Goal: Transaction & Acquisition: Obtain resource

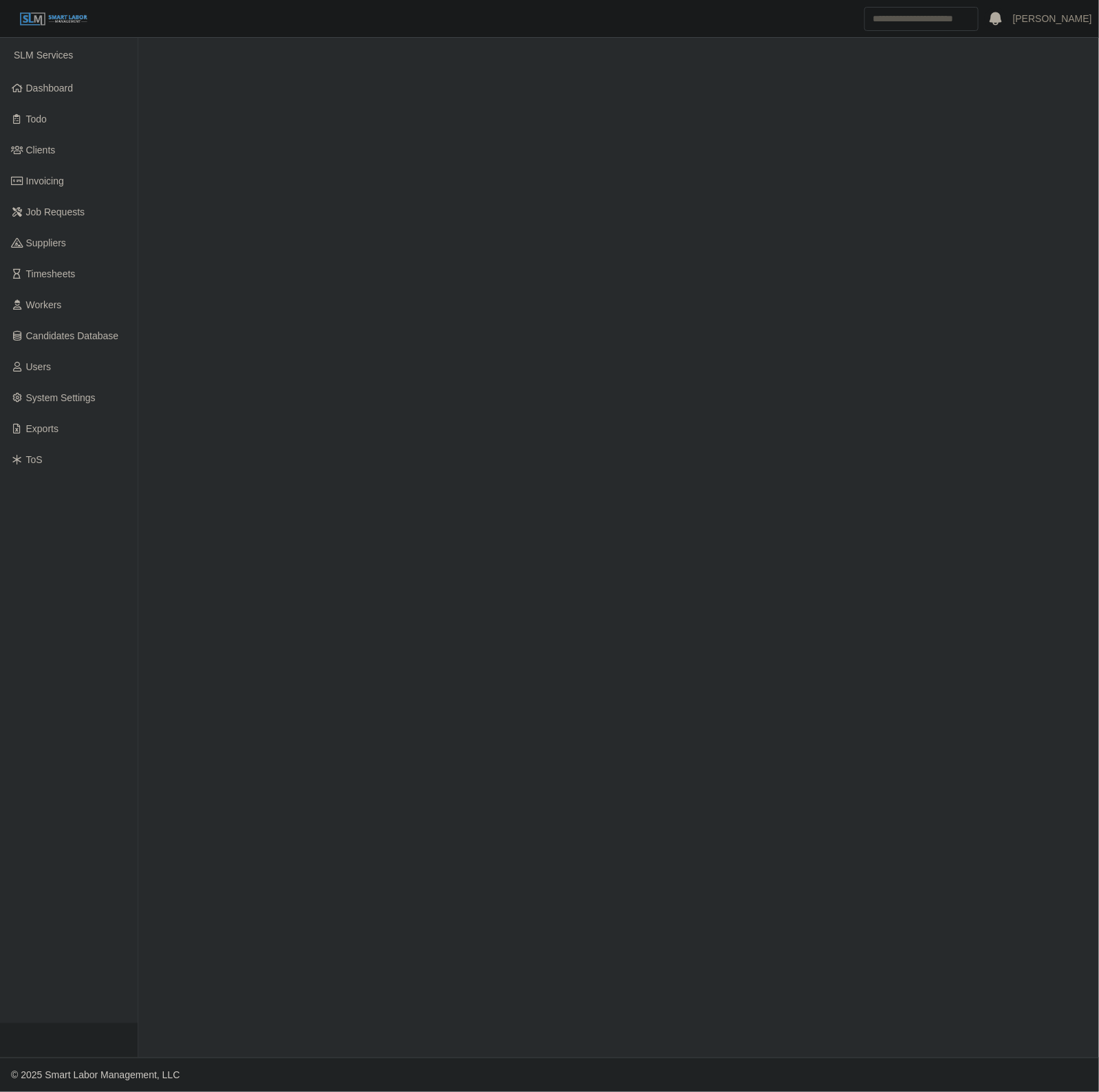
select select "****"
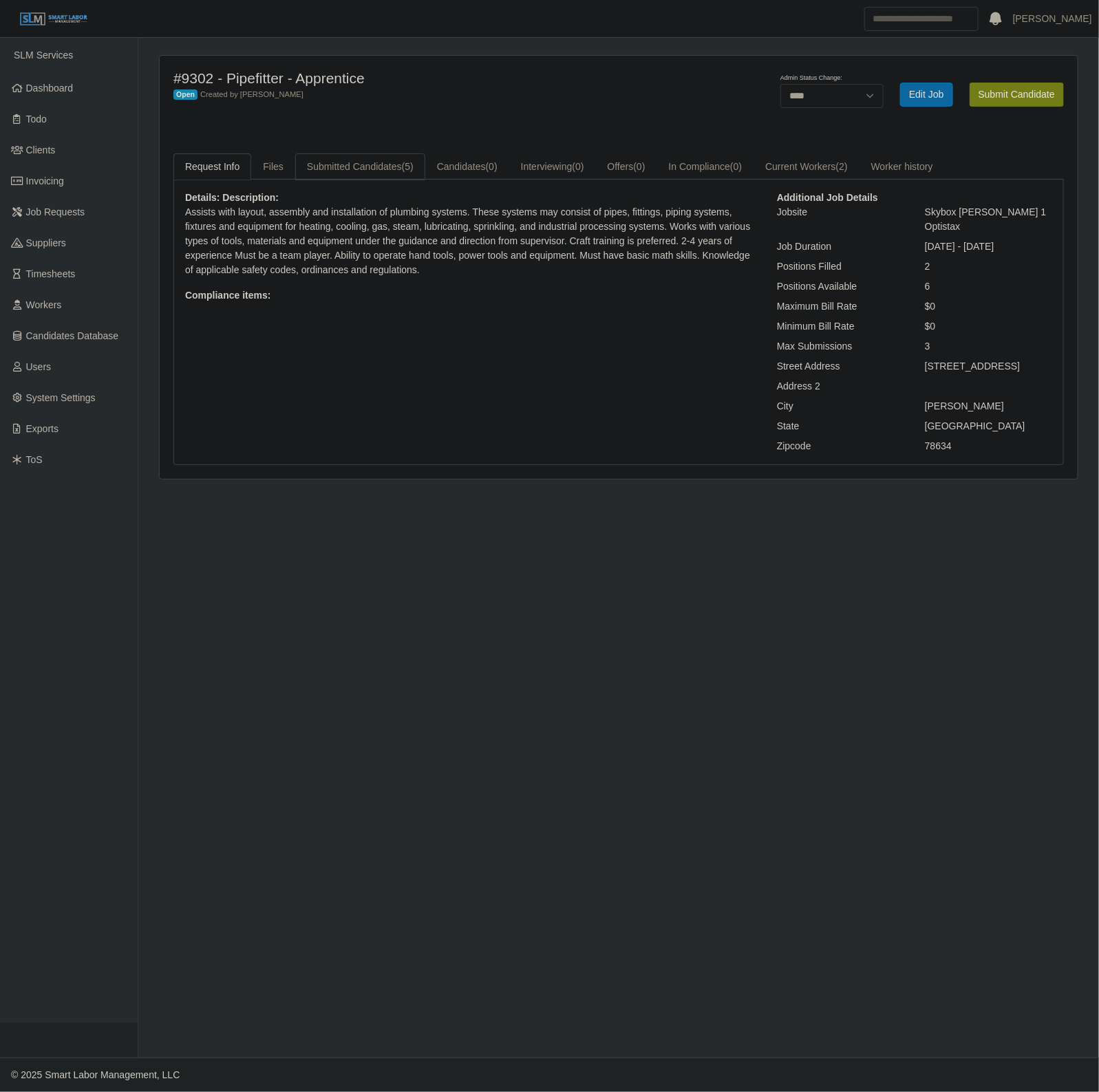
click at [376, 169] on link "Submitted Candidates (5)" at bounding box center [360, 167] width 130 height 27
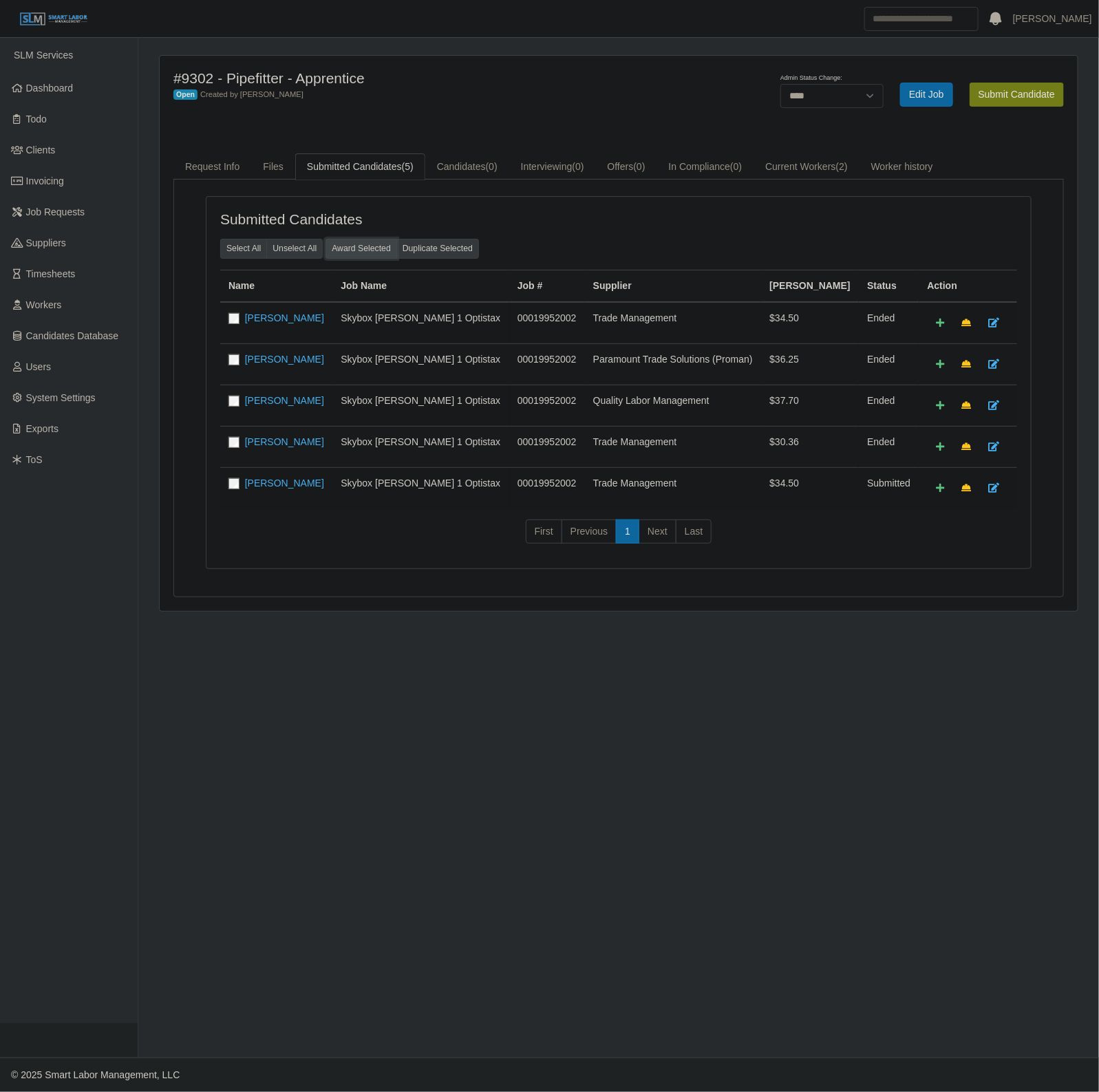
click at [355, 249] on button "Award Selected" at bounding box center [361, 248] width 71 height 19
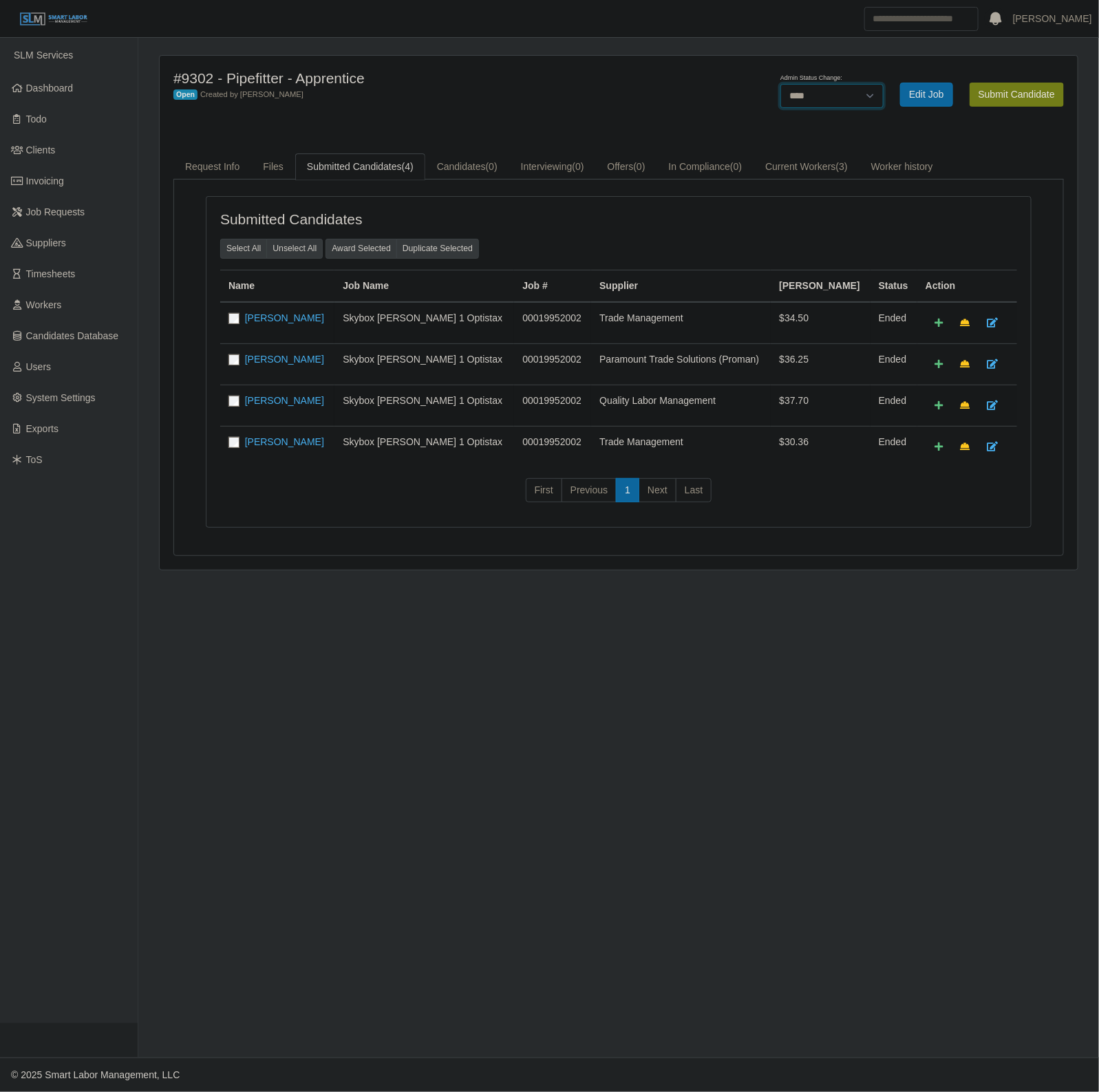
click at [826, 97] on select "******* **** ******" at bounding box center [832, 95] width 103 height 24
select select "******"
click at [884, 84] on select "******* **** ******" at bounding box center [832, 95] width 103 height 24
drag, startPoint x: 638, startPoint y: 126, endPoint x: 625, endPoint y: 1, distance: 125.7
click at [638, 126] on div "#9302 - Pipefitter - Apprentice Closed Created by Kaell Rubio Saving status cha…" at bounding box center [618, 312] width 918 height 514
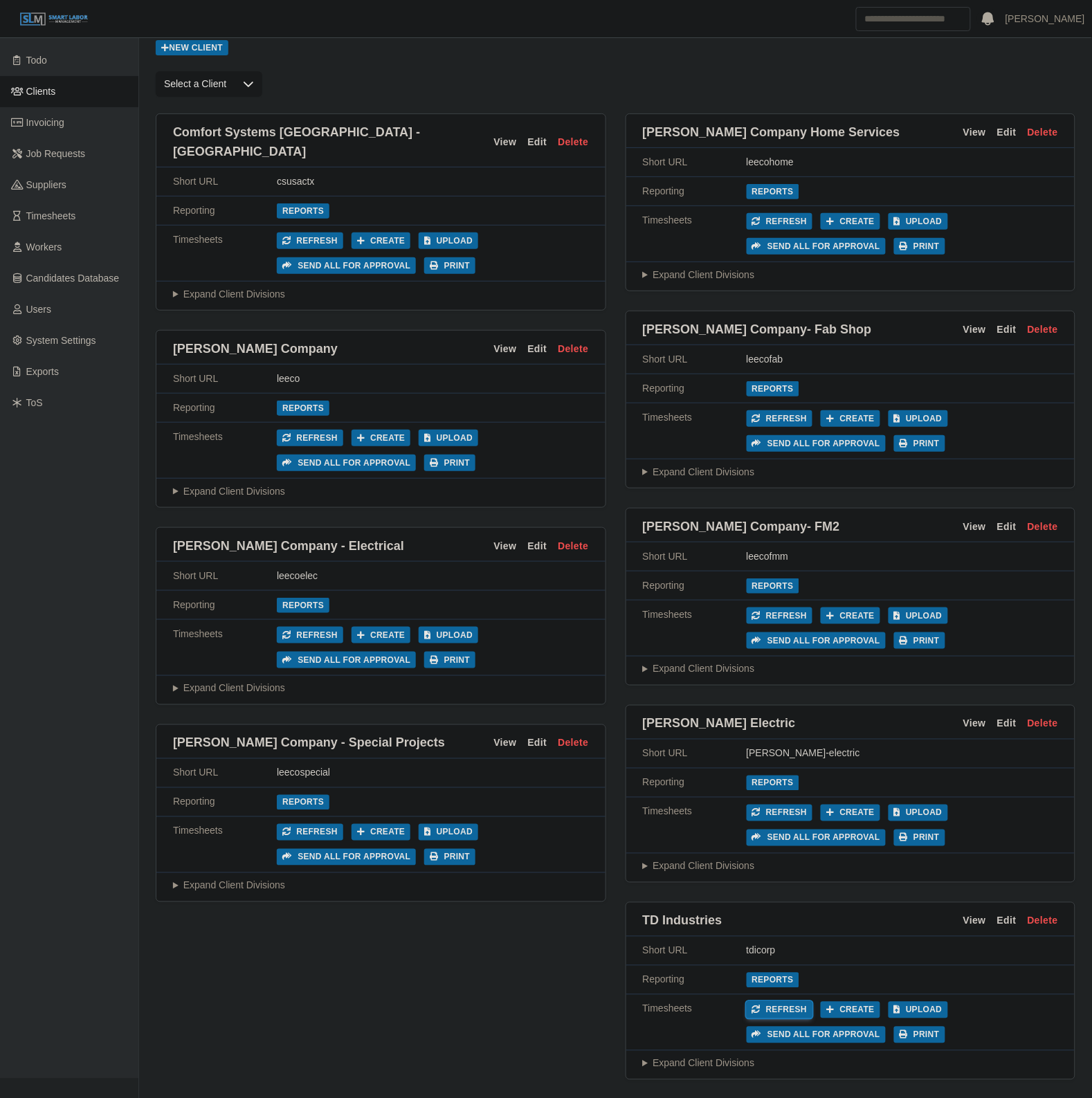
scroll to position [113, 0]
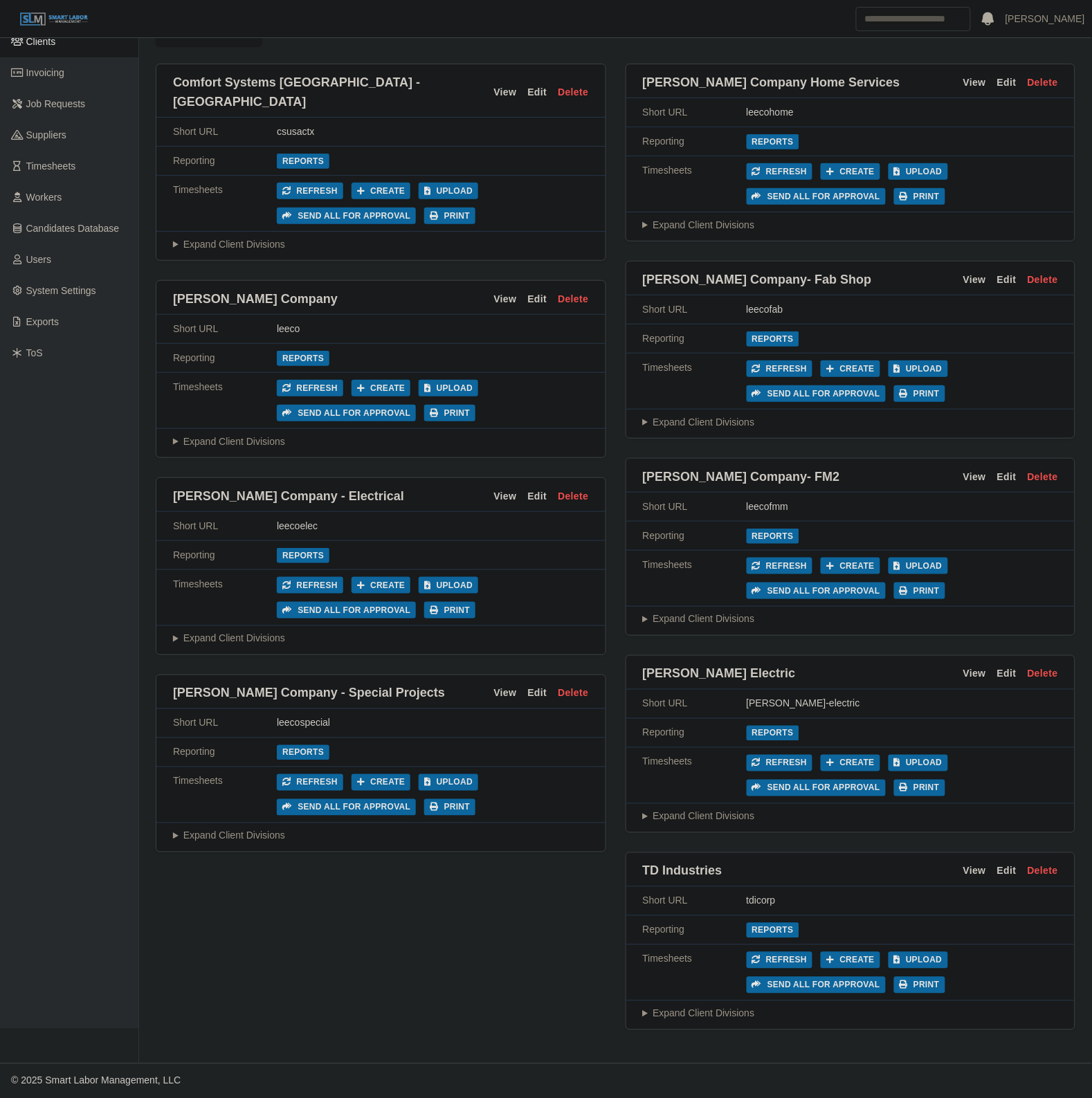
click at [730, 1001] on div "Expand Client Divisions TDIndustries Austin View Edit Delete Short URL tdiausti…" at bounding box center [850, 1014] width 449 height 26
click at [714, 1007] on summary "Expand Client Divisions" at bounding box center [851, 1014] width 416 height 15
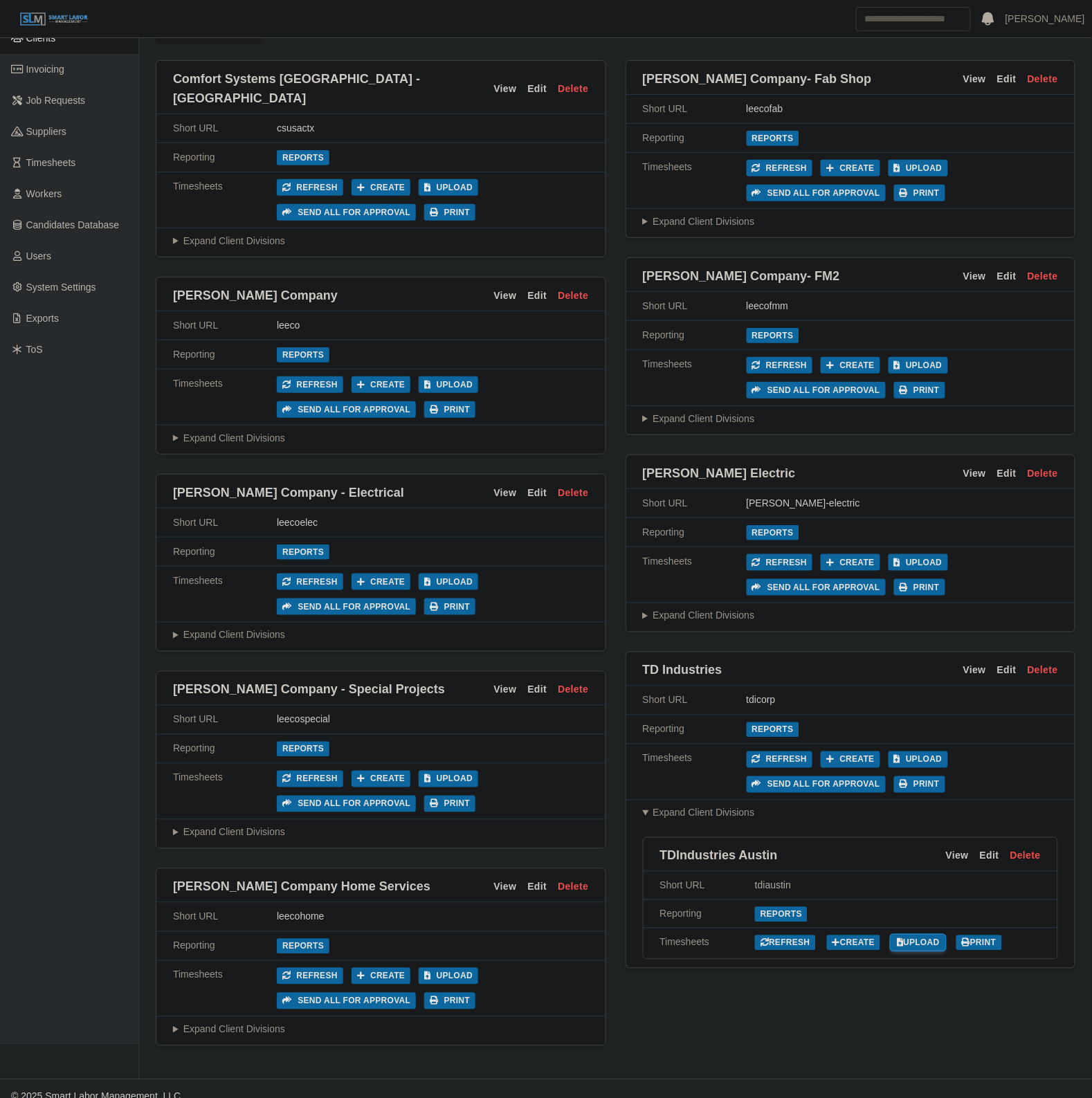
click at [910, 938] on link "Upload" at bounding box center [918, 943] width 54 height 16
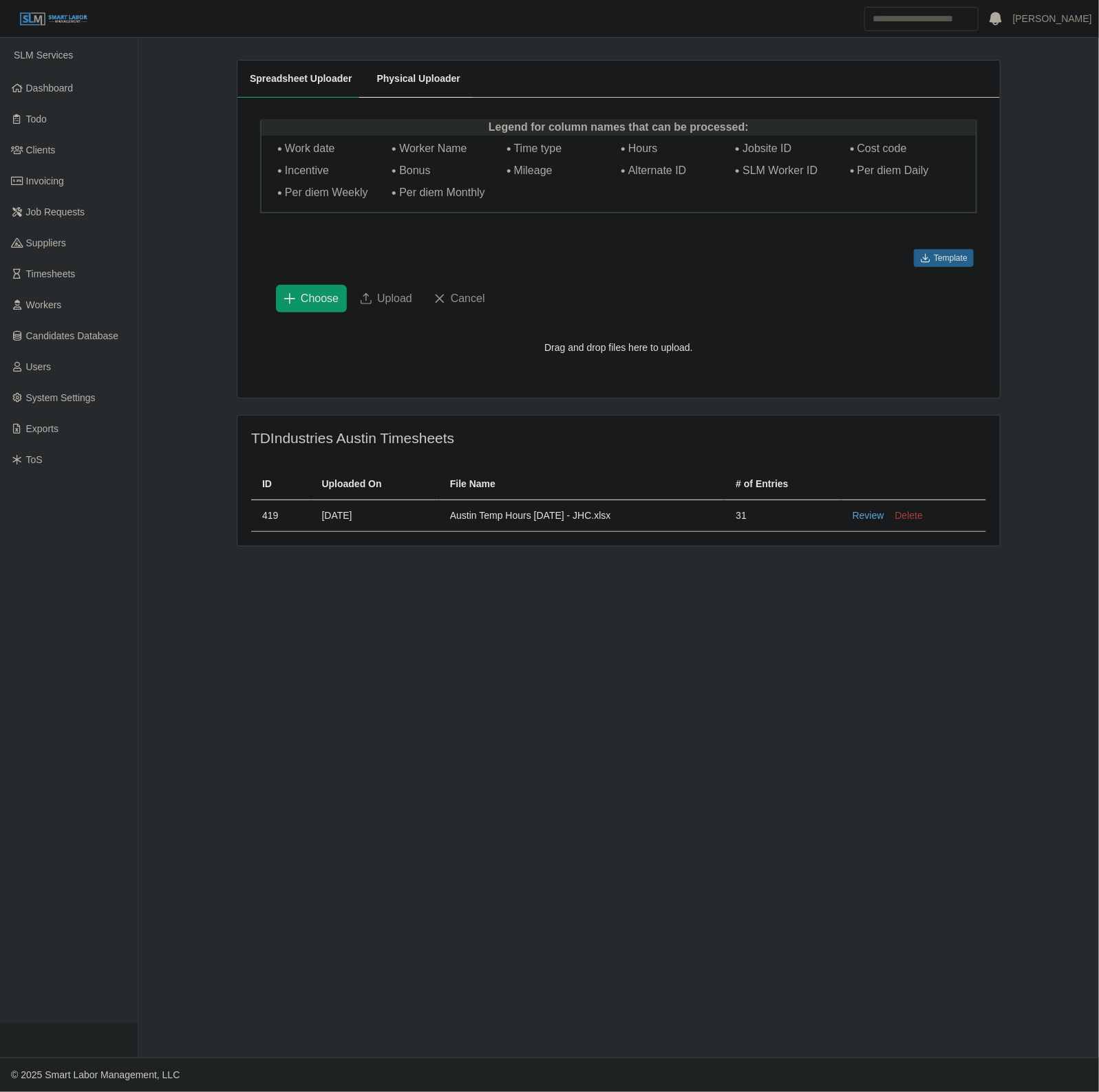
click at [907, 521] on button "Delete" at bounding box center [909, 515] width 28 height 15
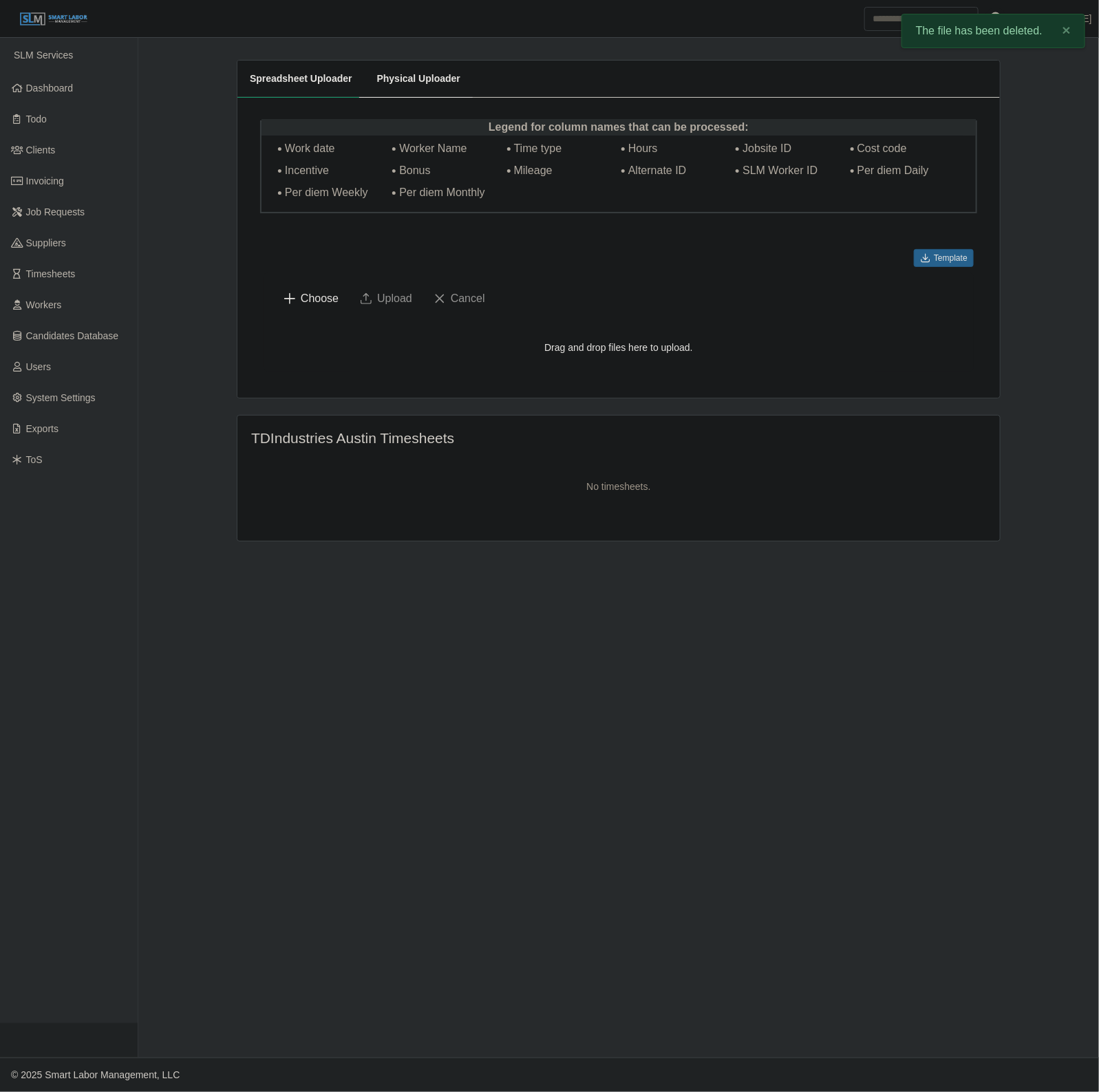
click at [301, 300] on button "Choose" at bounding box center [311, 299] width 71 height 28
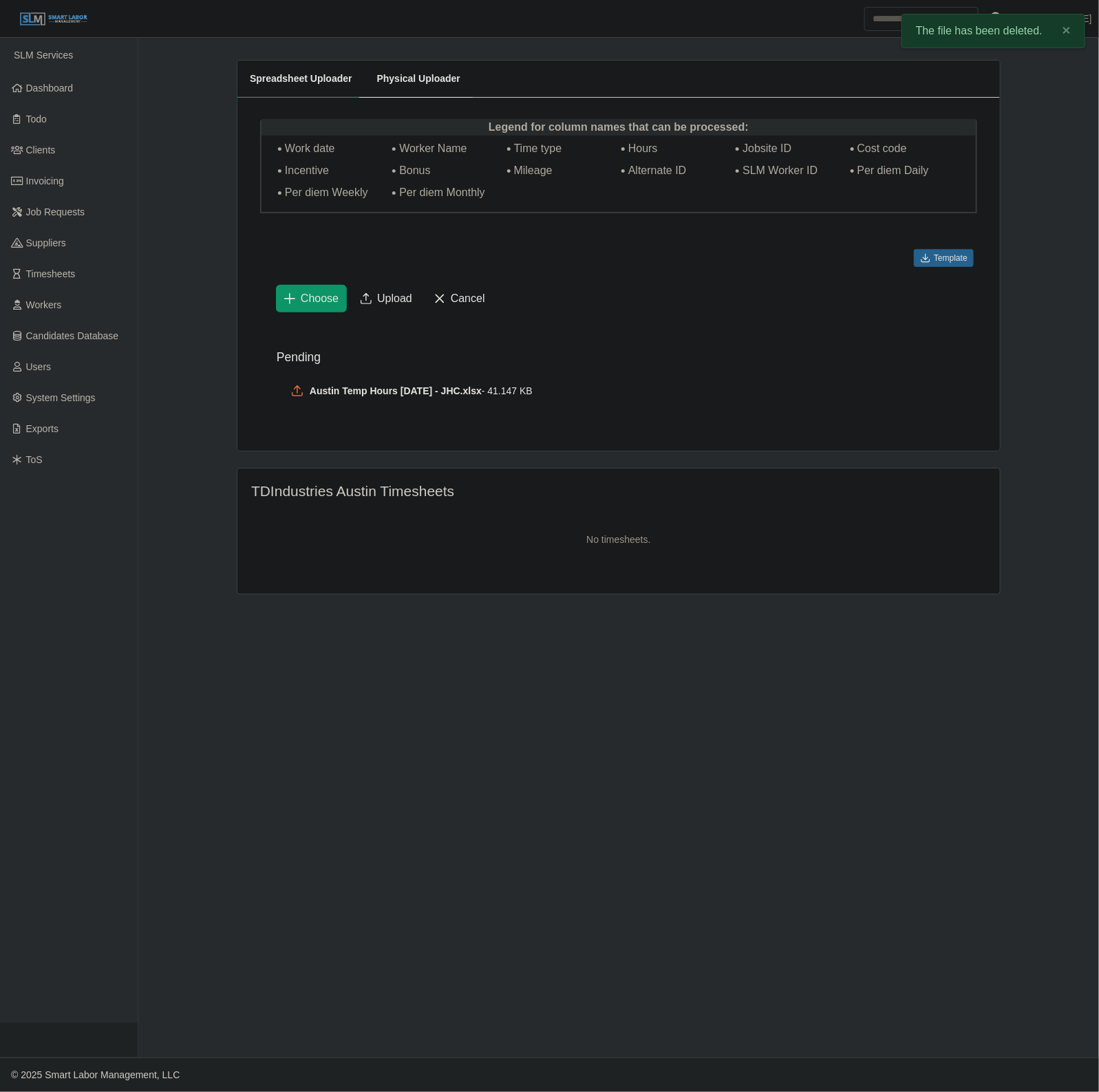
click at [392, 298] on span "Upload" at bounding box center [394, 298] width 35 height 16
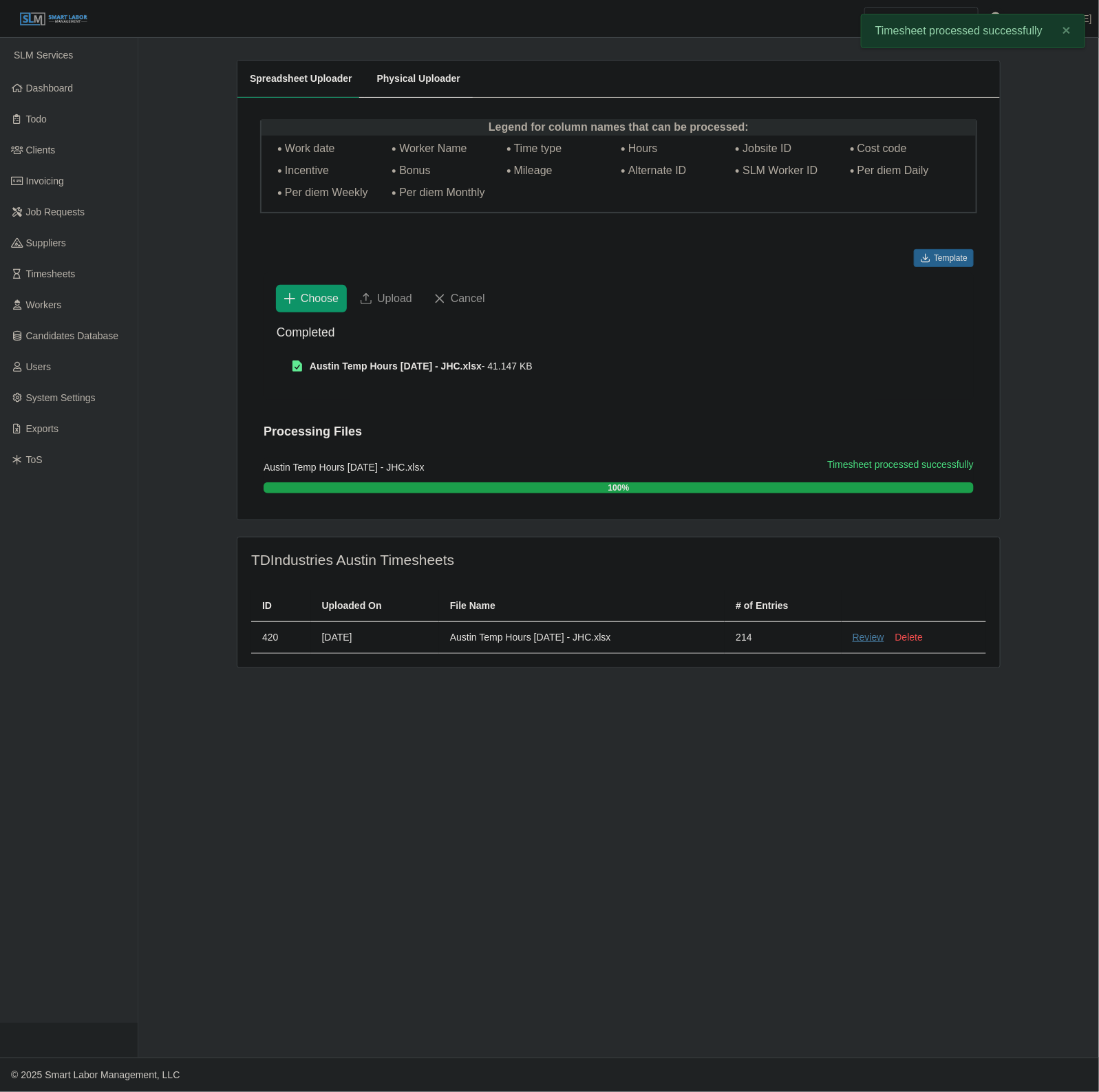
click at [880, 636] on link "Review" at bounding box center [868, 637] width 32 height 15
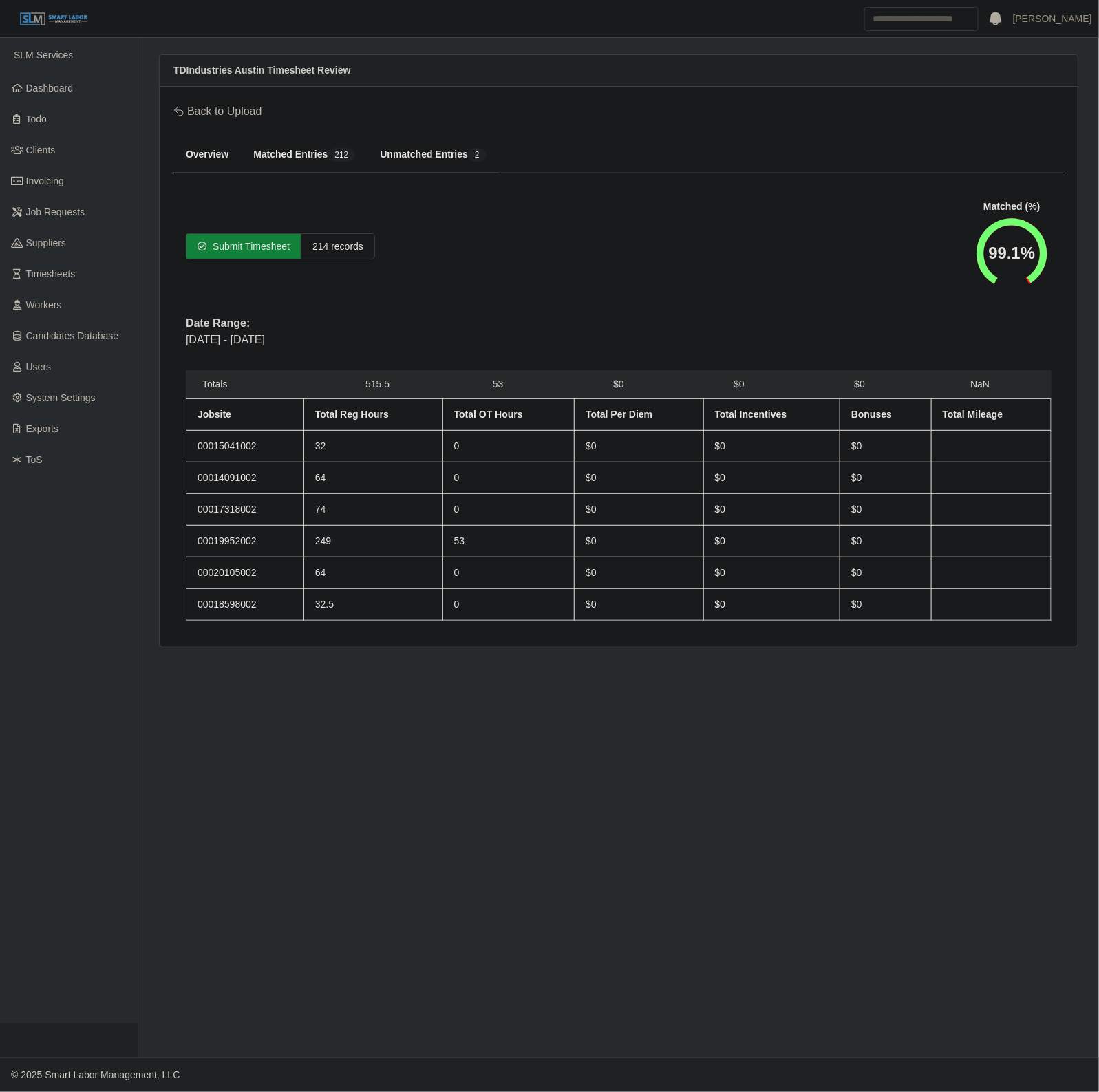
click at [238, 260] on div "Submit Timesheet 214 records Matched (%) 99.1%" at bounding box center [618, 246] width 866 height 94
click at [236, 259] on div "Submit Timesheet" at bounding box center [243, 246] width 114 height 25
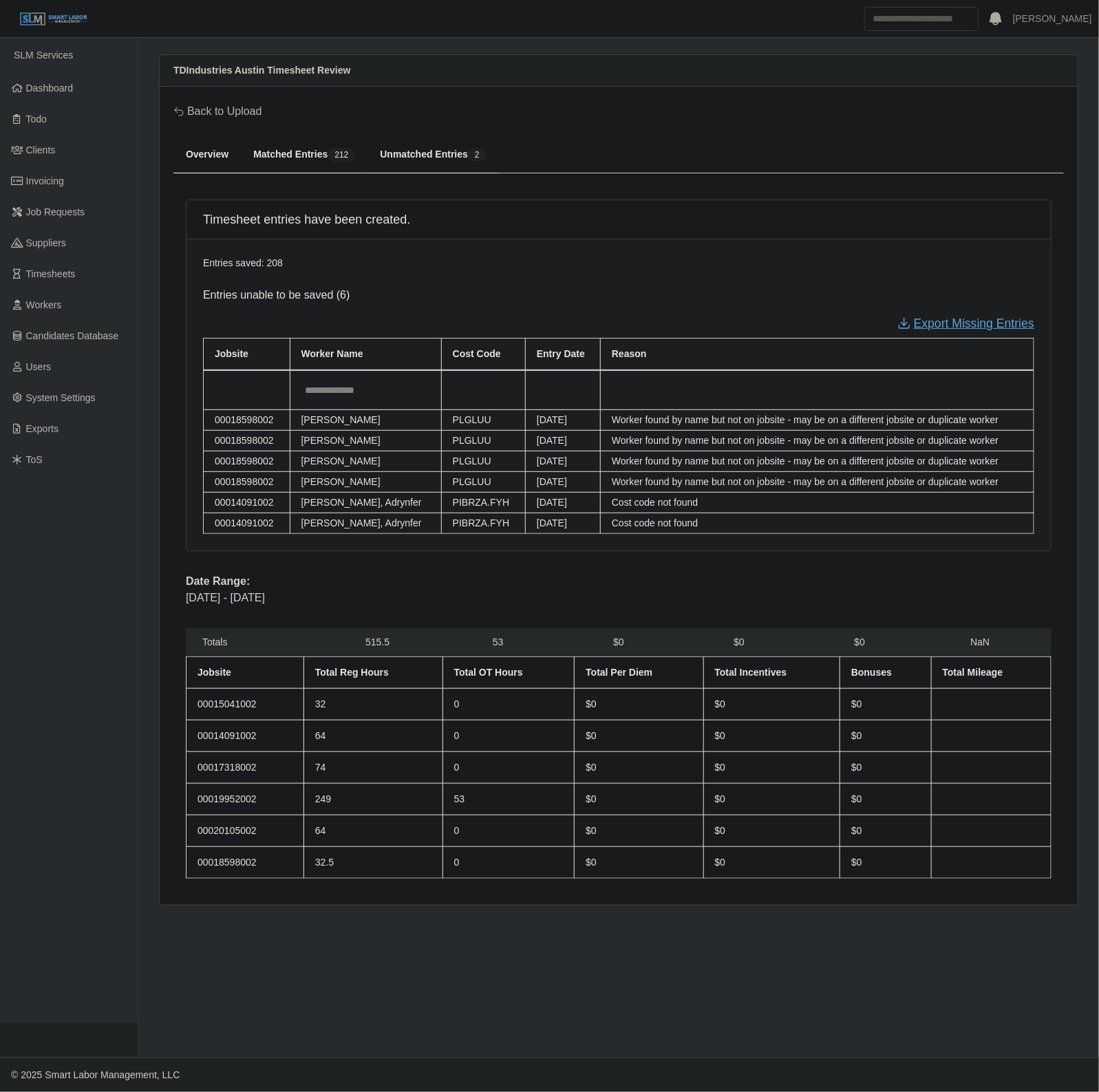
click at [969, 322] on link "Export Missing Entries" at bounding box center [966, 323] width 137 height 18
click at [62, 270] on span "Timesheets" at bounding box center [51, 274] width 50 height 11
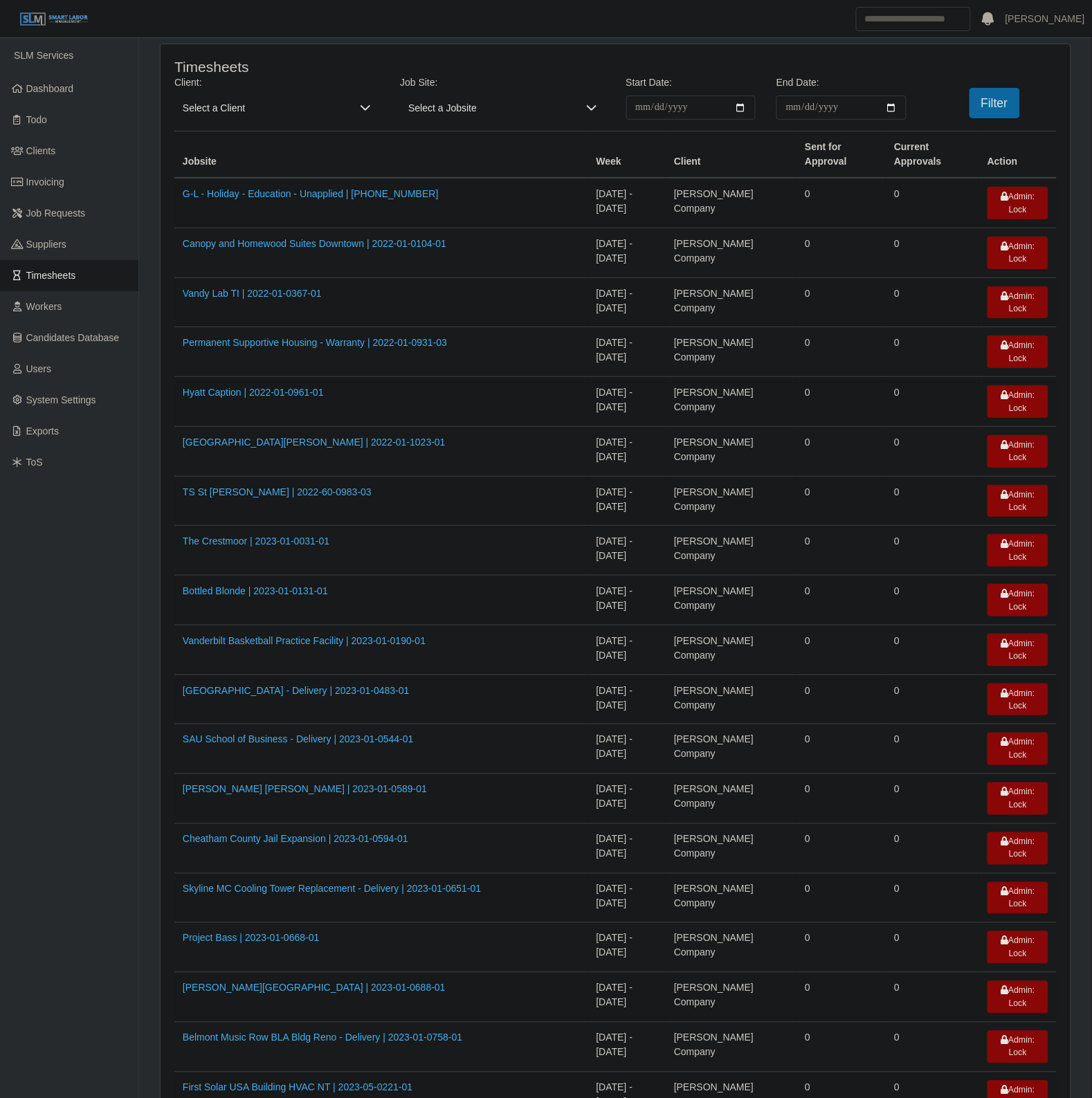
click at [213, 91] on div "Client: Select a Client" at bounding box center [276, 97] width 225 height 44
click at [211, 106] on span "Select a Client" at bounding box center [263, 108] width 177 height 24
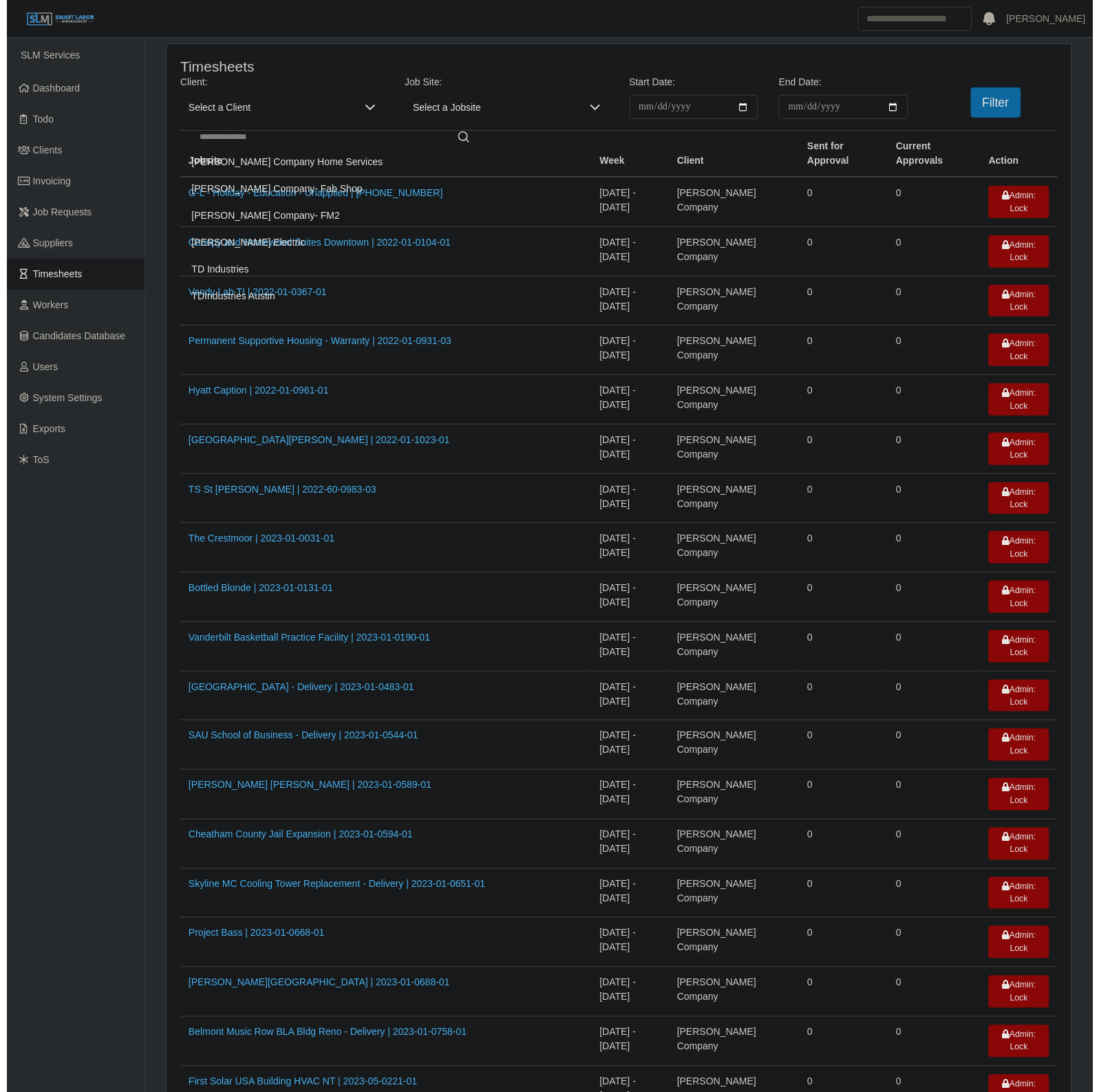
scroll to position [118, 0]
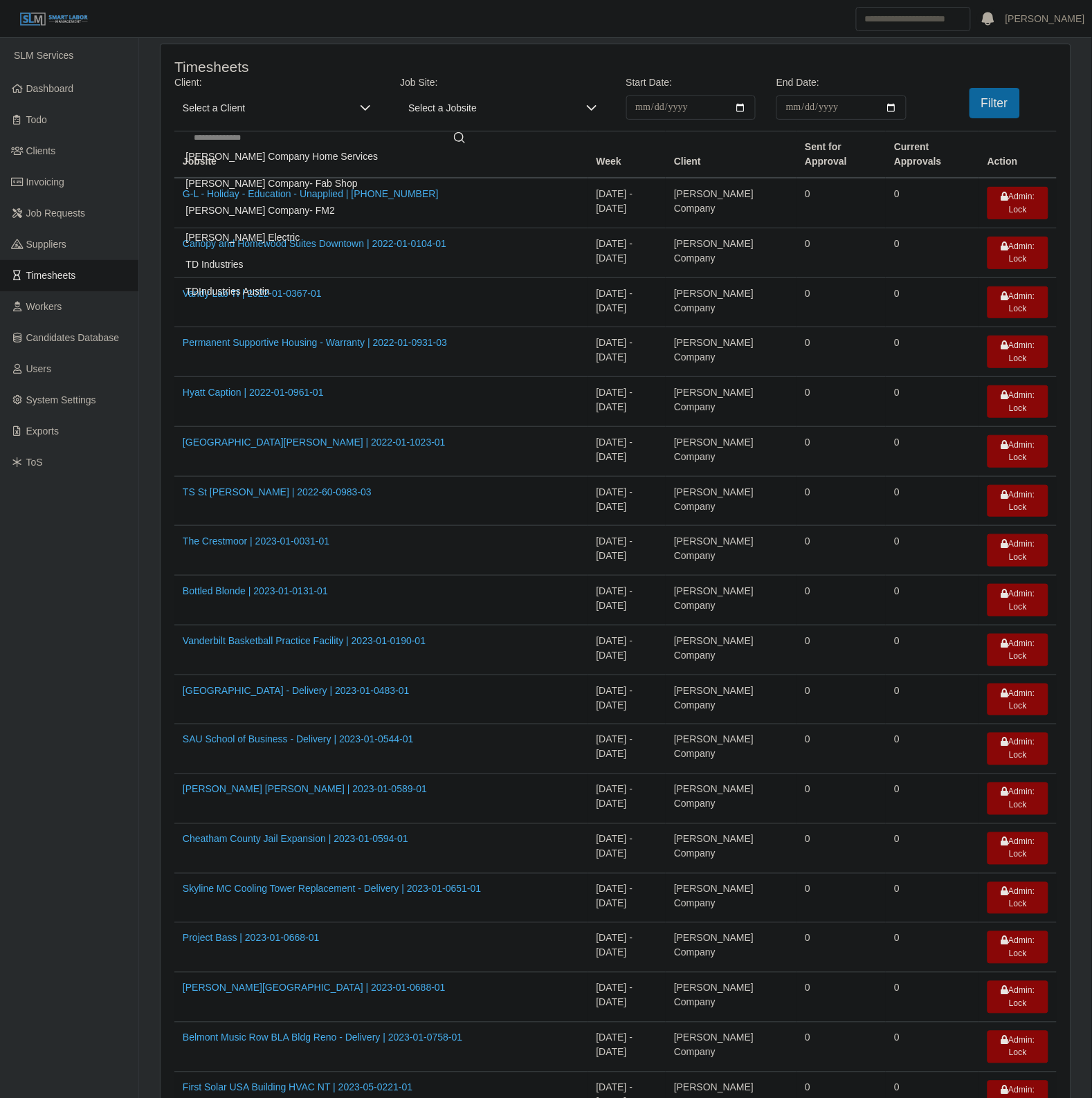
click at [299, 302] on li "TDIndustries Austin" at bounding box center [330, 291] width 304 height 26
click at [741, 111] on input "**********" at bounding box center [691, 108] width 130 height 24
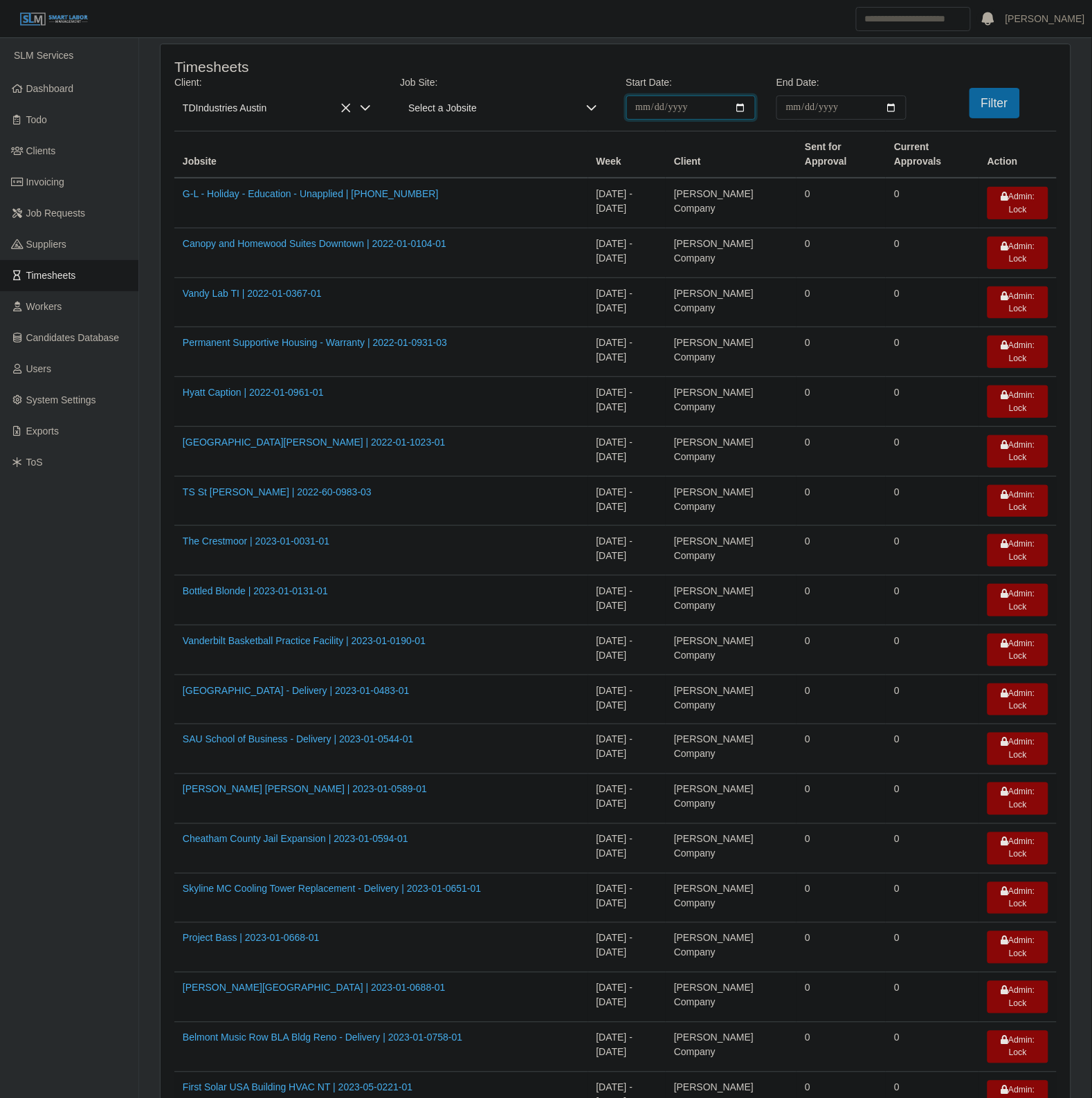
type input "**********"
click at [893, 105] on input "End Date:" at bounding box center [841, 108] width 130 height 24
type input "**********"
click at [1000, 97] on button "Filter" at bounding box center [995, 103] width 51 height 30
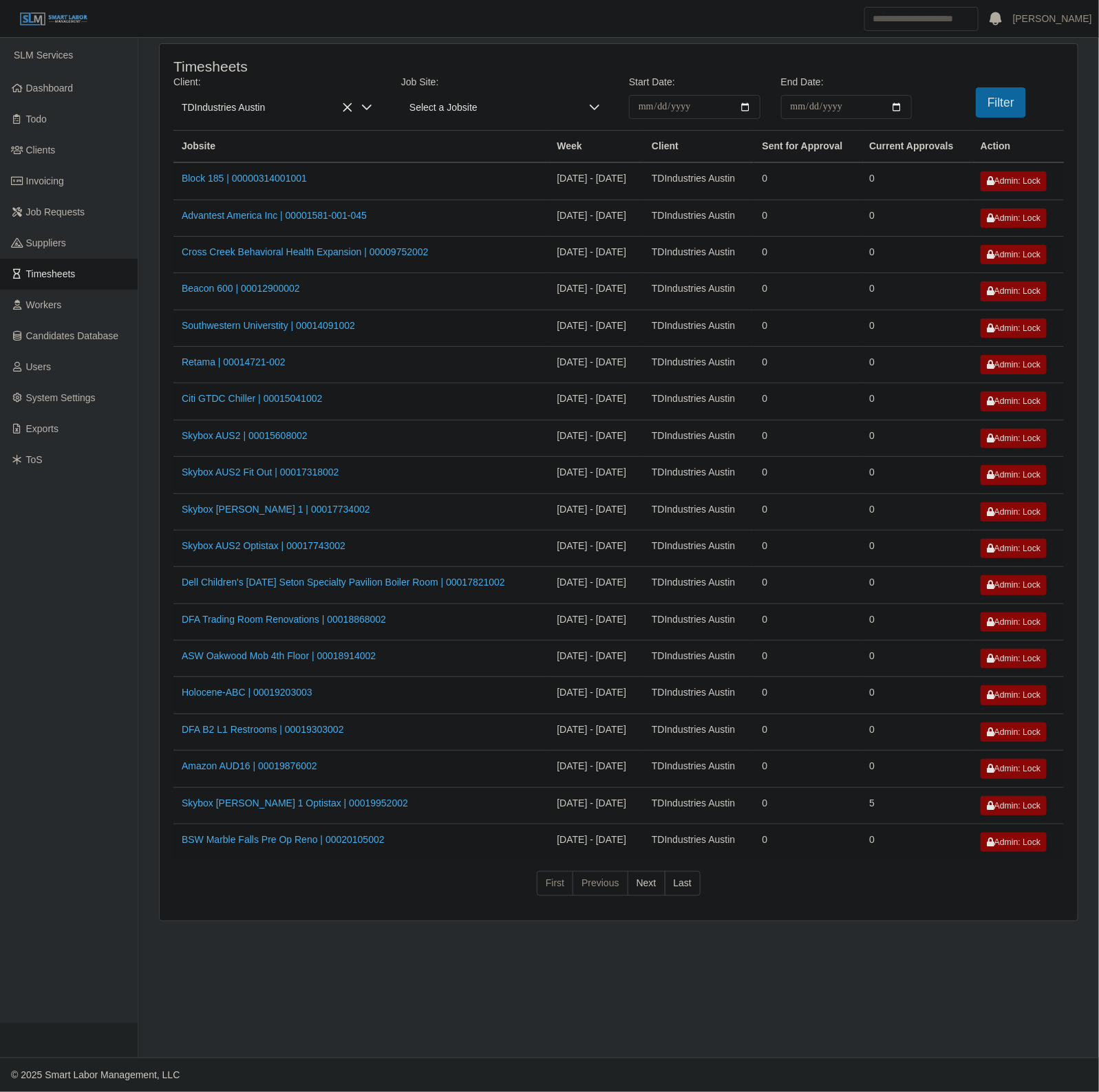
click at [825, 499] on td "0" at bounding box center [808, 512] width 108 height 36
click at [66, 152] on link "Clients" at bounding box center [69, 150] width 138 height 31
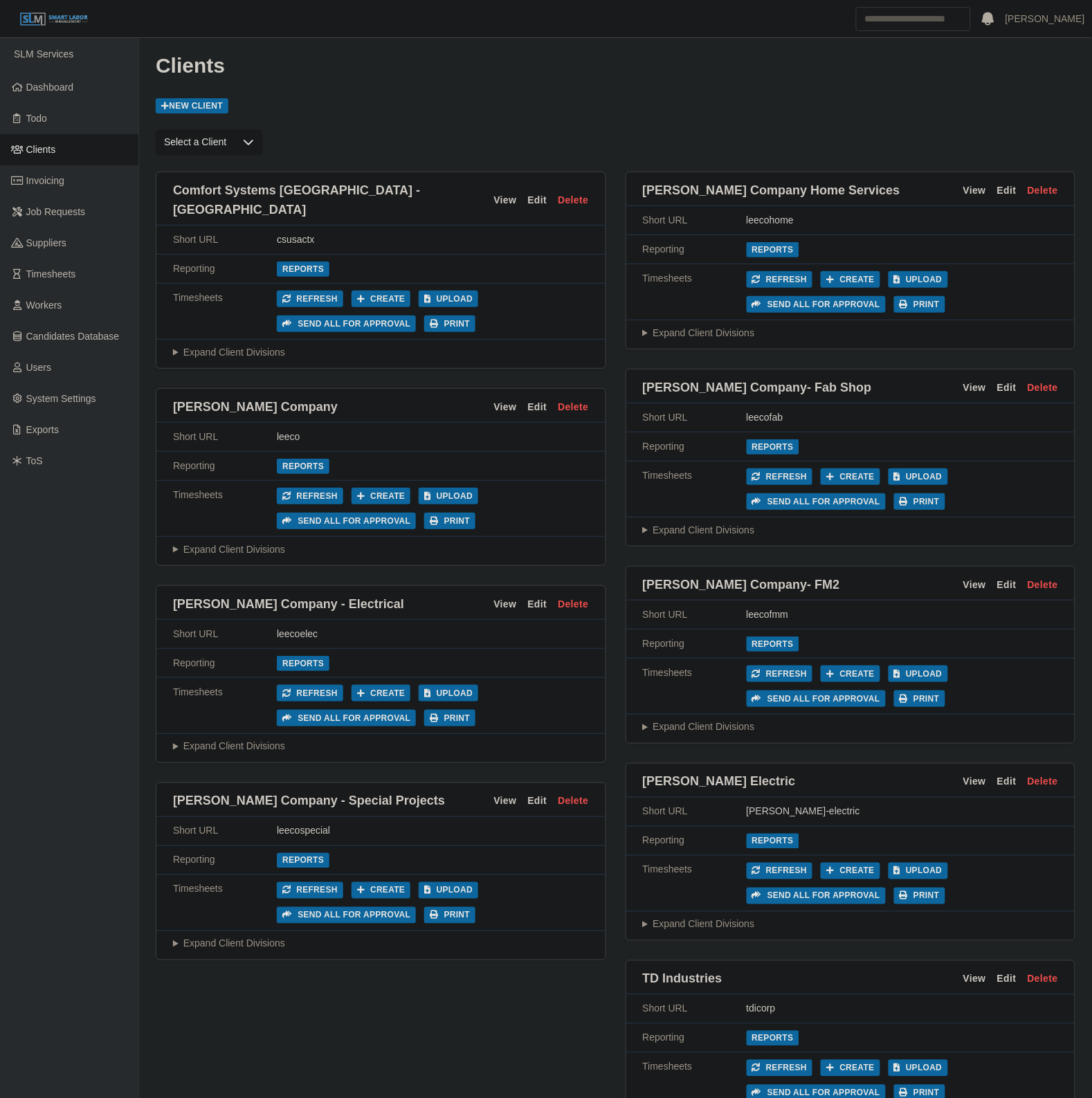
scroll to position [113, 0]
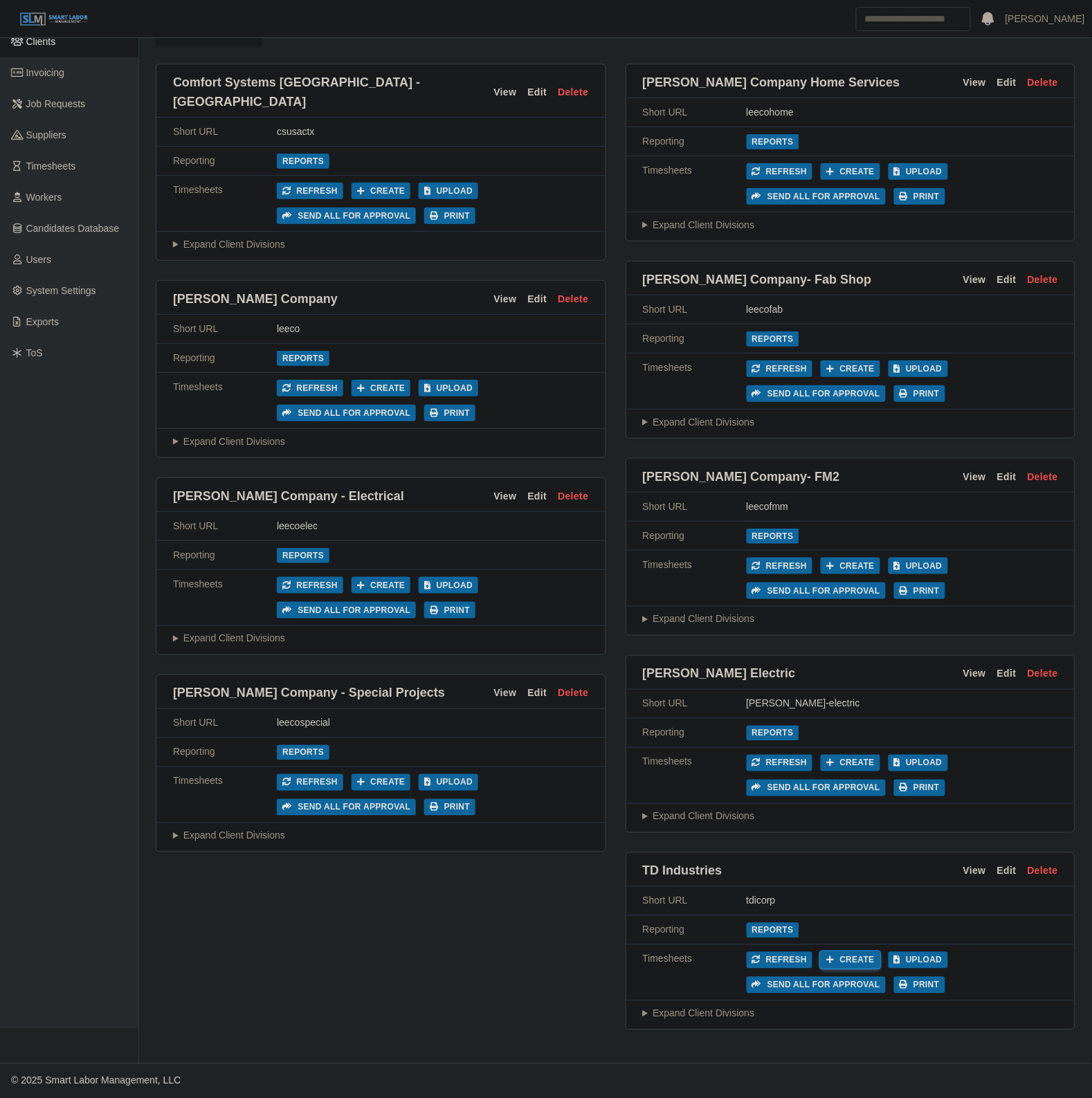
click at [849, 952] on button "Create" at bounding box center [850, 960] width 59 height 16
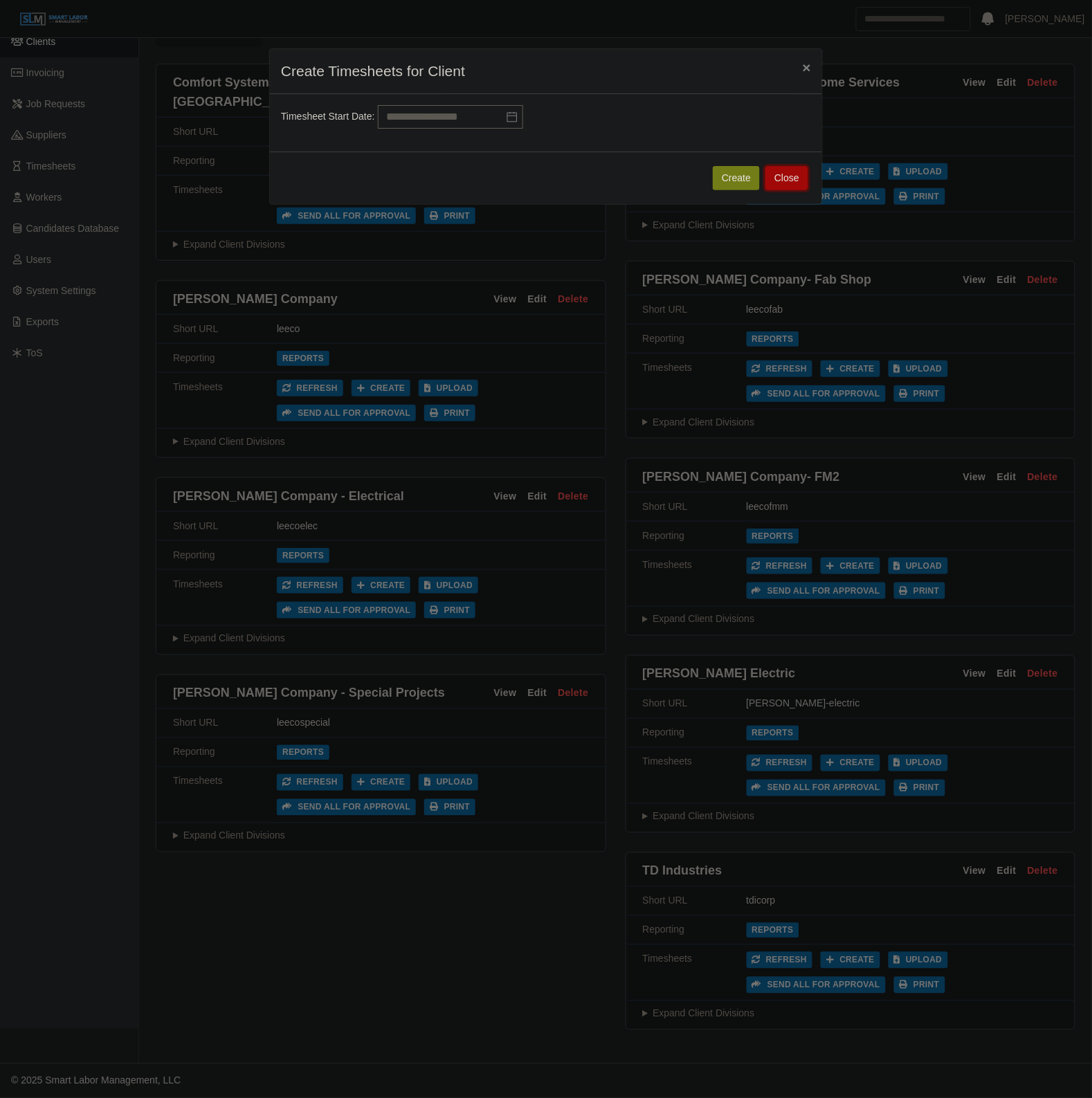
click at [789, 180] on button "Close" at bounding box center [786, 178] width 43 height 24
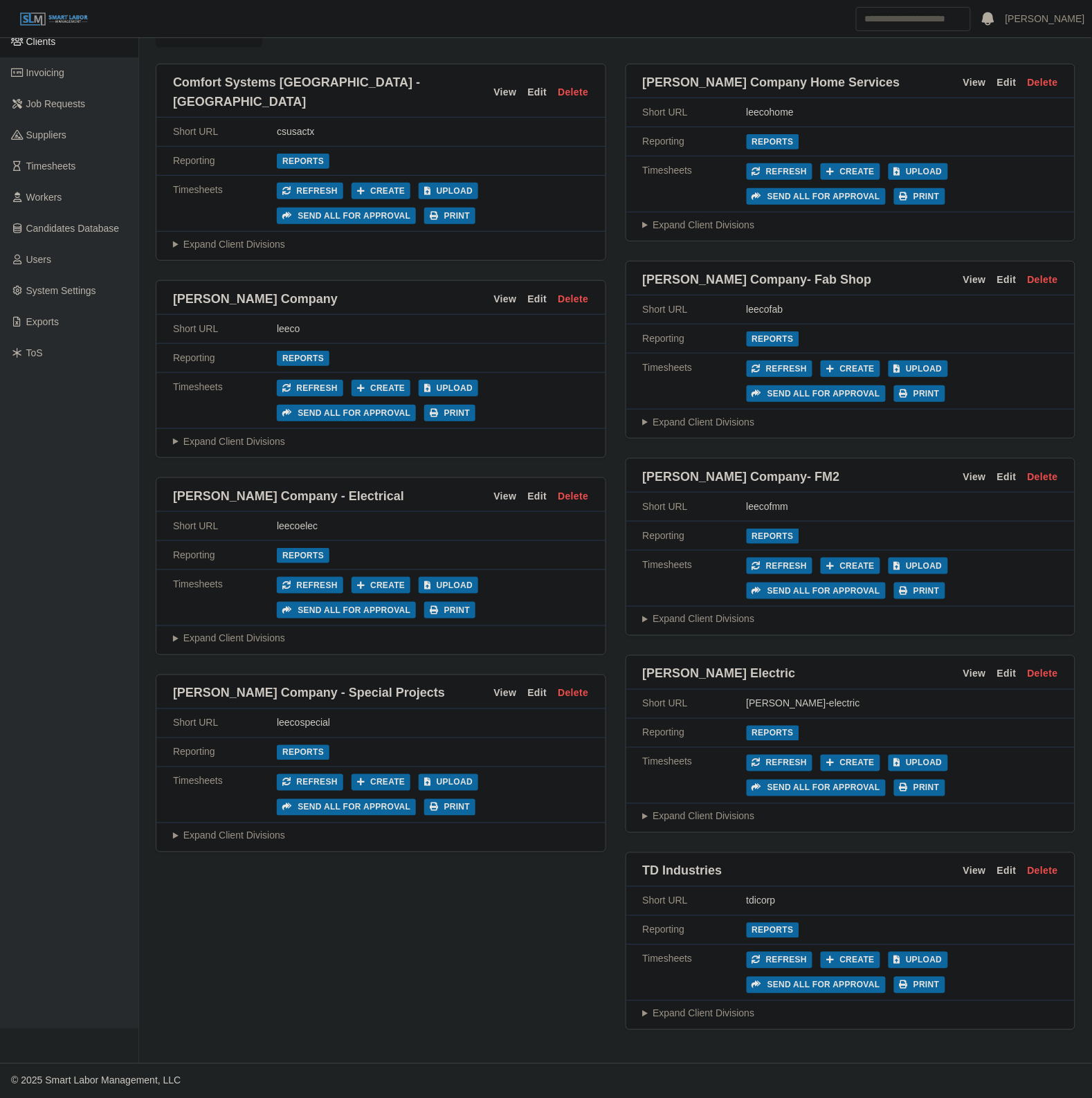
click at [723, 1007] on summary "Expand Client Divisions" at bounding box center [851, 1014] width 416 height 15
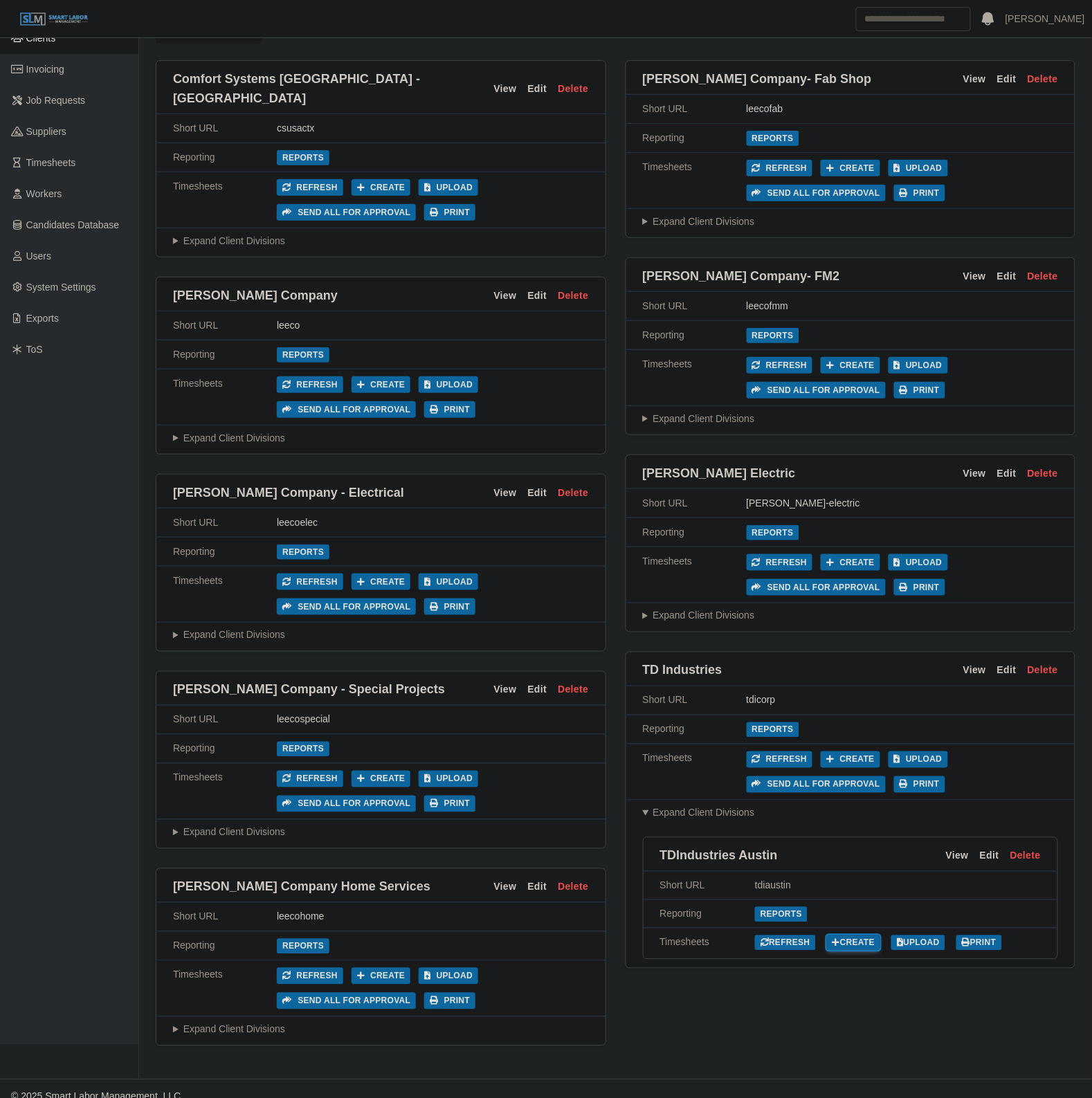
click at [856, 943] on link "Create" at bounding box center [853, 943] width 54 height 16
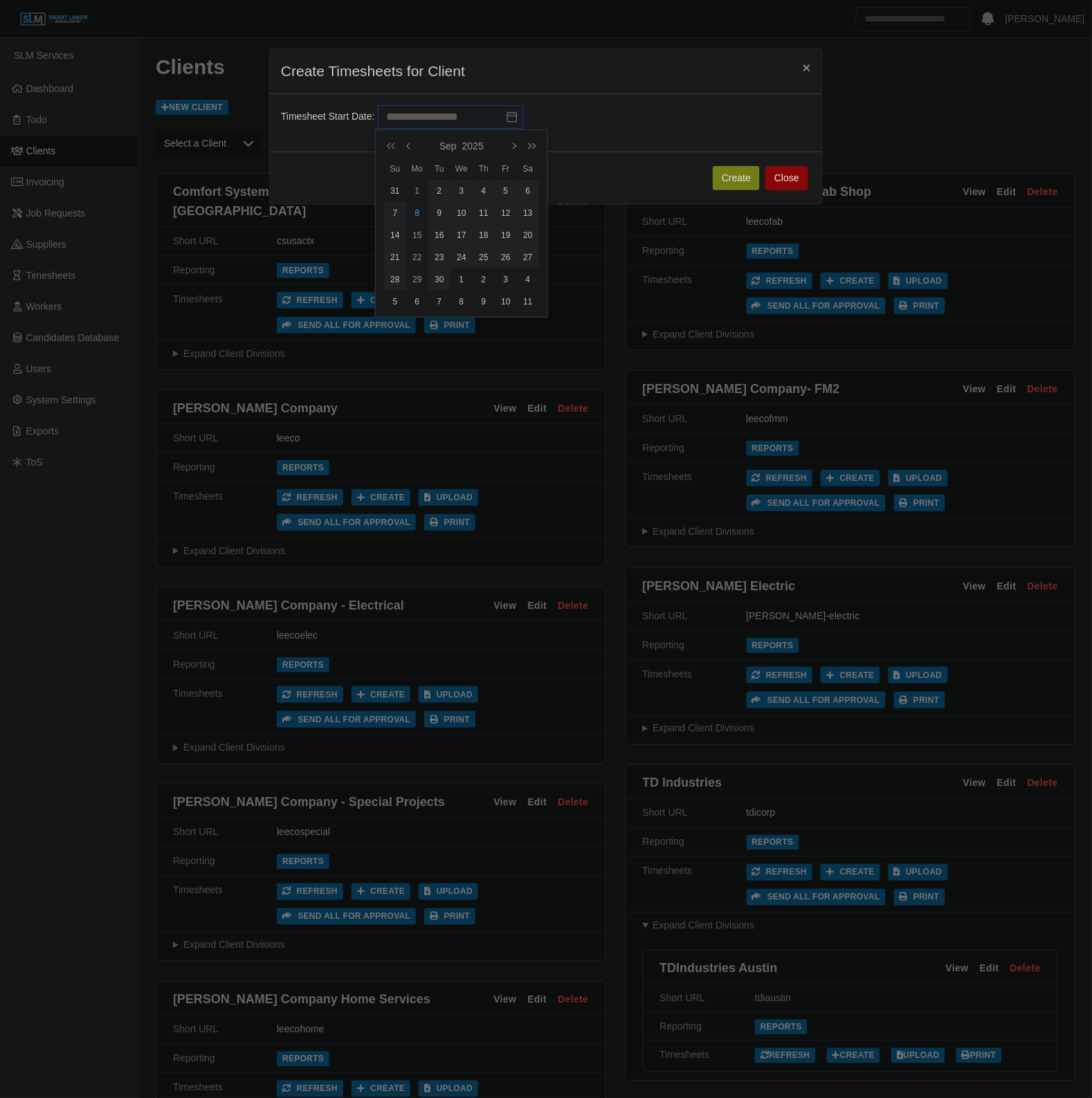
click at [491, 115] on input "text" at bounding box center [451, 117] width 145 height 23
drag, startPoint x: 419, startPoint y: 183, endPoint x: 433, endPoint y: 182, distance: 14.0
click at [419, 183] on td "1" at bounding box center [417, 191] width 22 height 22
type input "**********"
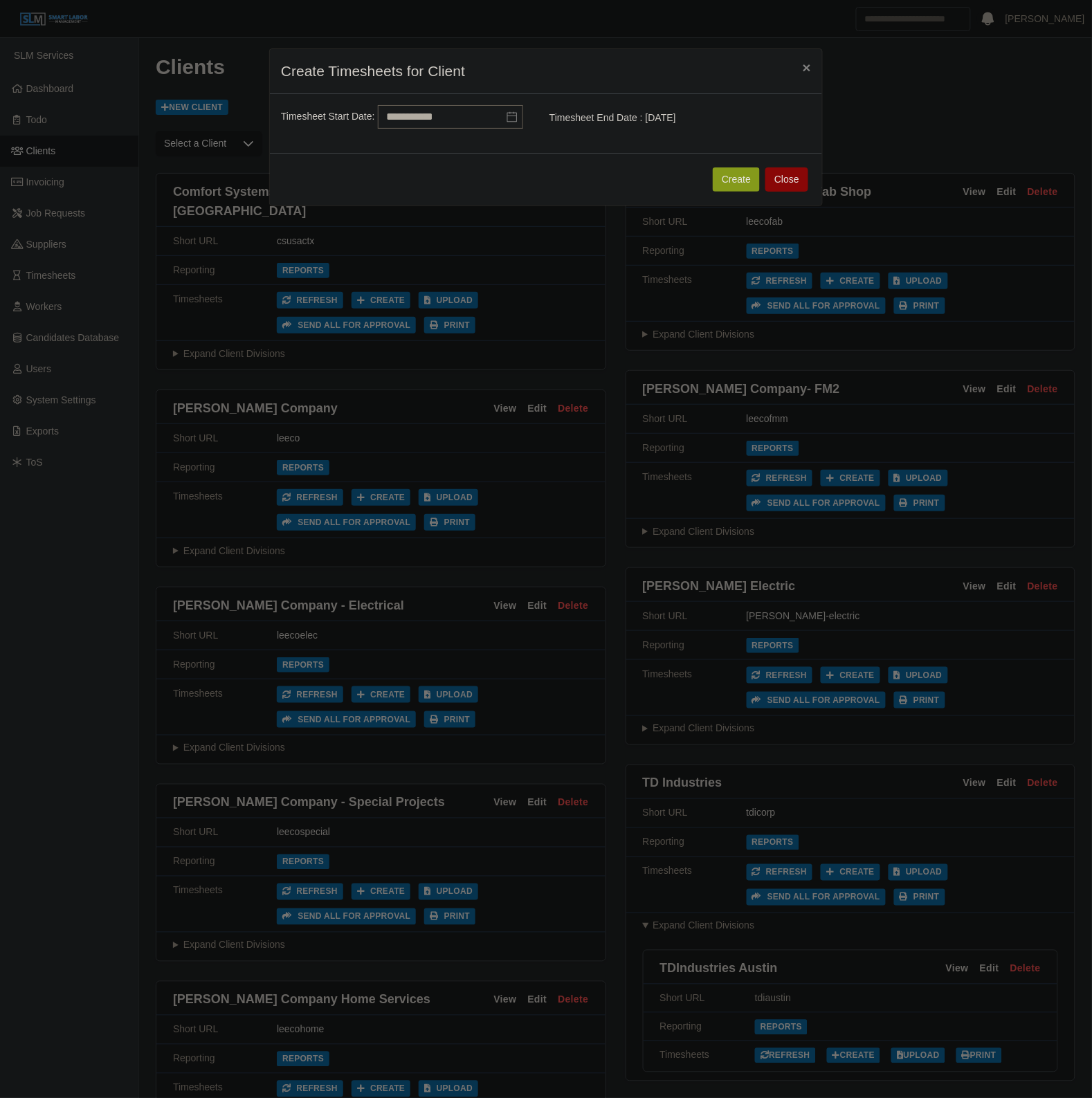
click at [721, 173] on button "Create" at bounding box center [736, 179] width 47 height 24
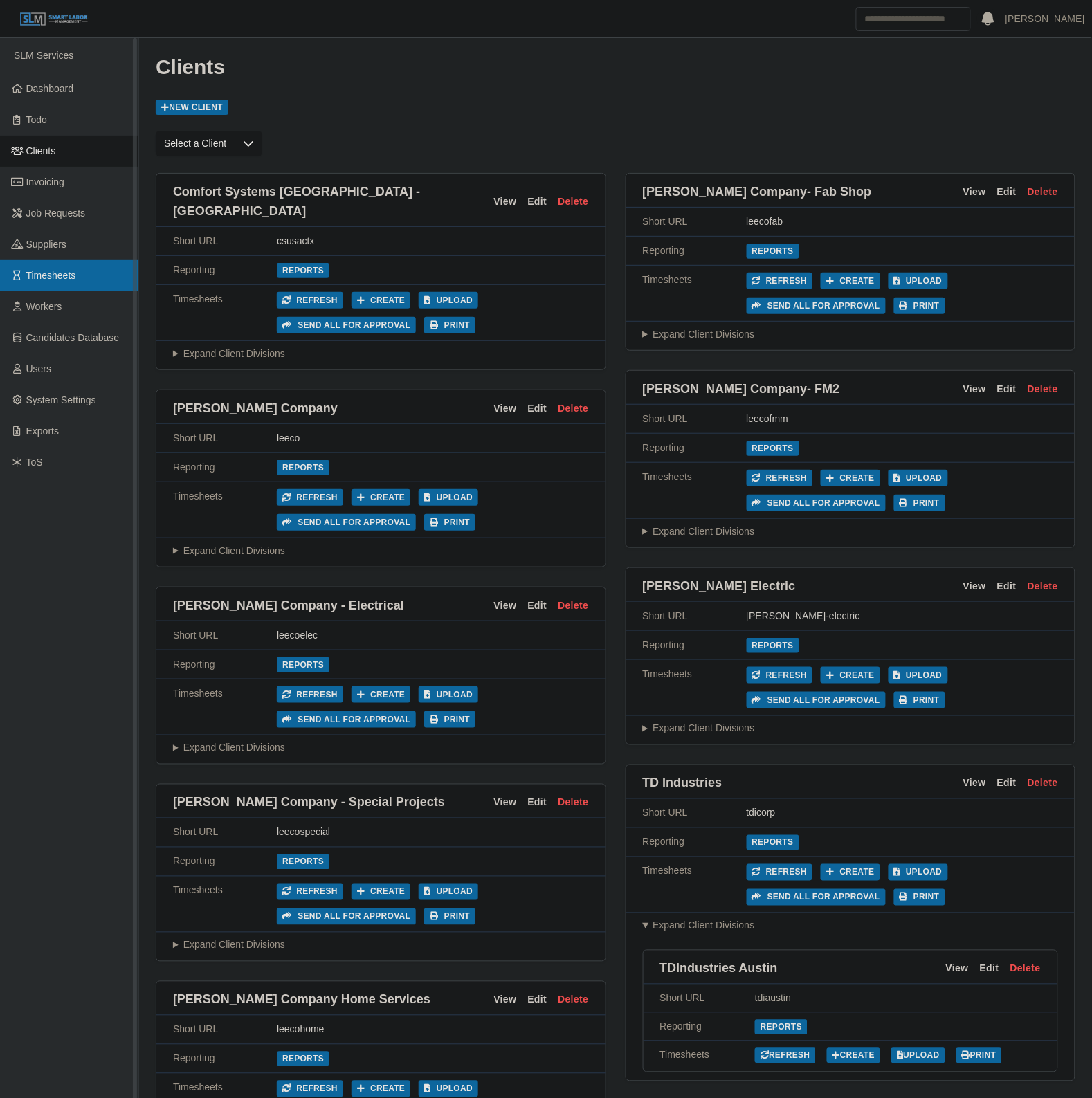
click at [76, 279] on link "Timesheets" at bounding box center [69, 276] width 139 height 31
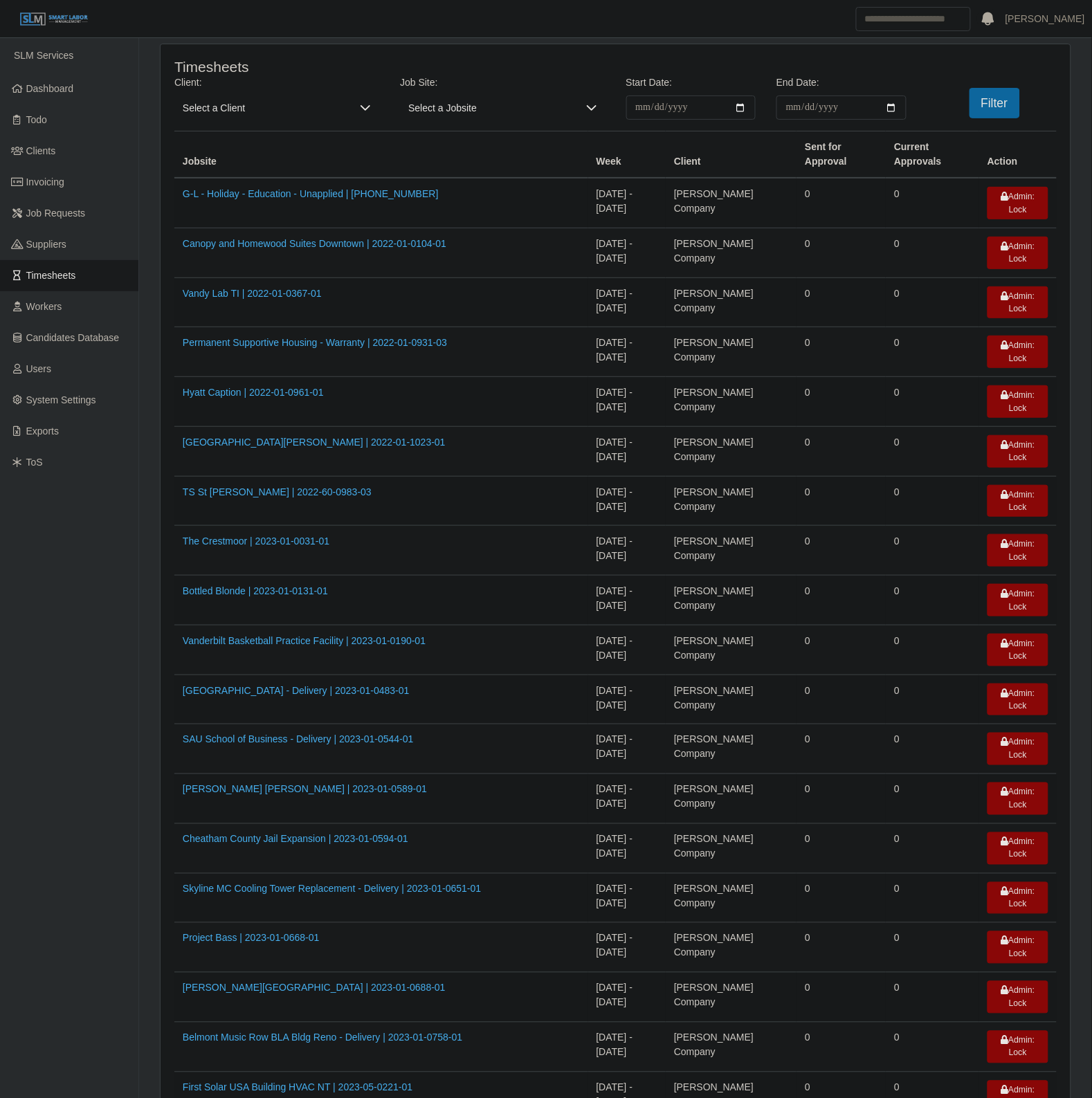
click at [356, 105] on div at bounding box center [366, 108] width 28 height 24
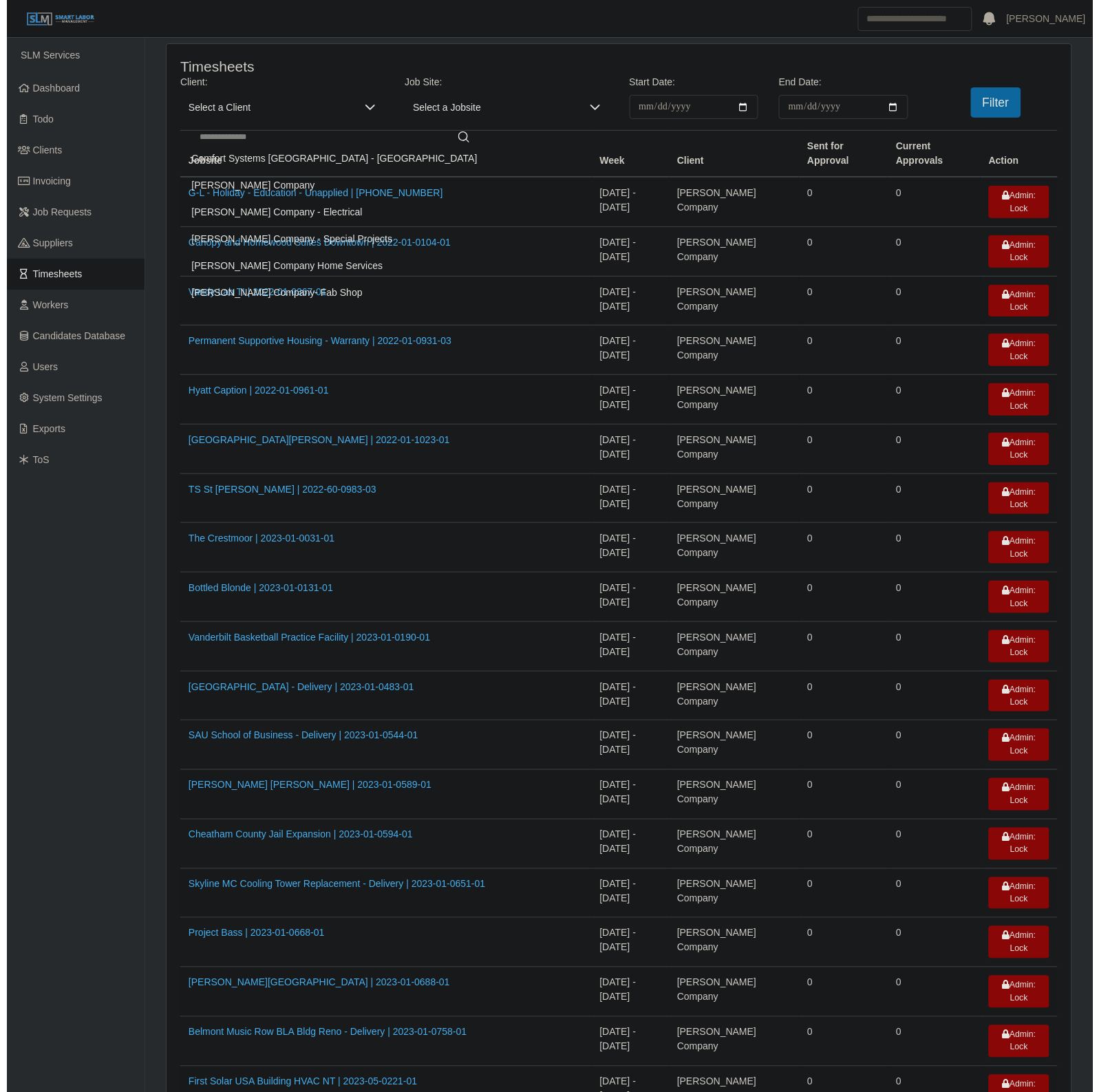
scroll to position [118, 0]
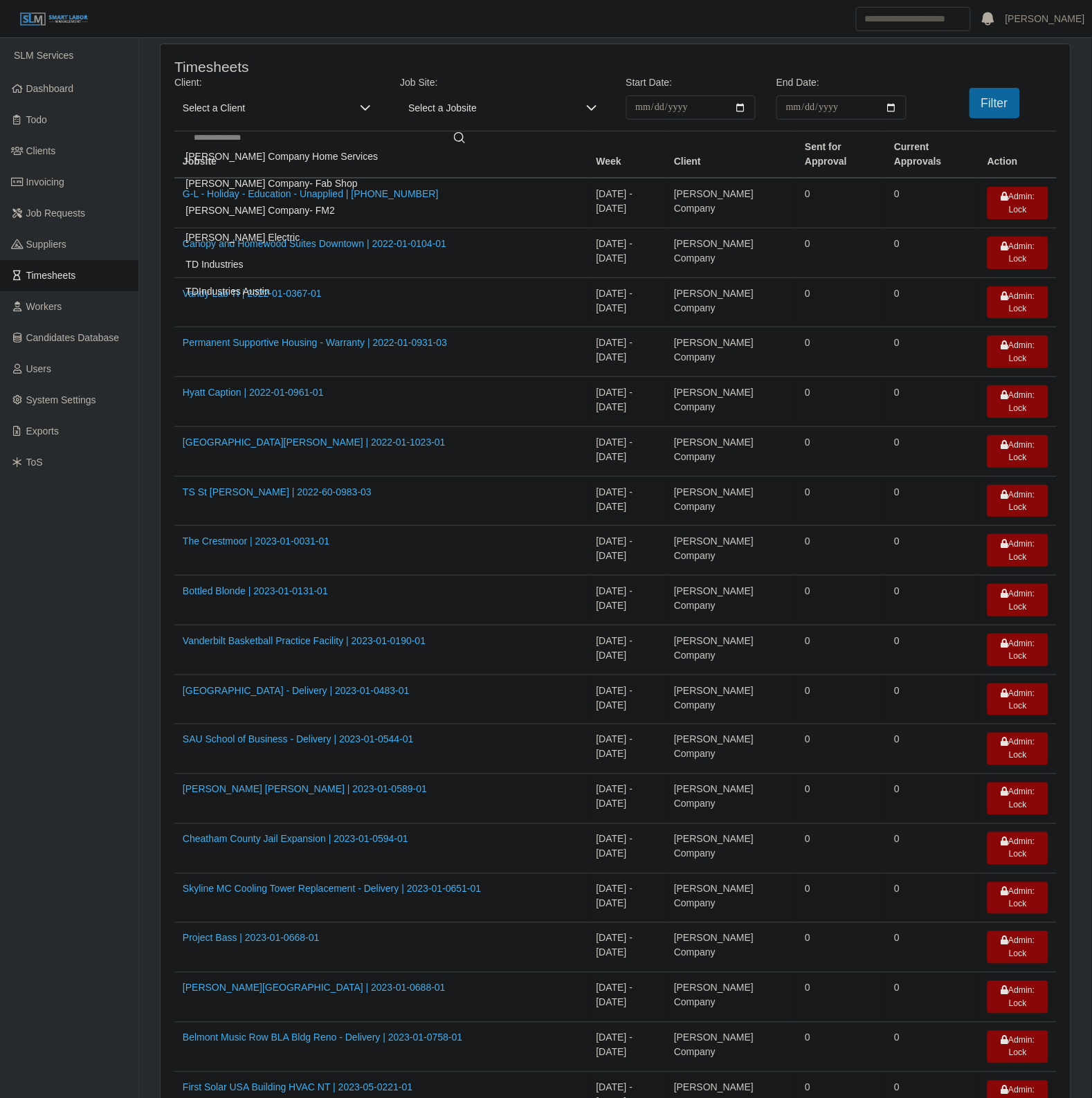
click at [298, 289] on li "TDIndustries Austin" at bounding box center [330, 291] width 304 height 26
click at [741, 102] on input "**********" at bounding box center [691, 108] width 130 height 24
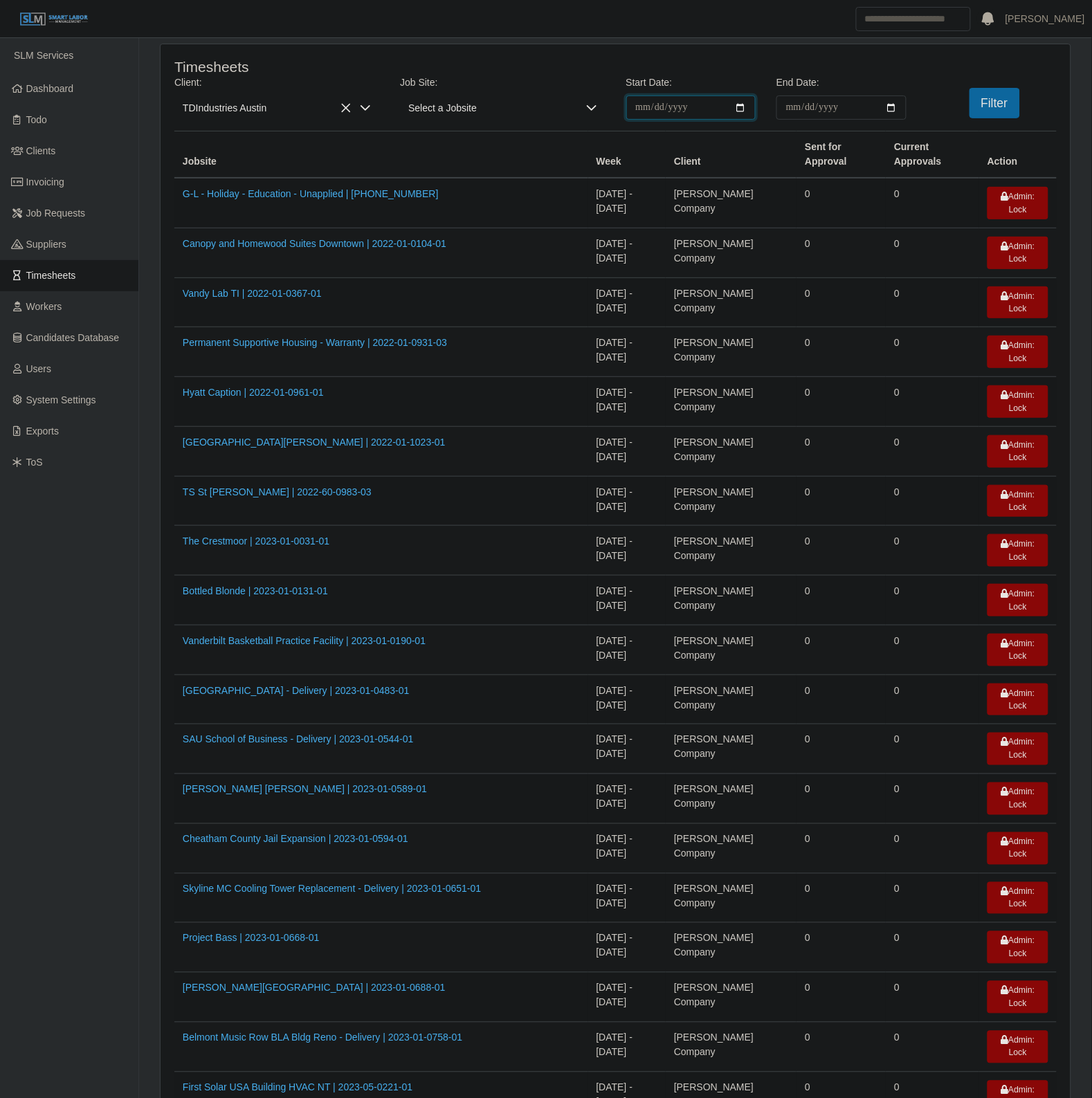
type input "**********"
drag, startPoint x: 892, startPoint y: 105, endPoint x: 892, endPoint y: 113, distance: 8.0
click at [892, 106] on input "End Date:" at bounding box center [841, 108] width 130 height 24
type input "**********"
click at [998, 97] on button "Filter" at bounding box center [995, 103] width 51 height 30
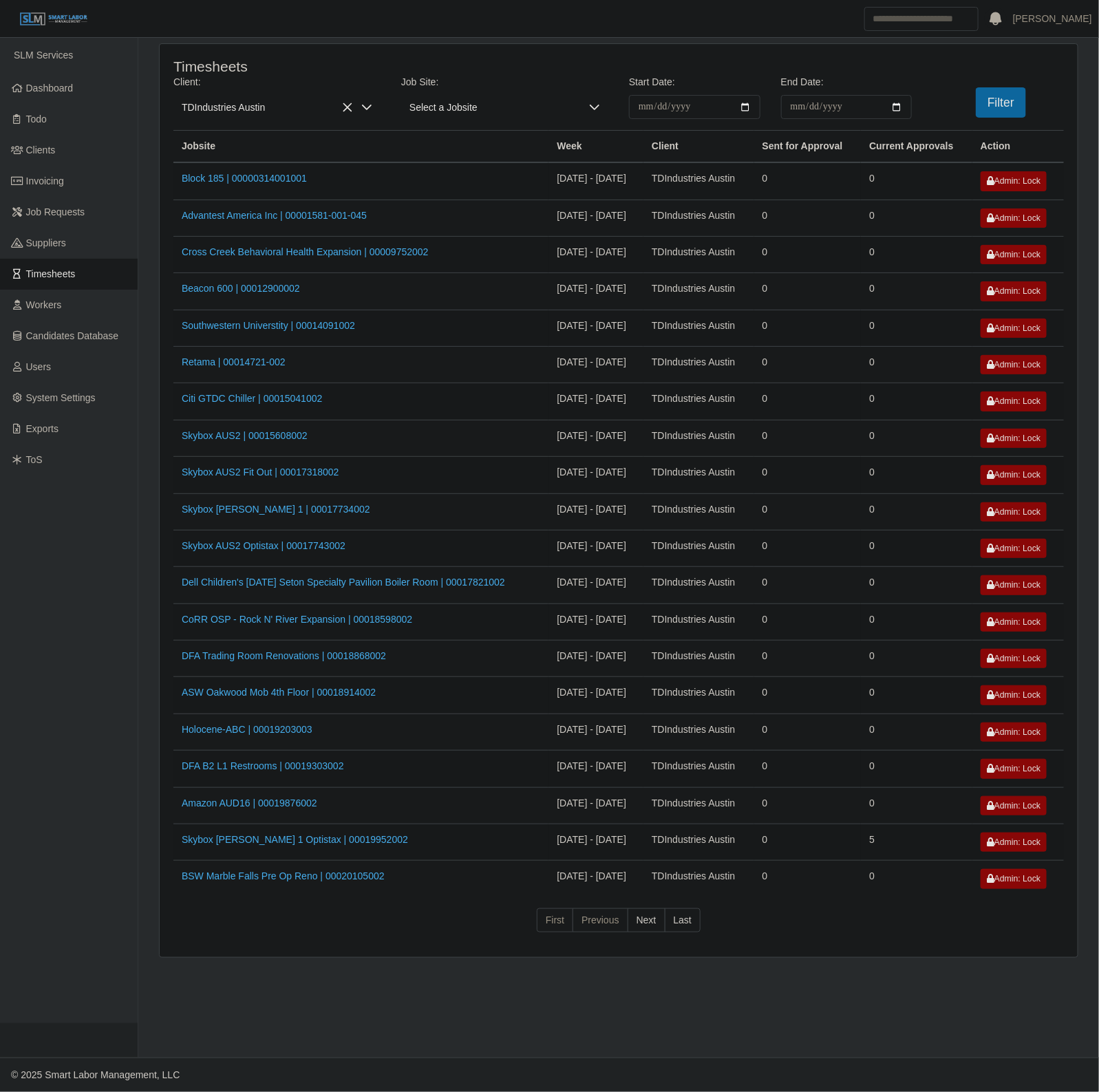
click at [625, 725] on td "09/01/2025 - 09/07/2025" at bounding box center [596, 732] width 95 height 36
drag, startPoint x: 625, startPoint y: 725, endPoint x: 566, endPoint y: 747, distance: 63.0
drag, startPoint x: 566, startPoint y: 747, endPoint x: 358, endPoint y: 624, distance: 241.6
drag, startPoint x: 368, startPoint y: 632, endPoint x: 359, endPoint y: 621, distance: 14.2
drag, startPoint x: 308, startPoint y: 859, endPoint x: 282, endPoint y: 850, distance: 27.5
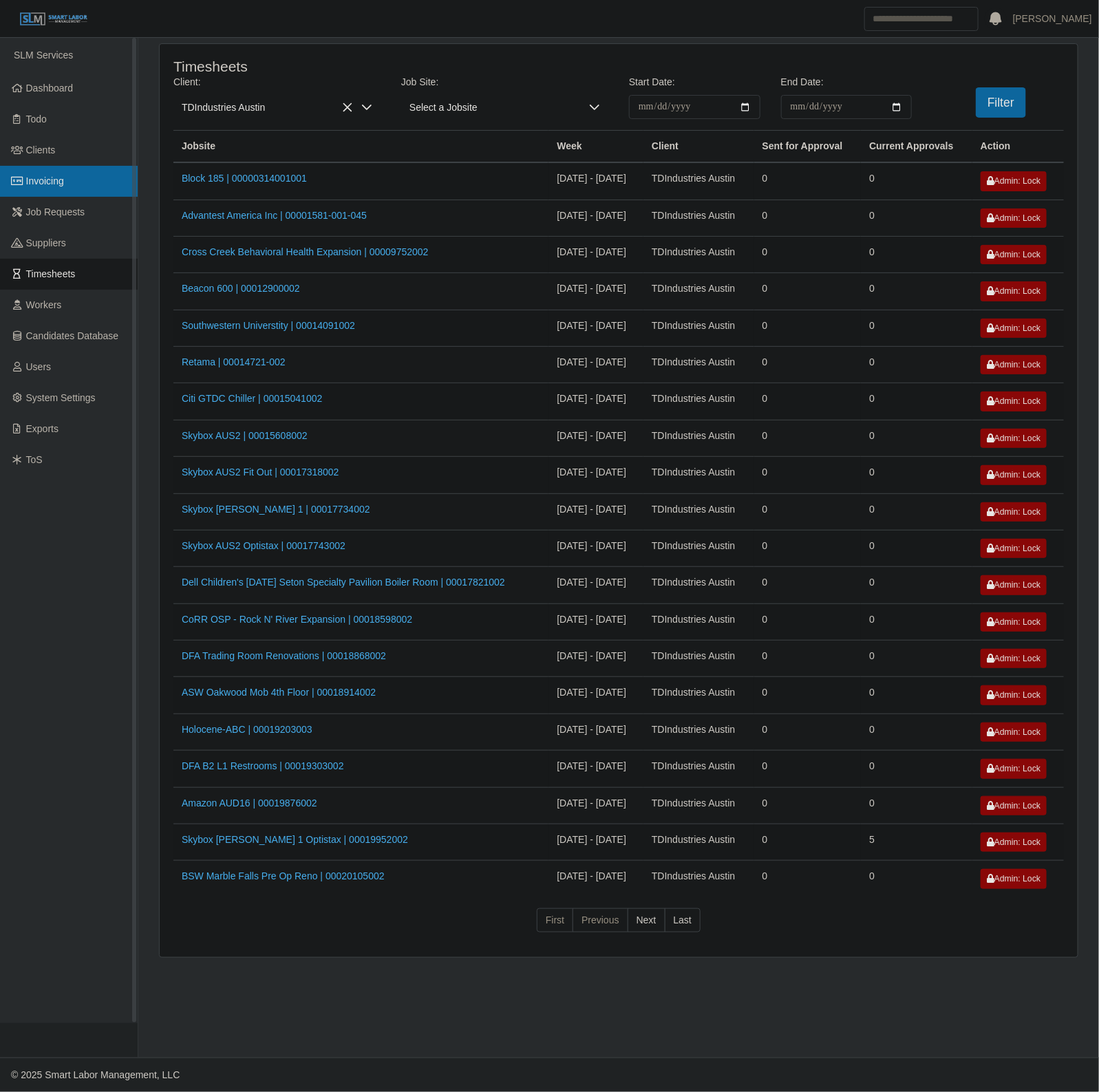
click at [45, 184] on span "Invoicing" at bounding box center [45, 181] width 38 height 11
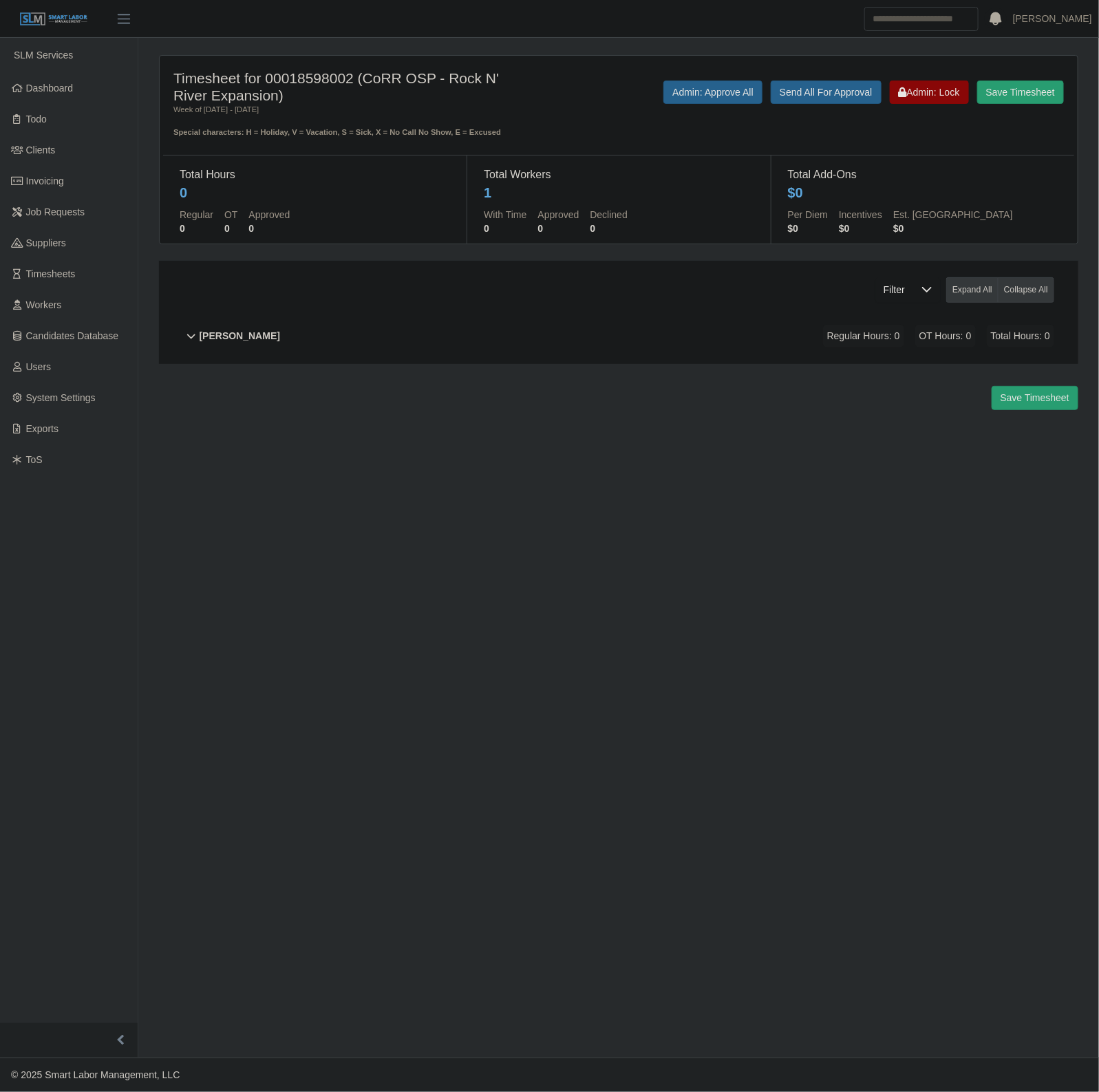
click at [480, 339] on div "Nadiel Guevara Regular Hours: 0 OT Hours: 0 Total Hours: 0" at bounding box center [626, 336] width 855 height 56
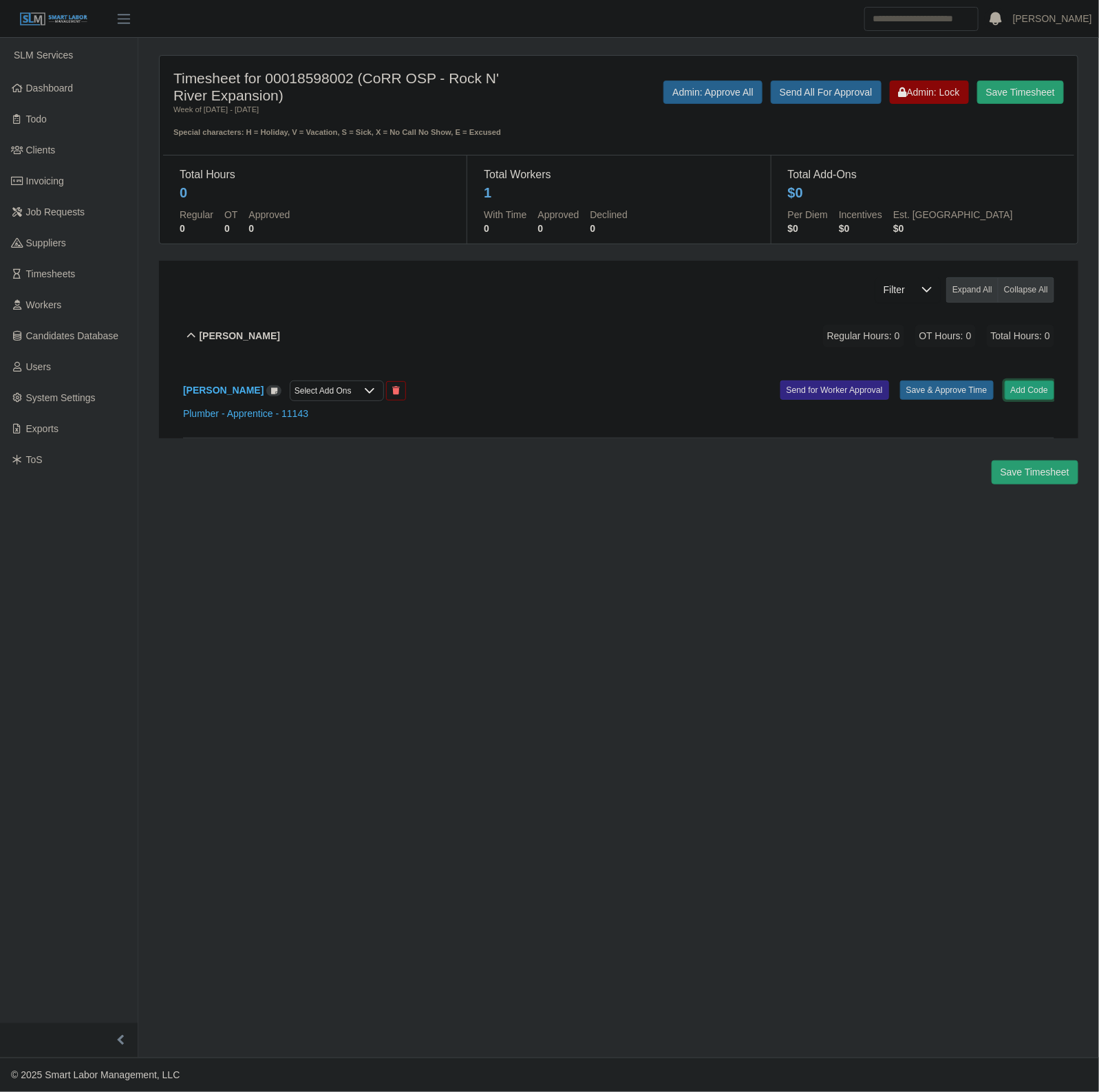
click at [1031, 387] on button "Add Code" at bounding box center [1029, 390] width 50 height 19
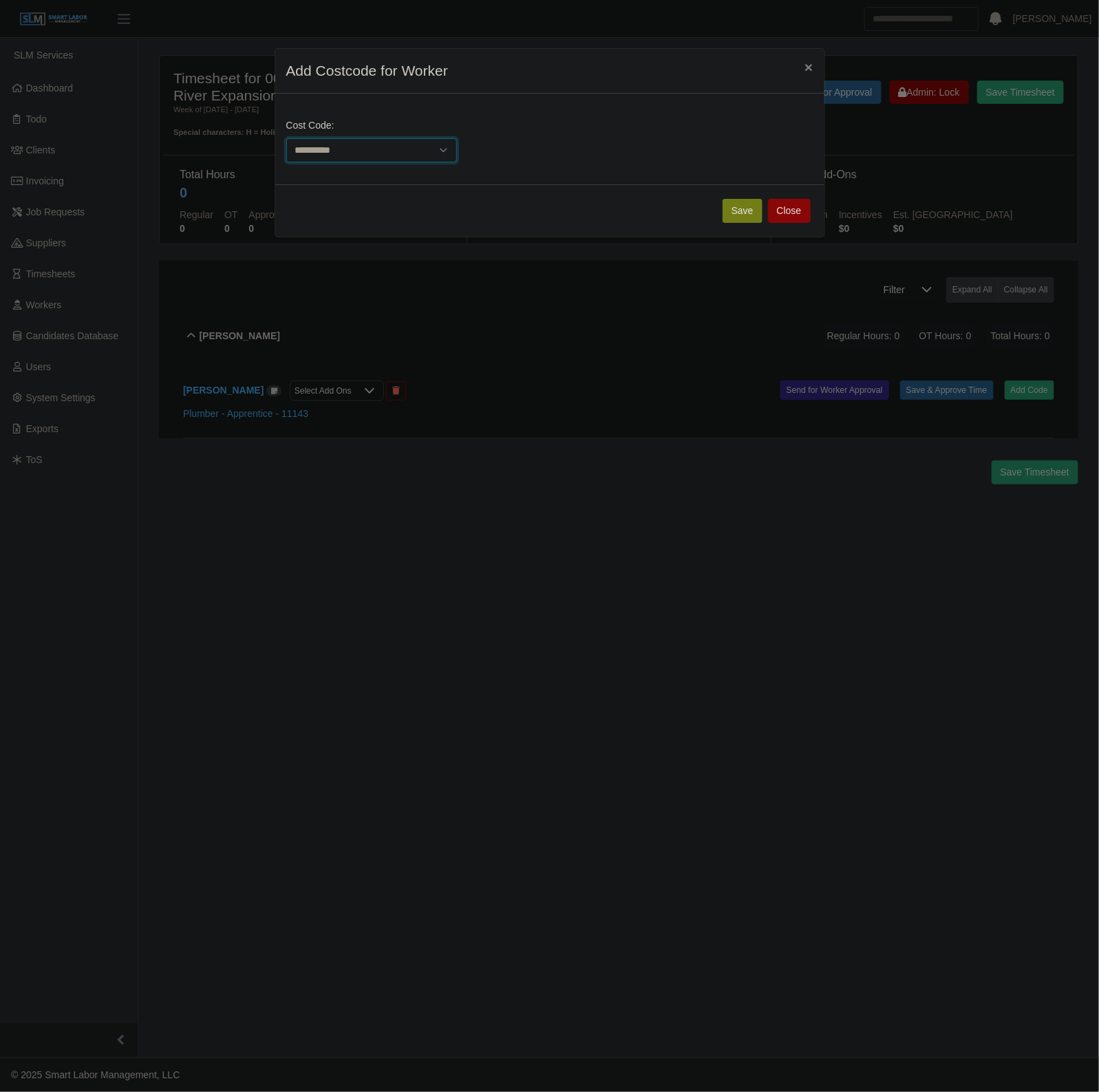
click at [346, 153] on select "**********" at bounding box center [371, 150] width 171 height 24
select select "**********"
click at [286, 138] on select "**********" at bounding box center [371, 150] width 171 height 24
click at [744, 210] on button "Save" at bounding box center [742, 211] width 40 height 24
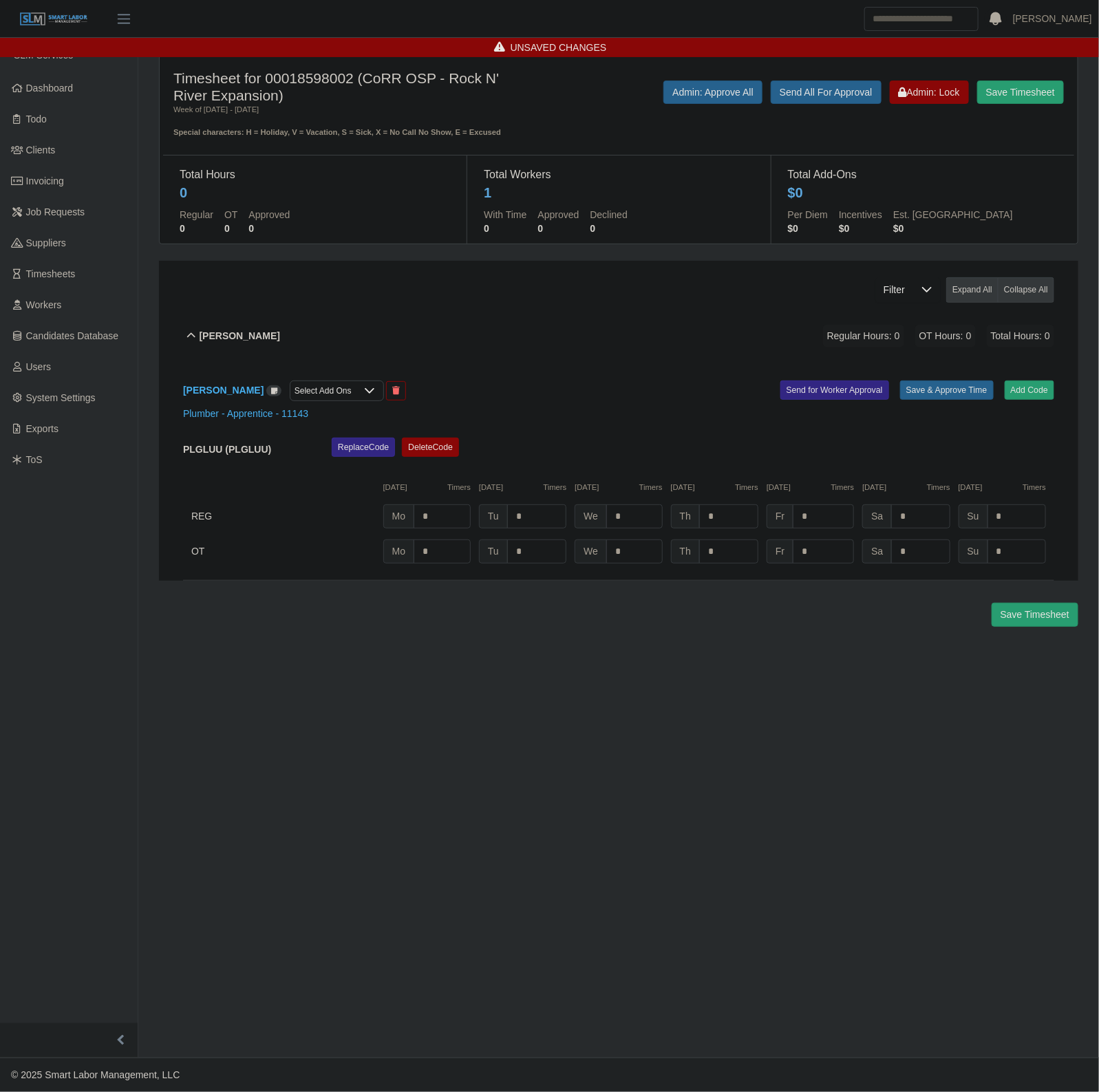
click at [476, 521] on div "REG Mo * Tu * We * Th * Fr * Sa * Su *" at bounding box center [618, 516] width 871 height 24
click at [453, 518] on input "*" at bounding box center [443, 516] width 57 height 24
type input "*"
type input "***"
type input "*"
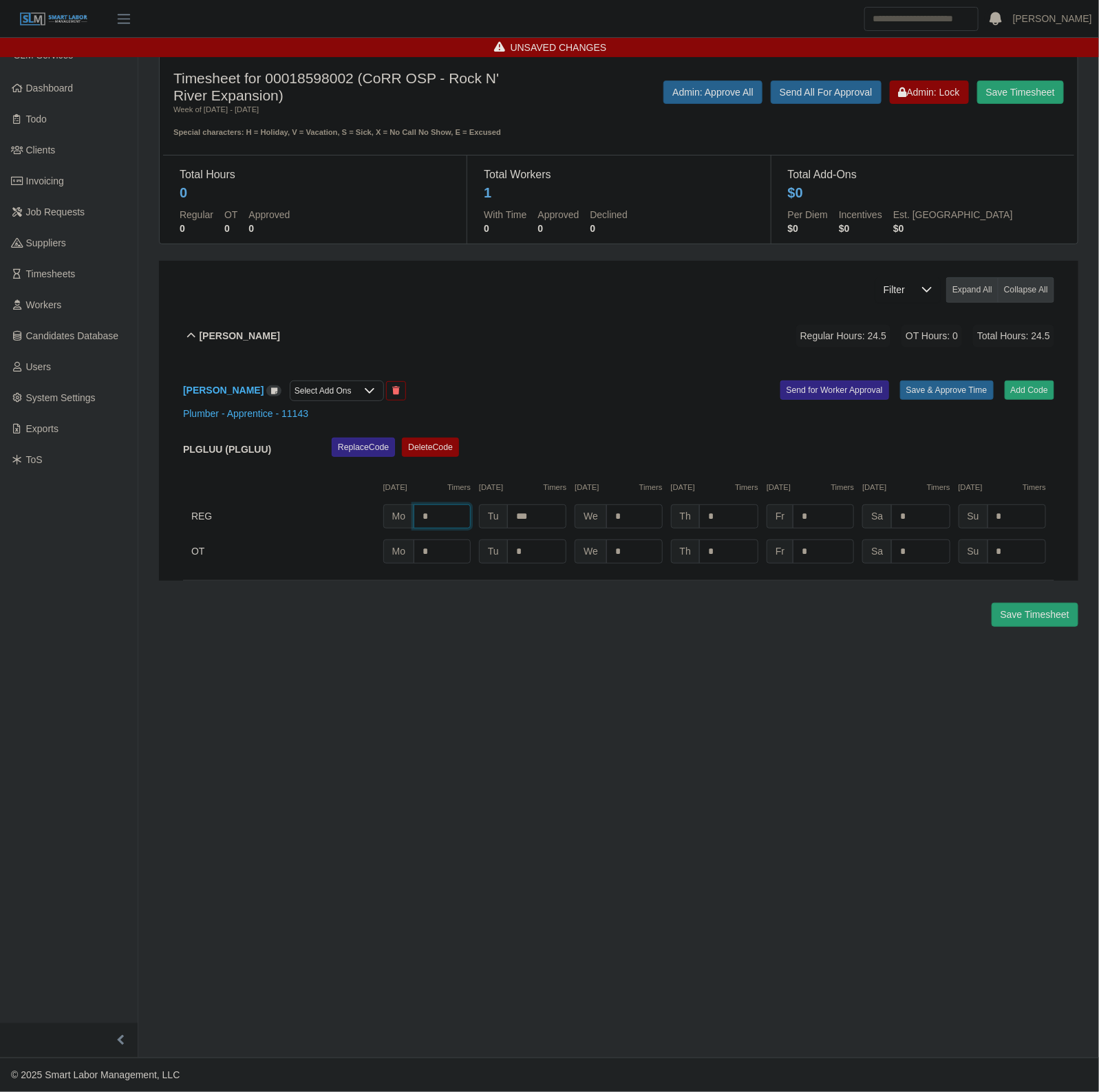
click at [453, 514] on input "*" at bounding box center [443, 516] width 57 height 24
type input "*"
type input "***"
type input "*"
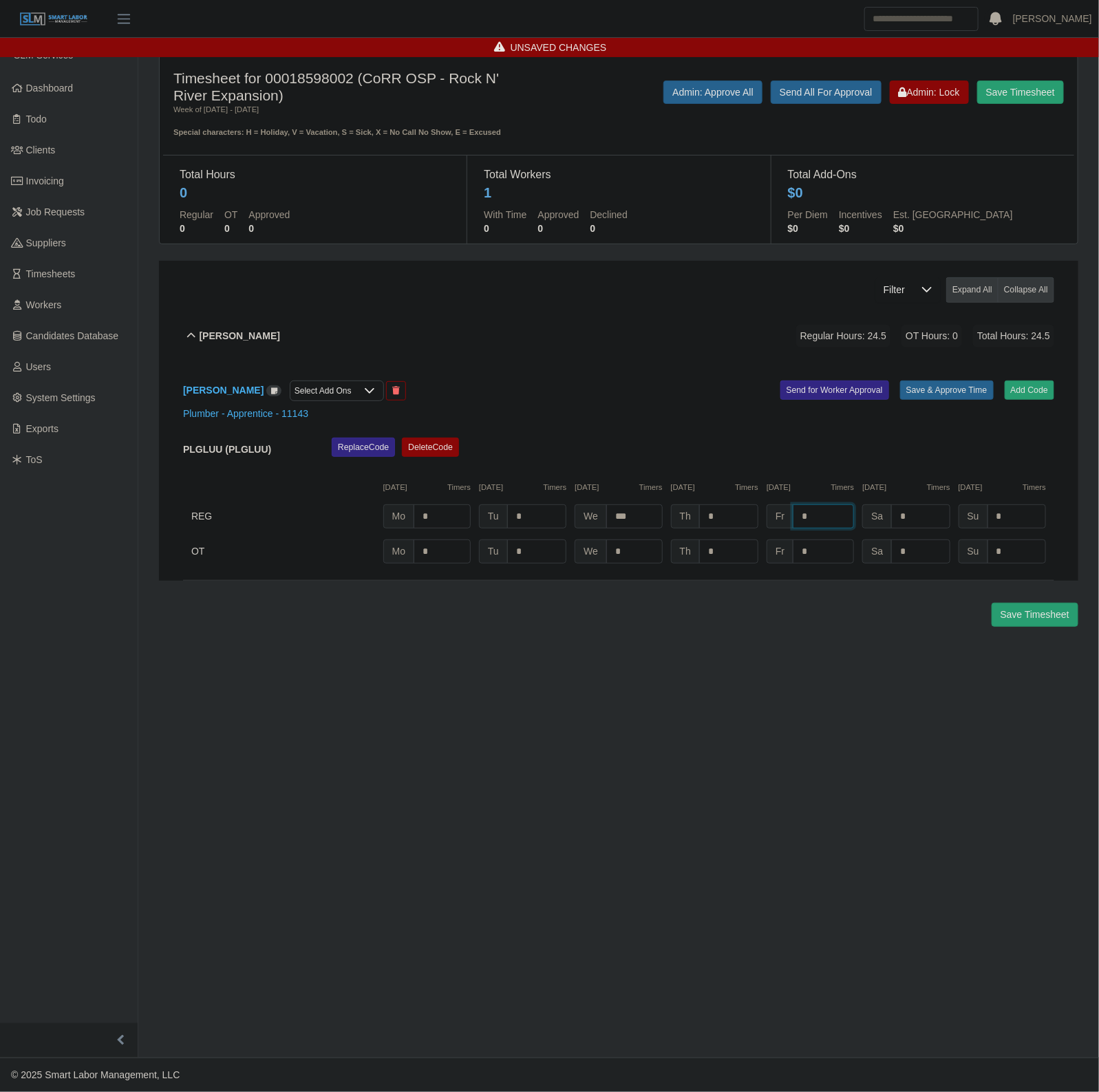
type input "*"
click at [934, 394] on button "Save & Approve Time" at bounding box center [946, 390] width 94 height 19
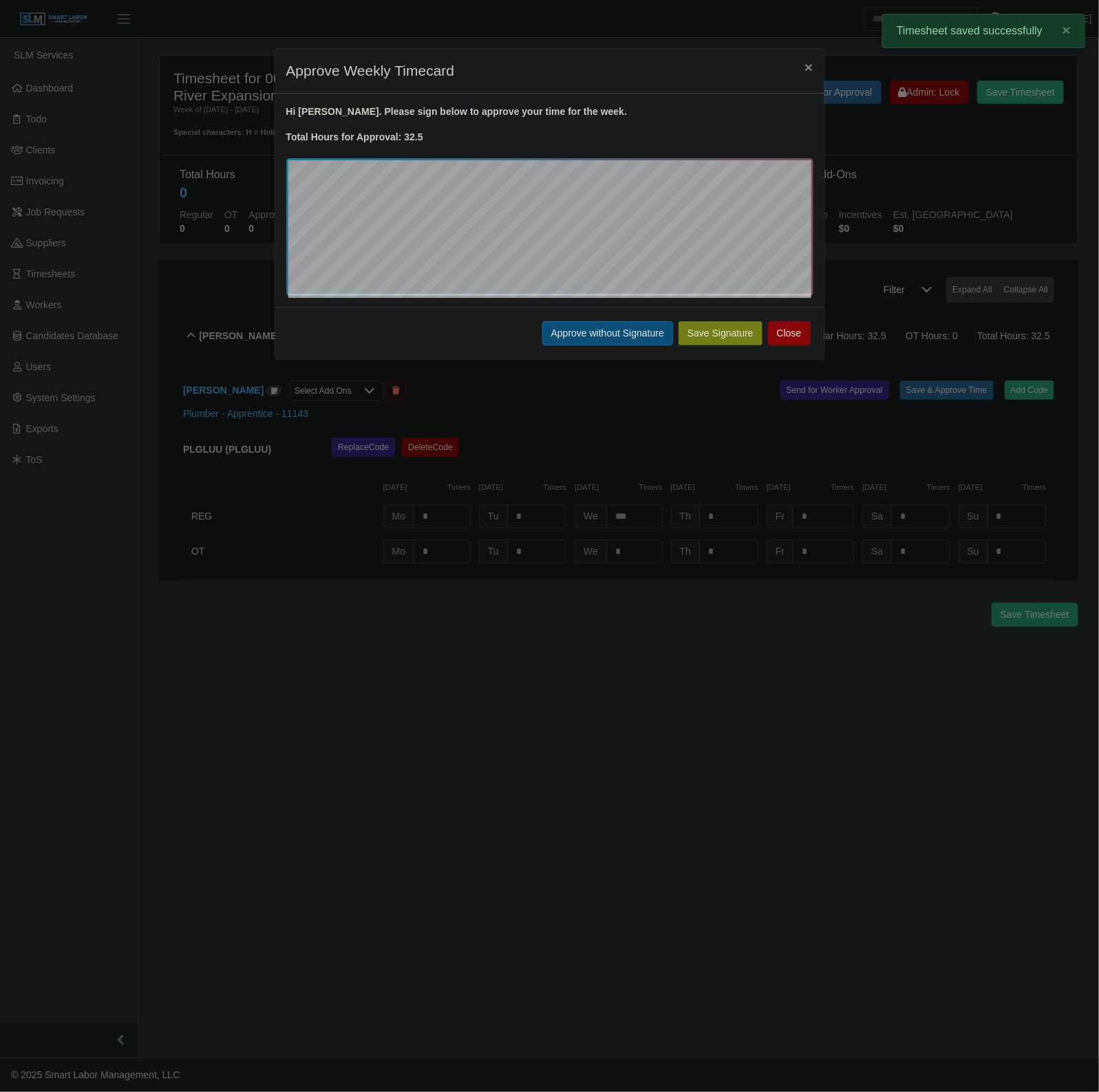
click at [570, 339] on button "Approve without Signature" at bounding box center [608, 333] width 131 height 24
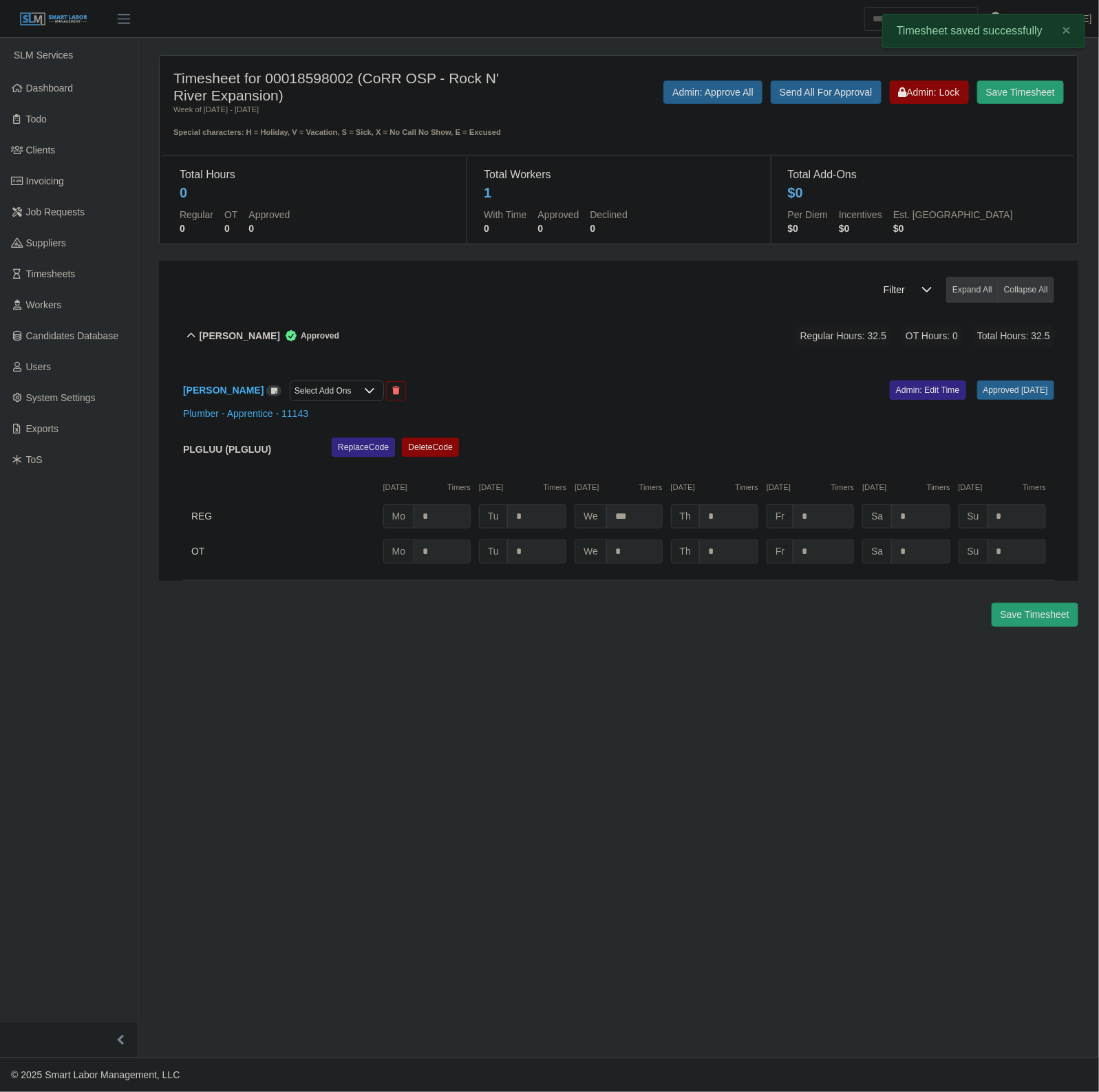
click at [611, 393] on div "Nadiel Guevara Select Add Ons" at bounding box center [395, 391] width 446 height 21
click at [622, 343] on div "Nadiel Guevara Approved Regular Hours: 32.5 OT Hours: 0 Total Hours: 32.5" at bounding box center [626, 336] width 855 height 56
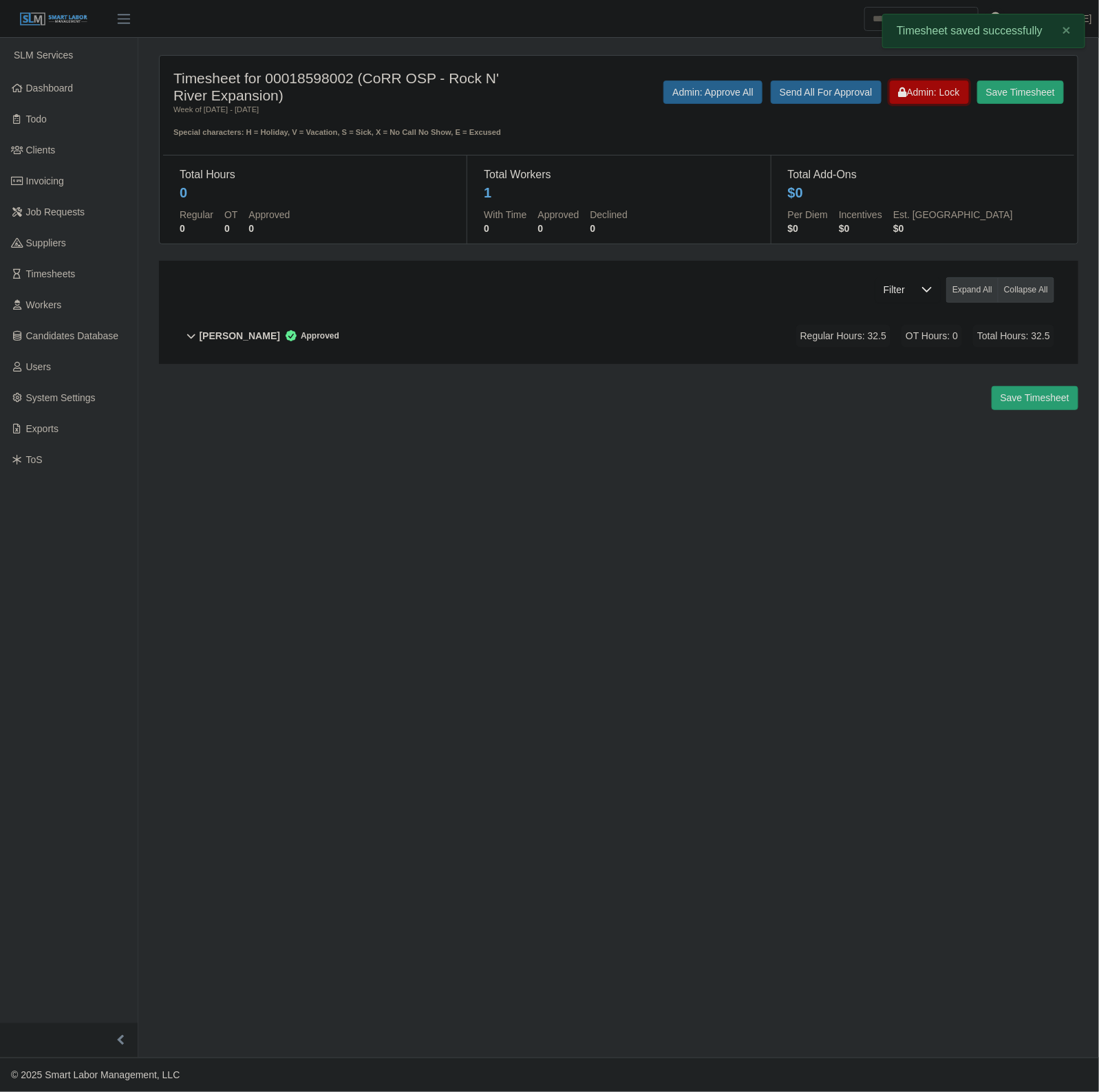
click at [925, 98] on button "Admin: Lock" at bounding box center [929, 92] width 79 height 23
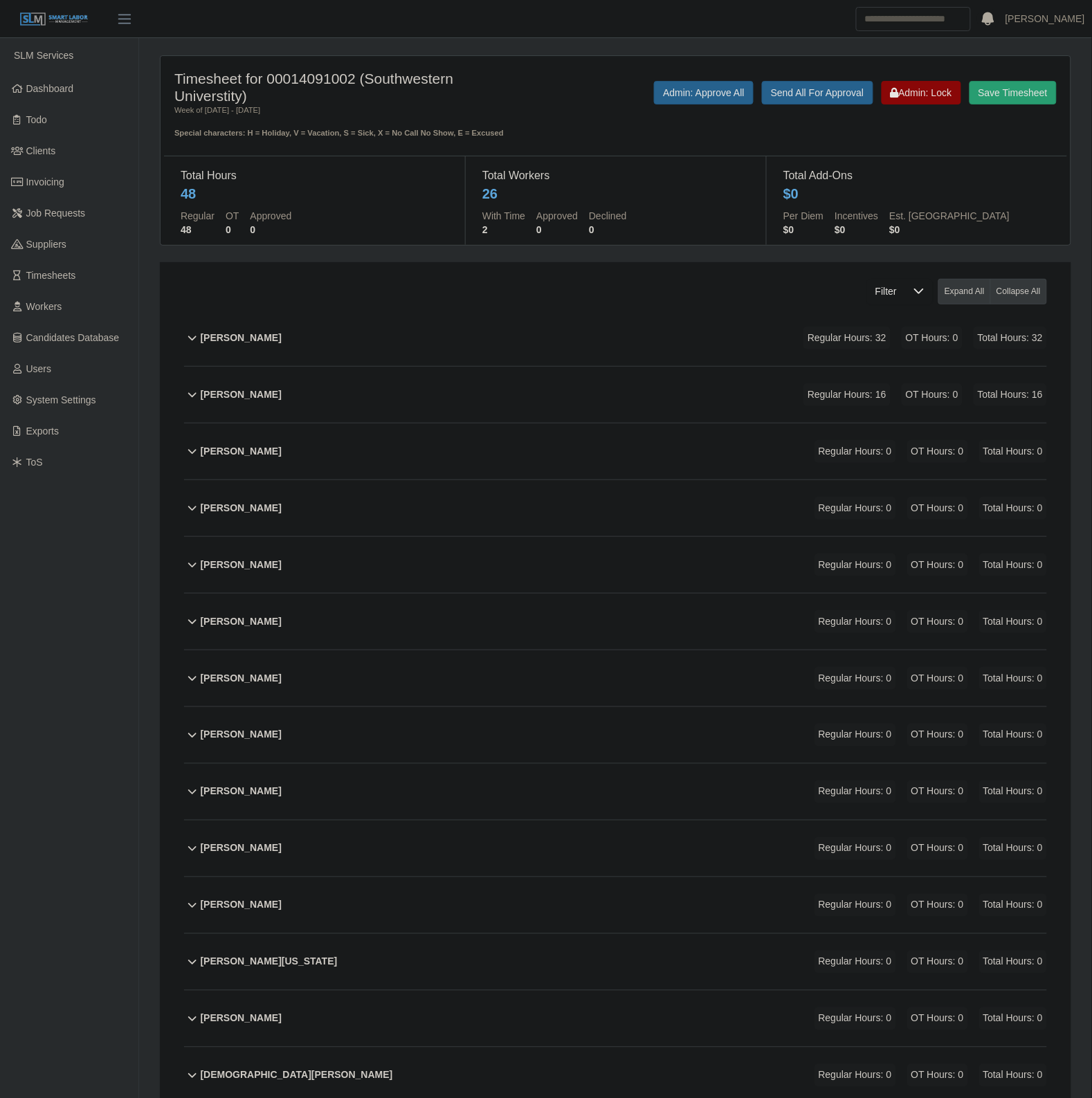
click at [405, 393] on div "Adrynfer [PERSON_NAME] Regular Hours: 16 OT Hours: 0 Total Hours: 16" at bounding box center [624, 395] width 846 height 56
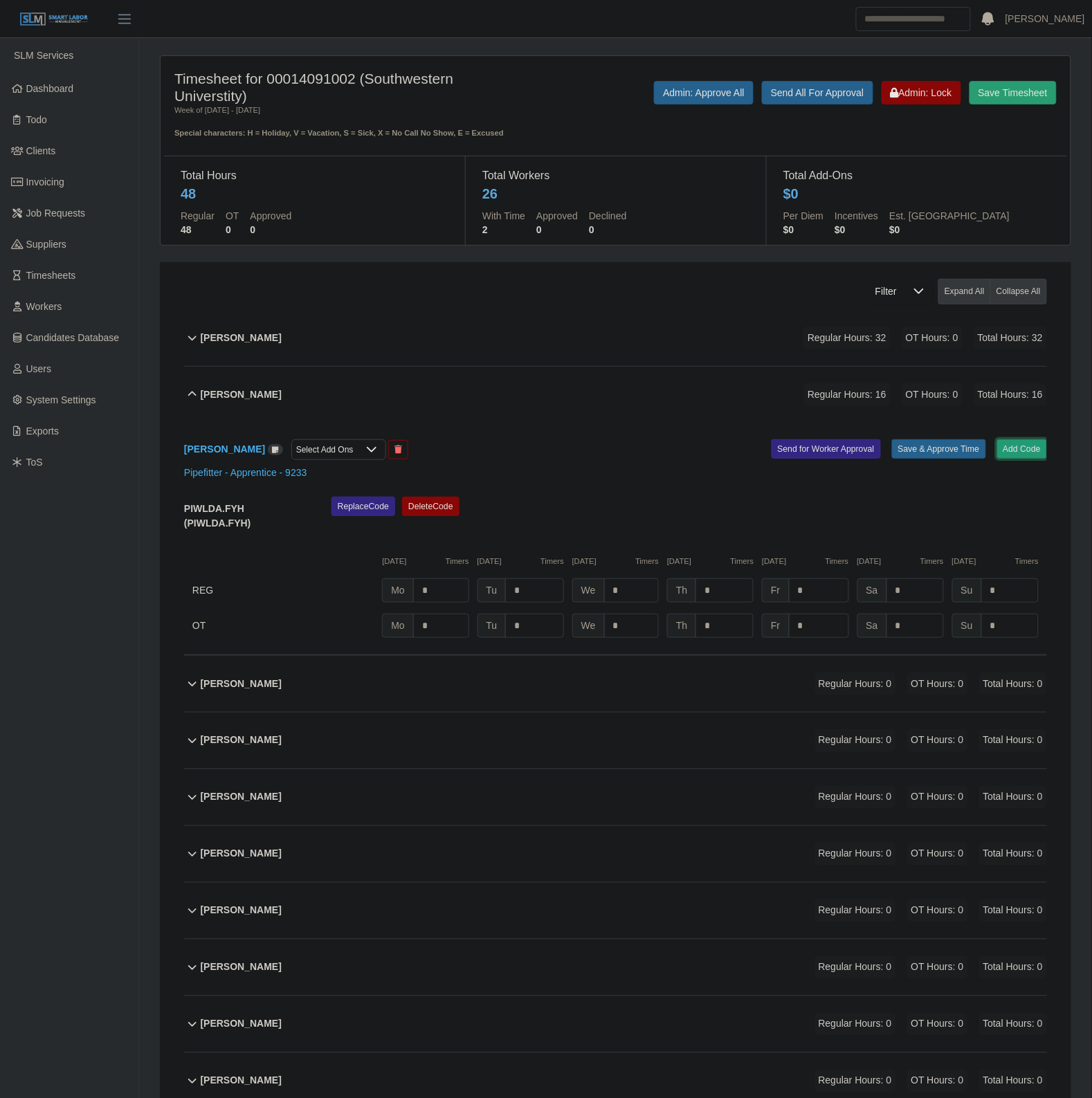
click at [1027, 447] on button "Add Code" at bounding box center [1022, 449] width 51 height 19
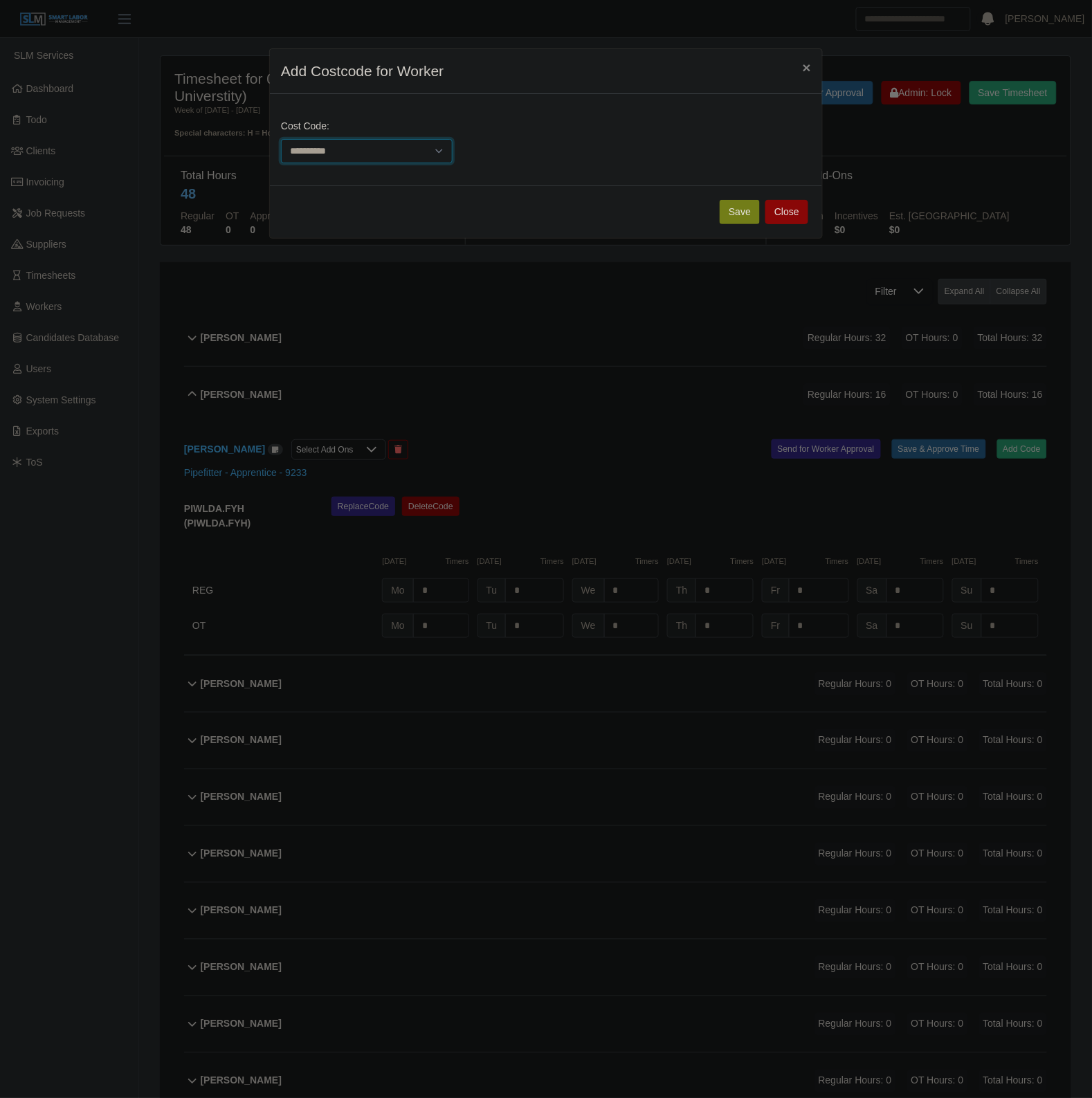
click at [345, 151] on select "**********" at bounding box center [366, 150] width 171 height 24
select select "**********"
click at [502, 33] on div "**********" at bounding box center [546, 549] width 1092 height 1098
click at [787, 212] on button "Close" at bounding box center [786, 212] width 43 height 24
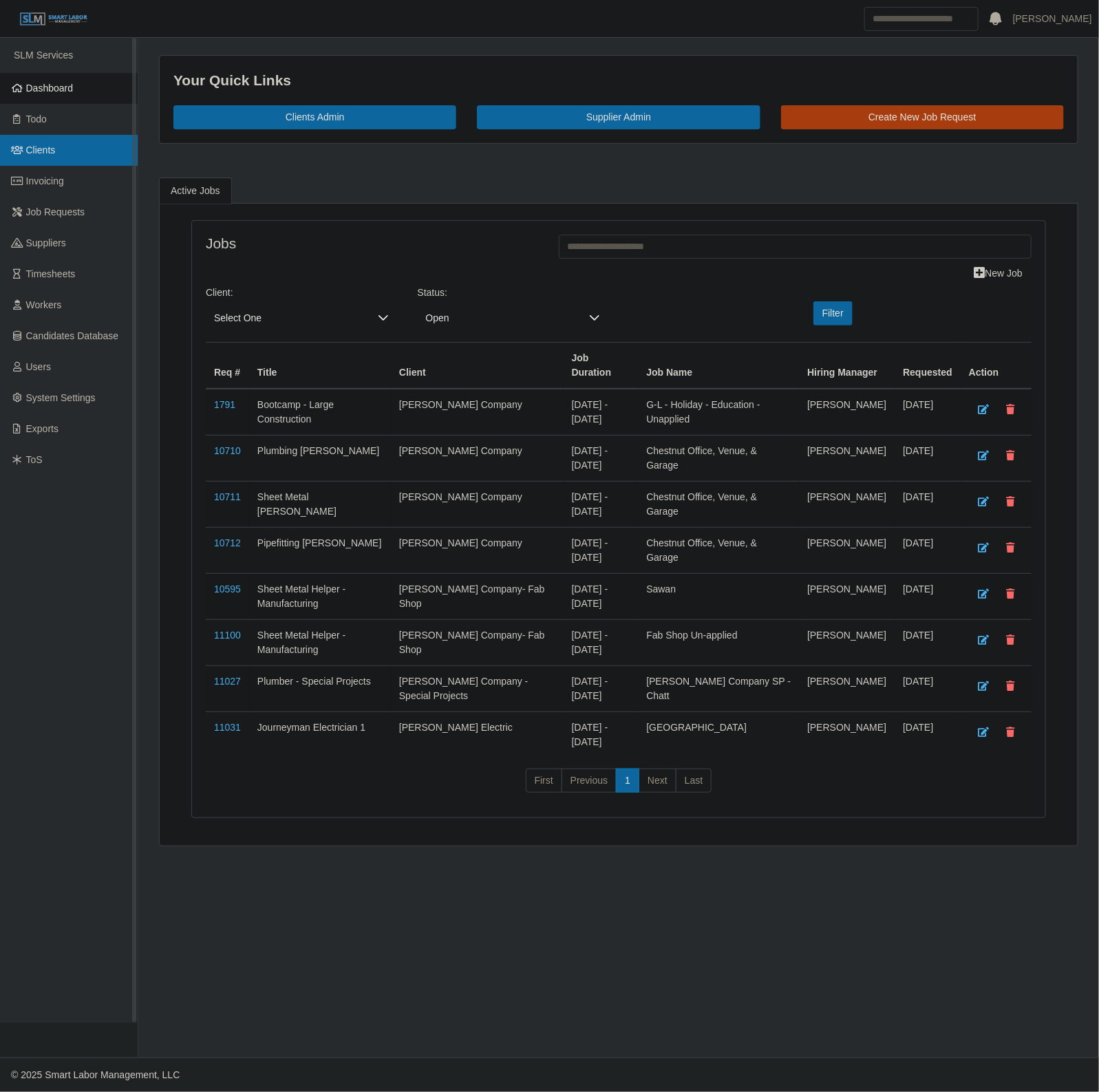
click at [49, 151] on span "Clients" at bounding box center [41, 150] width 29 height 11
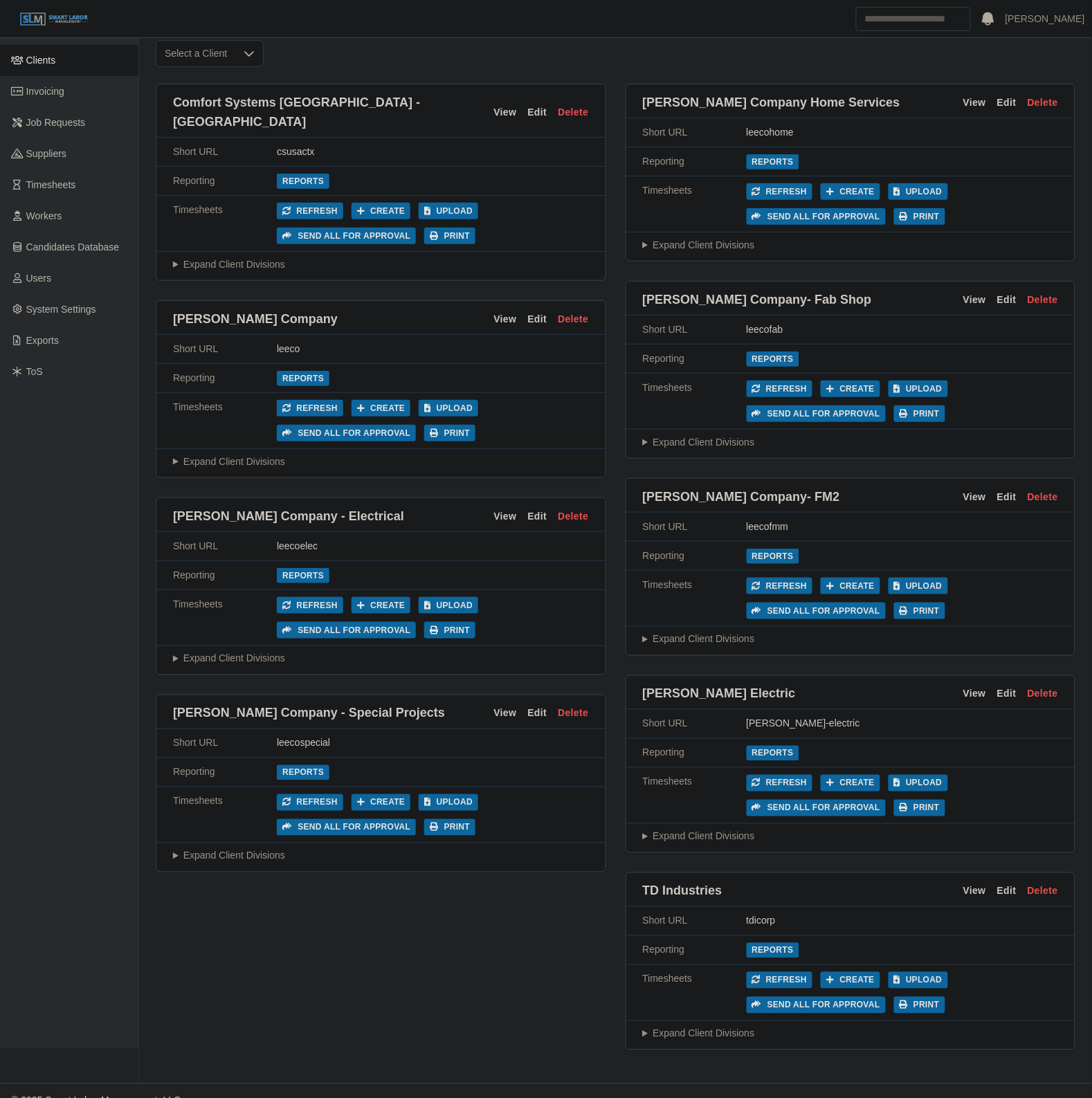
scroll to position [115, 0]
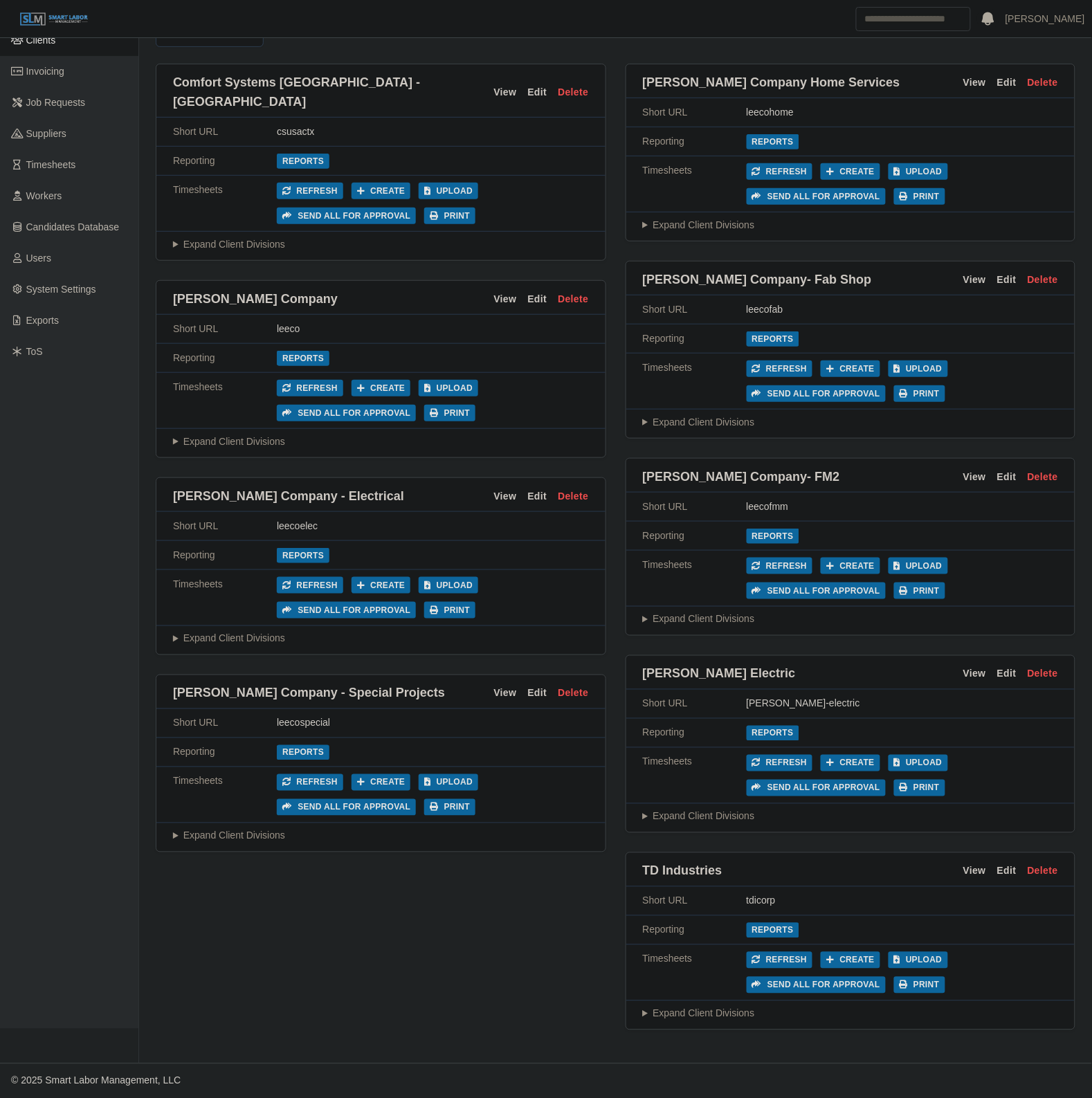
click at [726, 1007] on summary "Expand Client Divisions" at bounding box center [851, 1014] width 416 height 15
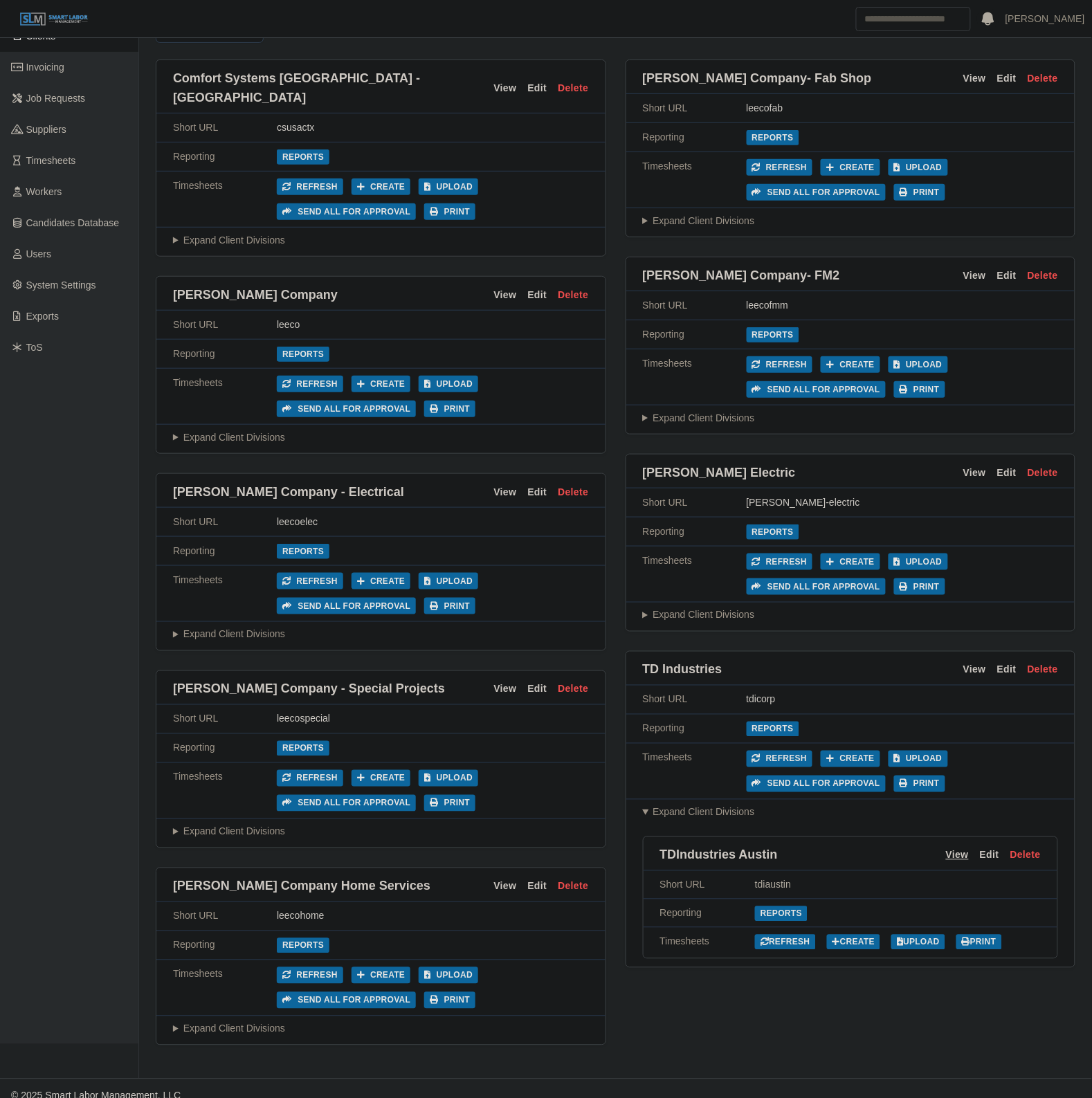
click at [966, 859] on link "View" at bounding box center [957, 855] width 23 height 16
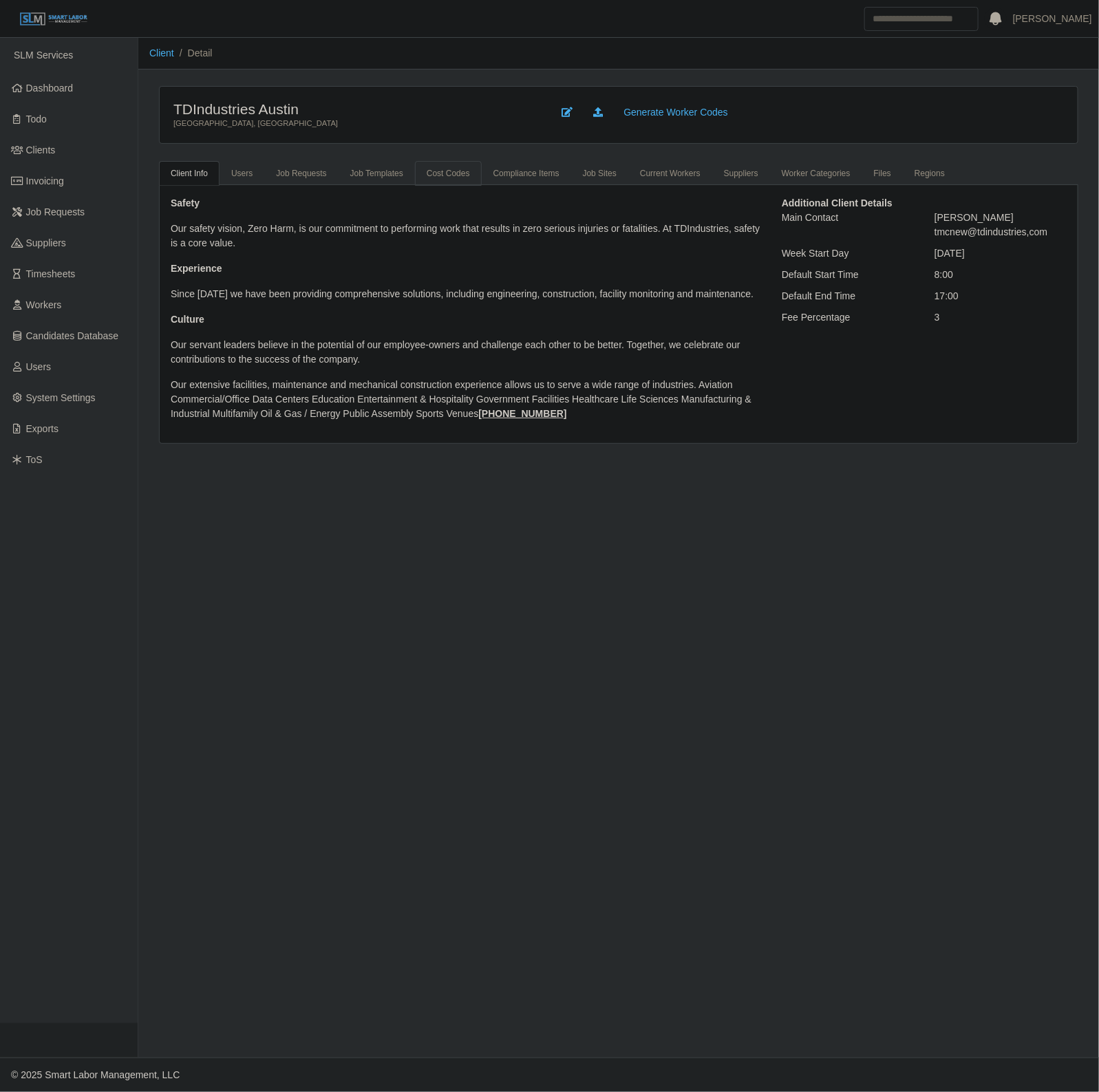
click at [443, 180] on link "cost codes" at bounding box center [448, 174] width 67 height 25
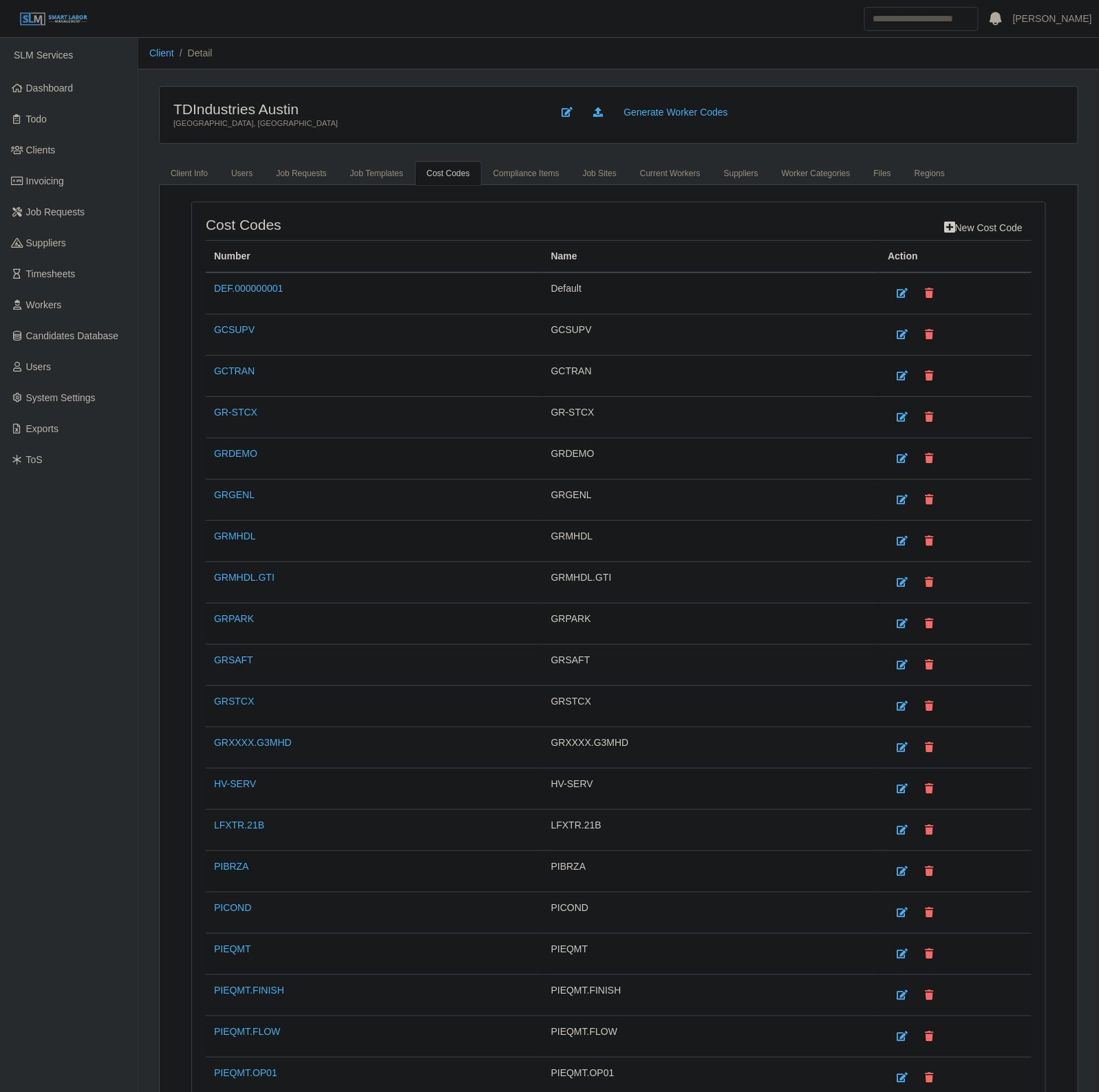
click at [991, 230] on link "New cost code" at bounding box center [984, 228] width 96 height 24
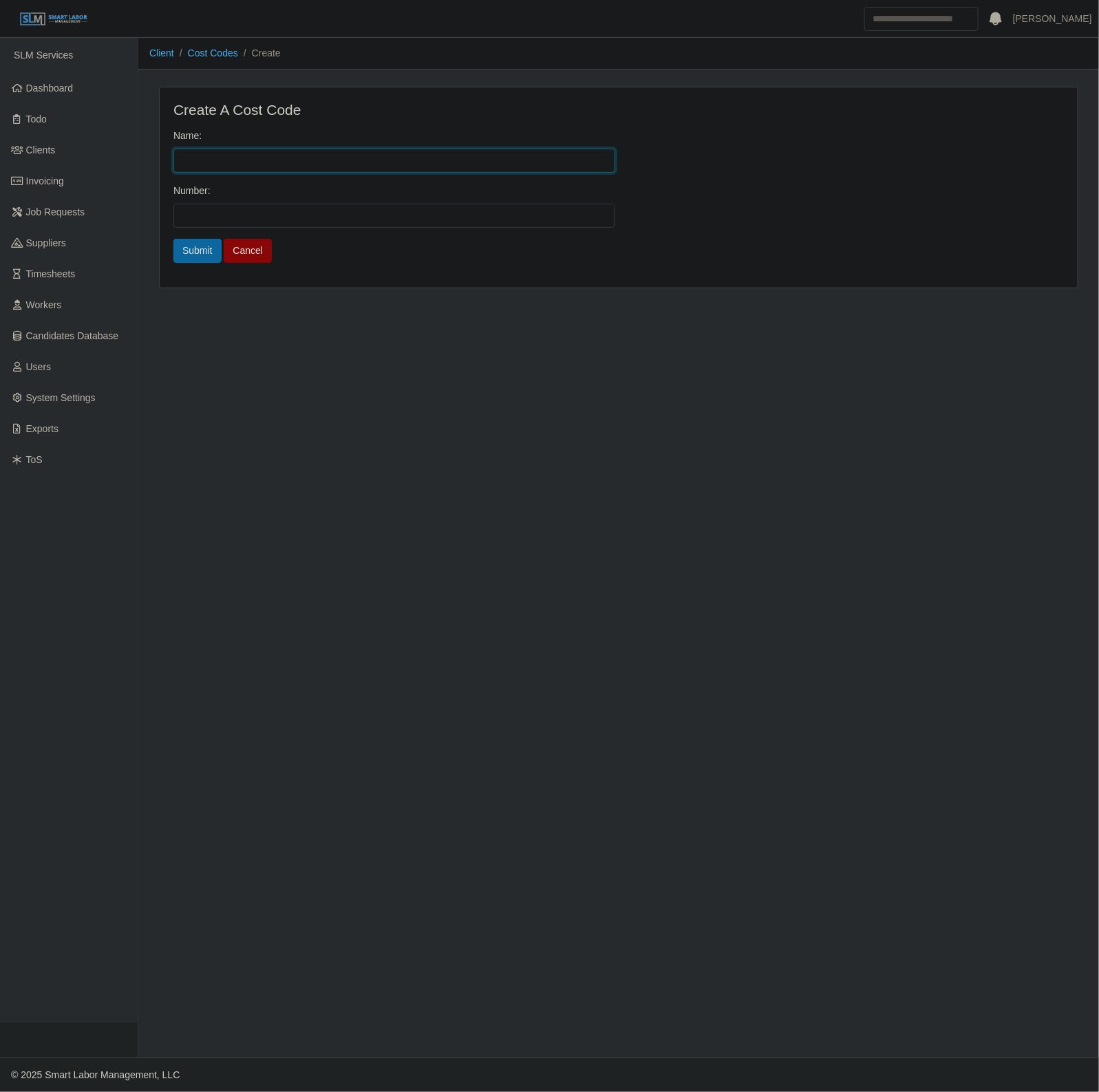
click at [226, 171] on input "Name:" at bounding box center [394, 160] width 442 height 24
paste input "**********"
type input "**********"
click at [203, 218] on input "Number:" at bounding box center [394, 215] width 442 height 24
paste input "**********"
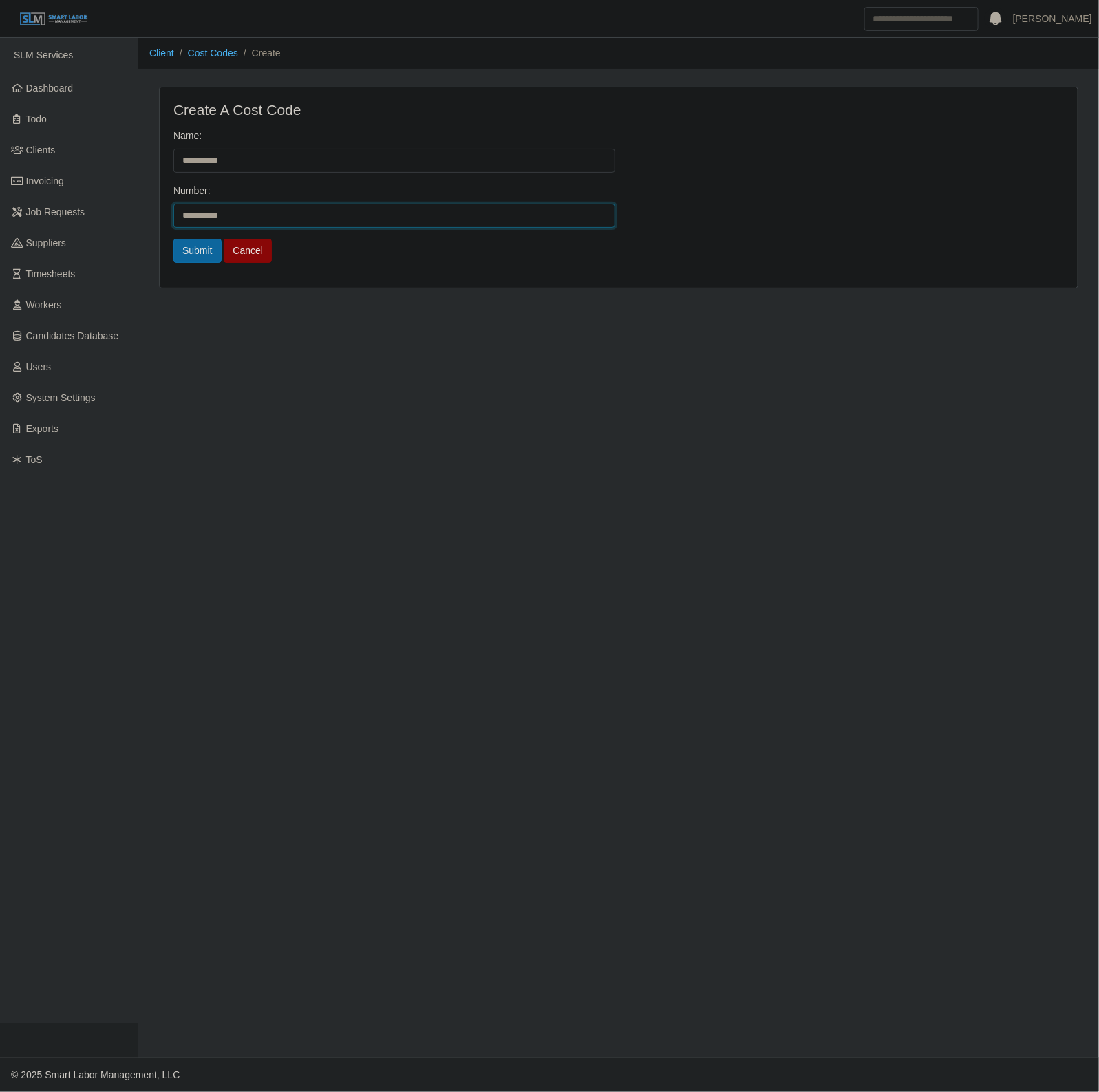
type input "**********"
click at [189, 266] on div "Submit Cancel" at bounding box center [618, 256] width 897 height 35
click at [191, 256] on button "Submit" at bounding box center [198, 250] width 48 height 24
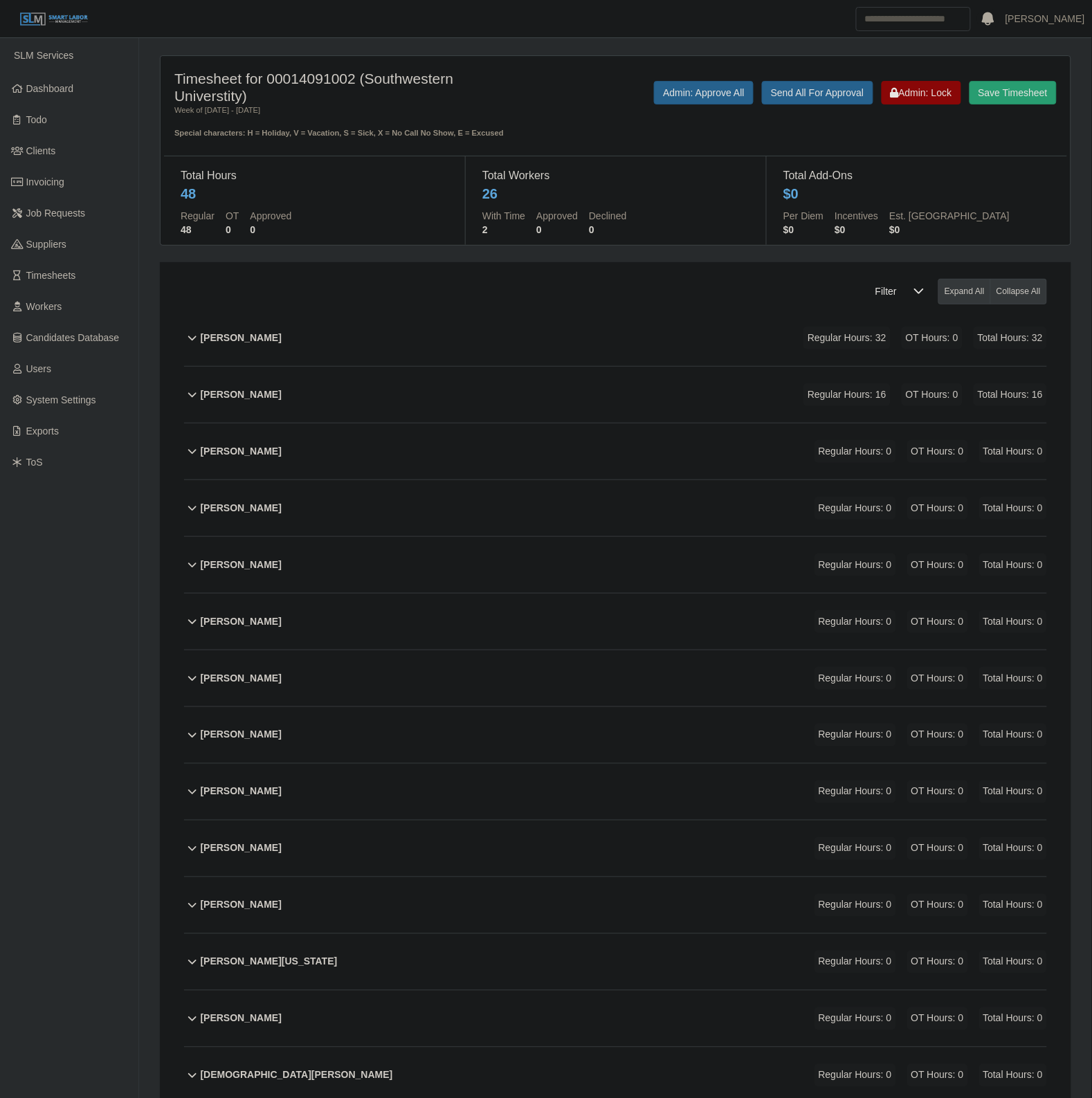
click at [380, 393] on div "Adrynfer [PERSON_NAME] Regular Hours: 16 OT Hours: 0 Total Hours: 16" at bounding box center [624, 395] width 846 height 56
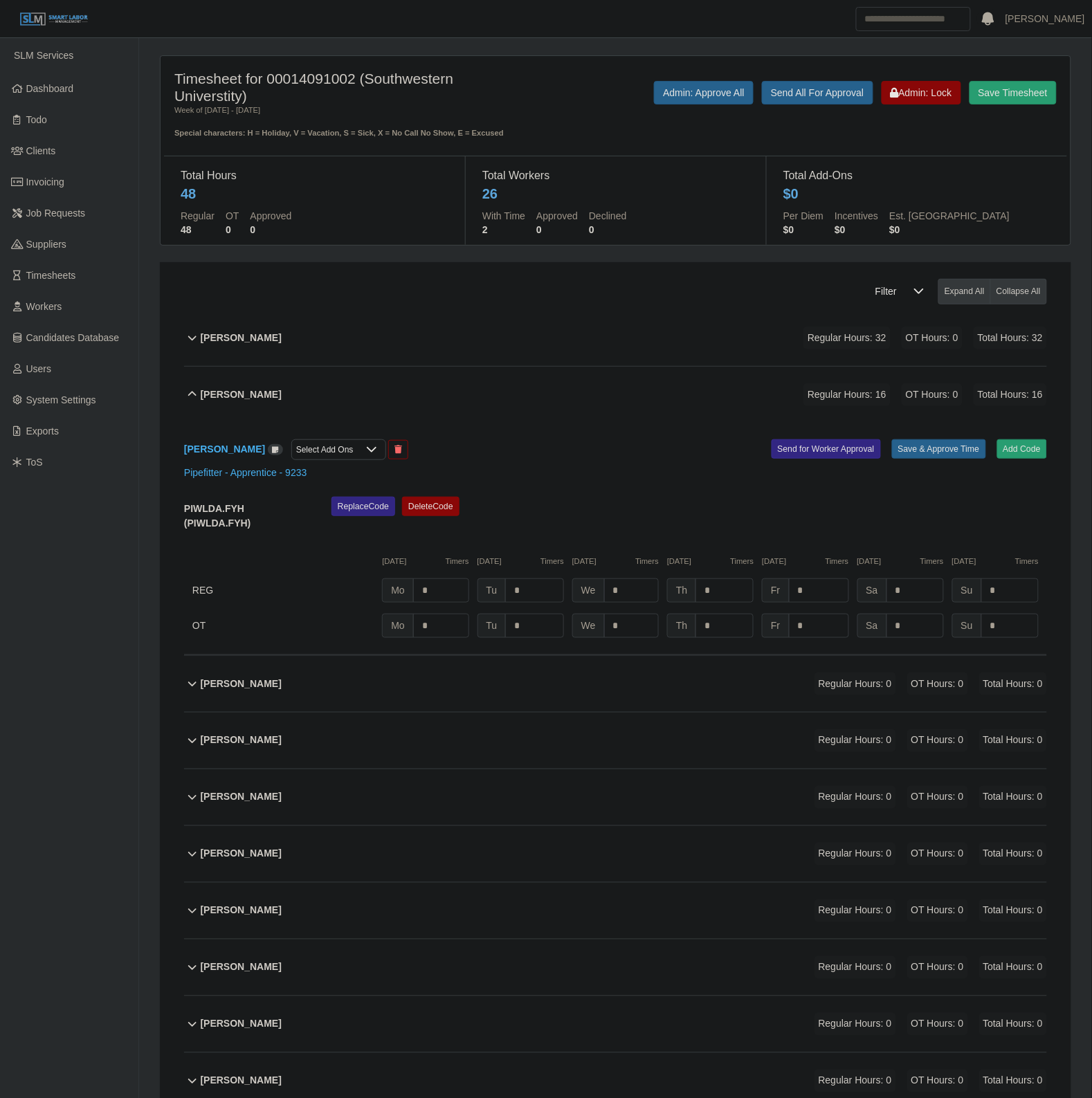
click at [1024, 432] on div "Adrynfer [PERSON_NAME] Select Add Ons Add Code Save & Approve Time Send for Wor…" at bounding box center [615, 538] width 863 height 232
click at [1024, 441] on button "Add Code" at bounding box center [1022, 449] width 51 height 19
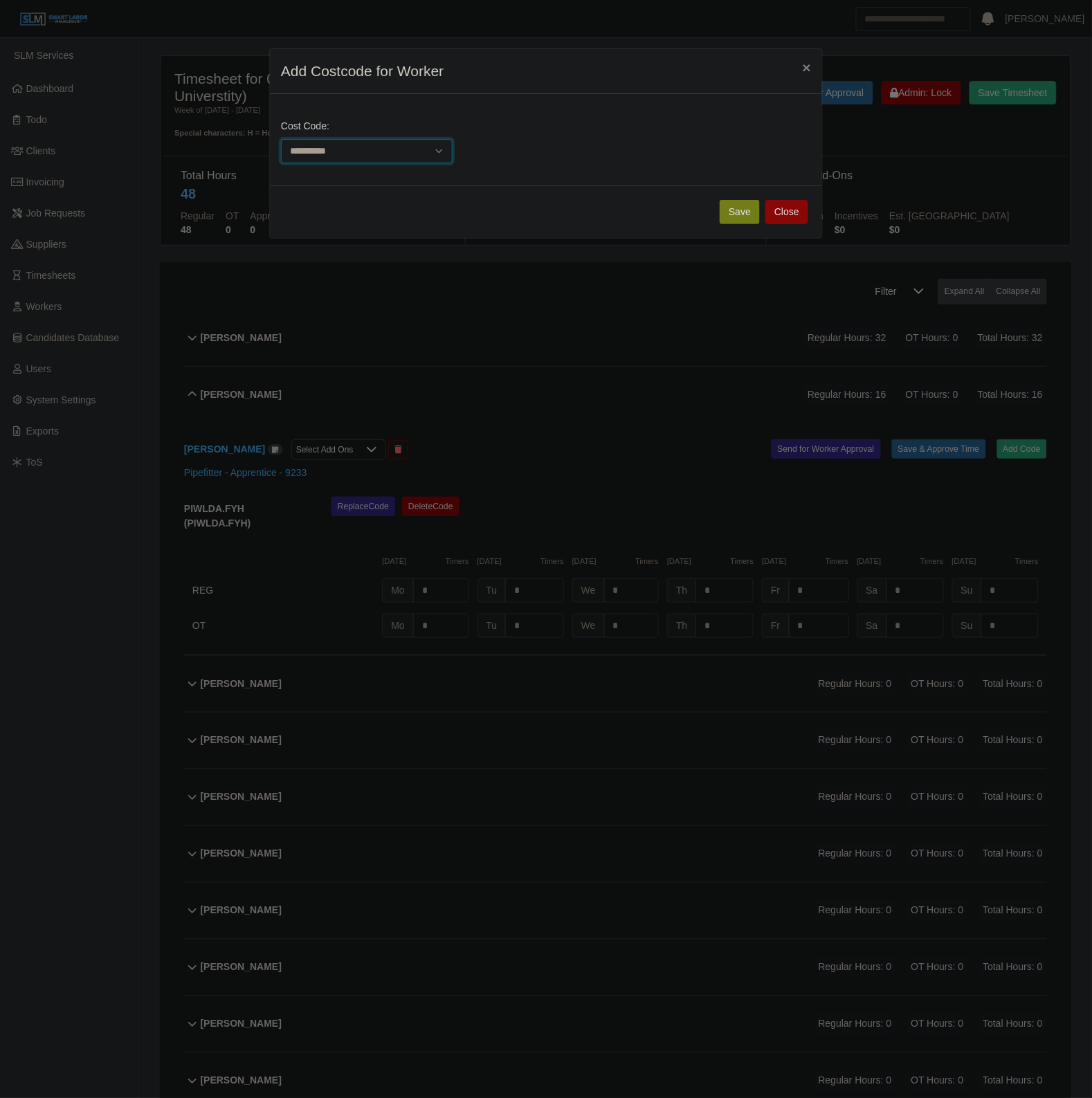
click at [367, 160] on select "**********" at bounding box center [366, 150] width 171 height 24
select select "**********"
click at [281, 139] on select "**********" at bounding box center [366, 150] width 171 height 24
click at [751, 207] on button "Save" at bounding box center [739, 212] width 40 height 24
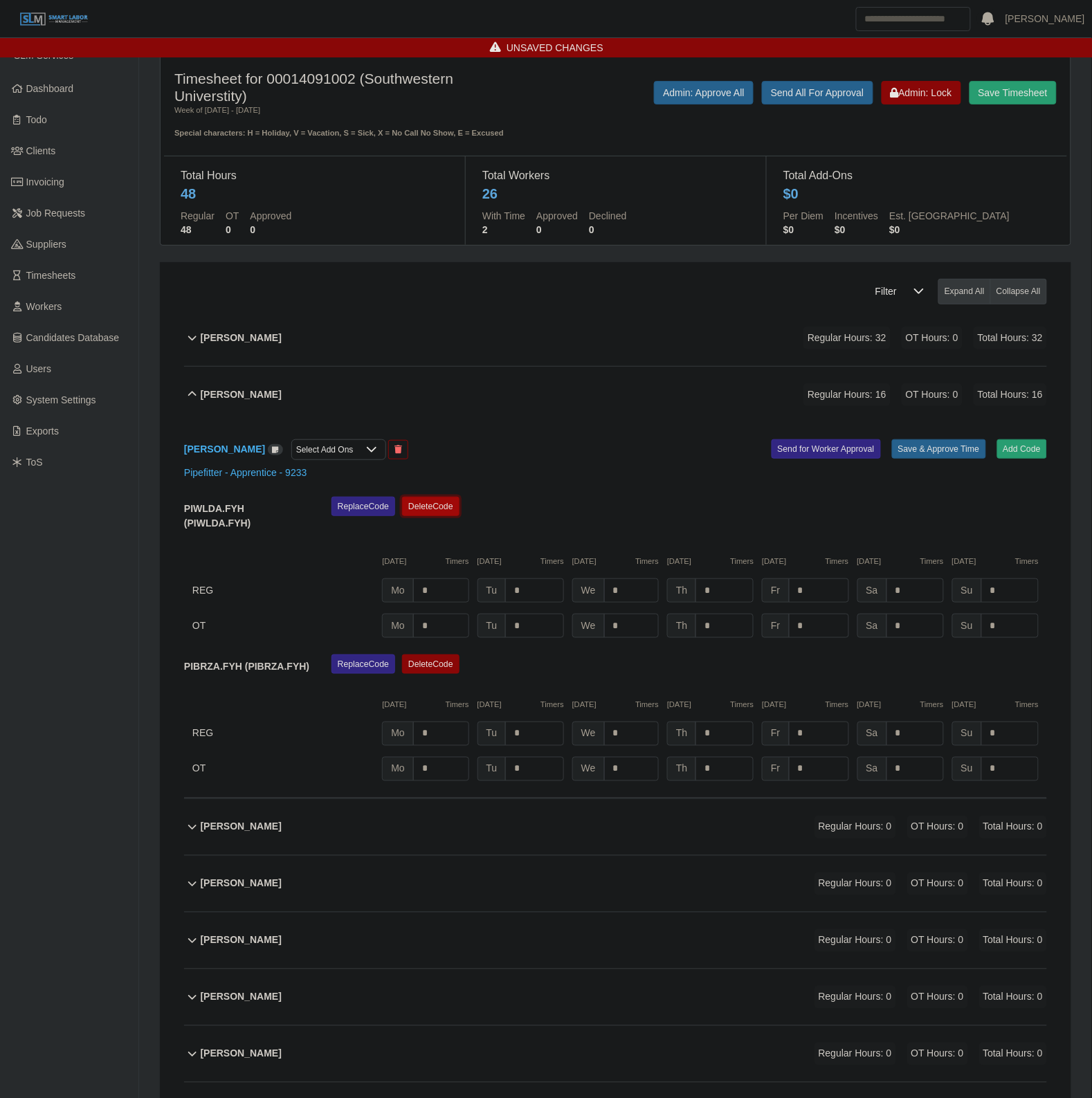
click at [460, 516] on button "Delete Code" at bounding box center [431, 506] width 58 height 19
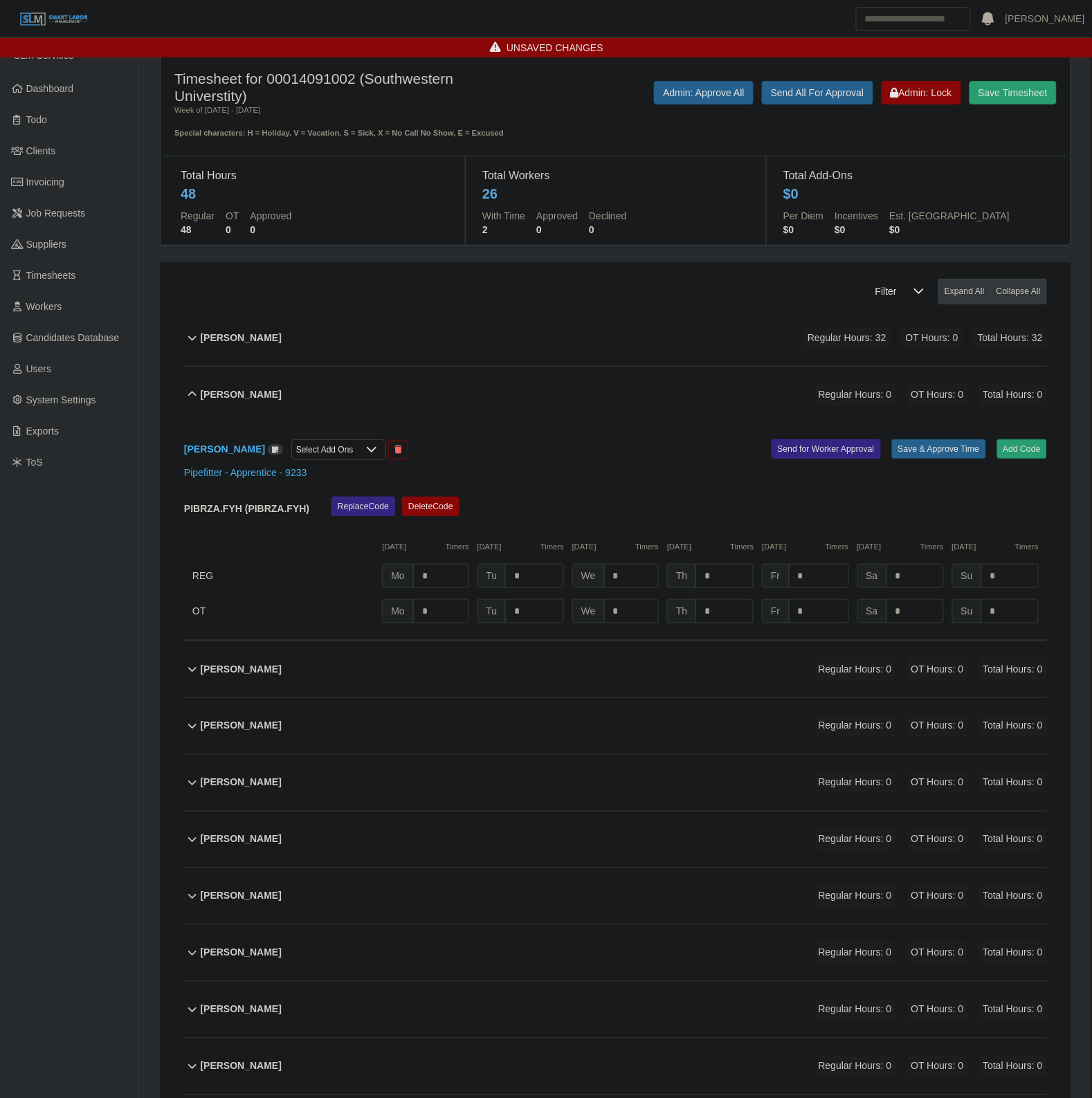
click at [533, 563] on div "PIBRZA.FYH (PIBRZA.FYH) Replace Code Delete Code 09/01/2025 Timers 09/02/2025 T…" at bounding box center [615, 560] width 863 height 126
click at [652, 577] on input "*" at bounding box center [631, 576] width 55 height 24
click at [737, 576] on input "*" at bounding box center [724, 576] width 58 height 24
type input "*"
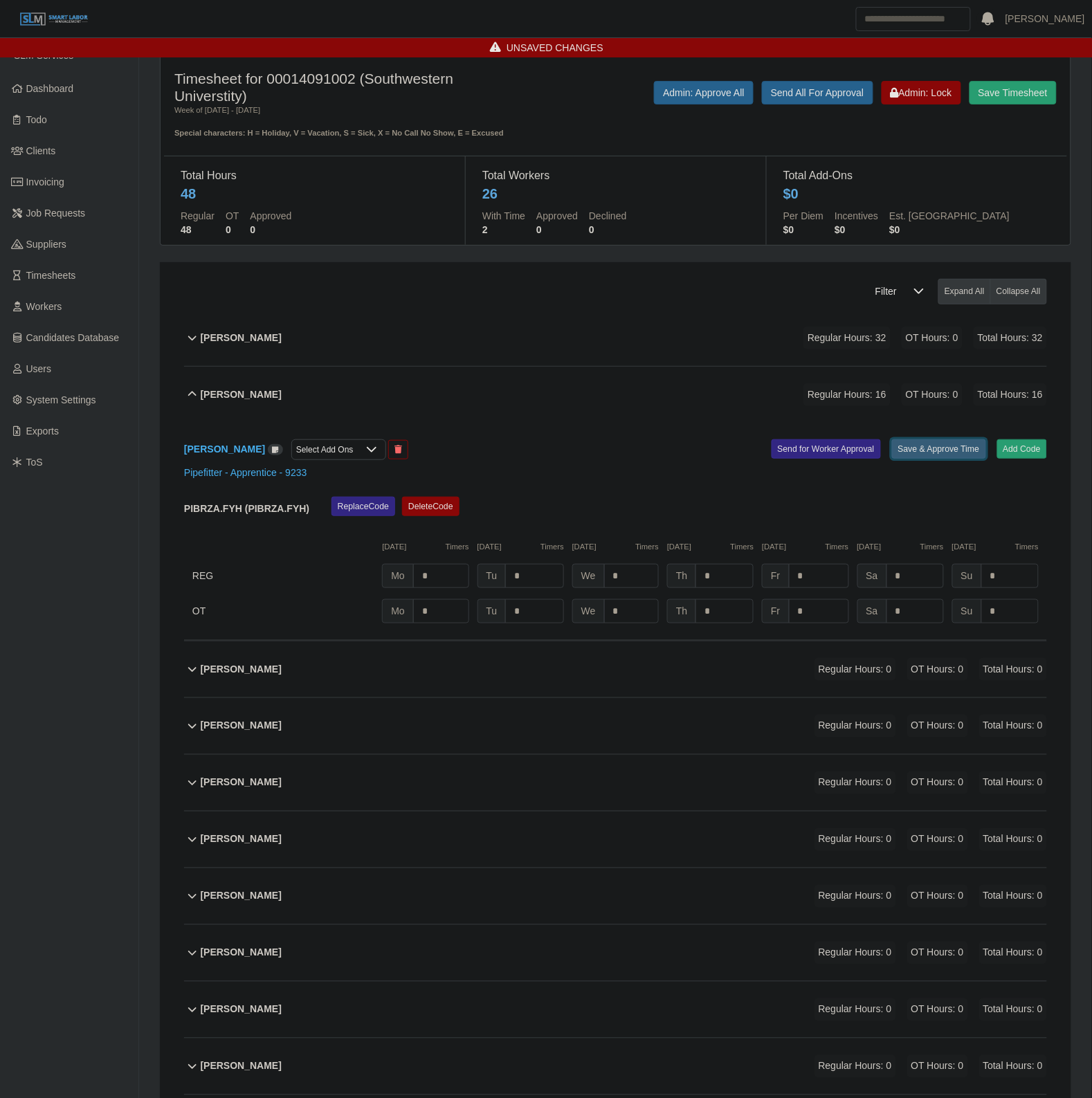
drag, startPoint x: 931, startPoint y: 451, endPoint x: 922, endPoint y: 445, distance: 10.8
click at [929, 451] on button "Save & Approve Time" at bounding box center [938, 449] width 94 height 19
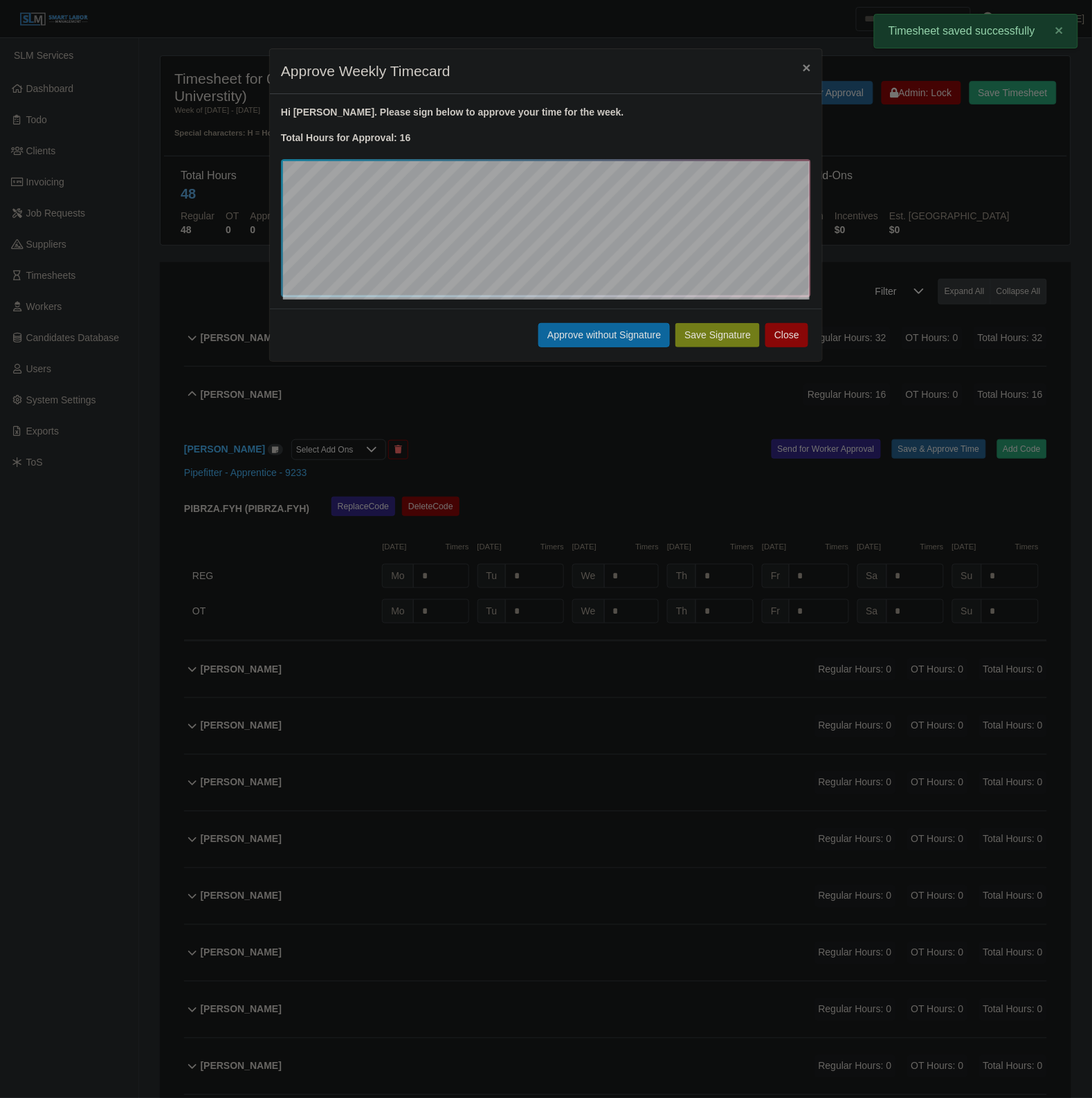
click at [589, 333] on button "Approve without Signature" at bounding box center [604, 335] width 132 height 24
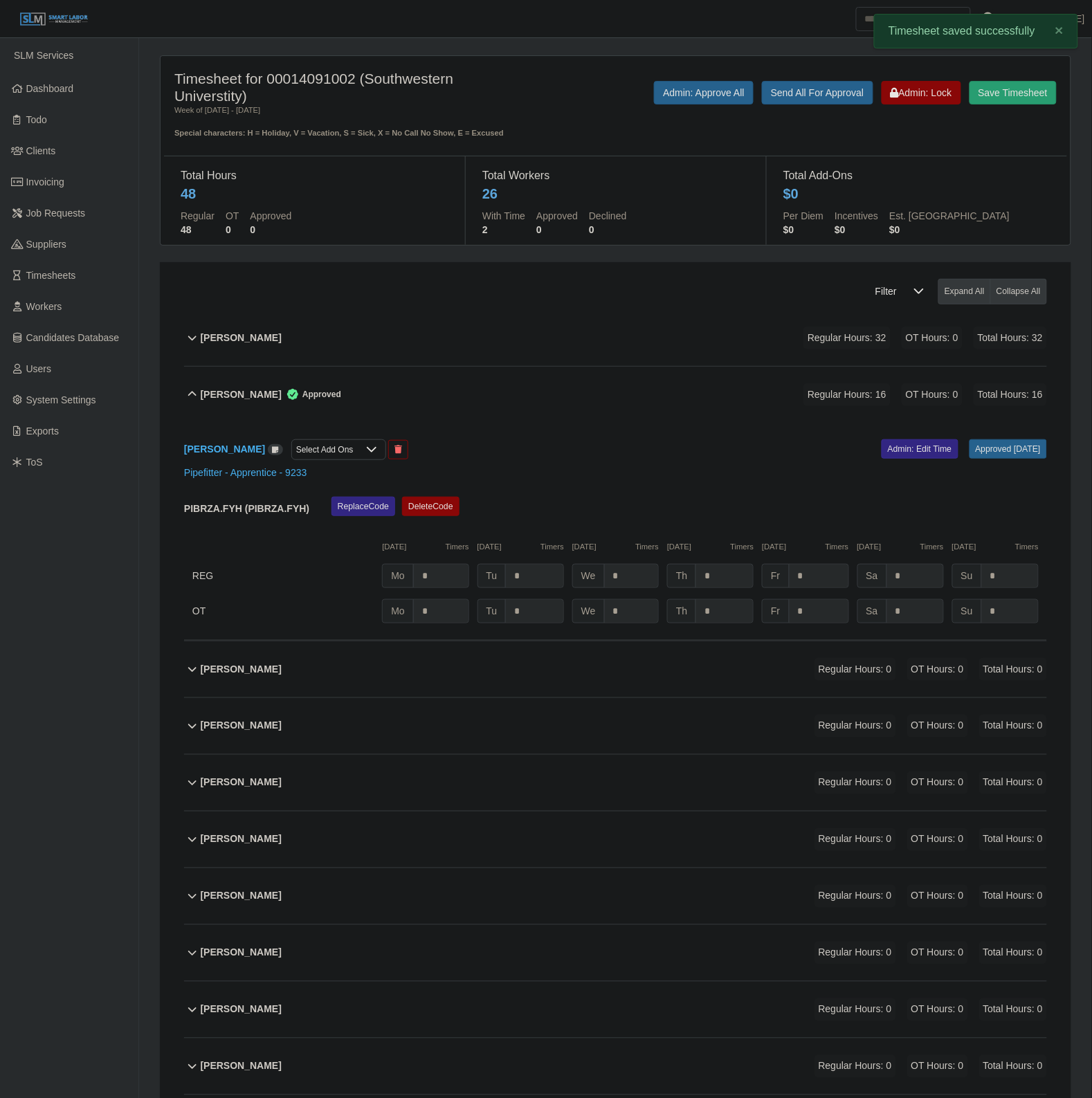
click at [488, 396] on div "Adrynfer Escalona Approved Regular Hours: 16 OT Hours: 0 Total Hours: 16" at bounding box center [624, 395] width 846 height 56
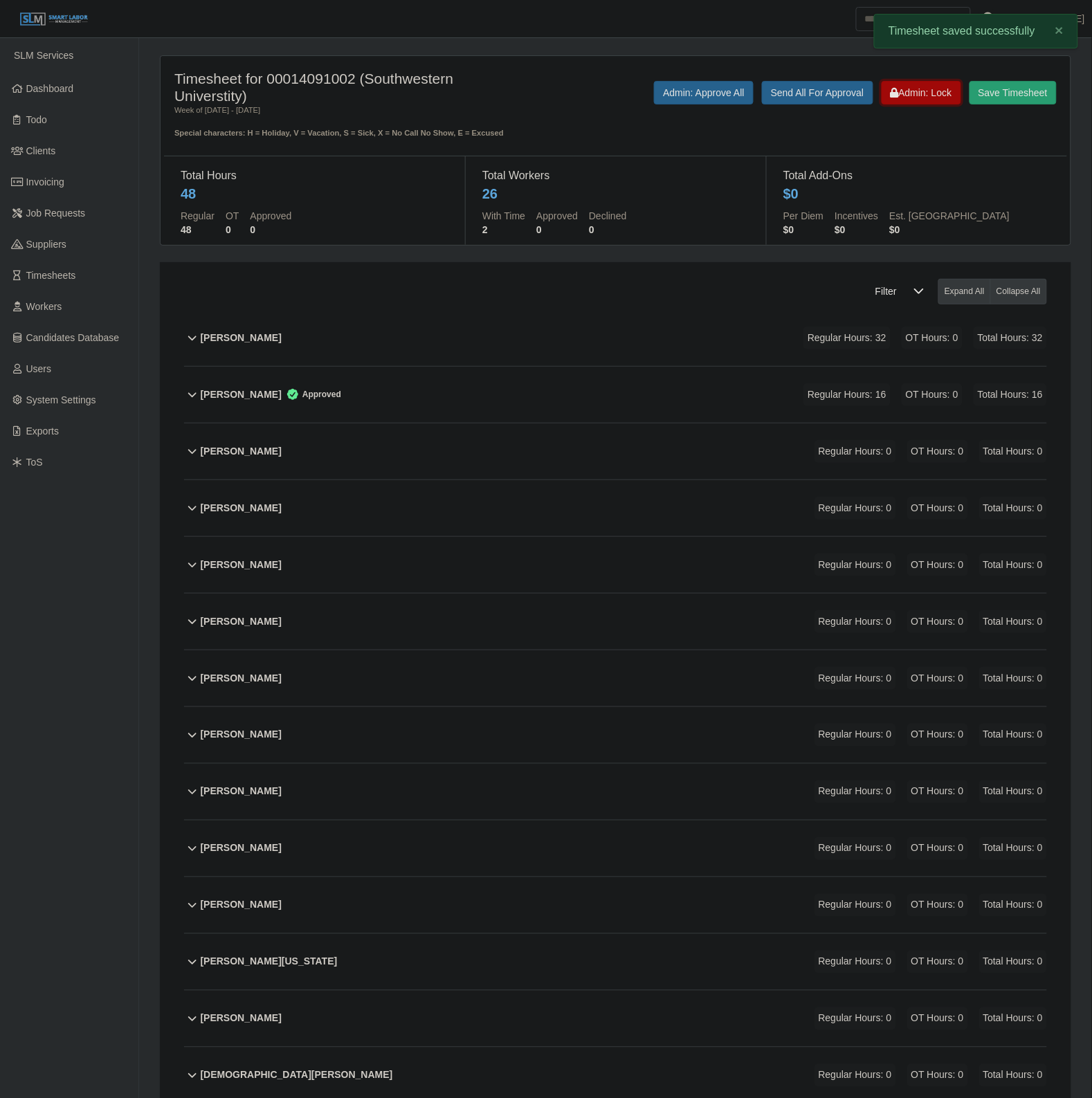
click at [917, 97] on span "Admin: Lock" at bounding box center [921, 93] width 62 height 11
click at [917, 97] on span "Admin: Unlock" at bounding box center [916, 93] width 71 height 11
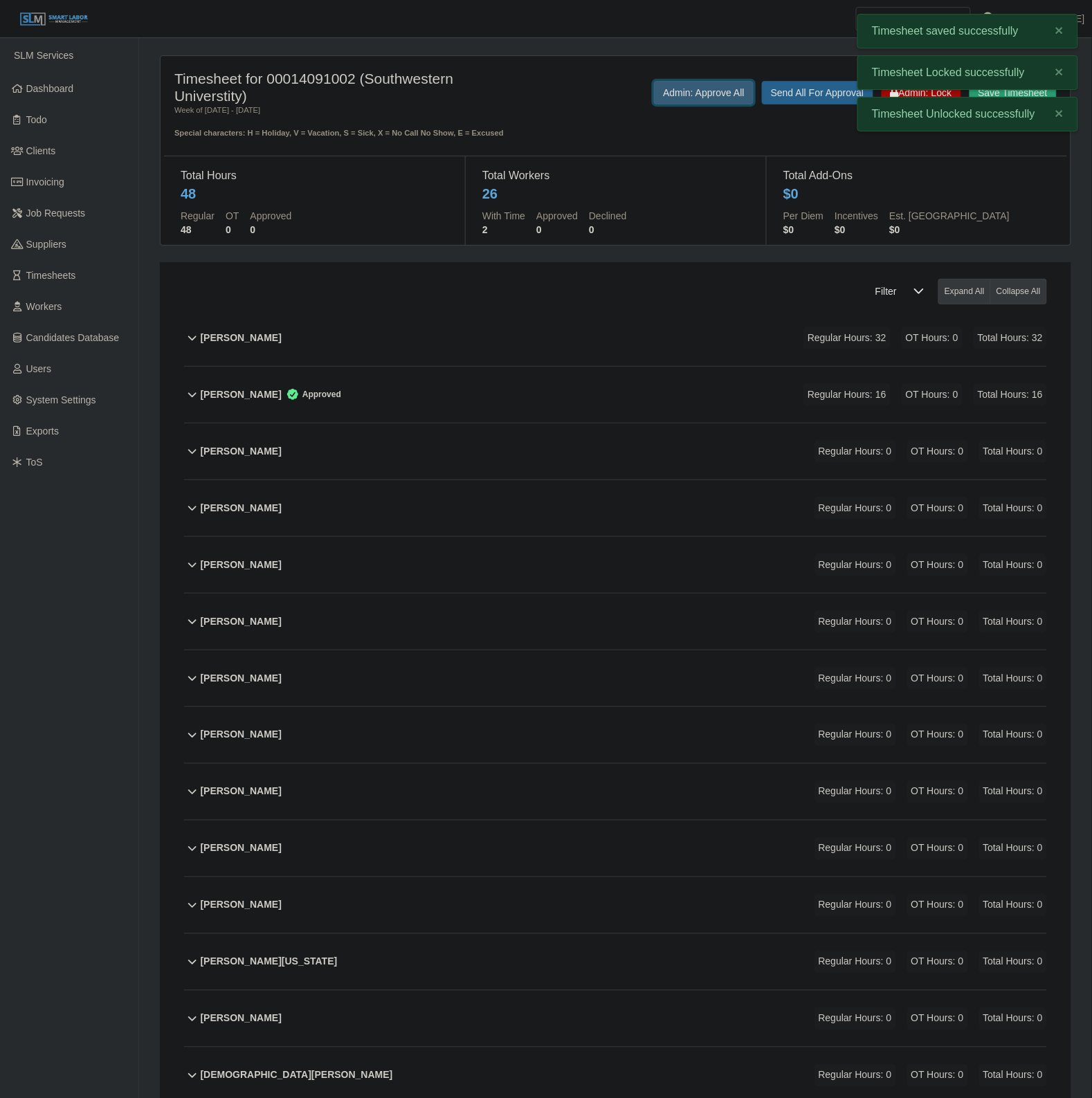
click at [659, 89] on button "Admin: Approve All" at bounding box center [704, 93] width 100 height 23
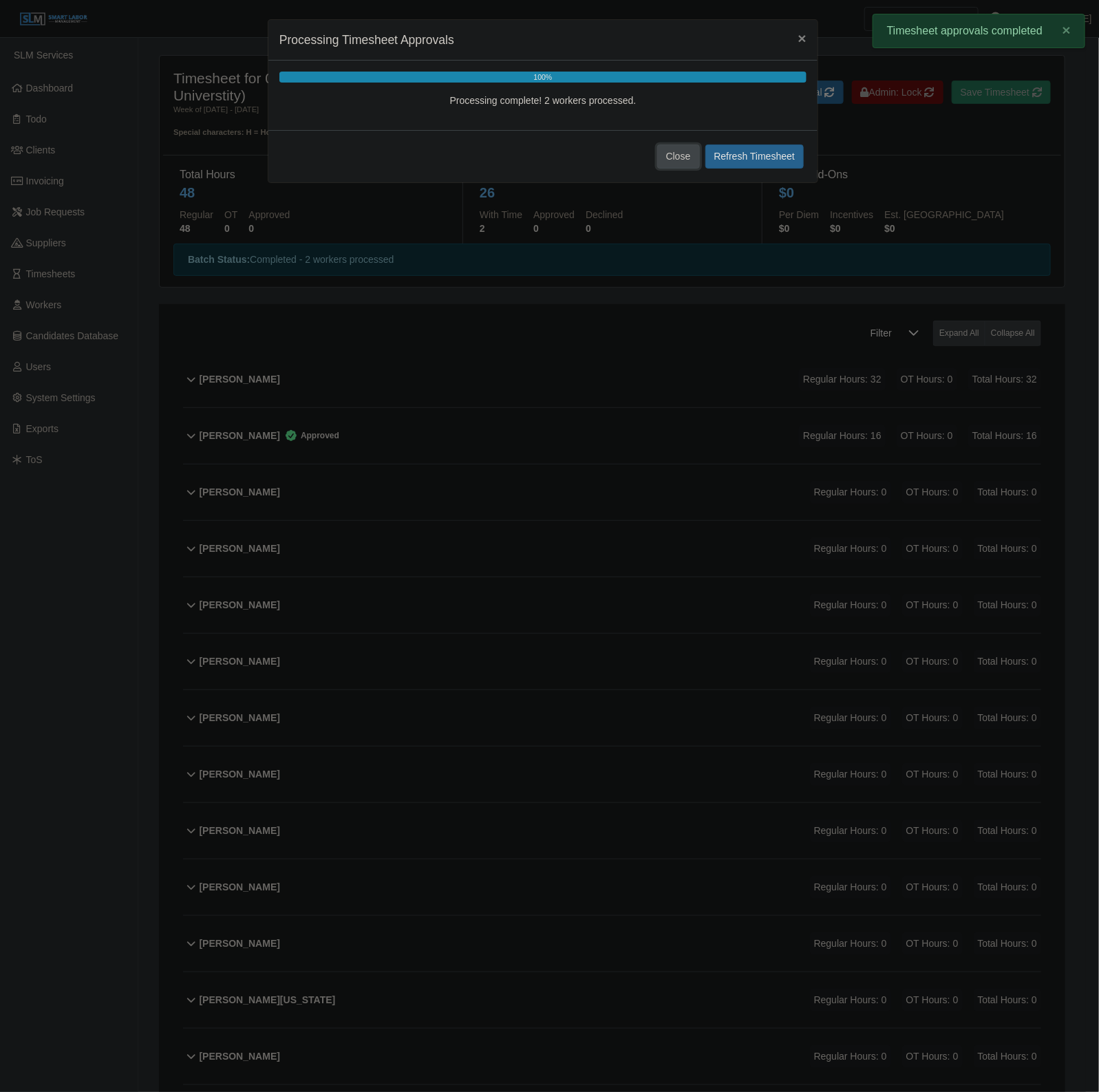
drag, startPoint x: 685, startPoint y: 156, endPoint x: 650, endPoint y: 274, distance: 123.1
click at [685, 156] on button "Close" at bounding box center [678, 156] width 43 height 24
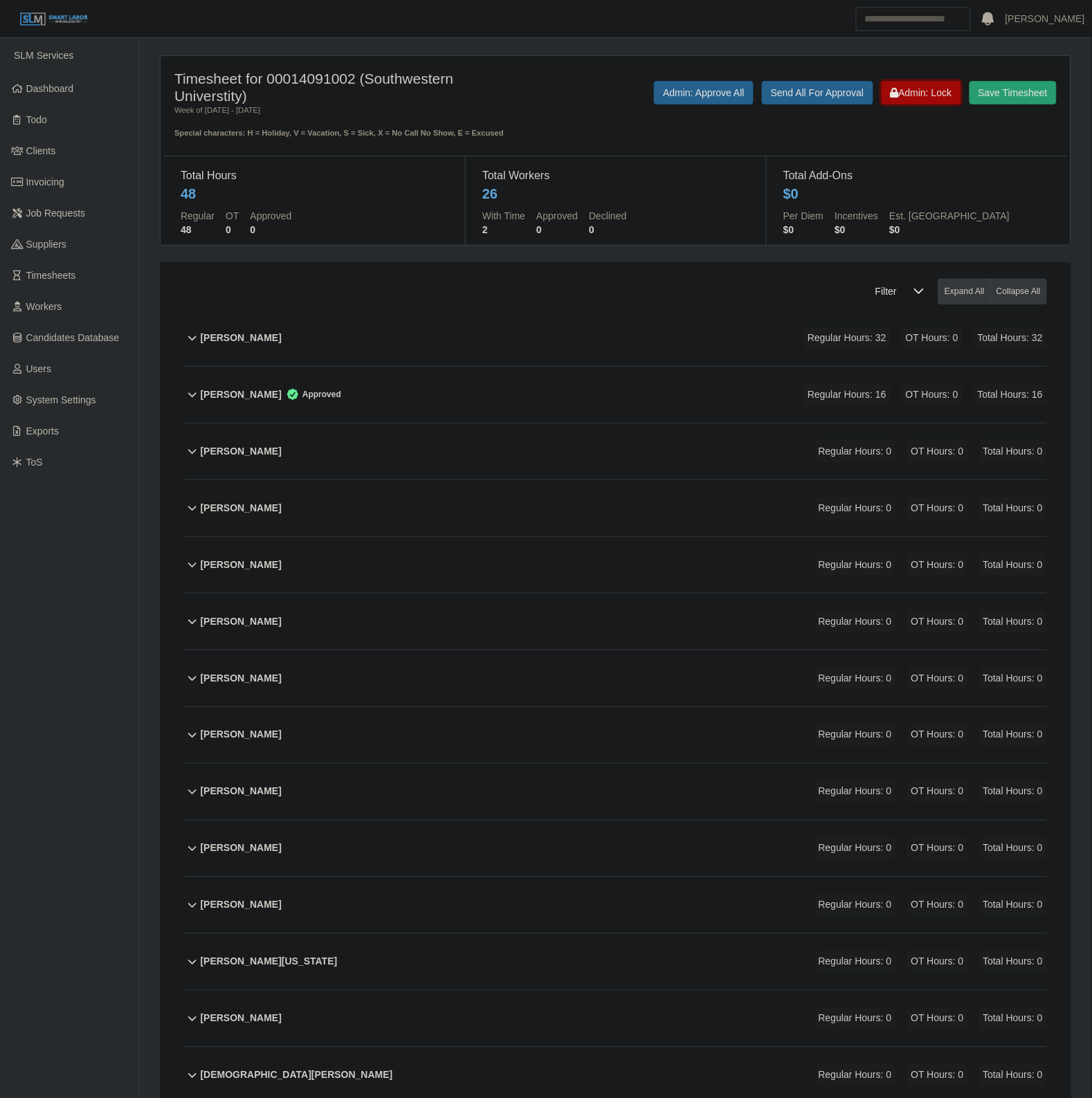
click at [912, 102] on button "Admin: Lock" at bounding box center [921, 93] width 80 height 23
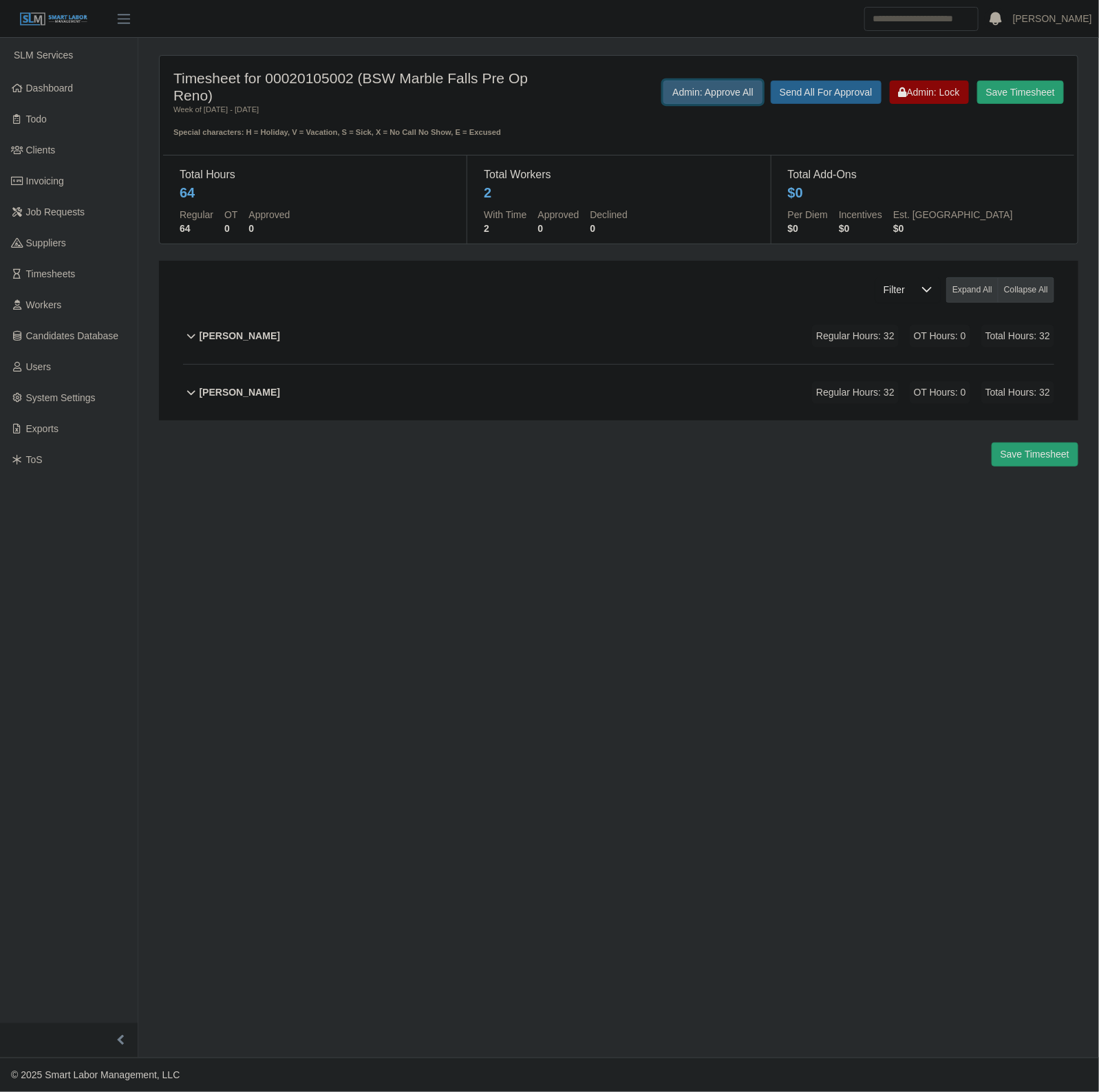
click at [723, 88] on button "Admin: Approve All" at bounding box center [713, 92] width 99 height 23
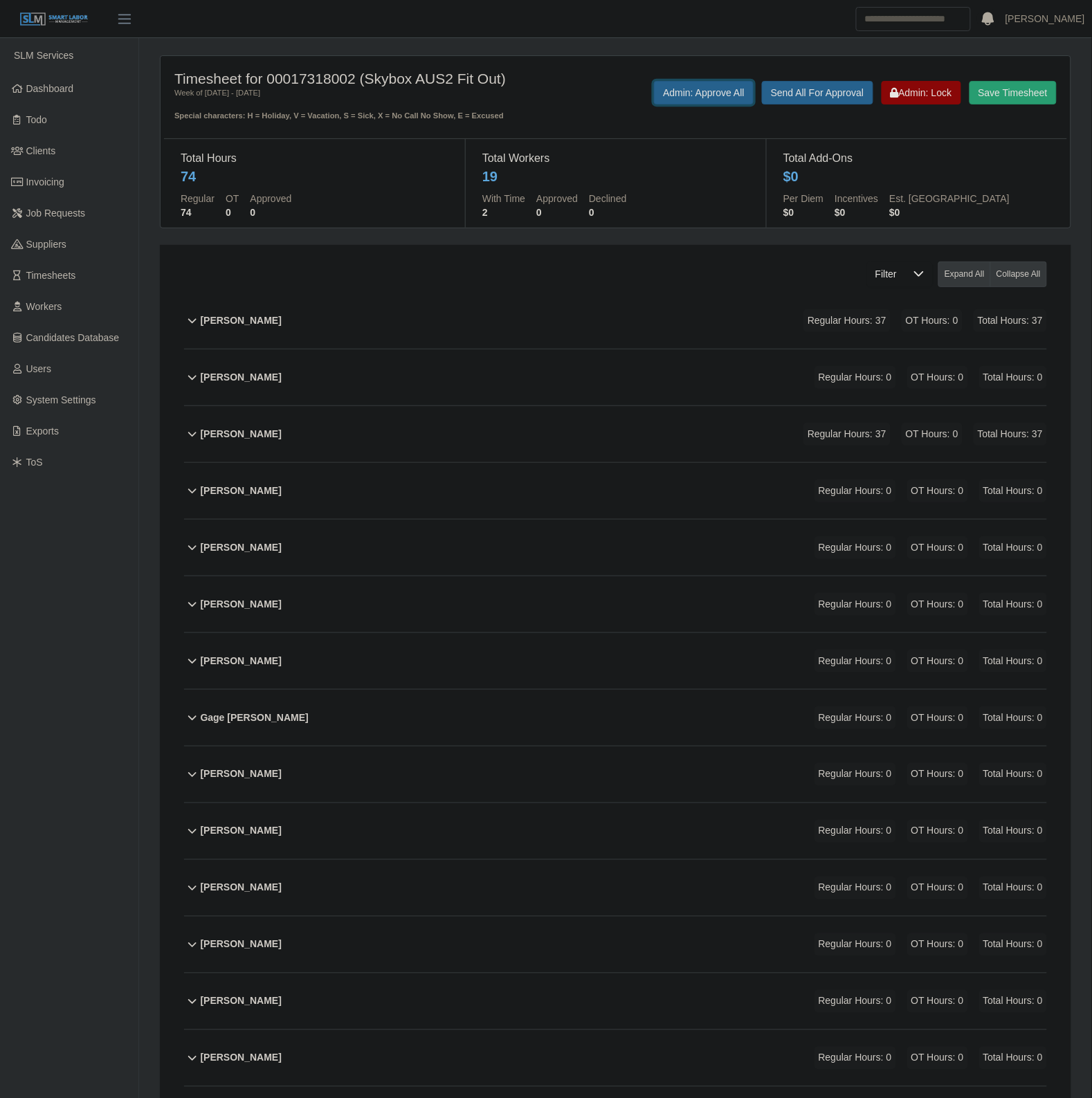
click at [669, 90] on button "Admin: Approve All" at bounding box center [704, 93] width 100 height 23
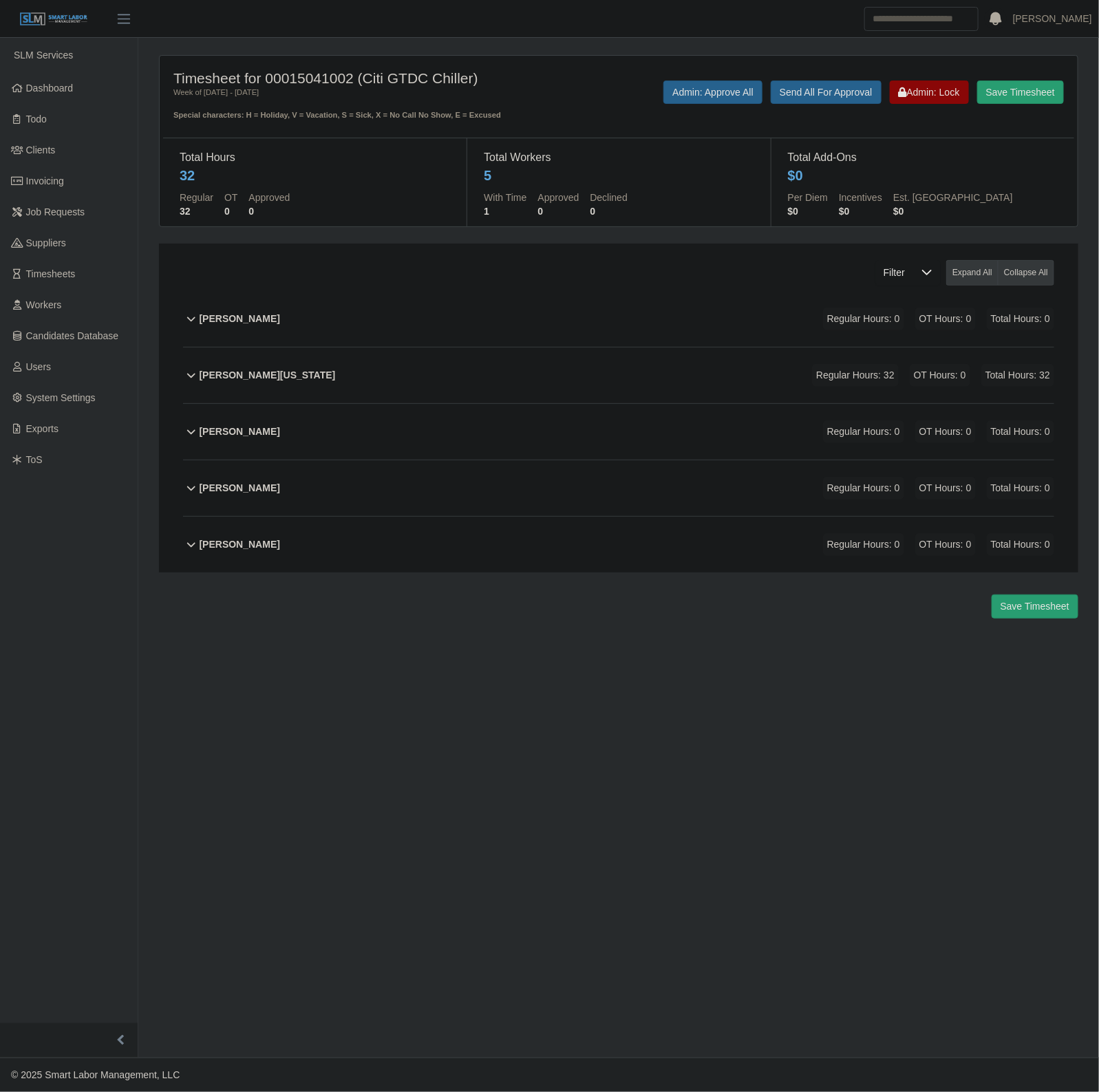
click at [707, 78] on div "Timesheet for 00015041002 (Citi GTDC Chiller) Week of [DATE] - [DATE] Special c…" at bounding box center [618, 95] width 911 height 52
click at [707, 86] on button "Admin: Approve All" at bounding box center [713, 92] width 99 height 23
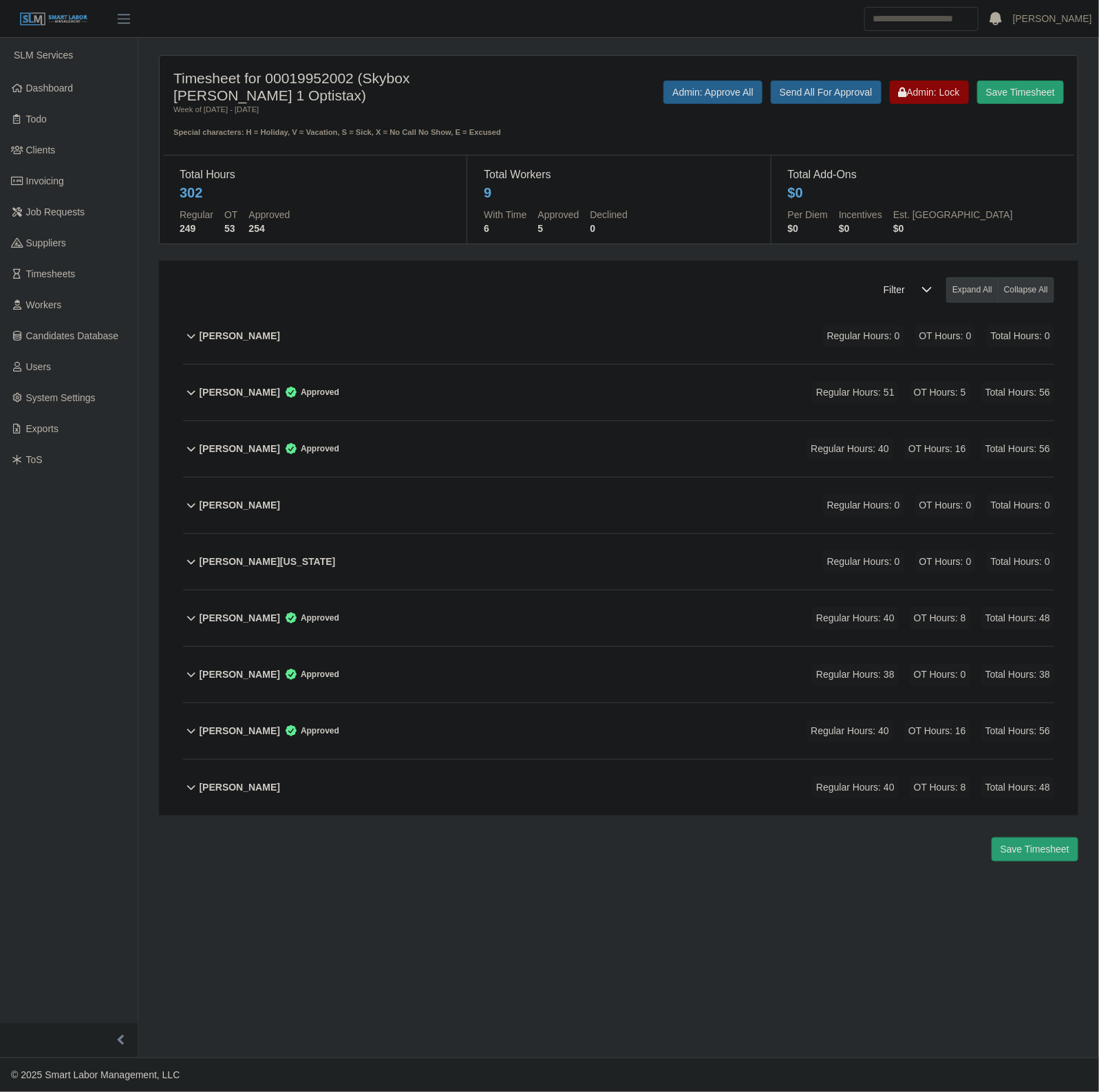
drag, startPoint x: 557, startPoint y: 751, endPoint x: 553, endPoint y: 758, distance: 8.1
click at [557, 760] on div "Ubaldo Garcia Regular Hours: 40 OT Hours: 8 Total Hours: 48" at bounding box center [626, 787] width 855 height 56
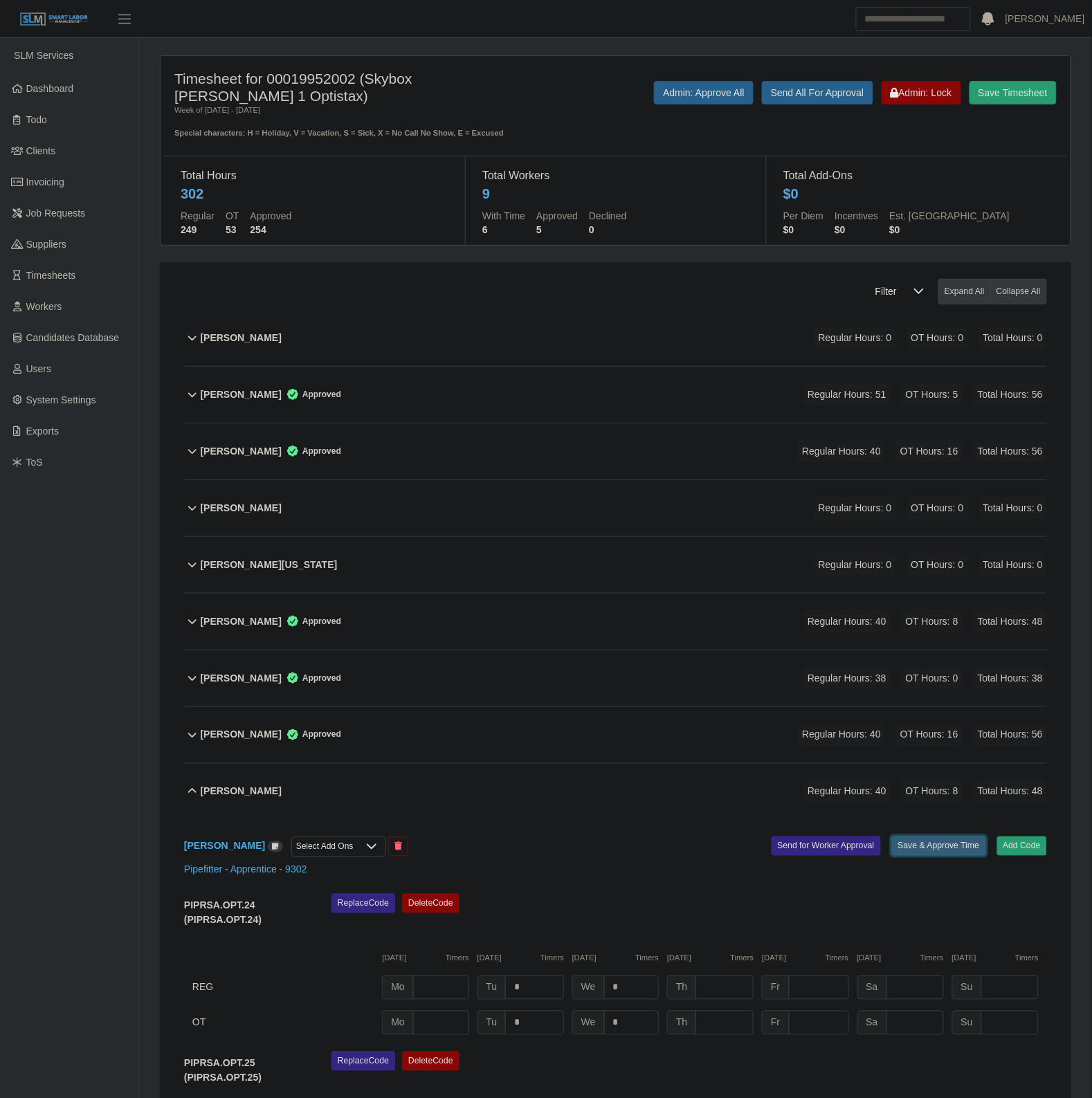
click at [909, 836] on button "Save & Approve Time" at bounding box center [938, 846] width 94 height 19
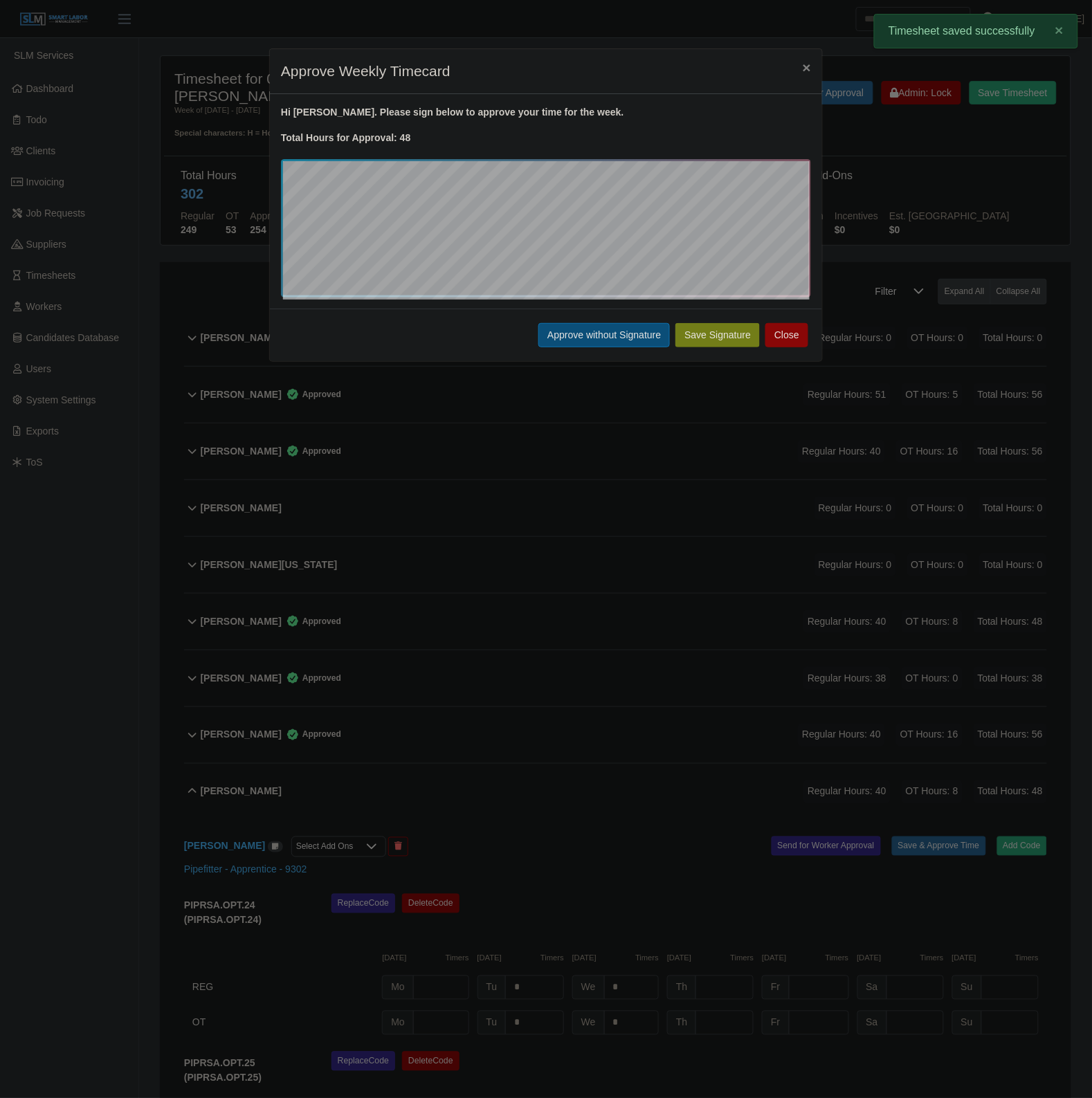
click at [588, 330] on button "Approve without Signature" at bounding box center [604, 335] width 132 height 24
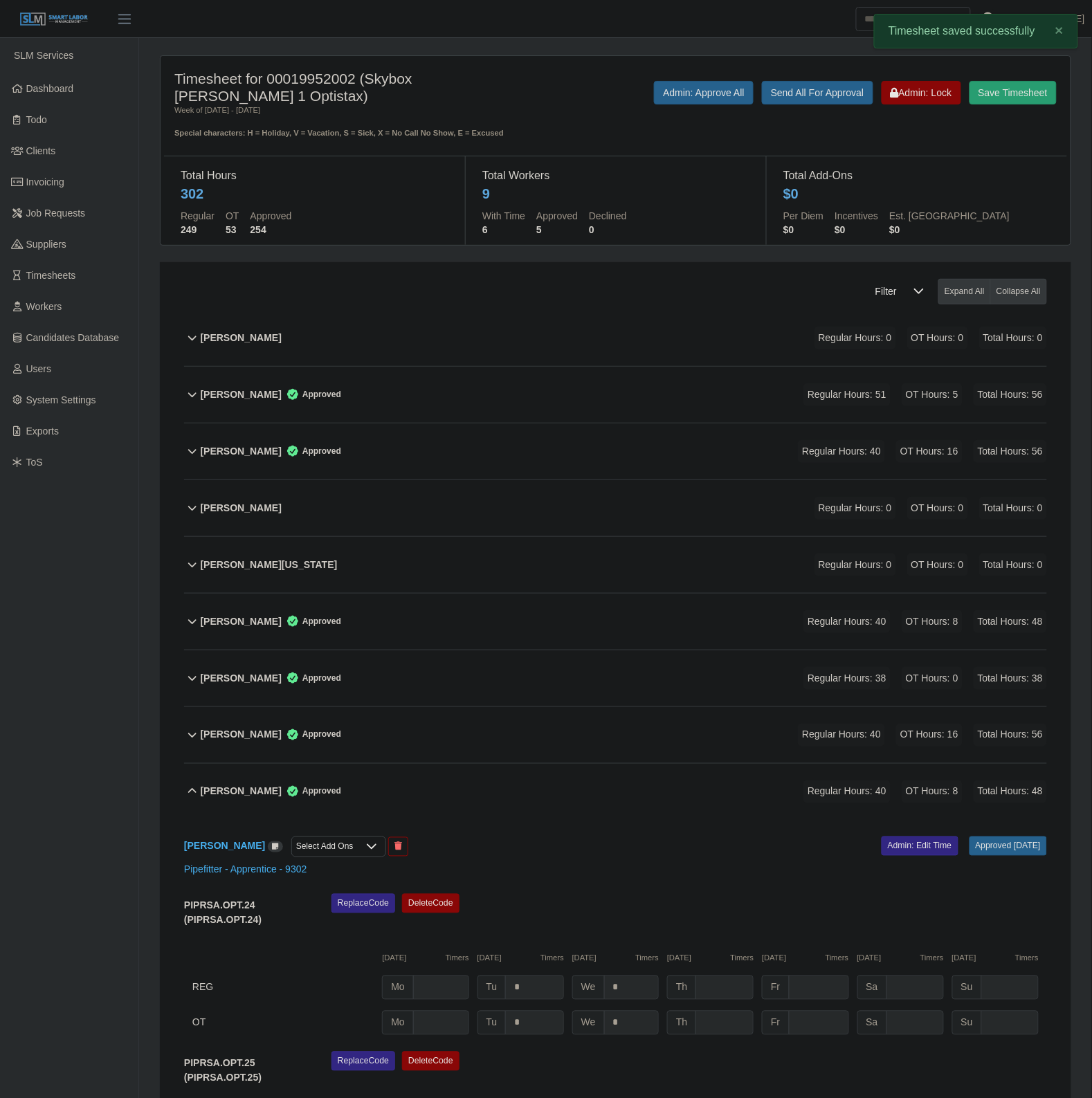
click at [507, 789] on div "Ubaldo Garcia Approved Regular Hours: 40 OT Hours: 8 Total Hours: 48" at bounding box center [624, 792] width 846 height 56
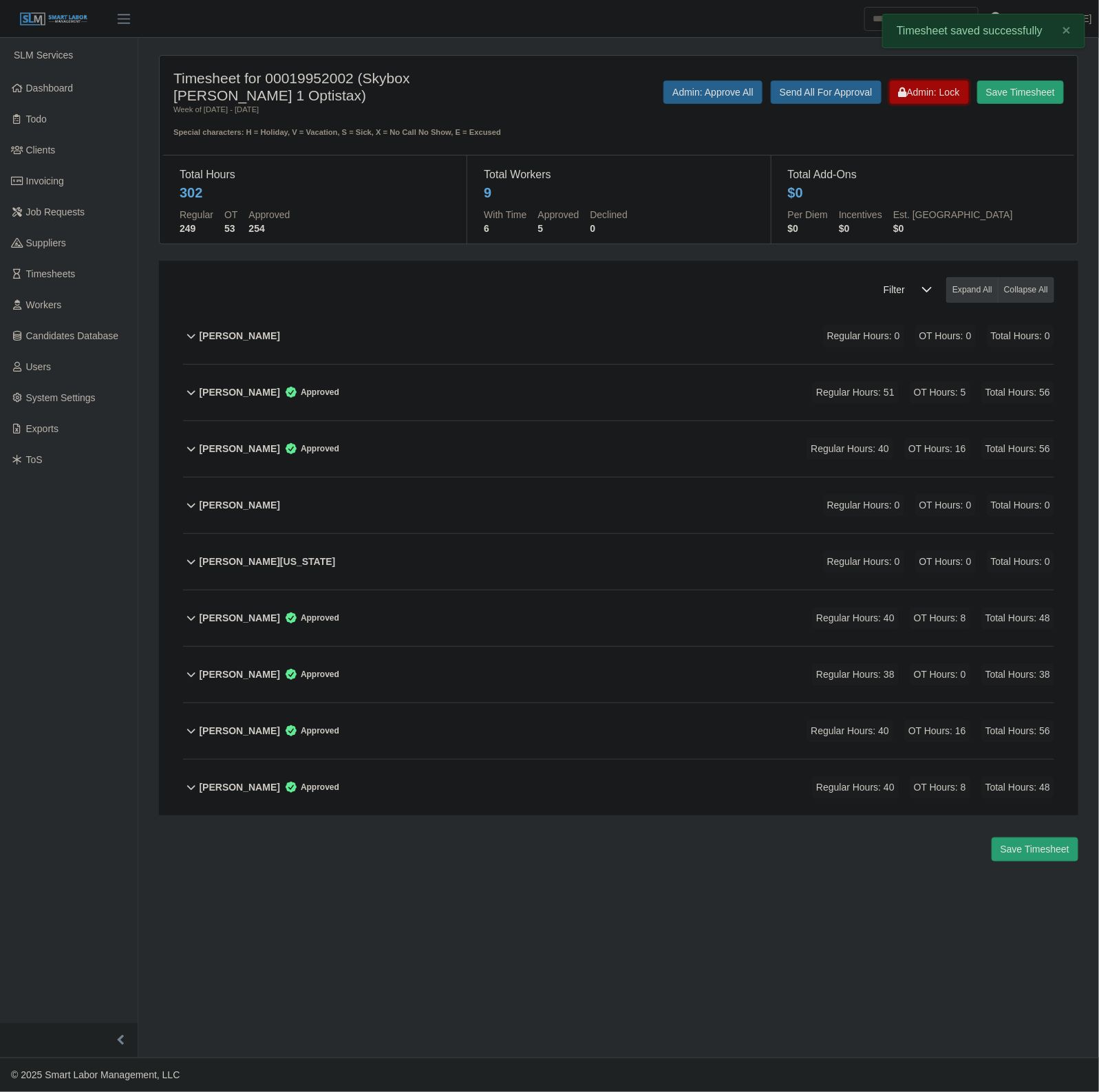
click at [923, 94] on span "Admin: Lock" at bounding box center [929, 92] width 61 height 11
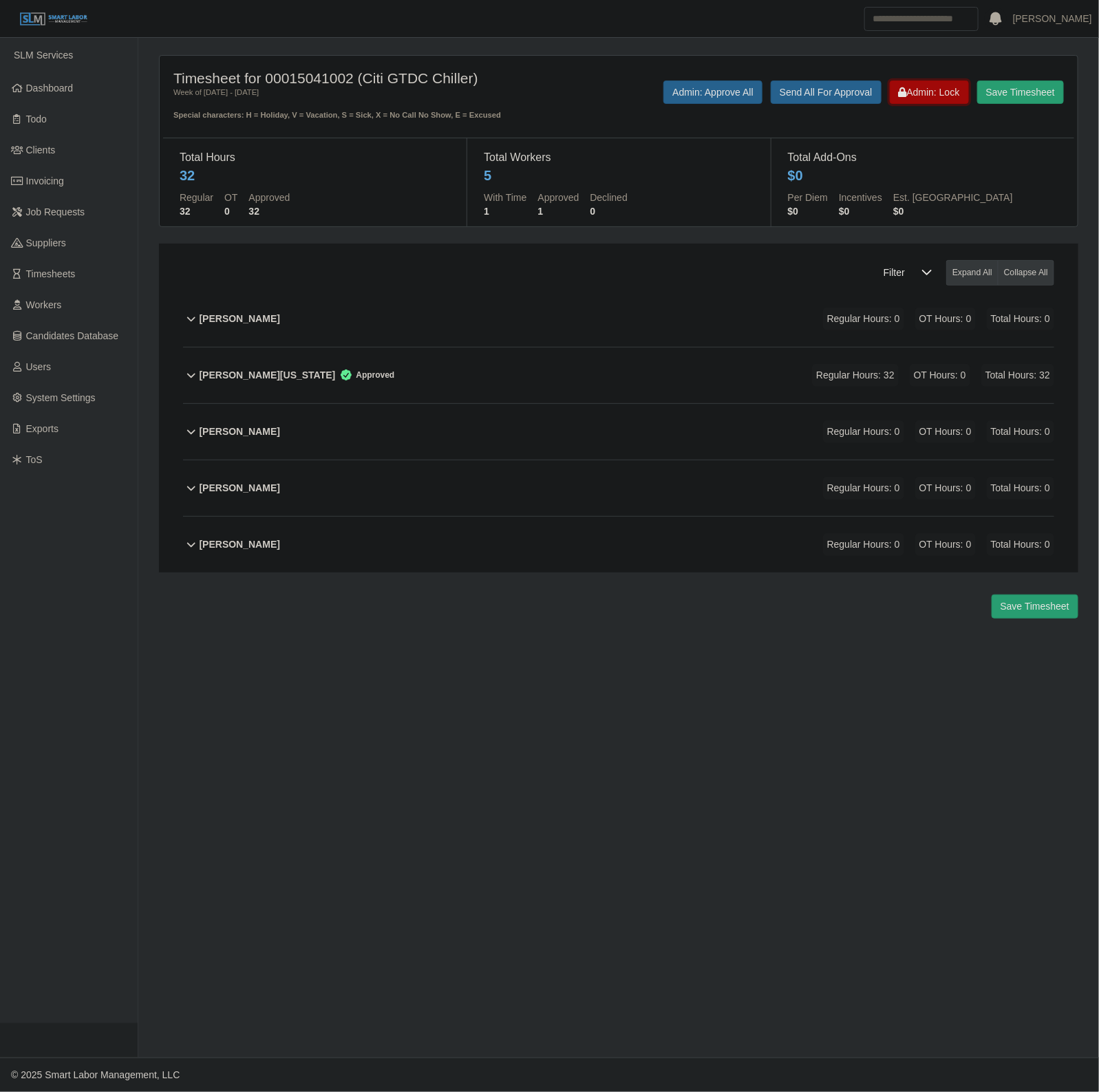
click at [917, 89] on span "Admin: Lock" at bounding box center [929, 92] width 61 height 11
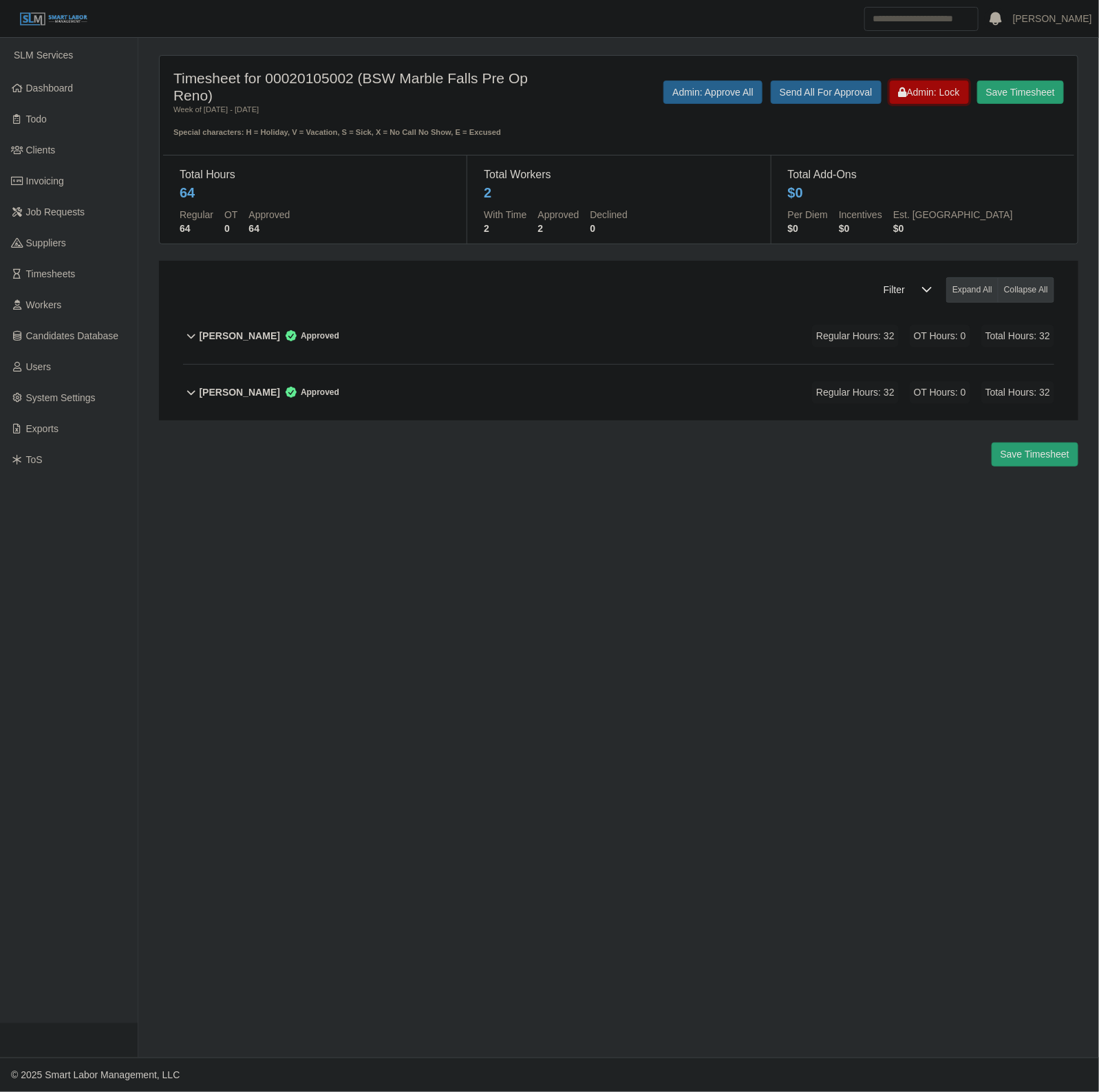
drag, startPoint x: 919, startPoint y: 86, endPoint x: 658, endPoint y: 1, distance: 274.5
click at [917, 87] on span "Admin: Lock" at bounding box center [929, 92] width 61 height 11
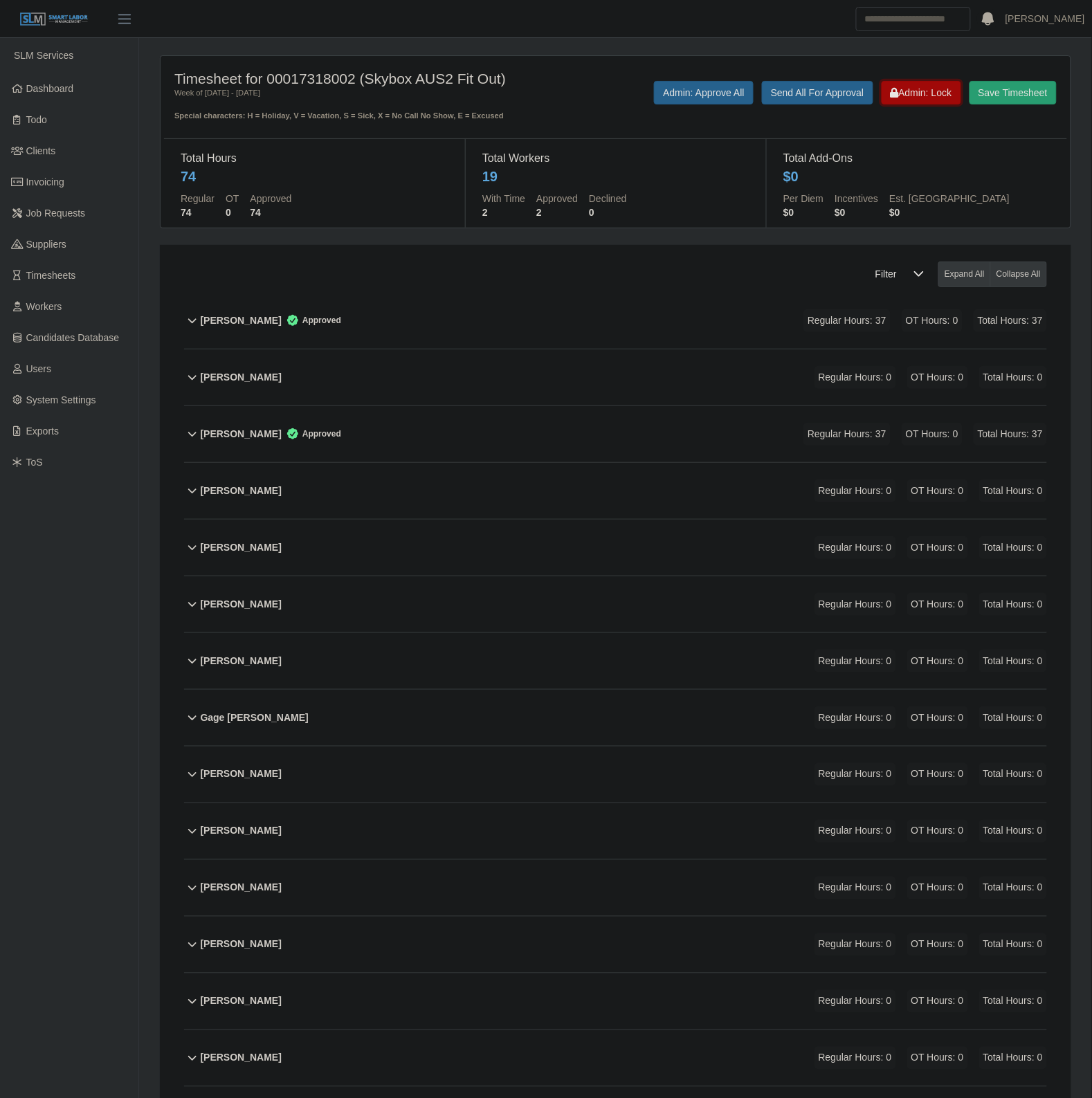
click at [924, 90] on span "Admin: Lock" at bounding box center [921, 93] width 62 height 11
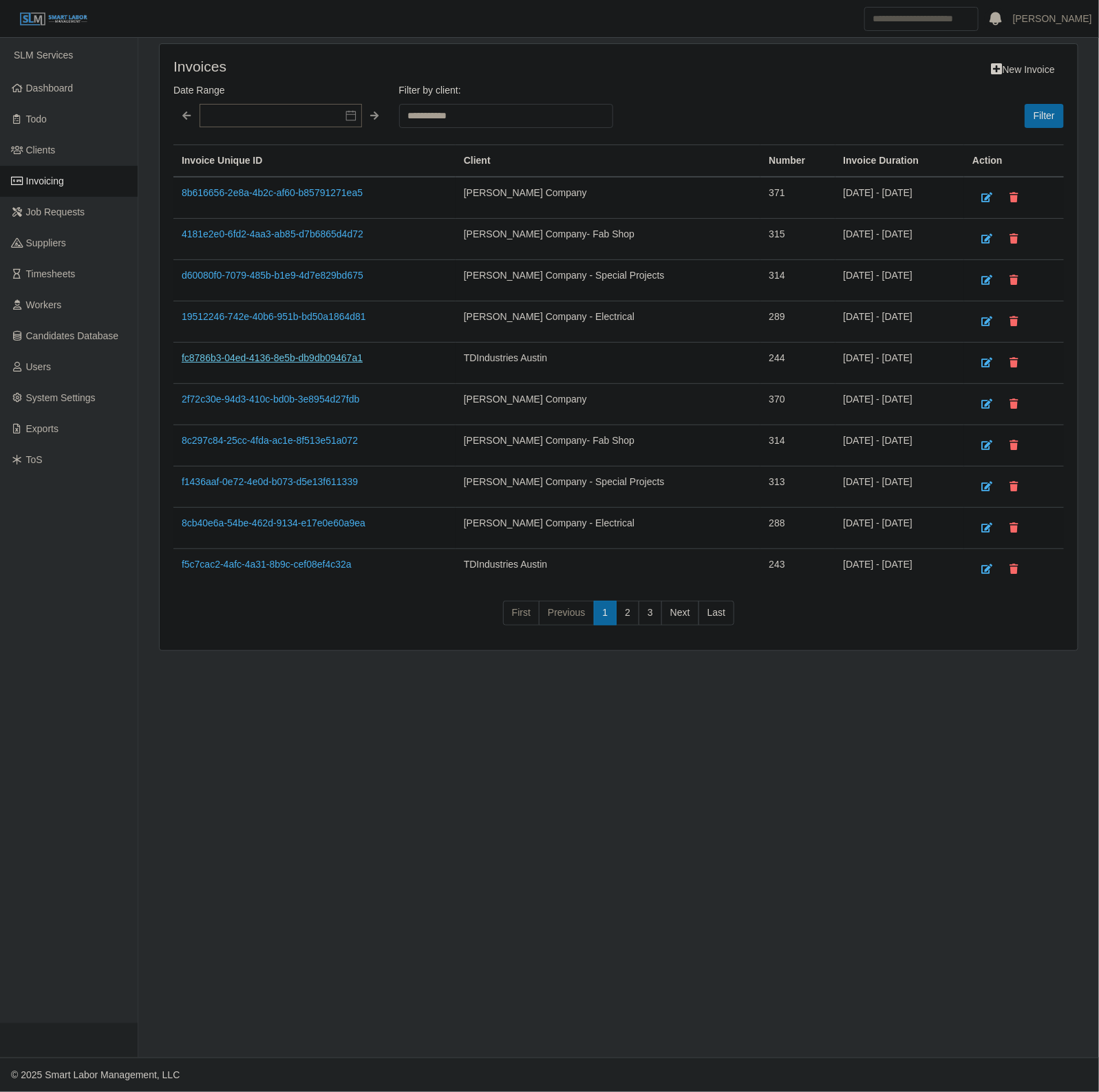
click at [226, 355] on link "fc8786b3-04ed-4136-8e5b-db9db09467a1" at bounding box center [272, 358] width 181 height 11
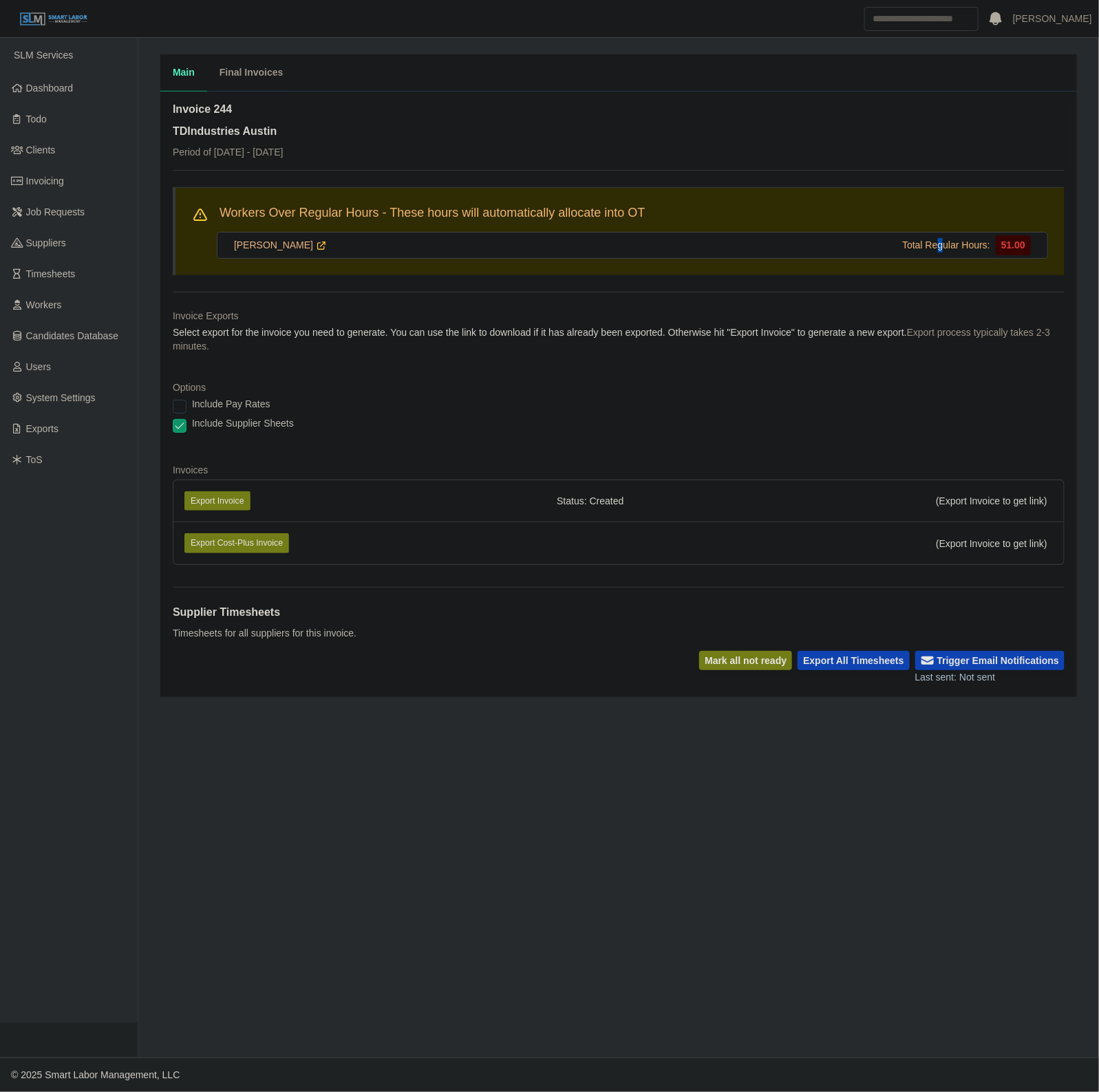
click at [929, 261] on div "Workers Over Regular Hours - These hours will automatically allocate into OT Ce…" at bounding box center [618, 231] width 892 height 88
click at [266, 246] on link "Cesar Carillo-Lopez" at bounding box center [281, 245] width 93 height 15
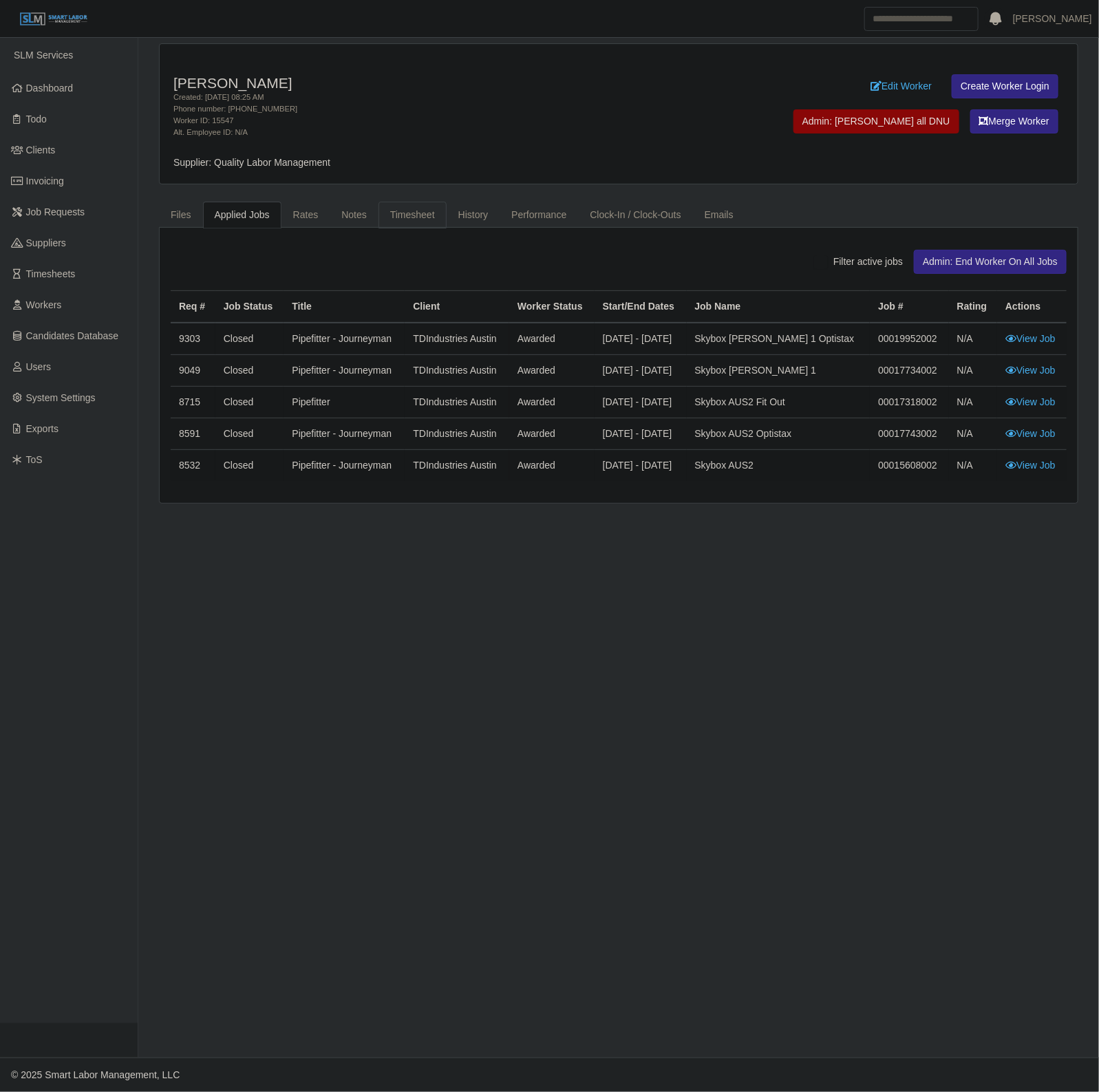
click at [392, 219] on link "Timesheet" at bounding box center [412, 215] width 68 height 27
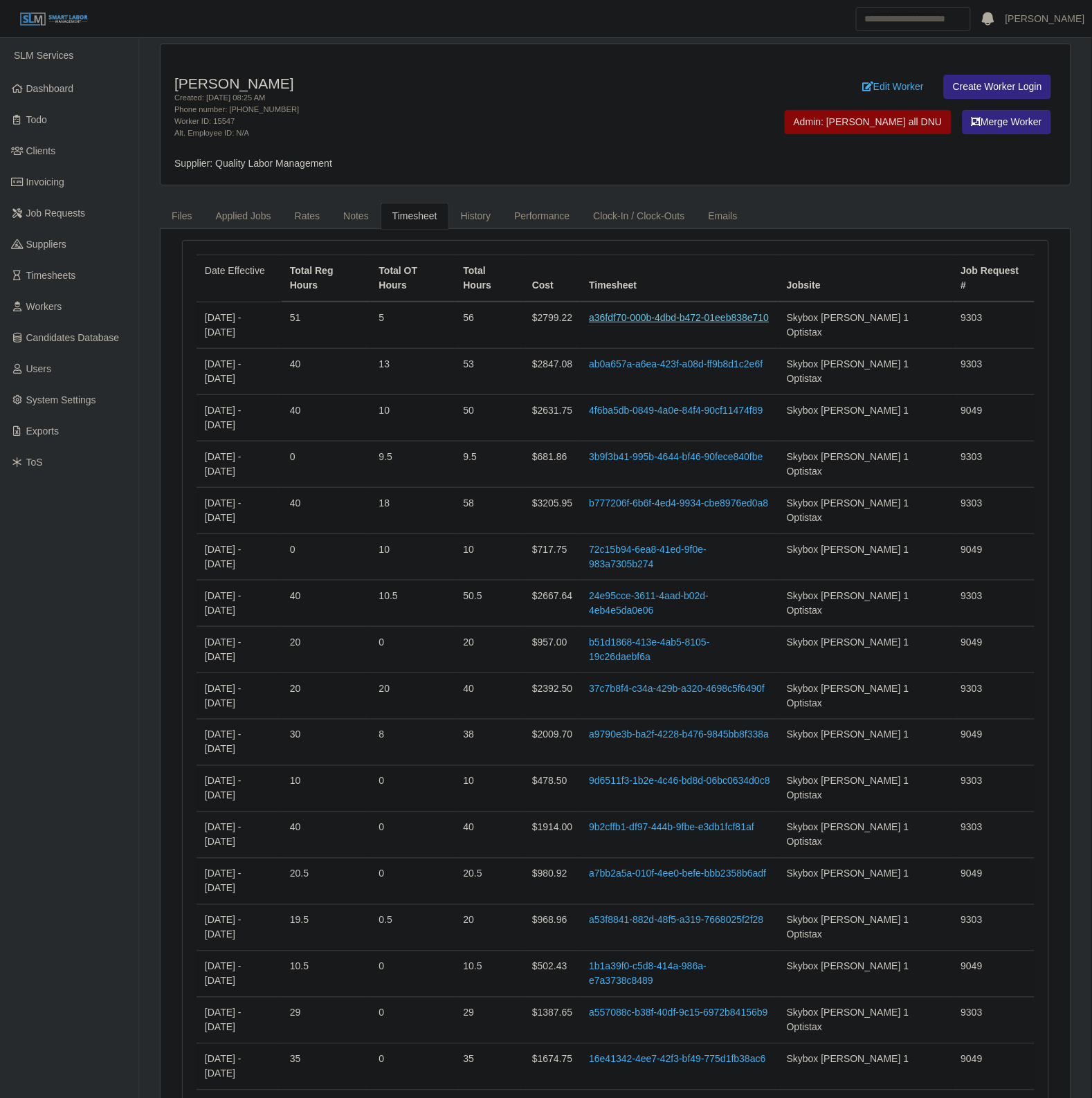
click at [765, 312] on link "a36fdf70-000b-4dbd-b472-01eeb838e710" at bounding box center [679, 317] width 180 height 11
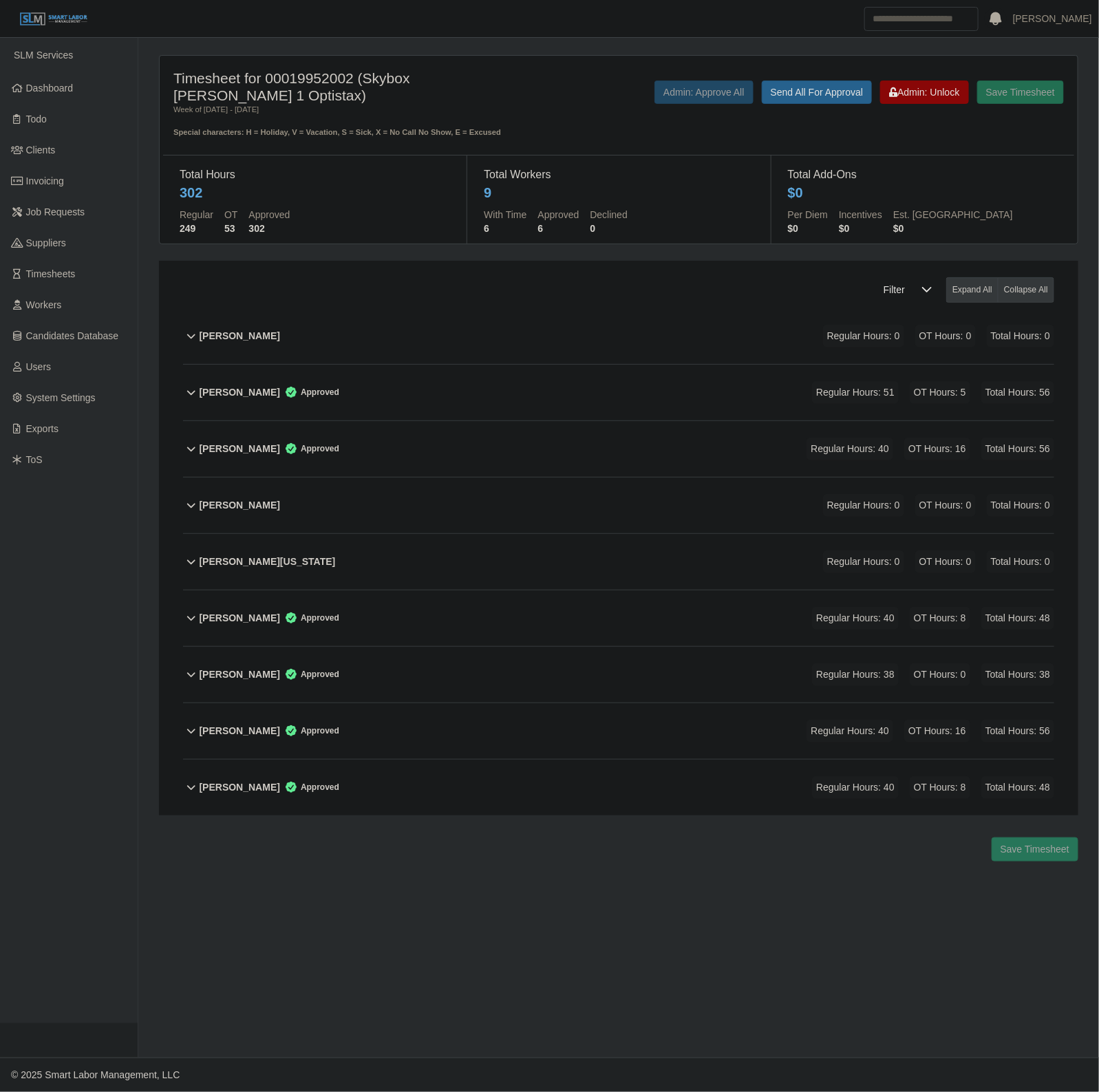
click at [537, 383] on div "[PERSON_NAME] Approved Regular Hours: 51 OT Hours: 5 Total Hours: 56" at bounding box center [626, 393] width 855 height 56
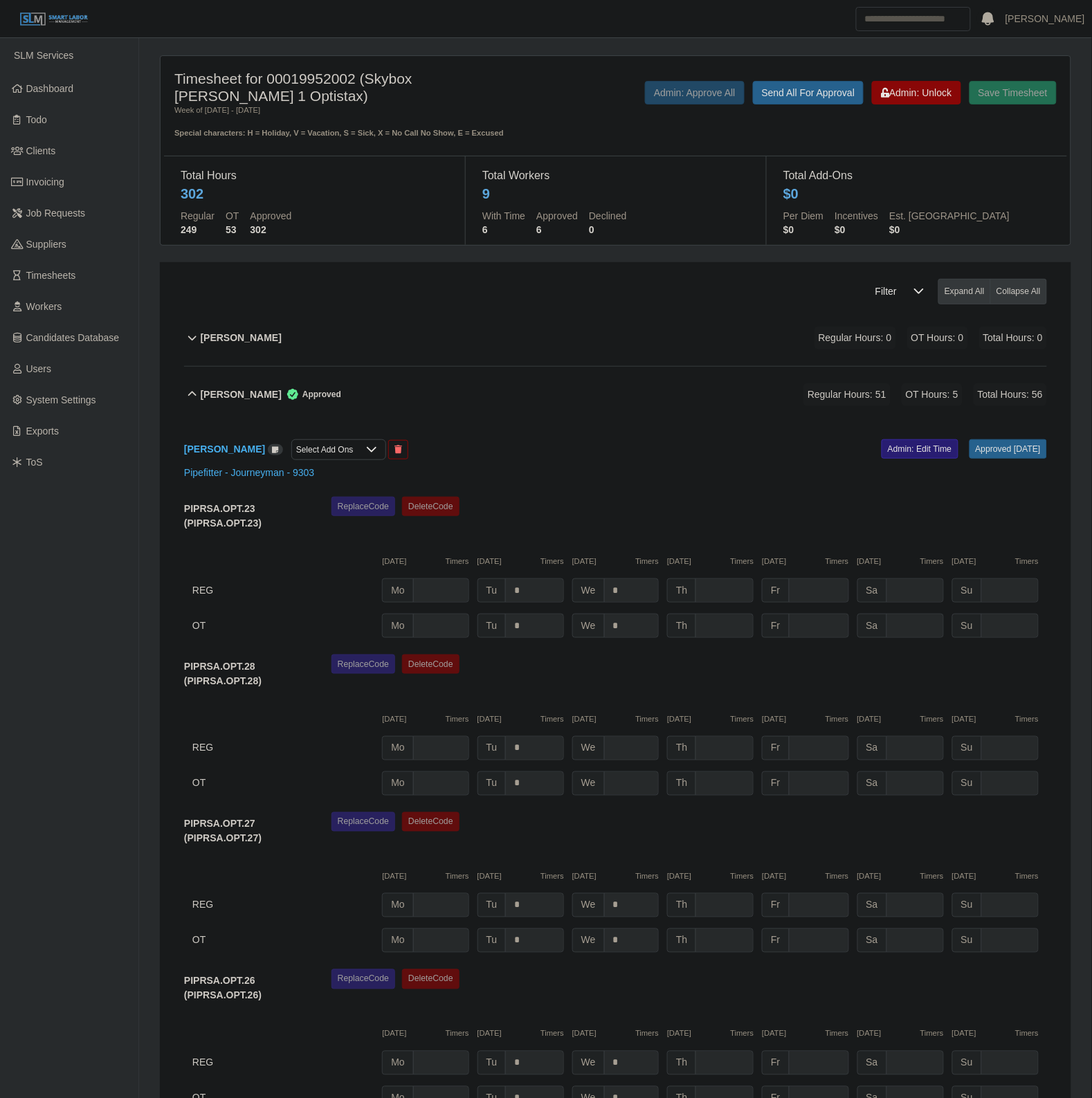
click at [889, 440] on link "Admin: Edit Time" at bounding box center [920, 449] width 77 height 19
click at [910, 91] on span "Admin: Unlock" at bounding box center [916, 93] width 71 height 11
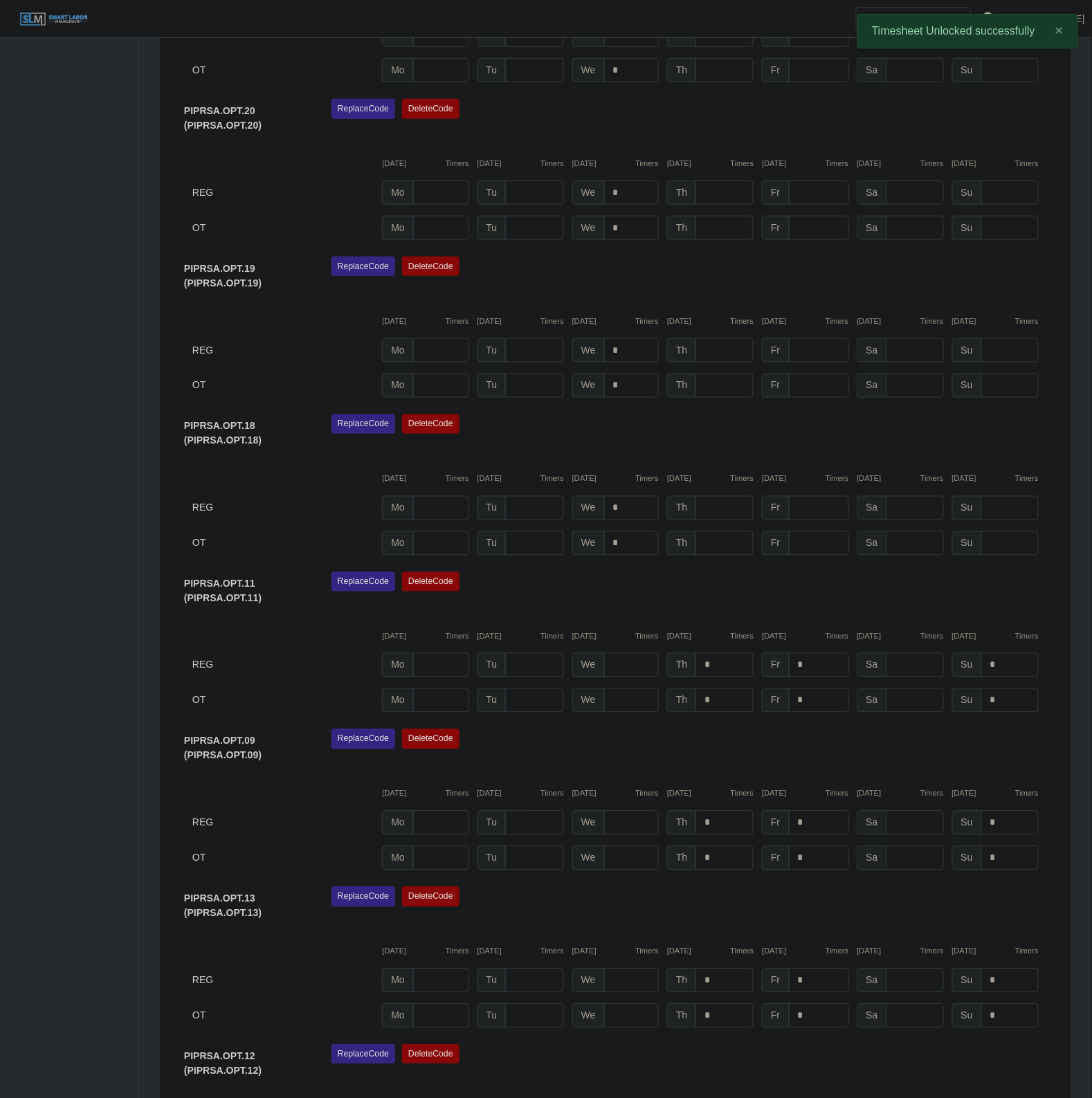
scroll to position [2076, 0]
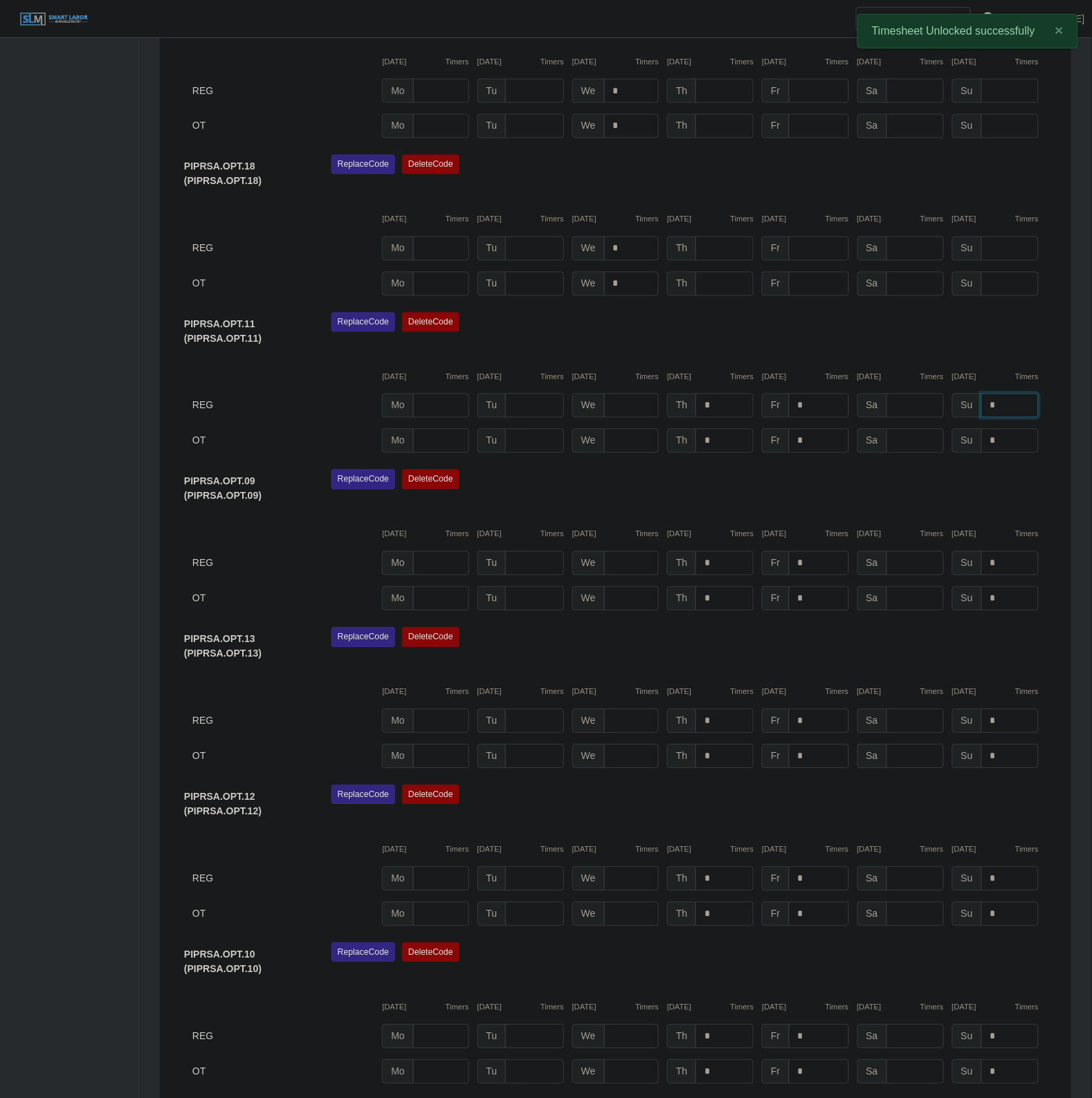
click at [1017, 397] on input "*" at bounding box center [1010, 405] width 58 height 24
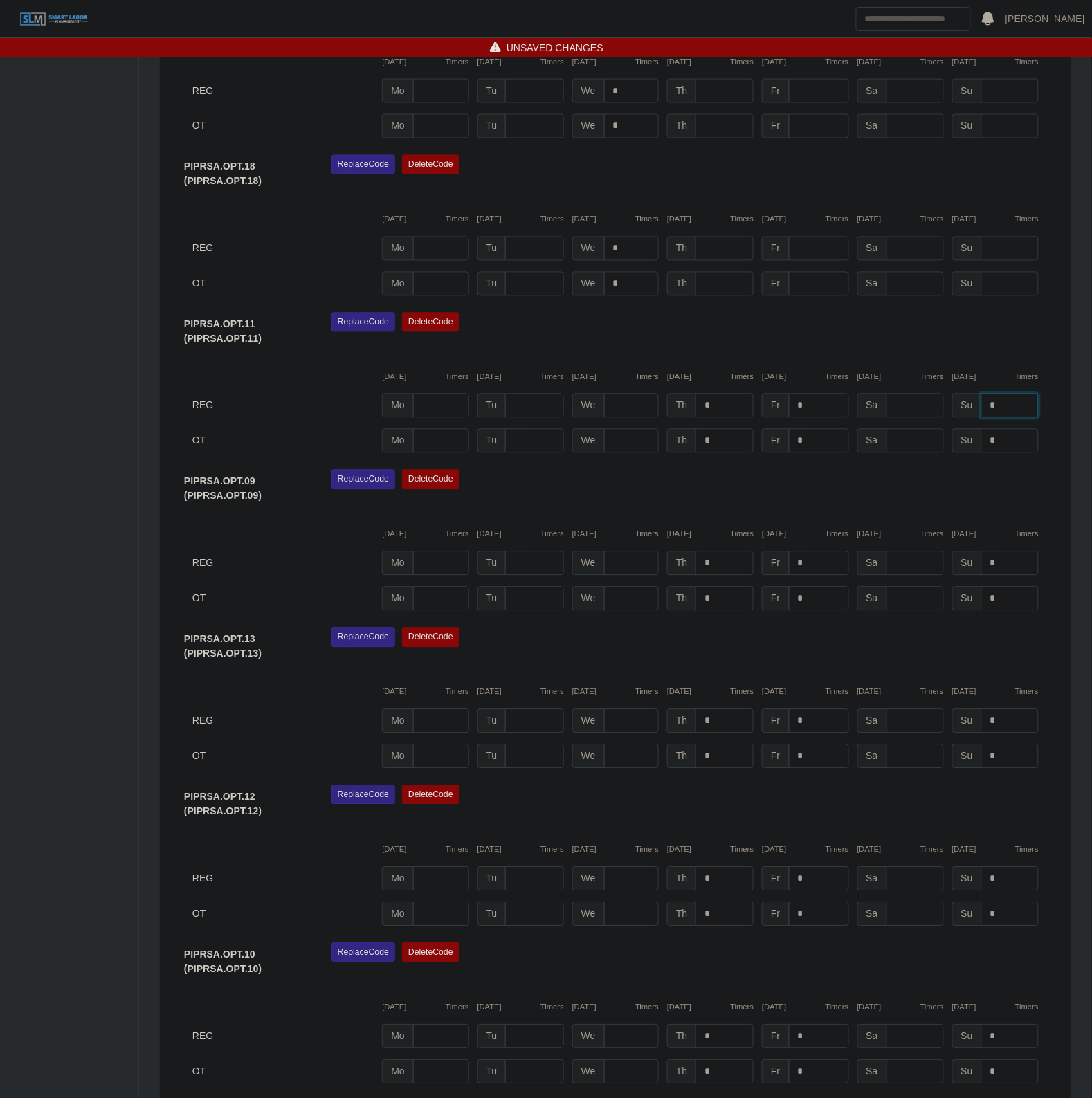
type input "*"
click at [1027, 436] on input "*" at bounding box center [1010, 440] width 58 height 24
type input "*"
click at [786, 486] on div "Replace Code Delete Code" at bounding box center [689, 491] width 737 height 42
click at [1016, 710] on input "*" at bounding box center [1010, 721] width 58 height 24
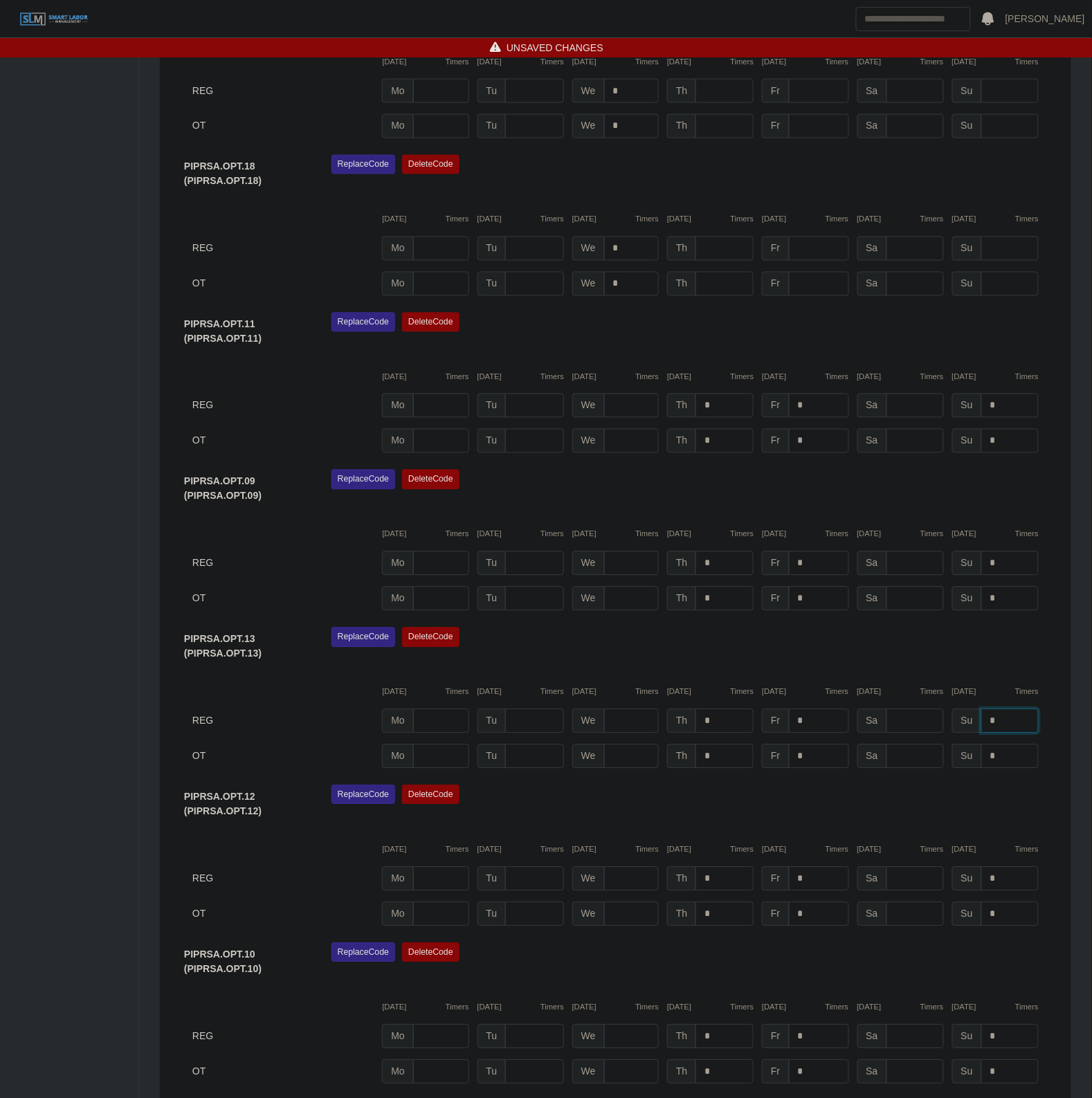
type input "*"
click at [1002, 757] on input "*" at bounding box center [1010, 756] width 58 height 24
type input "*"
click at [894, 804] on div "Replace Code Delete Code" at bounding box center [689, 807] width 737 height 42
click at [1022, 876] on input "*" at bounding box center [1010, 878] width 58 height 24
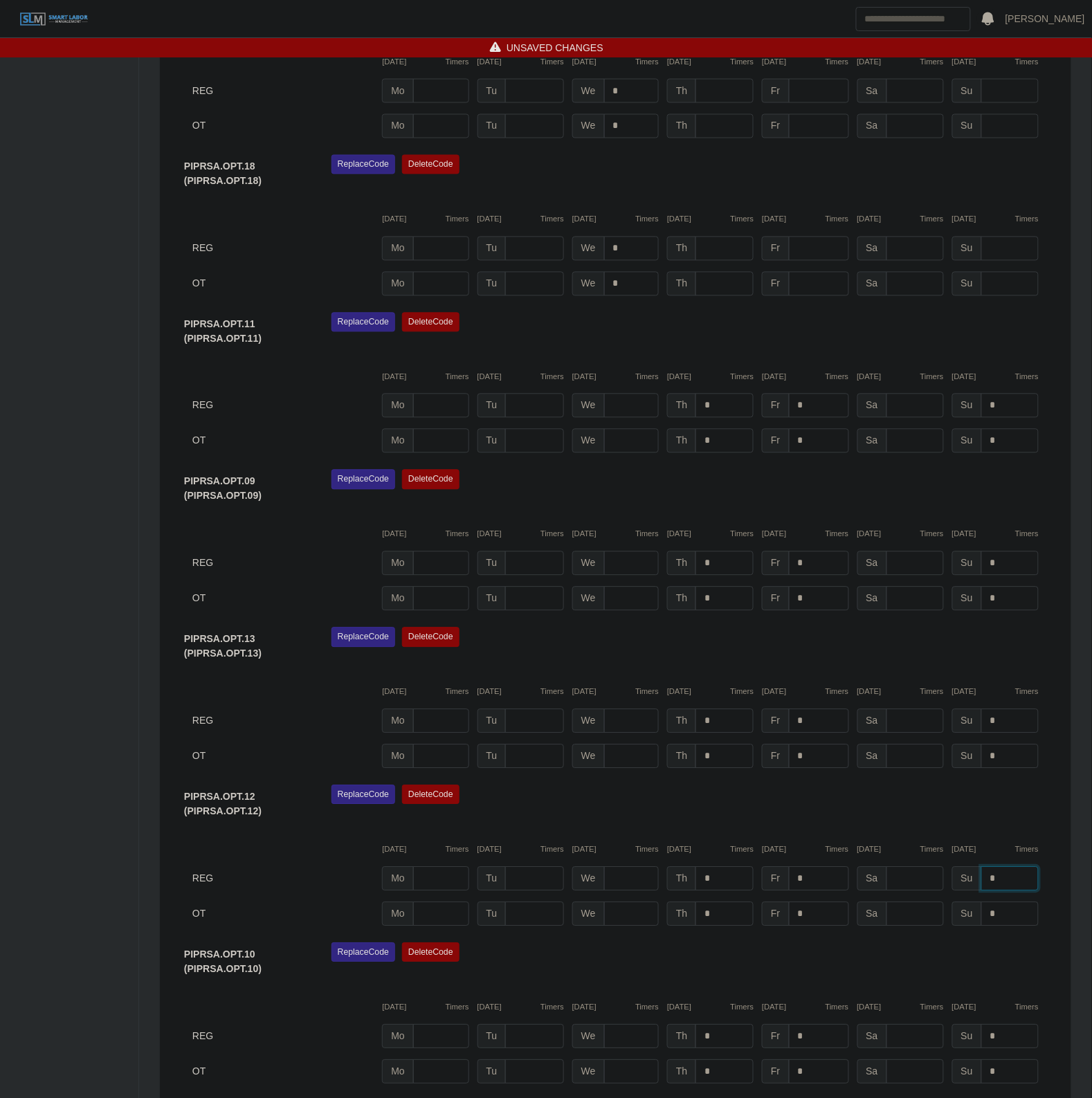
type input "*"
click at [1028, 907] on input "*" at bounding box center [1010, 914] width 58 height 24
type input "*"
click at [892, 959] on div "Replace Code Delete Code" at bounding box center [689, 964] width 737 height 42
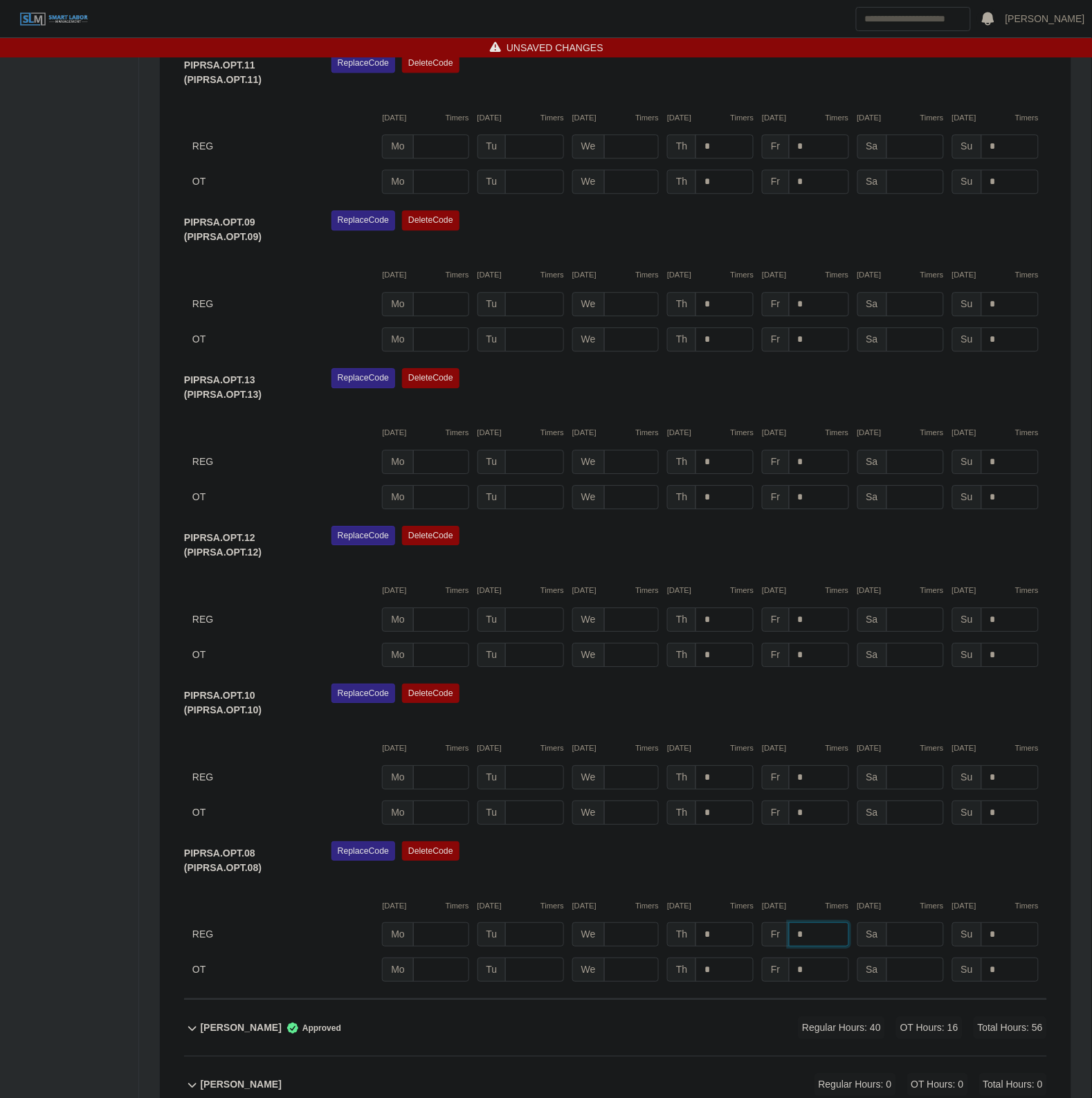
click at [825, 934] on input "*" at bounding box center [818, 934] width 60 height 24
type input "*"
click at [805, 974] on input "*" at bounding box center [818, 969] width 60 height 24
type input "*"
click at [815, 772] on input "*" at bounding box center [818, 777] width 60 height 24
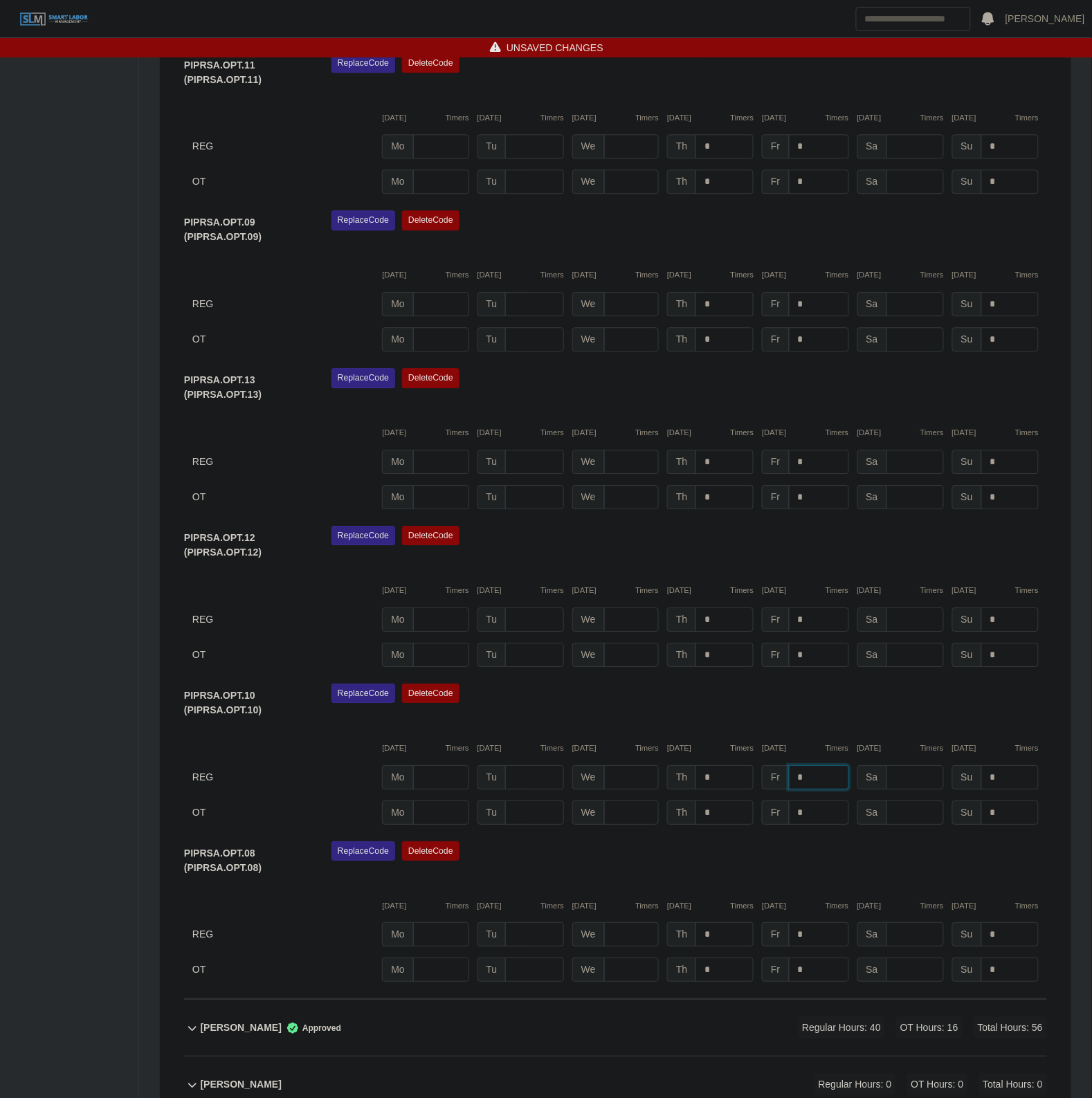
type input "*"
click at [820, 800] on input "*" at bounding box center [818, 812] width 60 height 24
type input "*"
click at [818, 620] on input "*" at bounding box center [818, 620] width 60 height 24
type input "*"
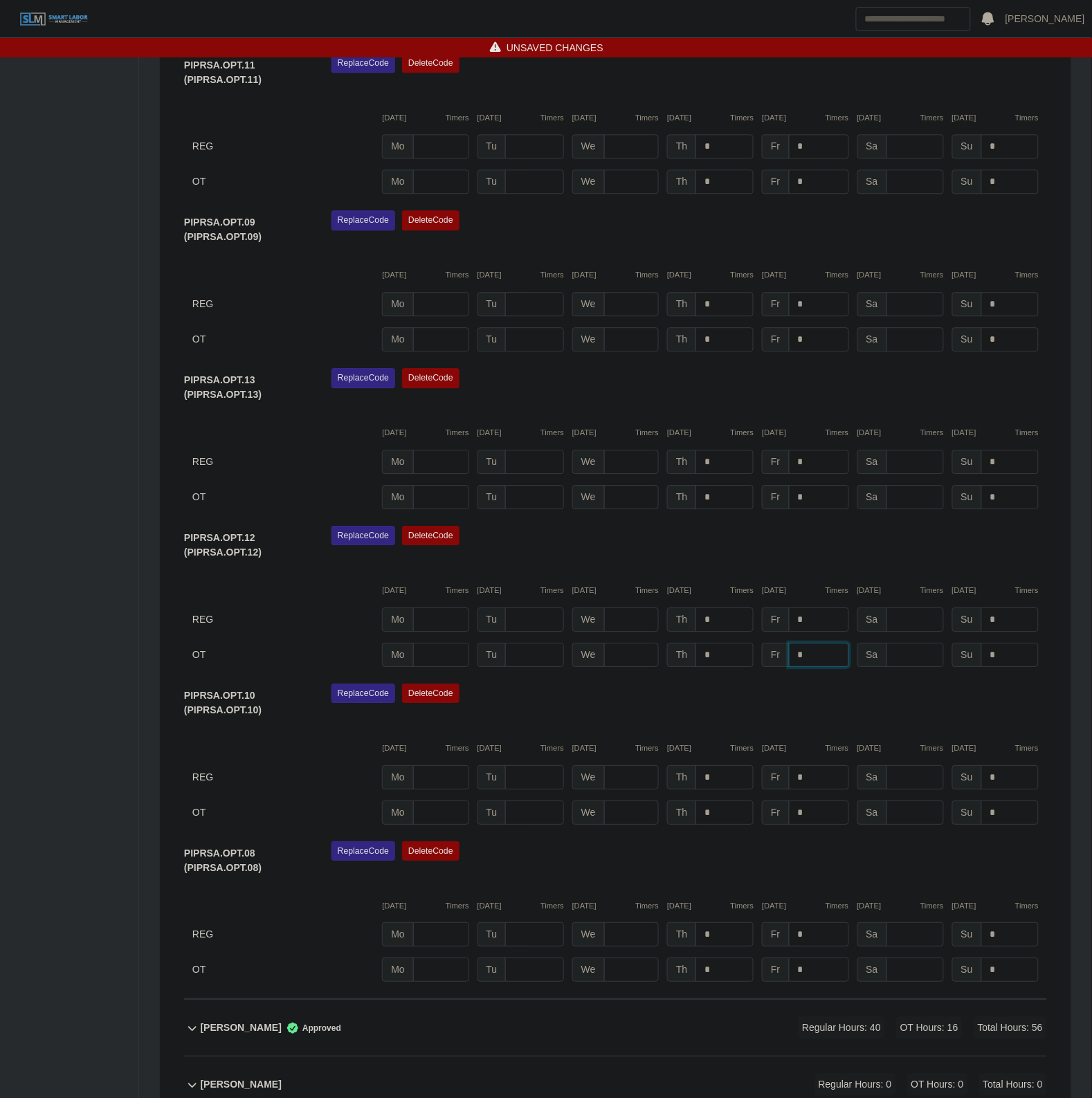
click at [836, 652] on input "*" at bounding box center [818, 655] width 60 height 24
type input "*"
click at [844, 558] on div "Replace Code Delete Code" at bounding box center [689, 547] width 737 height 42
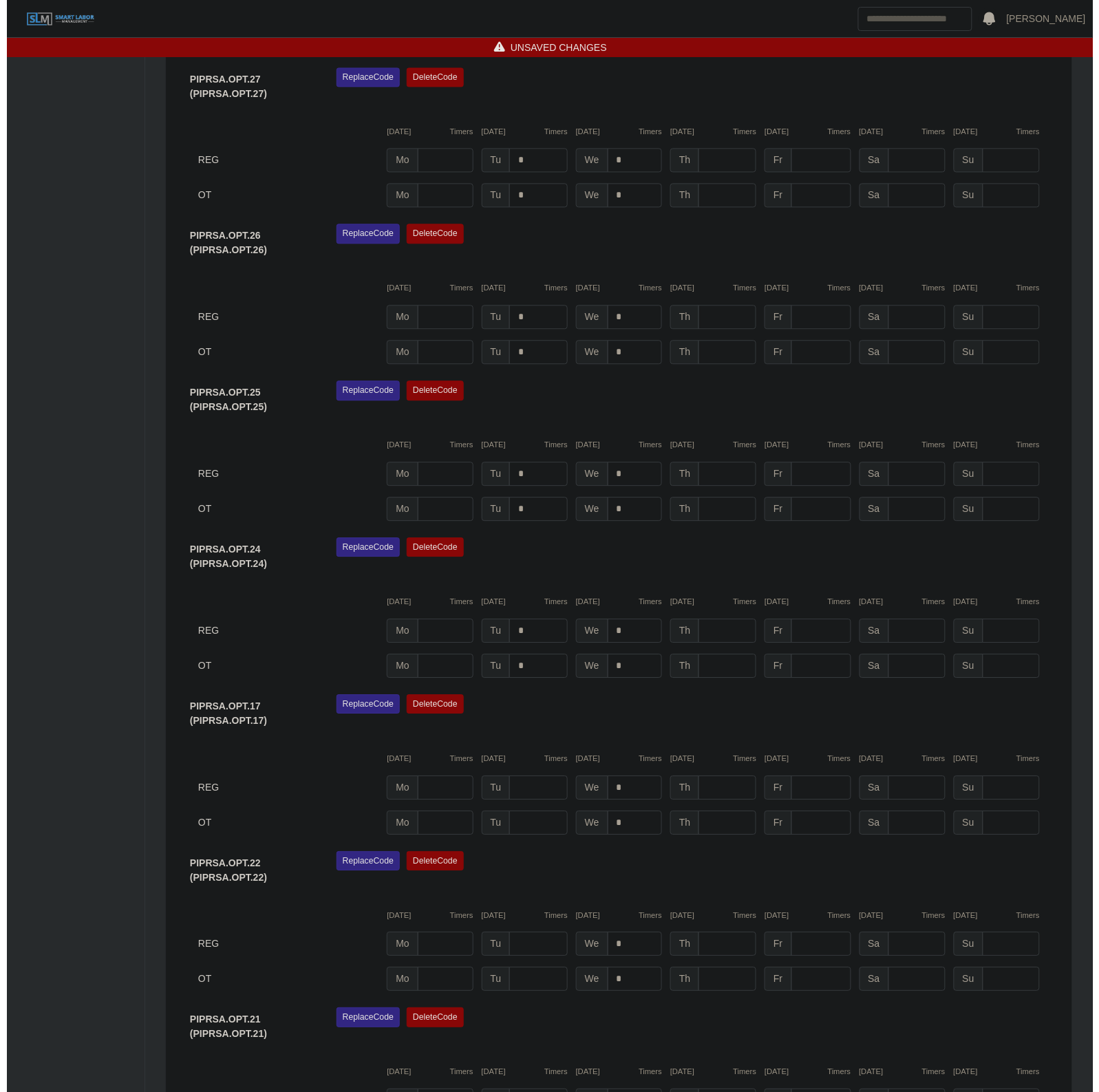
scroll to position [0, 0]
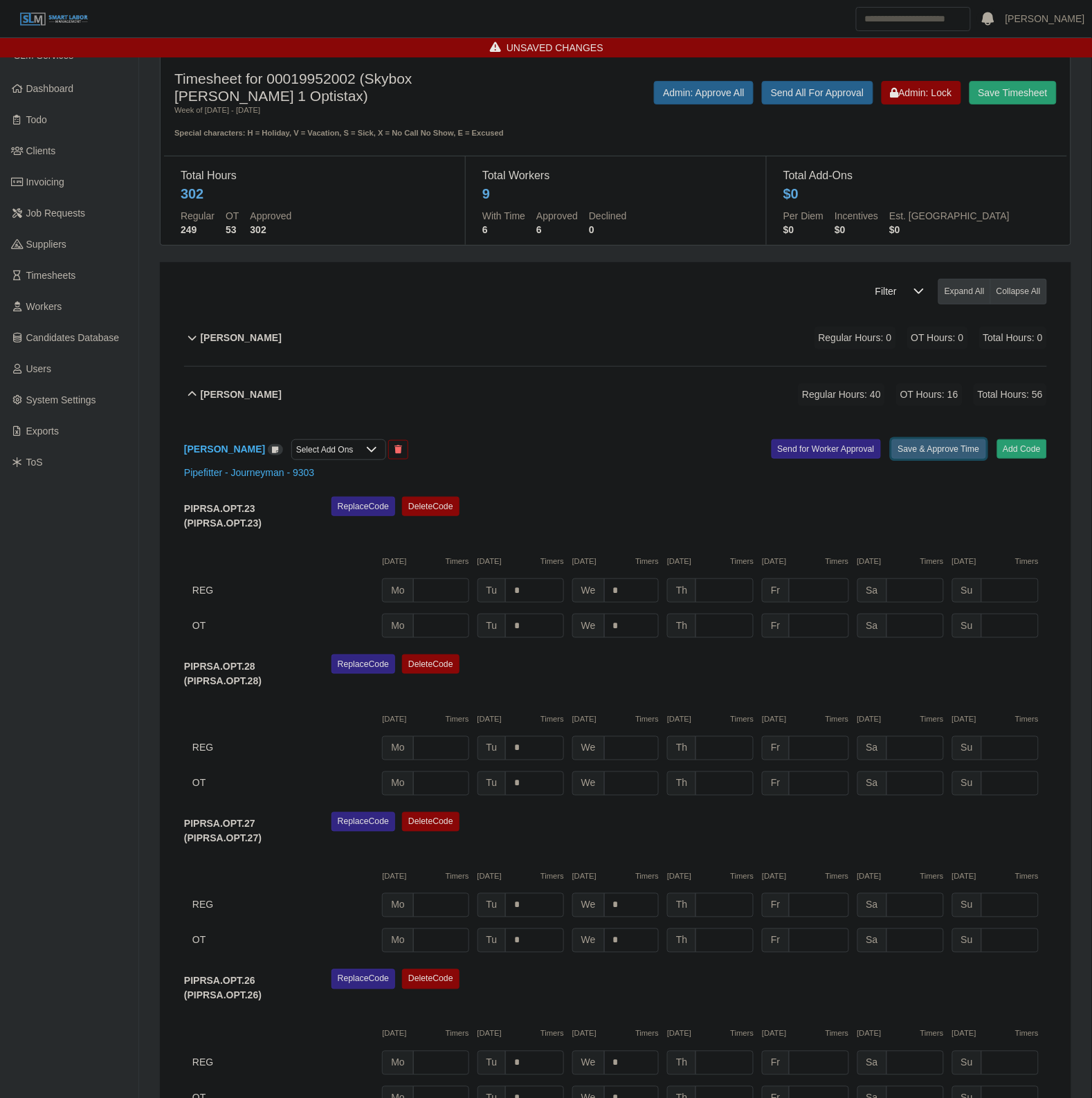
click at [963, 440] on button "Save & Approve Time" at bounding box center [938, 449] width 94 height 19
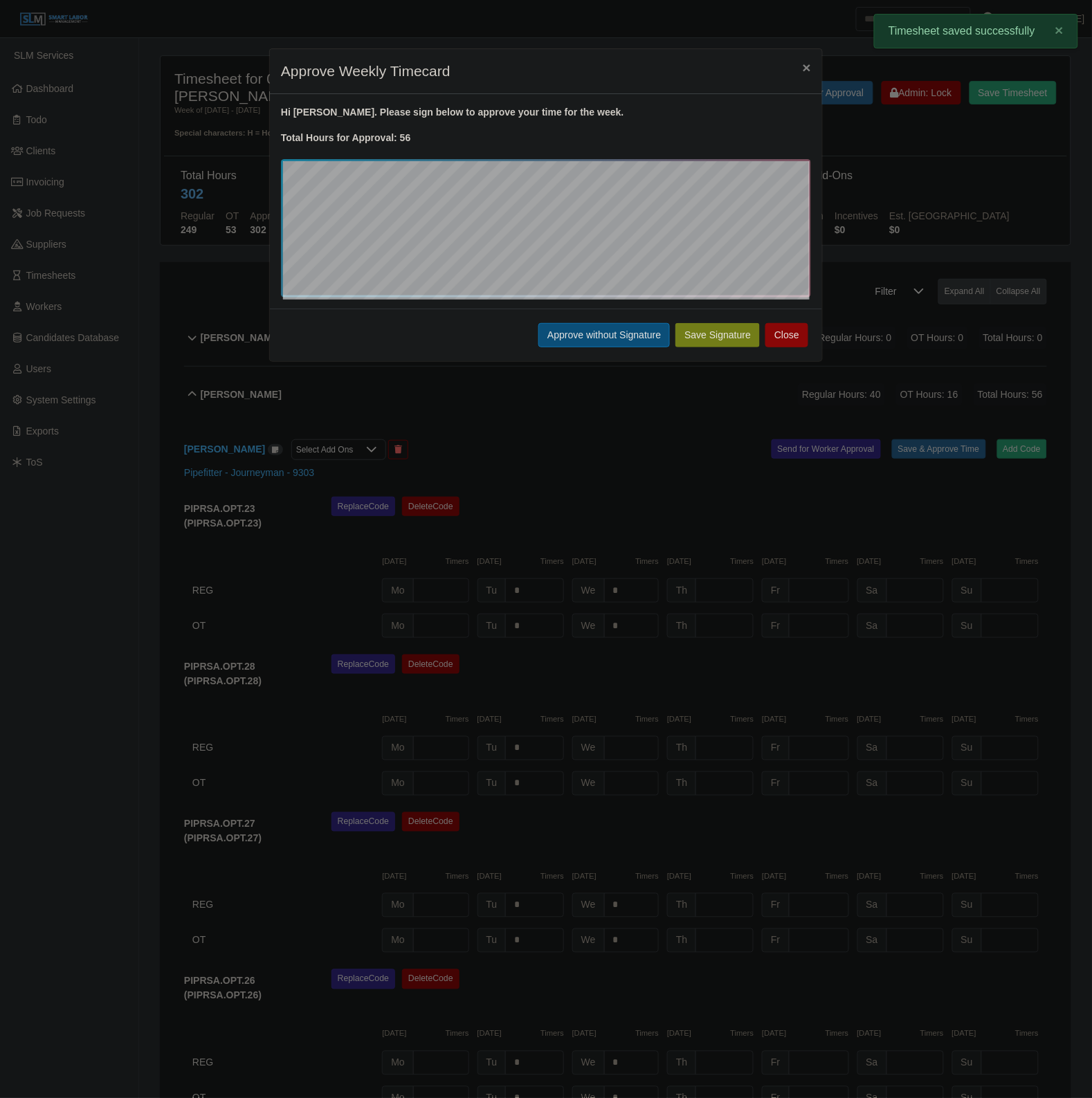
click at [599, 324] on button "Approve without Signature" at bounding box center [604, 335] width 132 height 24
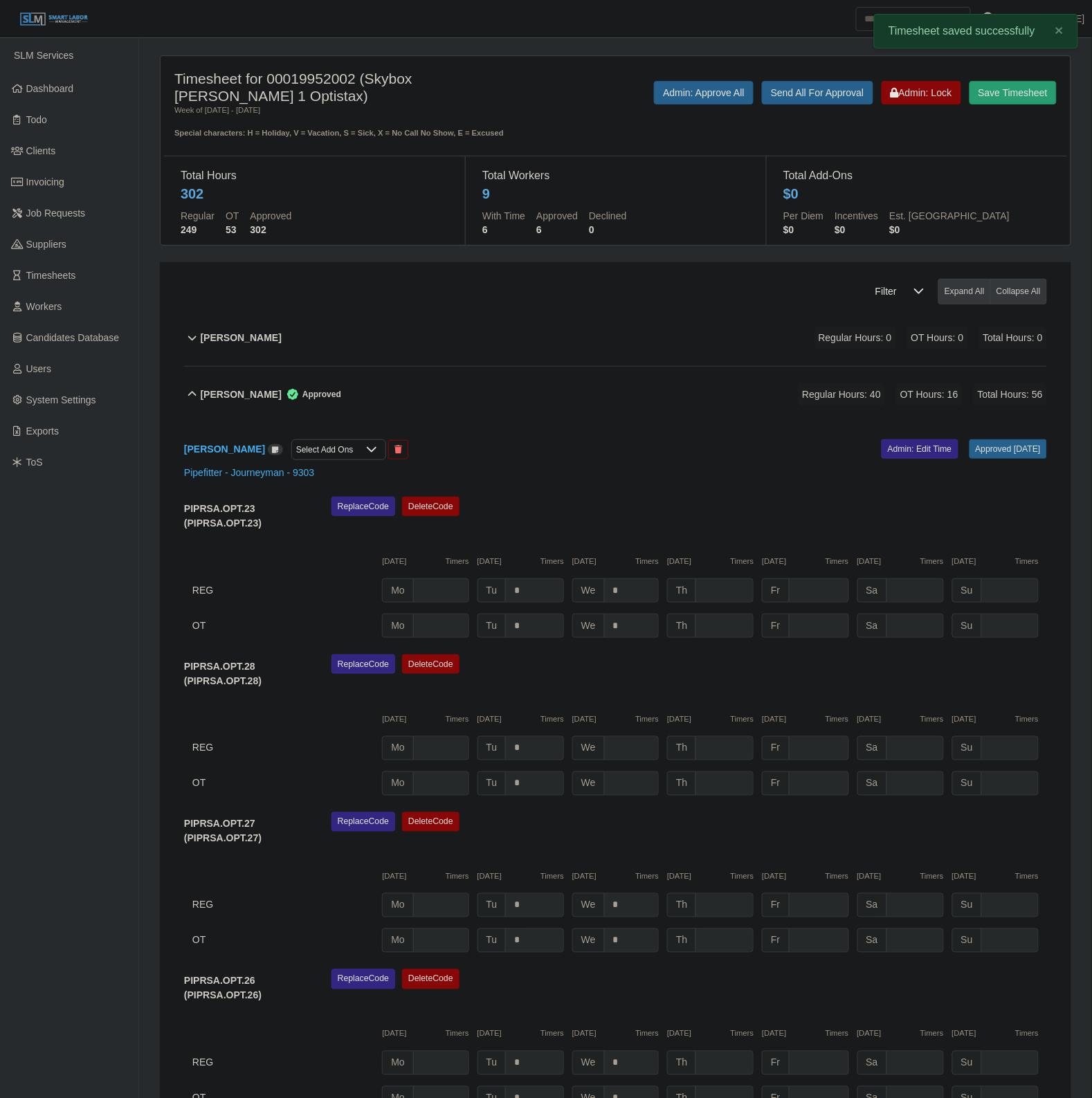
click at [521, 384] on div "Cesar Carillo-Lopez Approved Regular Hours: 40 OT Hours: 16 Total Hours: 56" at bounding box center [624, 395] width 846 height 56
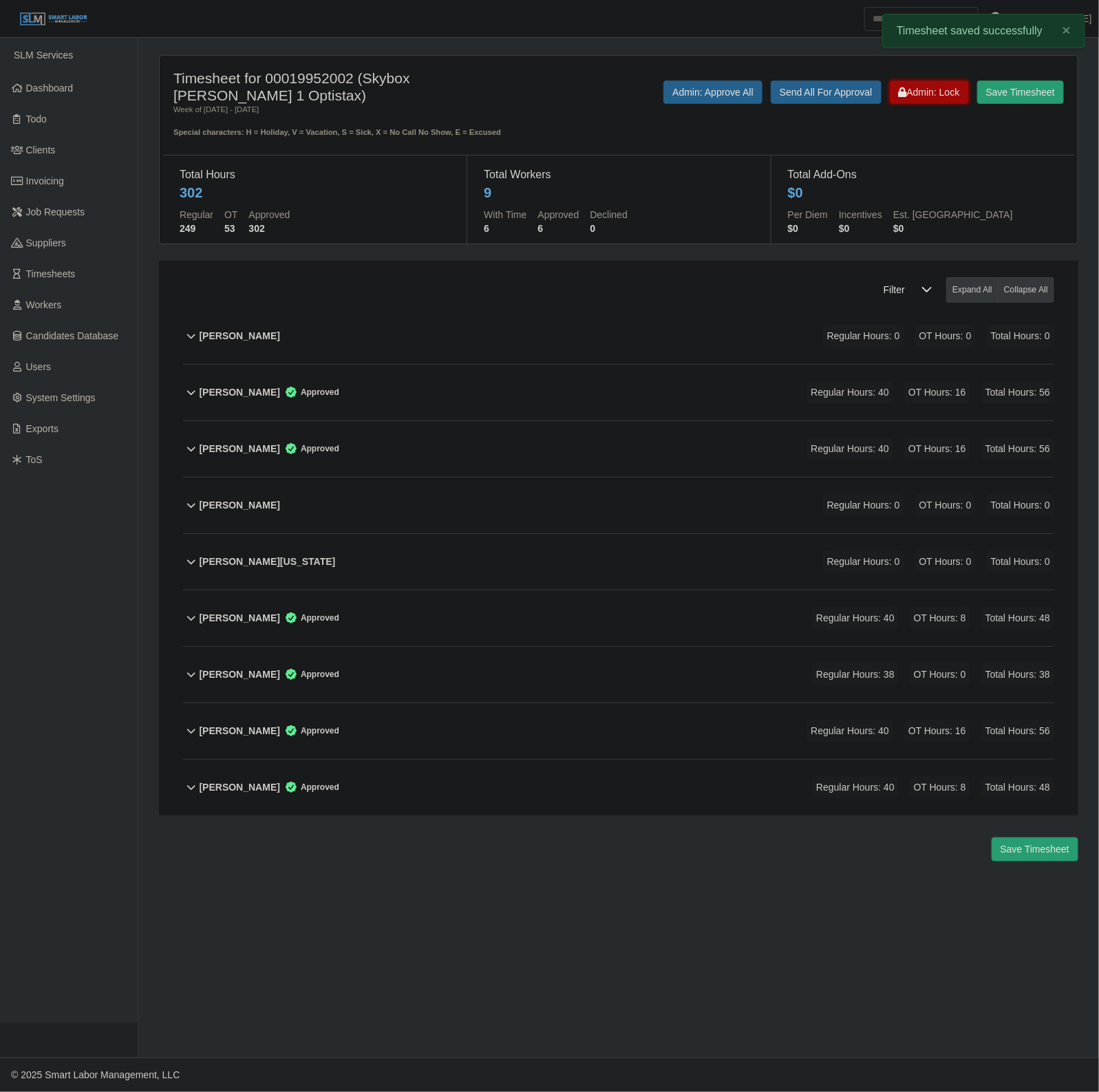
click at [937, 88] on span "Admin: Lock" at bounding box center [929, 92] width 61 height 11
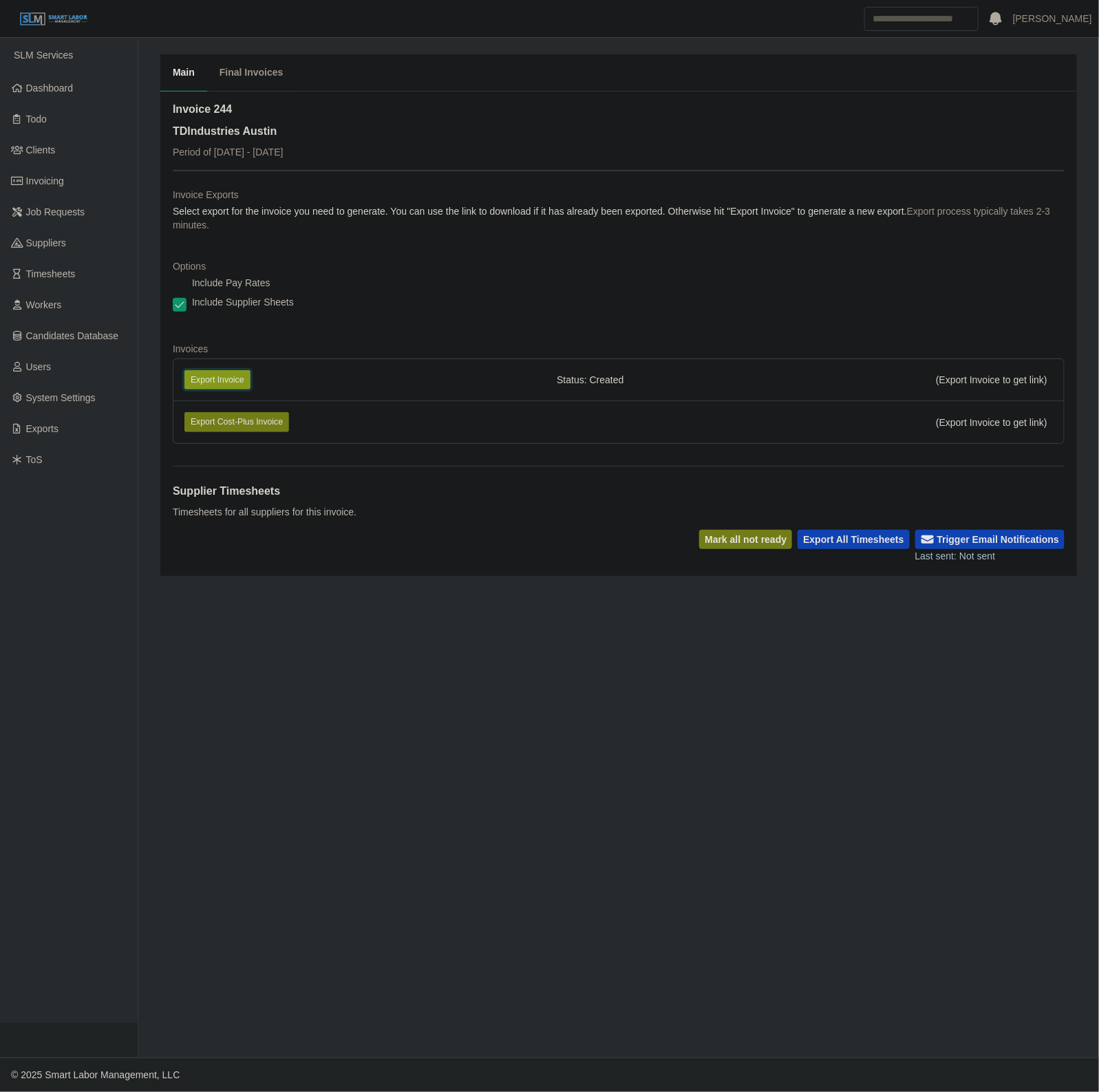
click at [224, 376] on button "Export Invoice" at bounding box center [217, 380] width 66 height 19
click at [717, 307] on div "Include Supplier Sheets" at bounding box center [618, 305] width 892 height 19
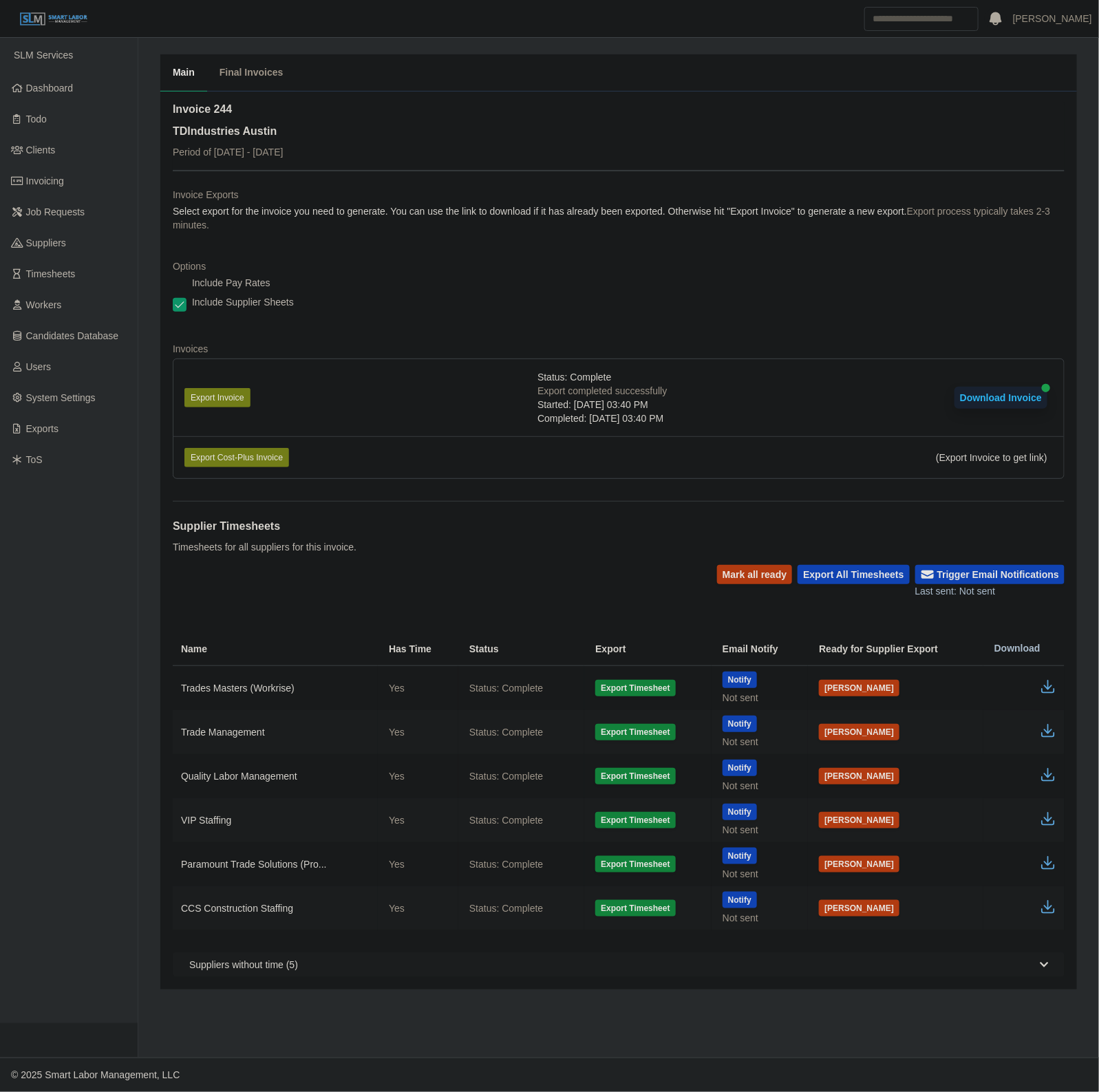
click at [351, 167] on div "Invoice 244 TDIndustries Austin Period of 09/01/2025 - 09/07/2025 Invoice Expor…" at bounding box center [618, 539] width 892 height 876
click at [988, 394] on button "Download Invoice" at bounding box center [1001, 398] width 93 height 22
click at [84, 274] on link "Timesheets" at bounding box center [69, 274] width 138 height 31
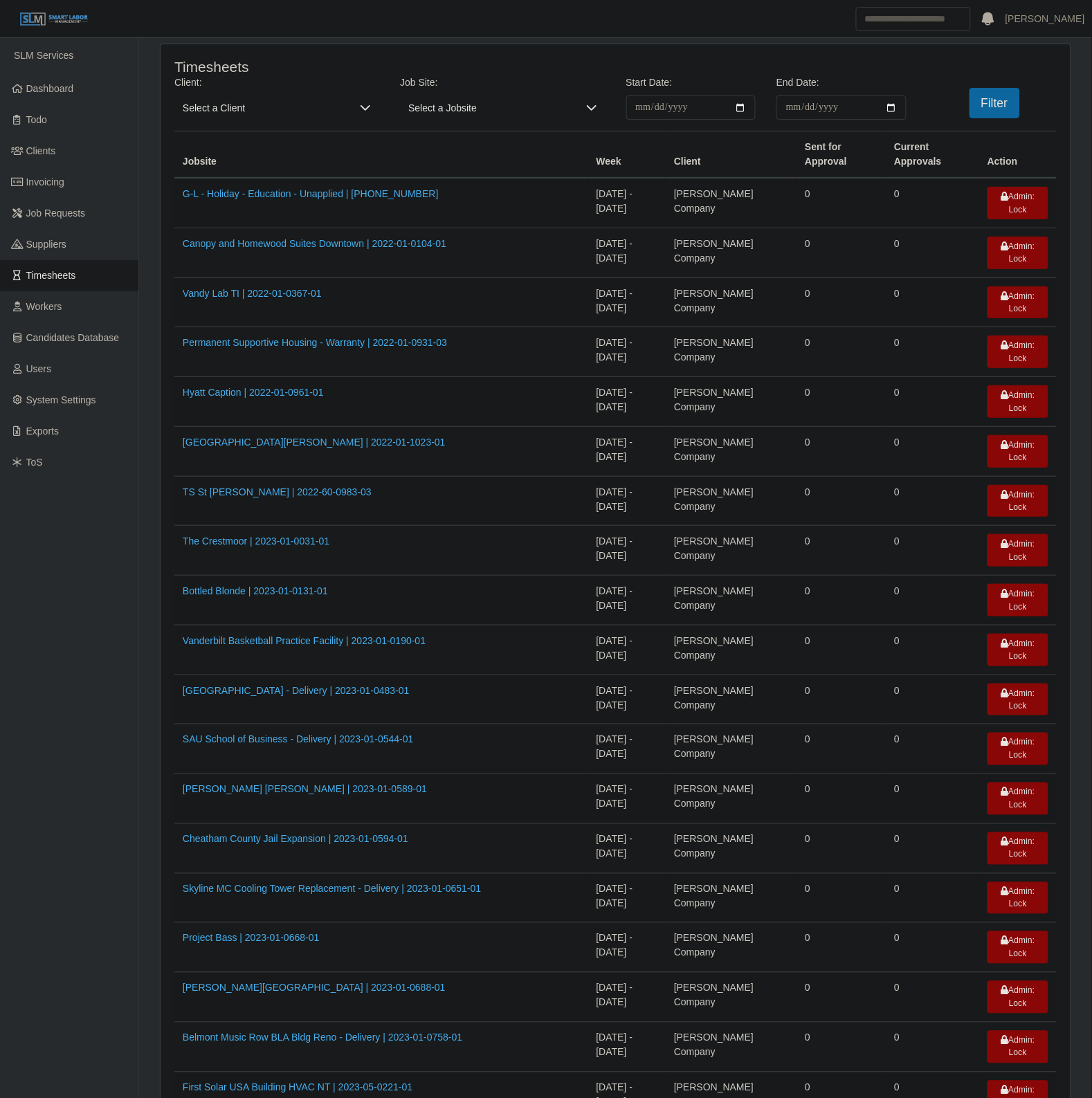
click at [246, 114] on span "Select a Client" at bounding box center [263, 108] width 177 height 24
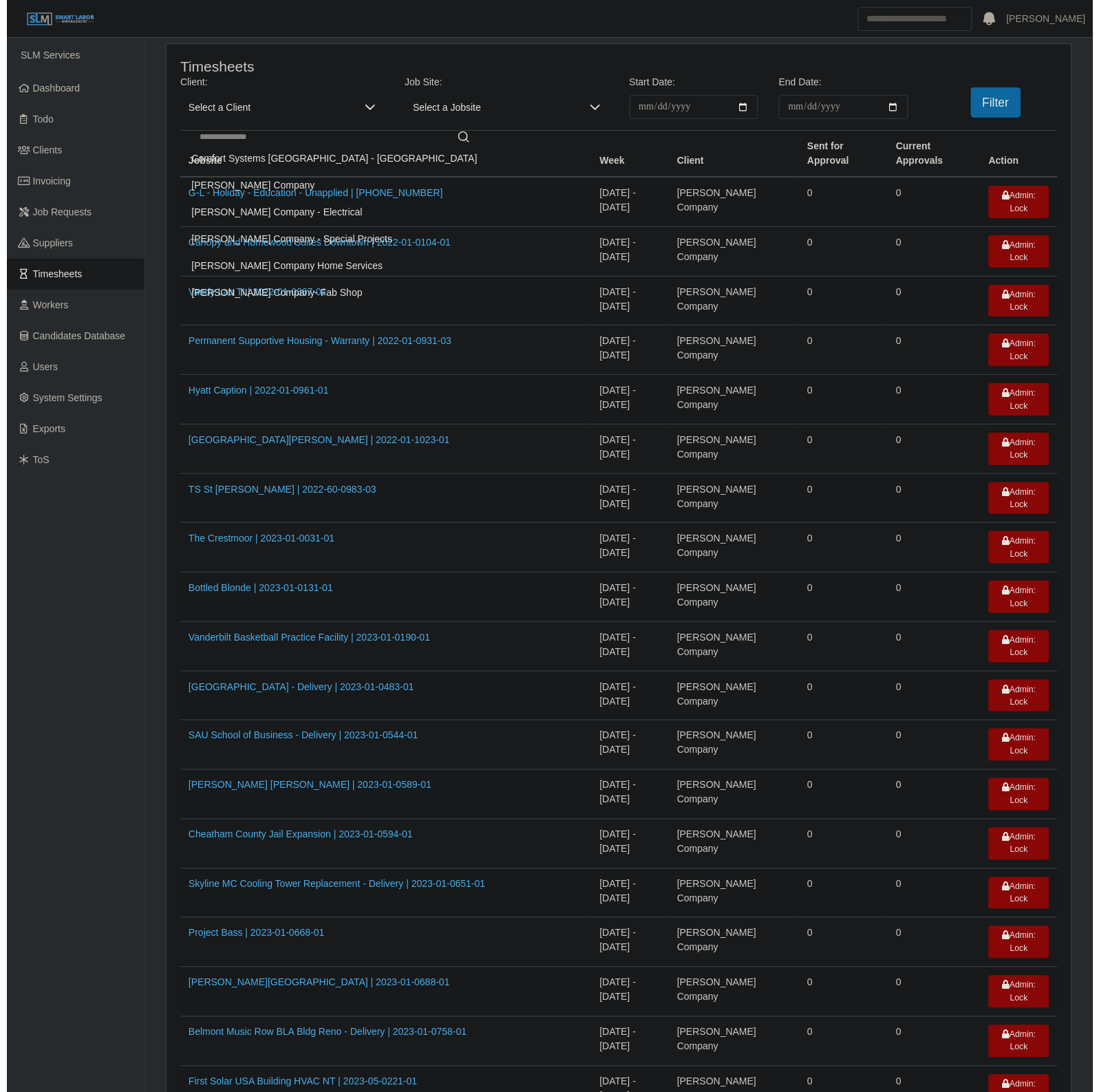
scroll to position [118, 0]
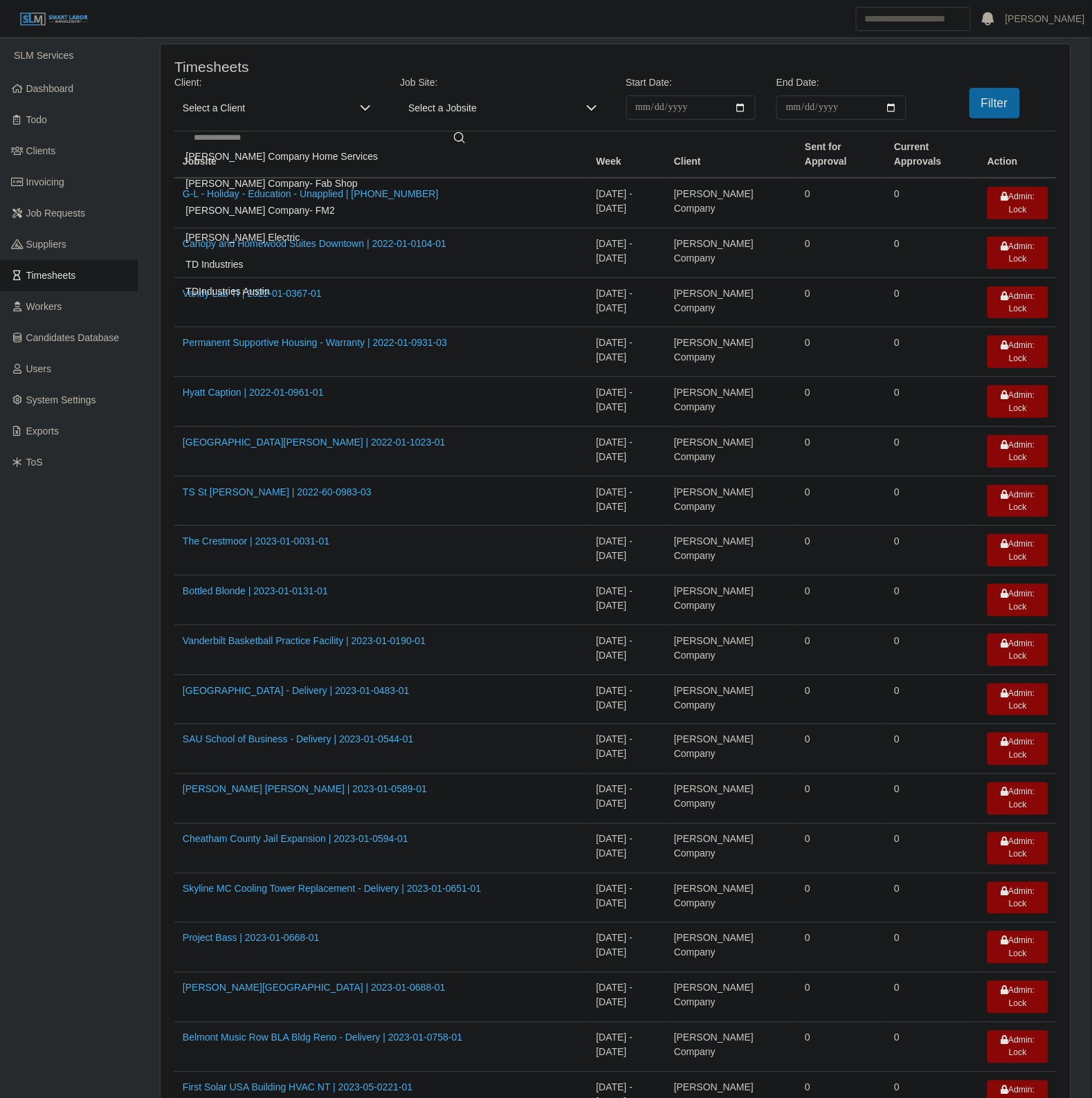
click at [242, 291] on span "TDIndustries Austin" at bounding box center [228, 291] width 83 height 15
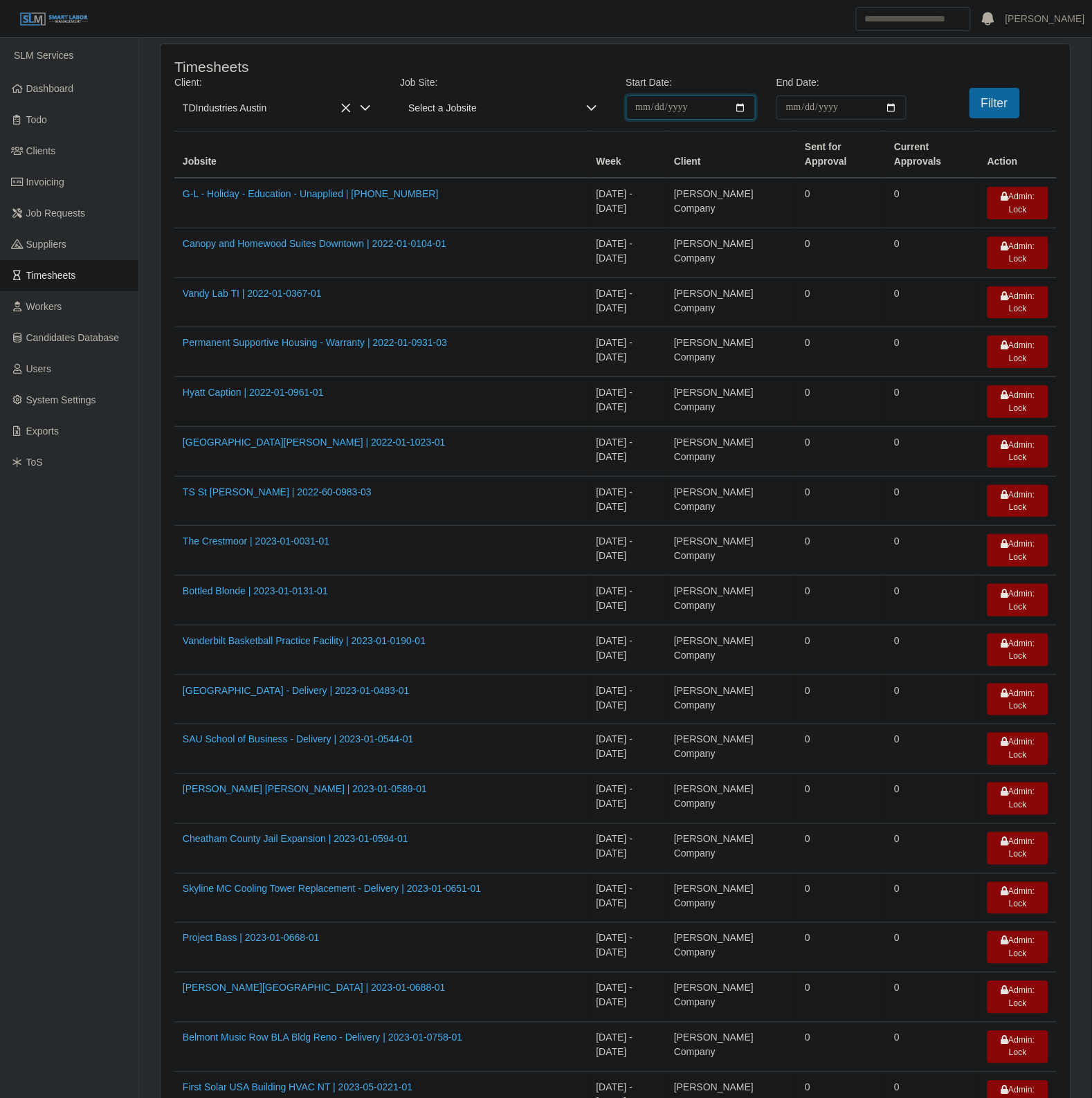
click at [745, 108] on input "**********" at bounding box center [691, 108] width 130 height 24
type input "**********"
drag, startPoint x: 901, startPoint y: 102, endPoint x: 894, endPoint y: 109, distance: 9.9
click at [899, 104] on input "End Date:" at bounding box center [841, 108] width 130 height 24
click at [892, 109] on input "End Date:" at bounding box center [841, 108] width 130 height 24
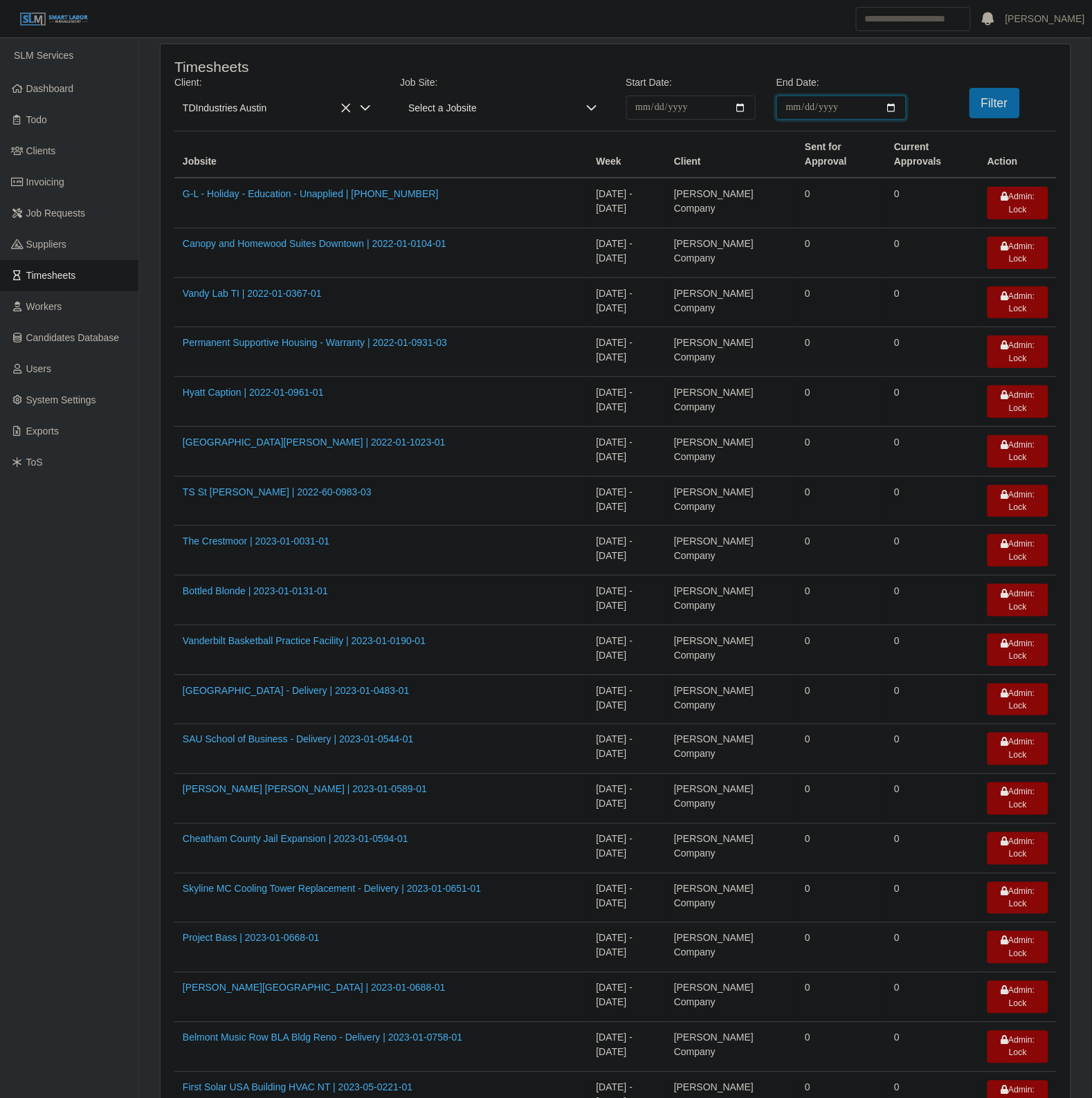
drag, startPoint x: 891, startPoint y: 108, endPoint x: 881, endPoint y: 119, distance: 14.9
click at [891, 108] on input "**********" at bounding box center [841, 108] width 130 height 24
type input "**********"
click at [966, 116] on div "Filter" at bounding box center [992, 103] width 151 height 30
click at [995, 102] on button "Filter" at bounding box center [995, 103] width 51 height 30
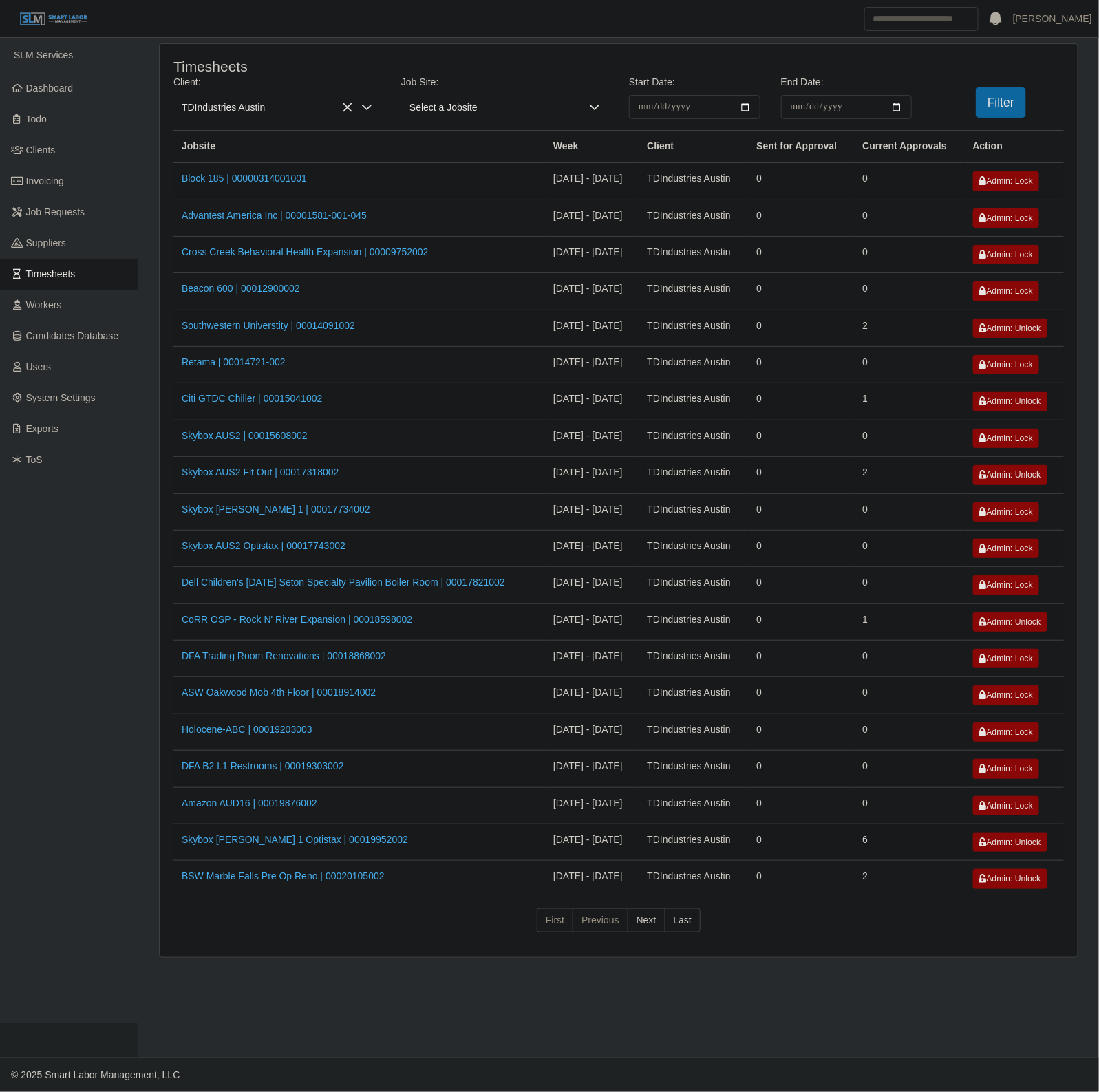
click at [497, 494] on td "Skybox AUS2 Fit Out | 00017318002" at bounding box center [359, 475] width 371 height 36
click at [317, 324] on link "Southwestern Universtity | 00014091002" at bounding box center [268, 326] width 174 height 11
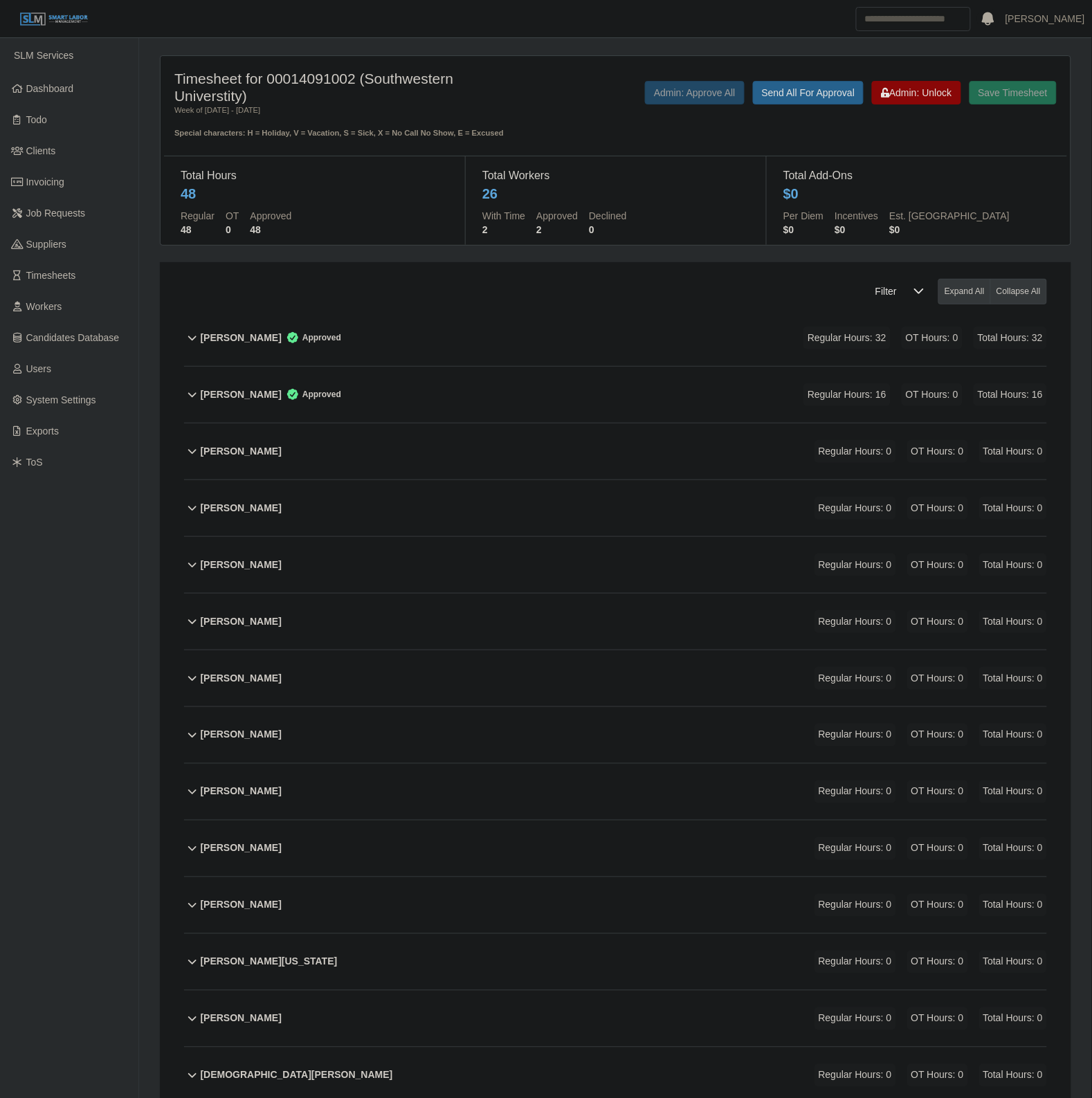
drag, startPoint x: 595, startPoint y: 381, endPoint x: 641, endPoint y: 399, distance: 49.4
click at [595, 381] on div "Adrynfer [PERSON_NAME] Approved Regular Hours: 16 OT Hours: 0 Total Hours: 16" at bounding box center [624, 395] width 846 height 56
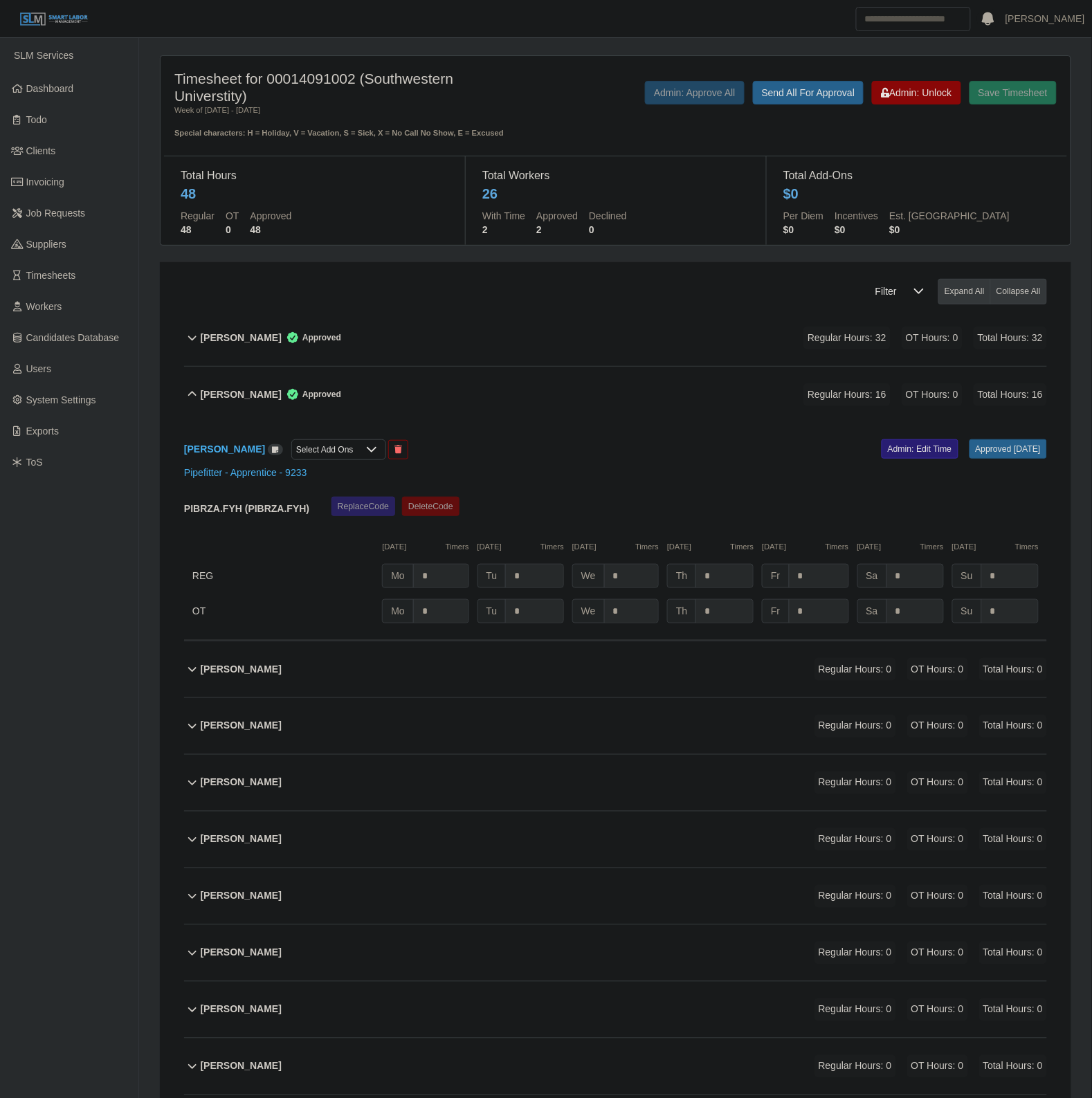
click at [896, 455] on link "Admin: Edit Time" at bounding box center [920, 449] width 77 height 19
click at [921, 94] on span "Admin: Unlock" at bounding box center [916, 93] width 71 height 11
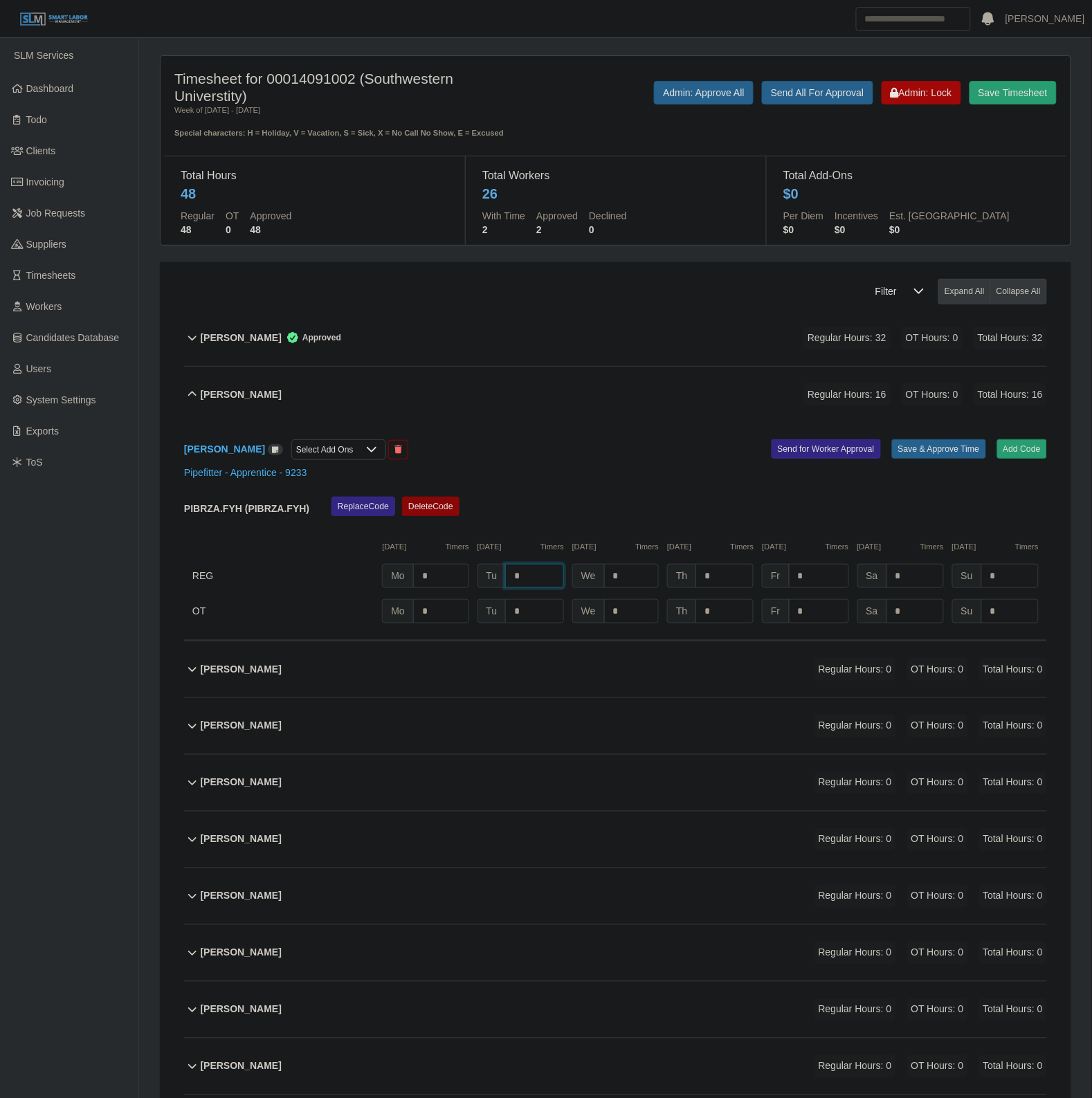
click at [546, 574] on input "*" at bounding box center [534, 576] width 58 height 24
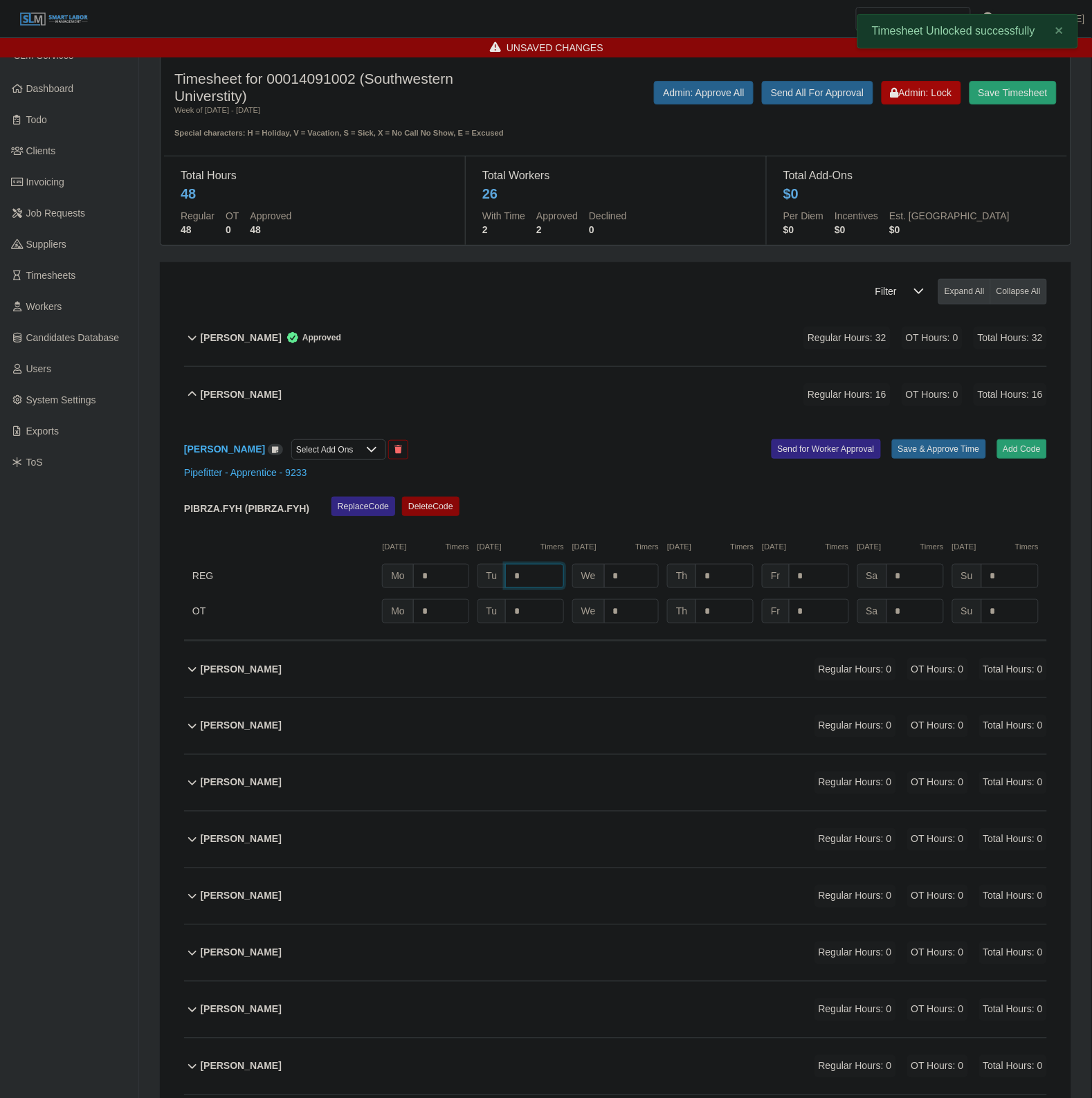
type input "*"
click at [926, 448] on button "Save & Approve Time" at bounding box center [938, 449] width 94 height 19
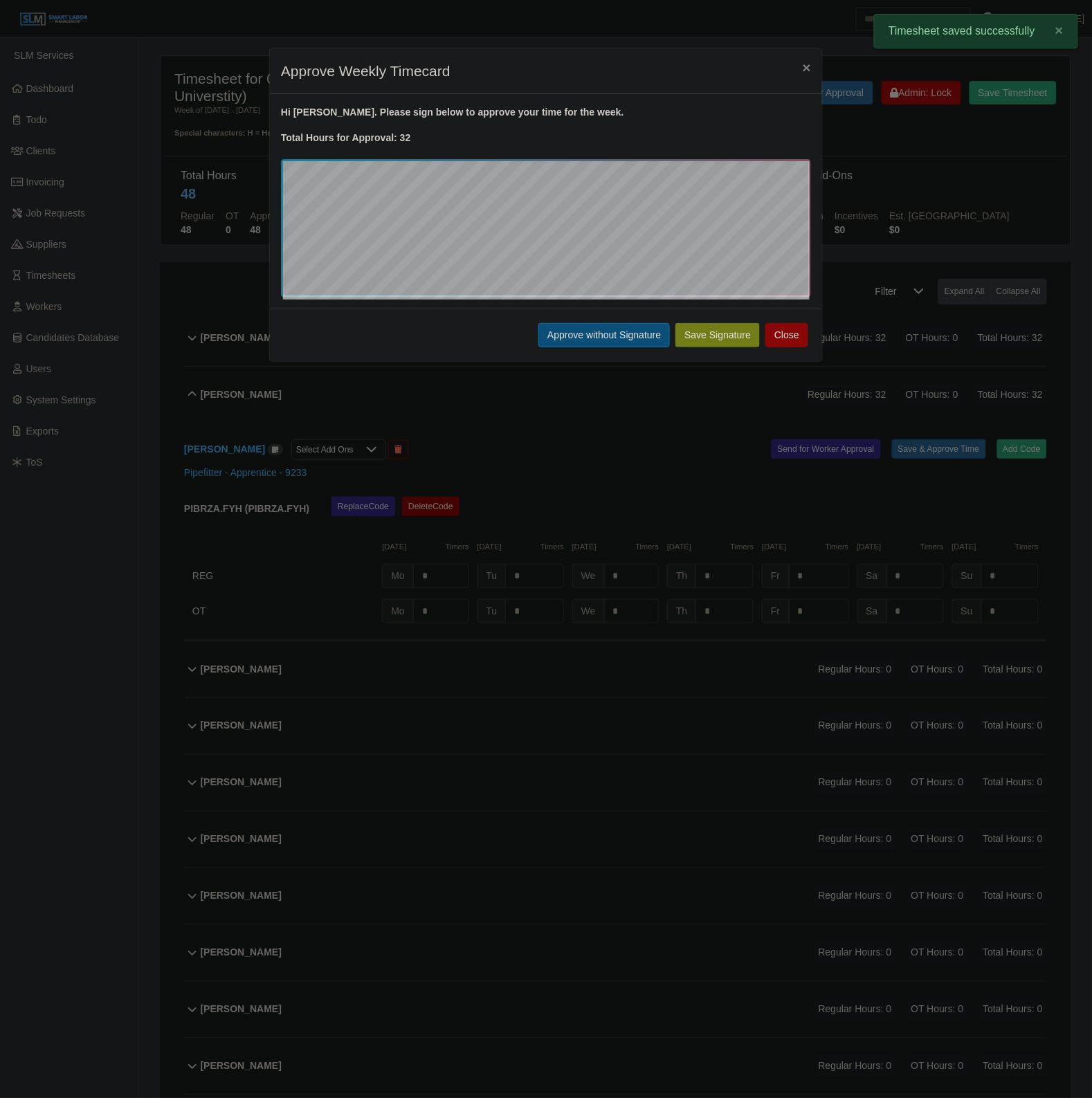
click at [617, 343] on button "Approve without Signature" at bounding box center [604, 335] width 132 height 24
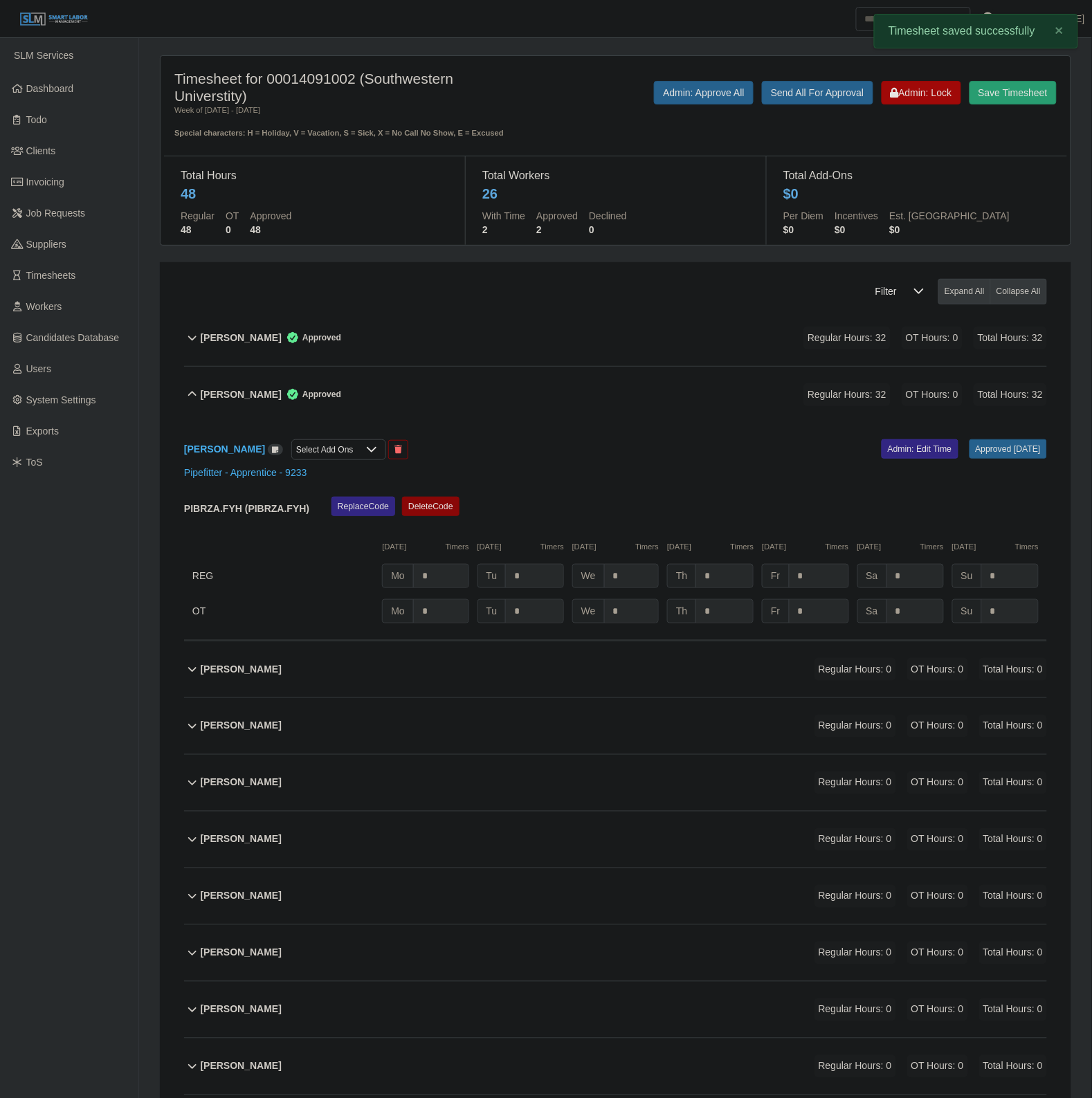
click at [570, 405] on div "Adrynfer [PERSON_NAME] Approved Regular Hours: 32 OT Hours: 0 Total Hours: 32" at bounding box center [624, 395] width 846 height 56
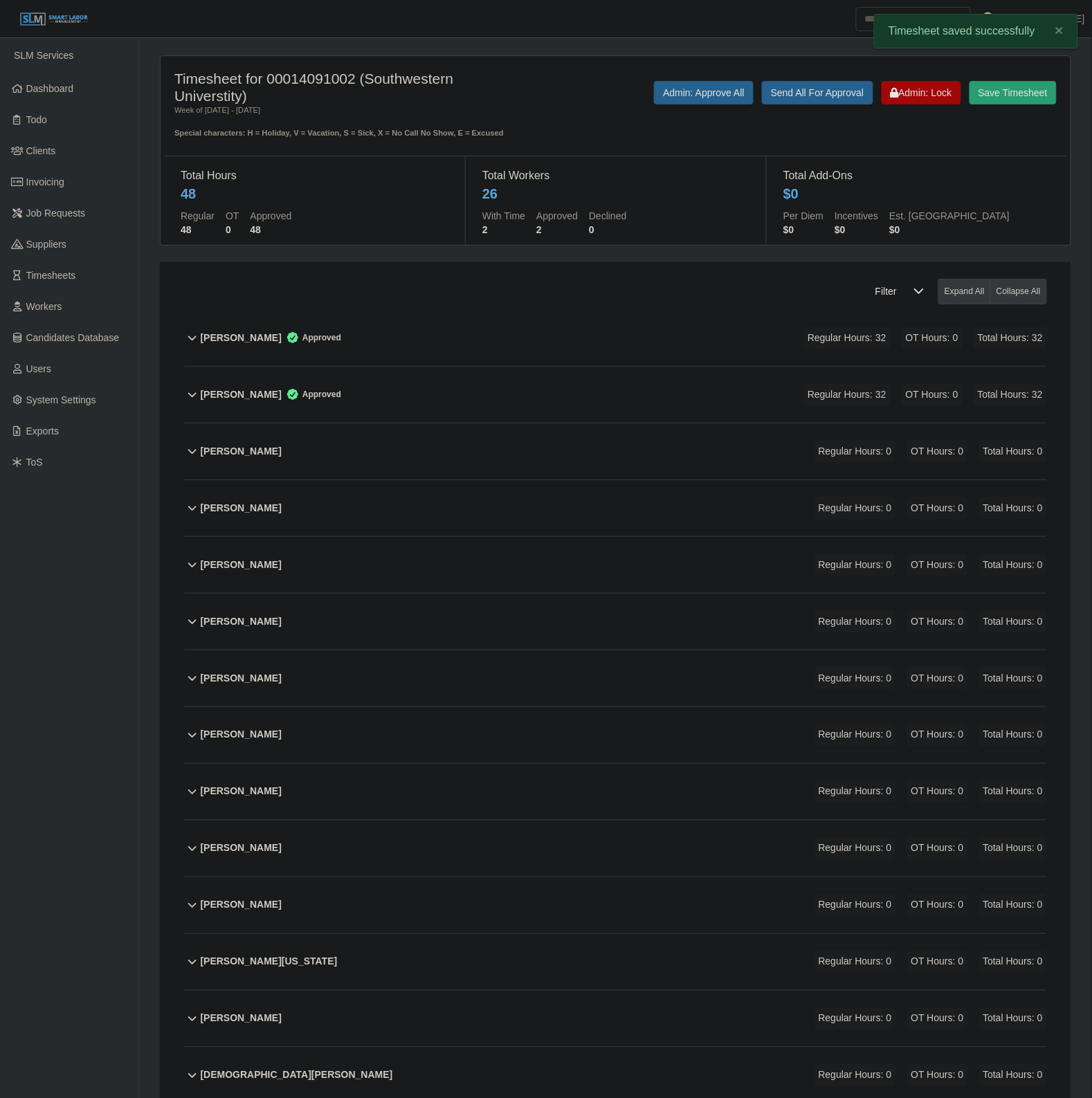
click at [935, 73] on div "Timesheet for 00014091002 (Southwestern Universtity) Week of [DATE] - [DATE] Sp…" at bounding box center [615, 104] width 903 height 69
drag, startPoint x: 922, startPoint y: 79, endPoint x: 919, endPoint y: 96, distance: 17.3
click at [922, 80] on div "Timesheet for 00014091002 (Southwestern Universtity) Week of [DATE] - [DATE] Sp…" at bounding box center [615, 104] width 903 height 69
click at [919, 96] on span "Admin: Lock" at bounding box center [921, 93] width 62 height 11
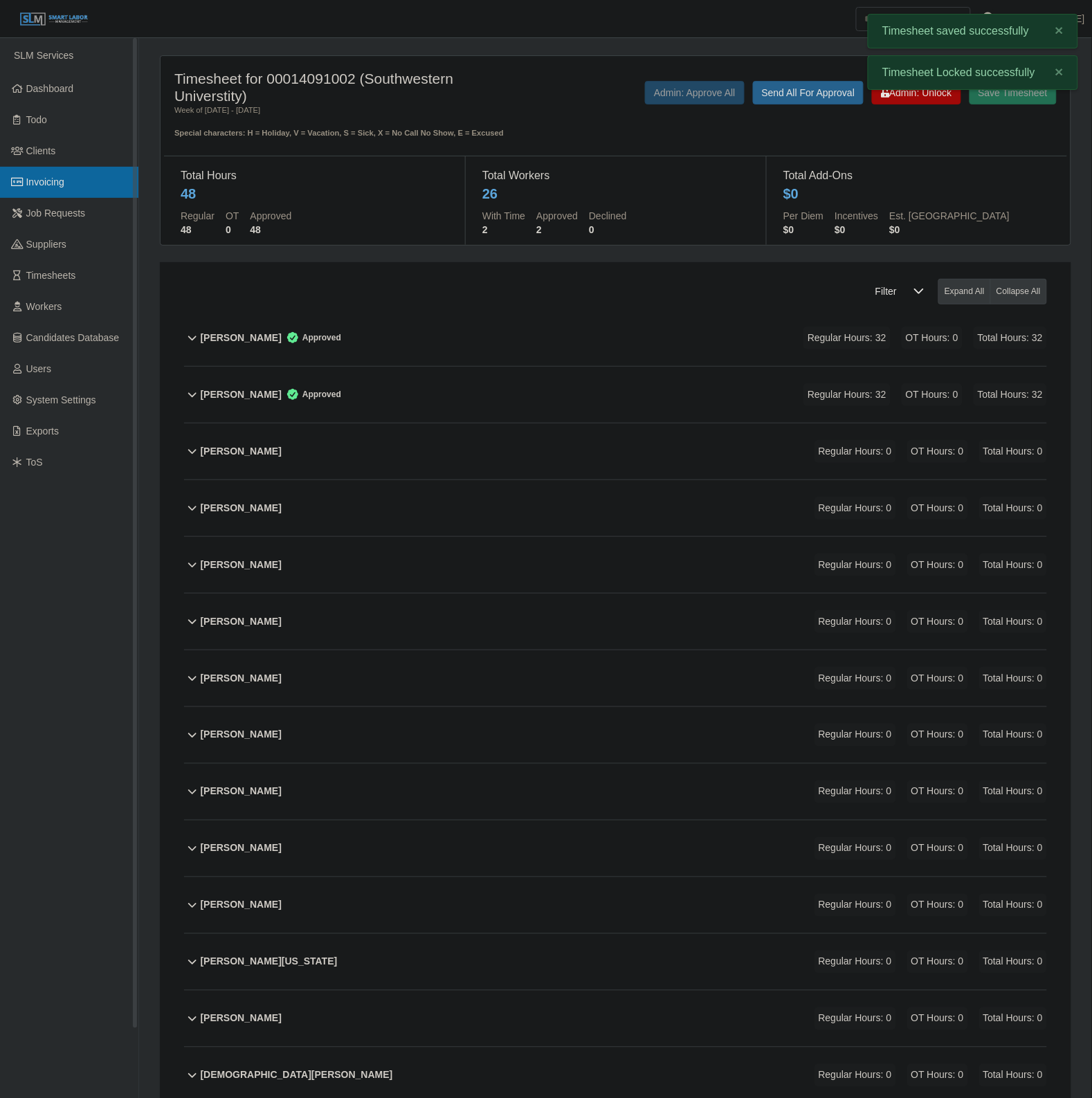
click at [63, 187] on span "Invoicing" at bounding box center [45, 182] width 38 height 11
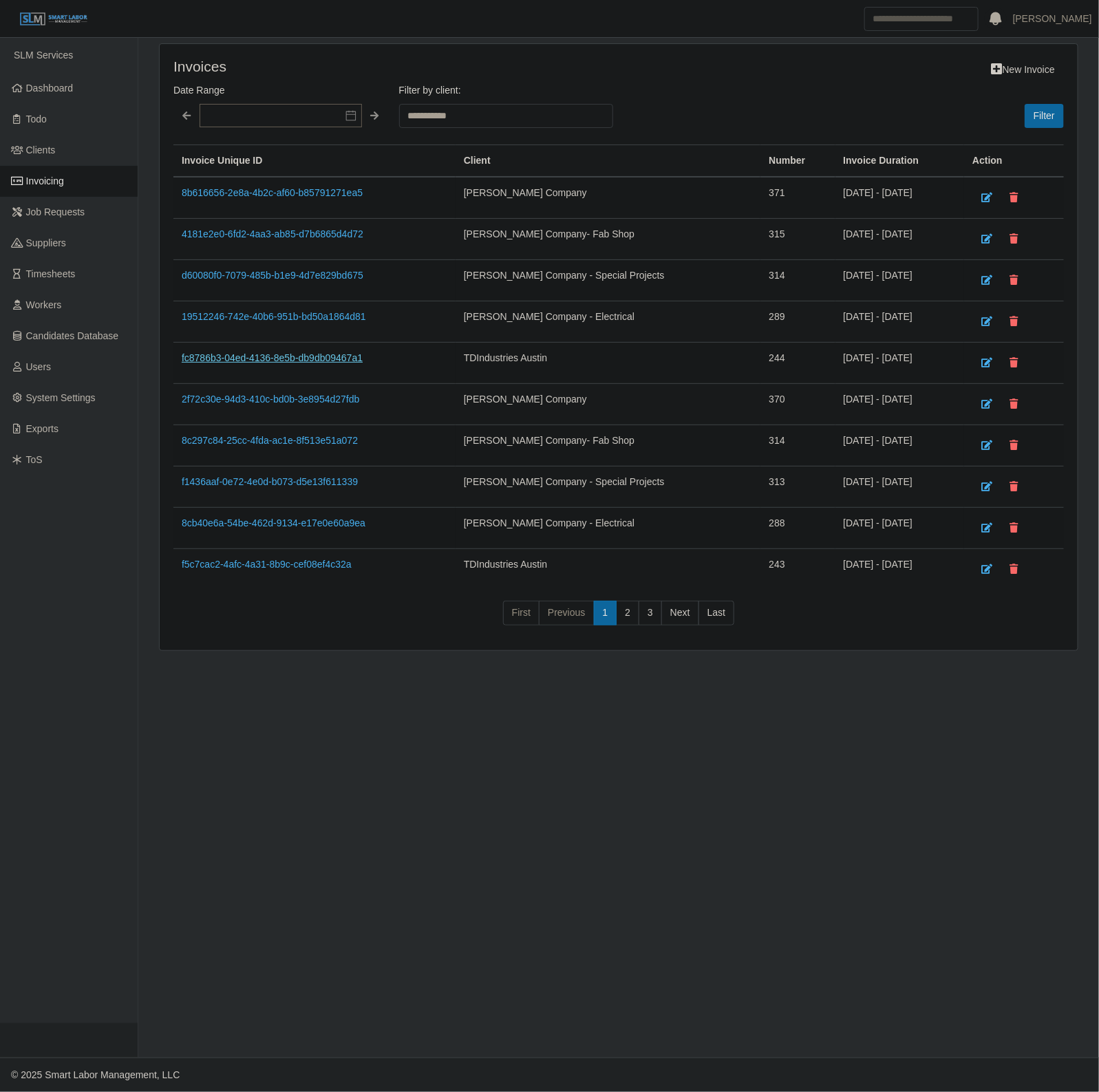
click at [259, 358] on link "fc8786b3-04ed-4136-8e5b-db9db09467a1" at bounding box center [272, 358] width 181 height 11
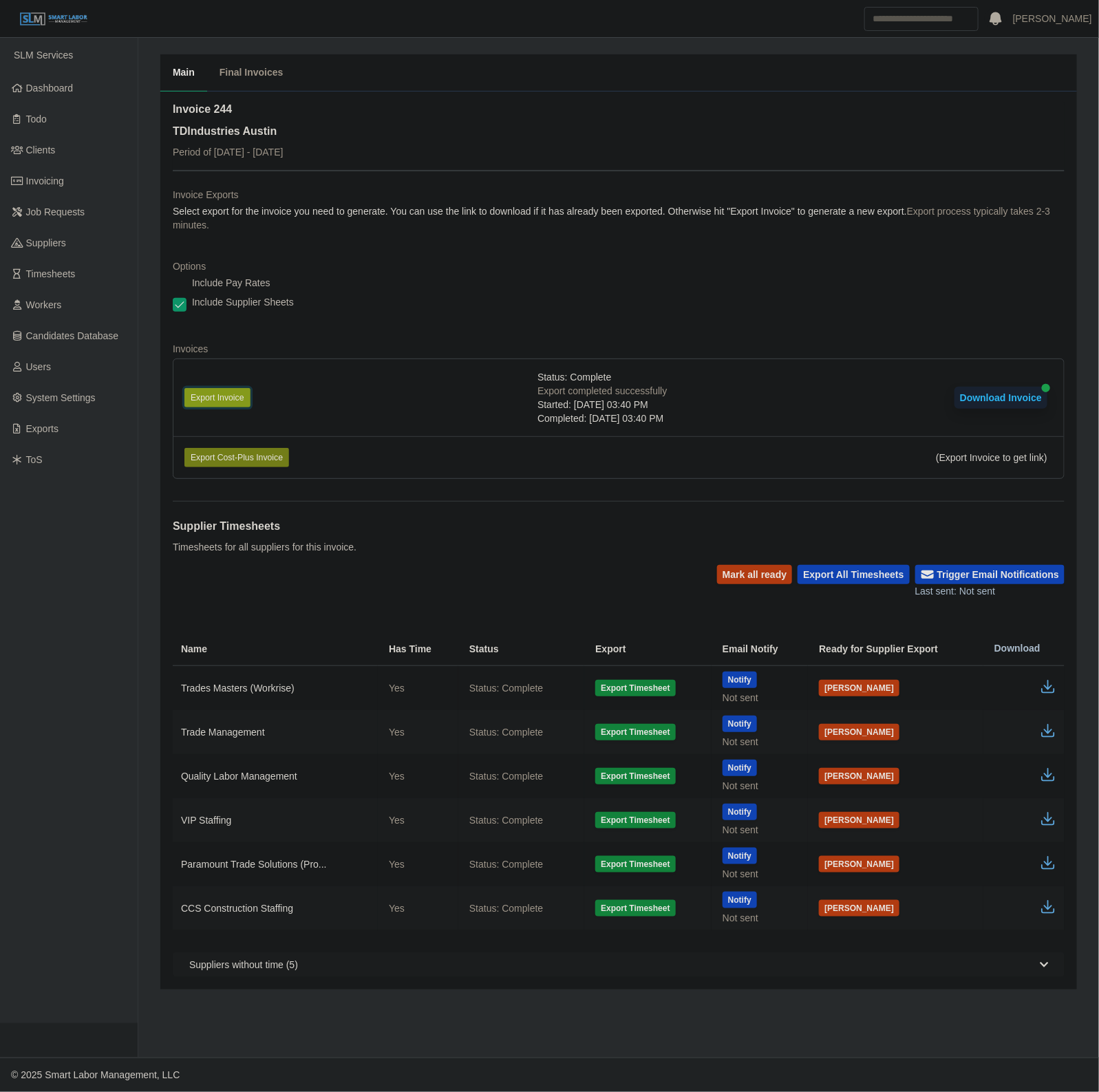
click at [205, 396] on button "Export Invoice" at bounding box center [217, 398] width 66 height 19
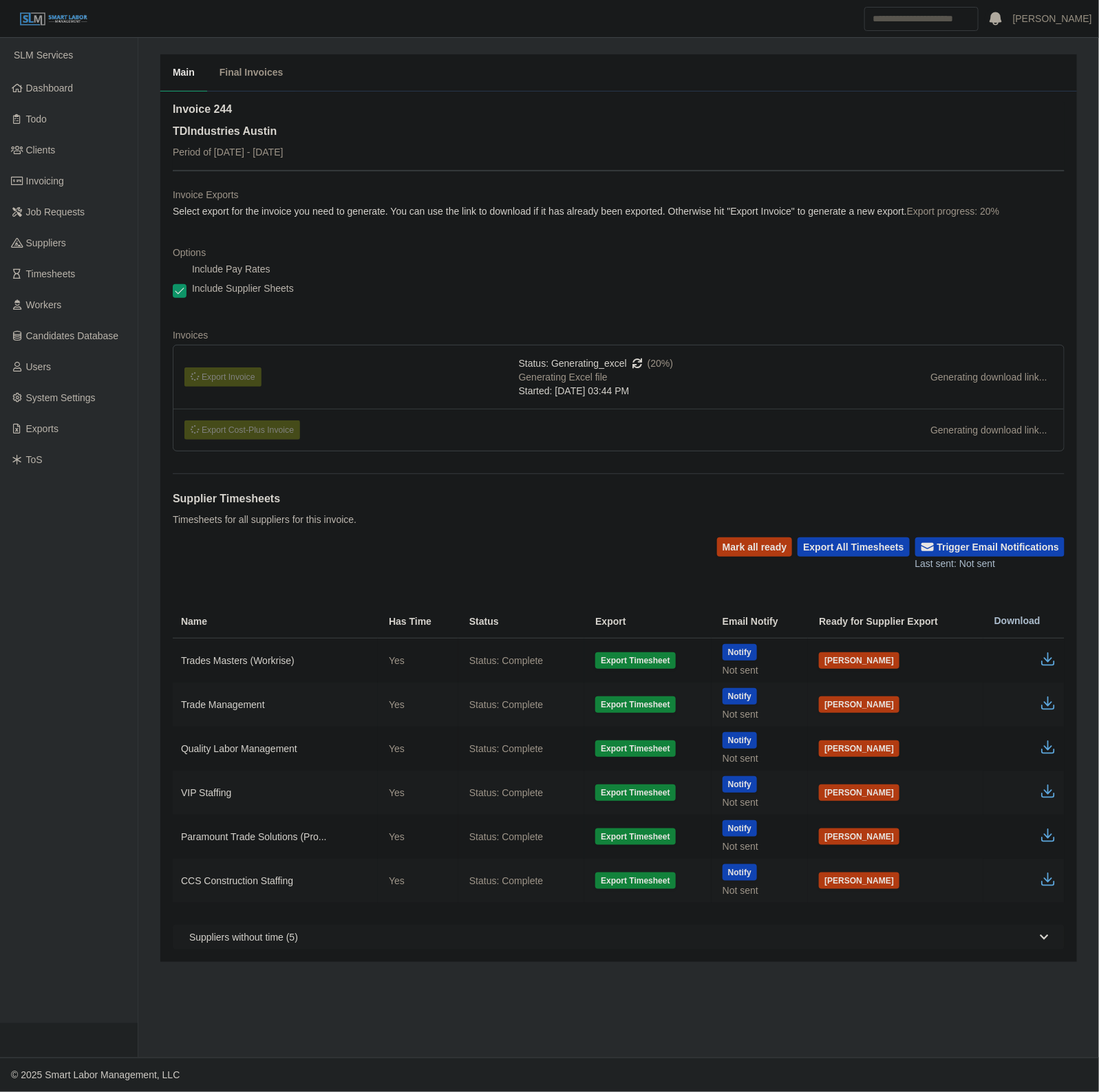
click at [721, 308] on dl "Invoice Exports Select export for the invoice you need to generate. You can use…" at bounding box center [618, 325] width 892 height 274
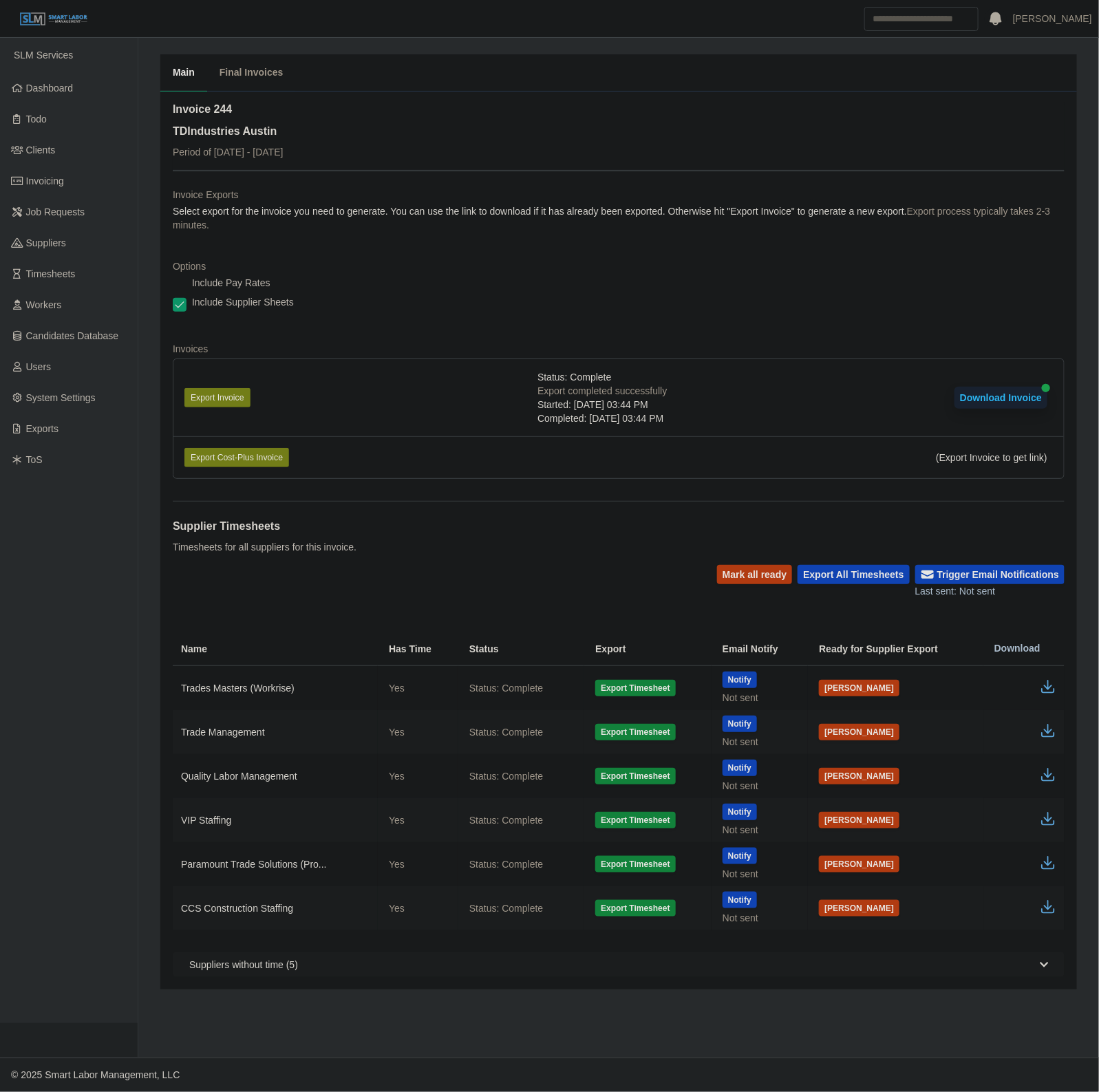
click at [614, 556] on div "Supplier Timesheets Timesheets for all suppliers for this invoice." at bounding box center [618, 532] width 892 height 64
click at [208, 389] on button "Export Invoice" at bounding box center [217, 398] width 66 height 19
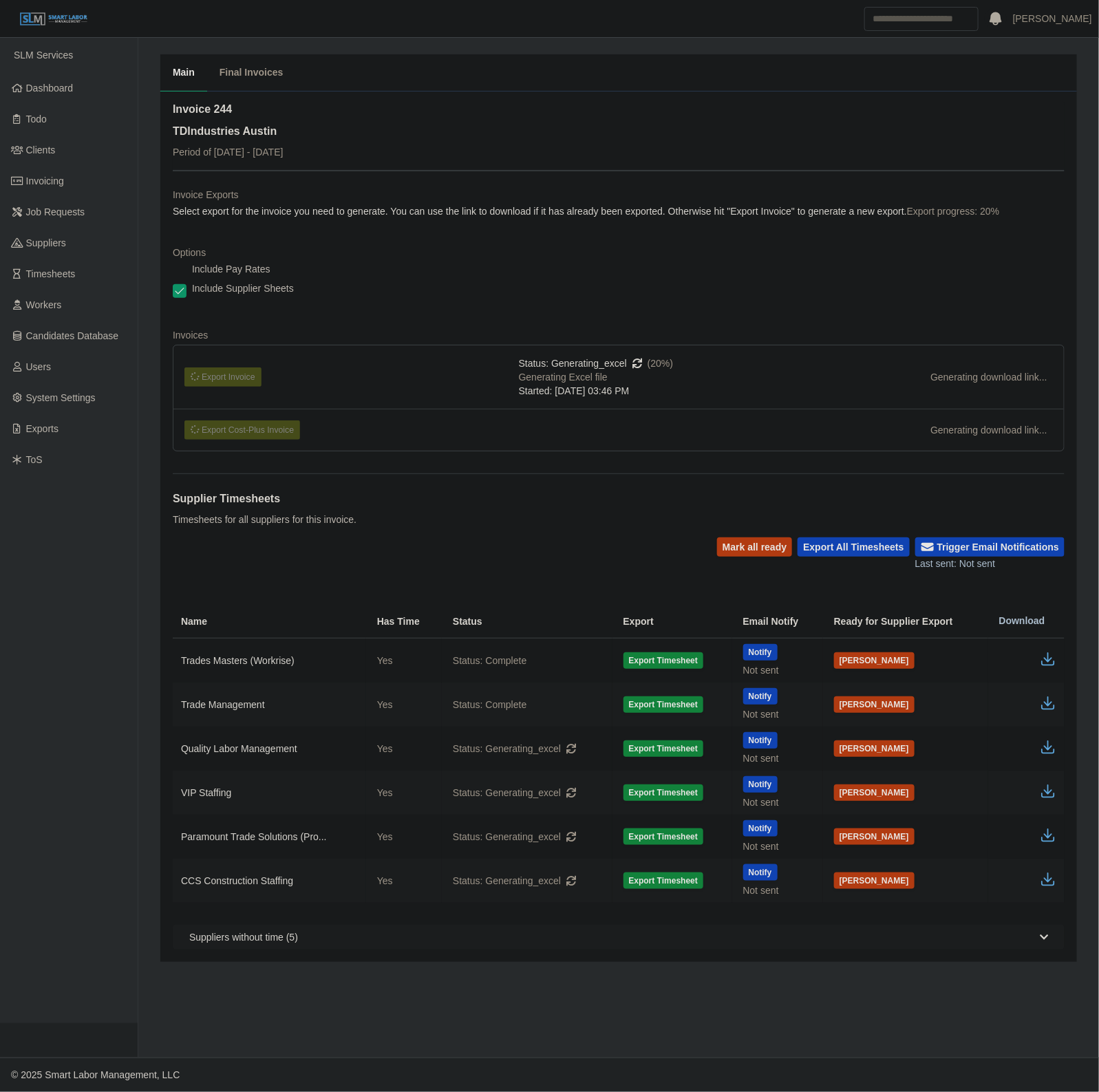
click at [464, 508] on div "Supplier Timesheets Timesheets for all suppliers for this invoice." at bounding box center [618, 505] width 892 height 64
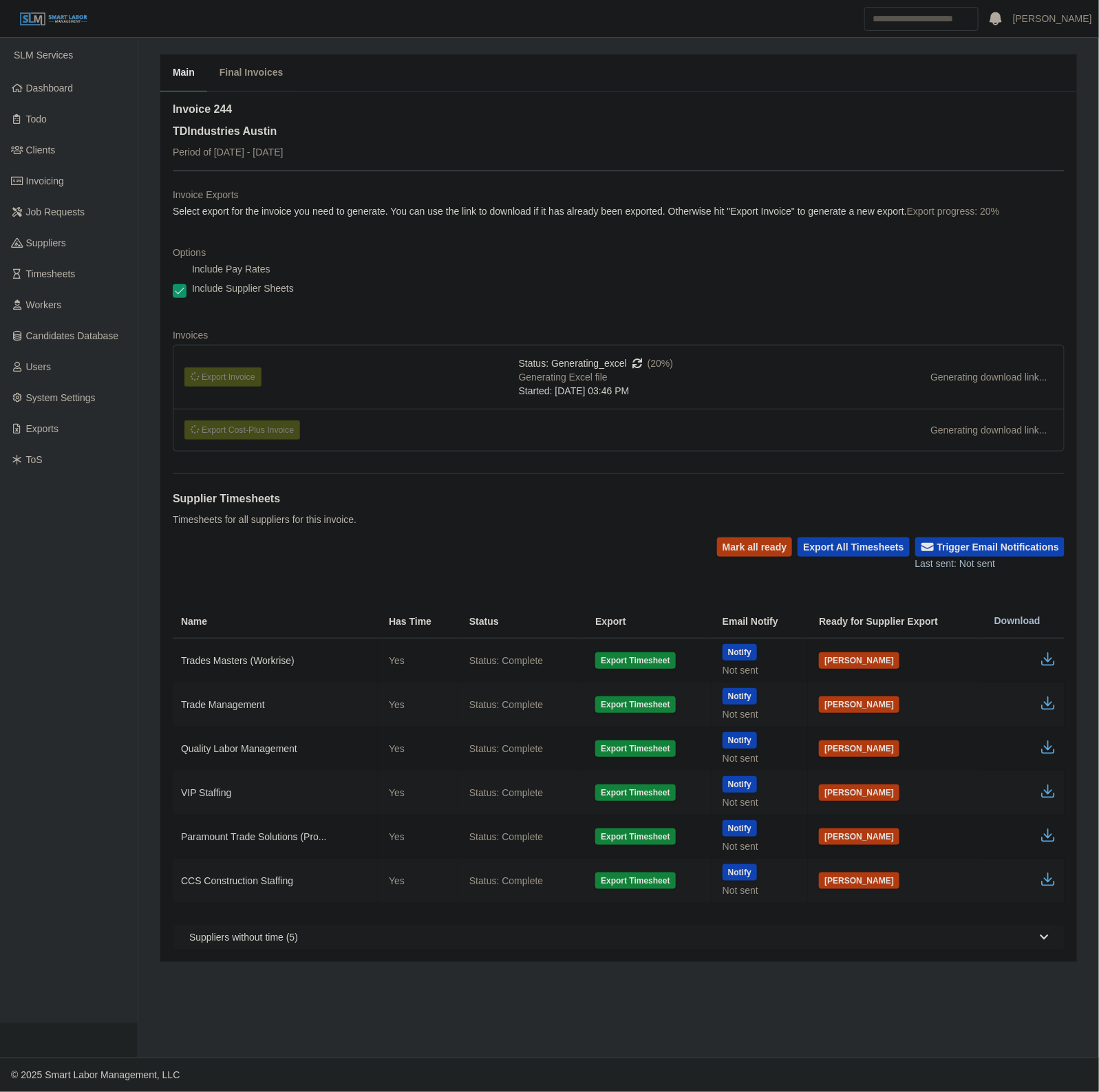
click at [536, 269] on div "Include Pay Rates" at bounding box center [618, 271] width 892 height 19
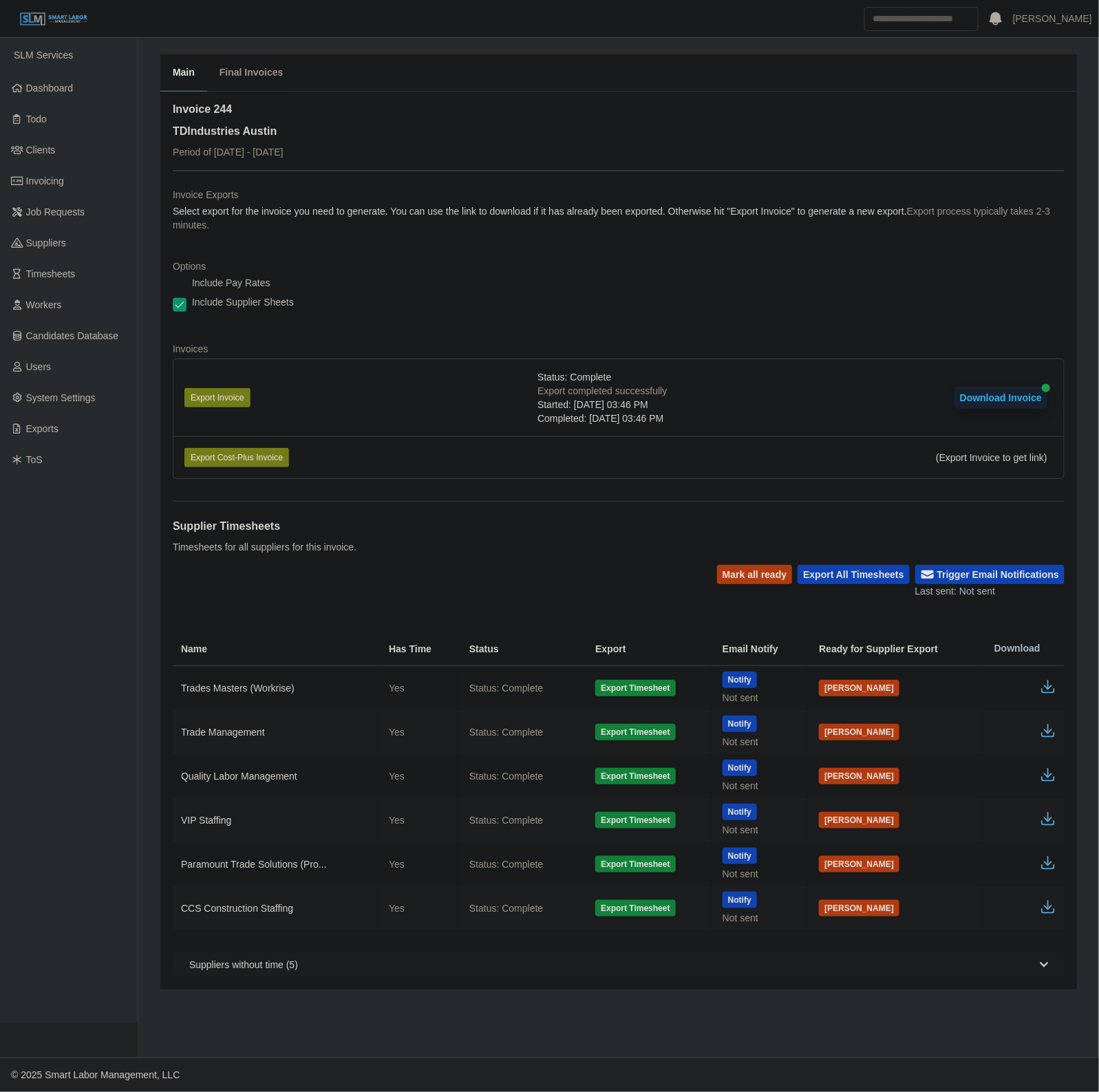
click at [536, 269] on dt "Options" at bounding box center [618, 267] width 892 height 14
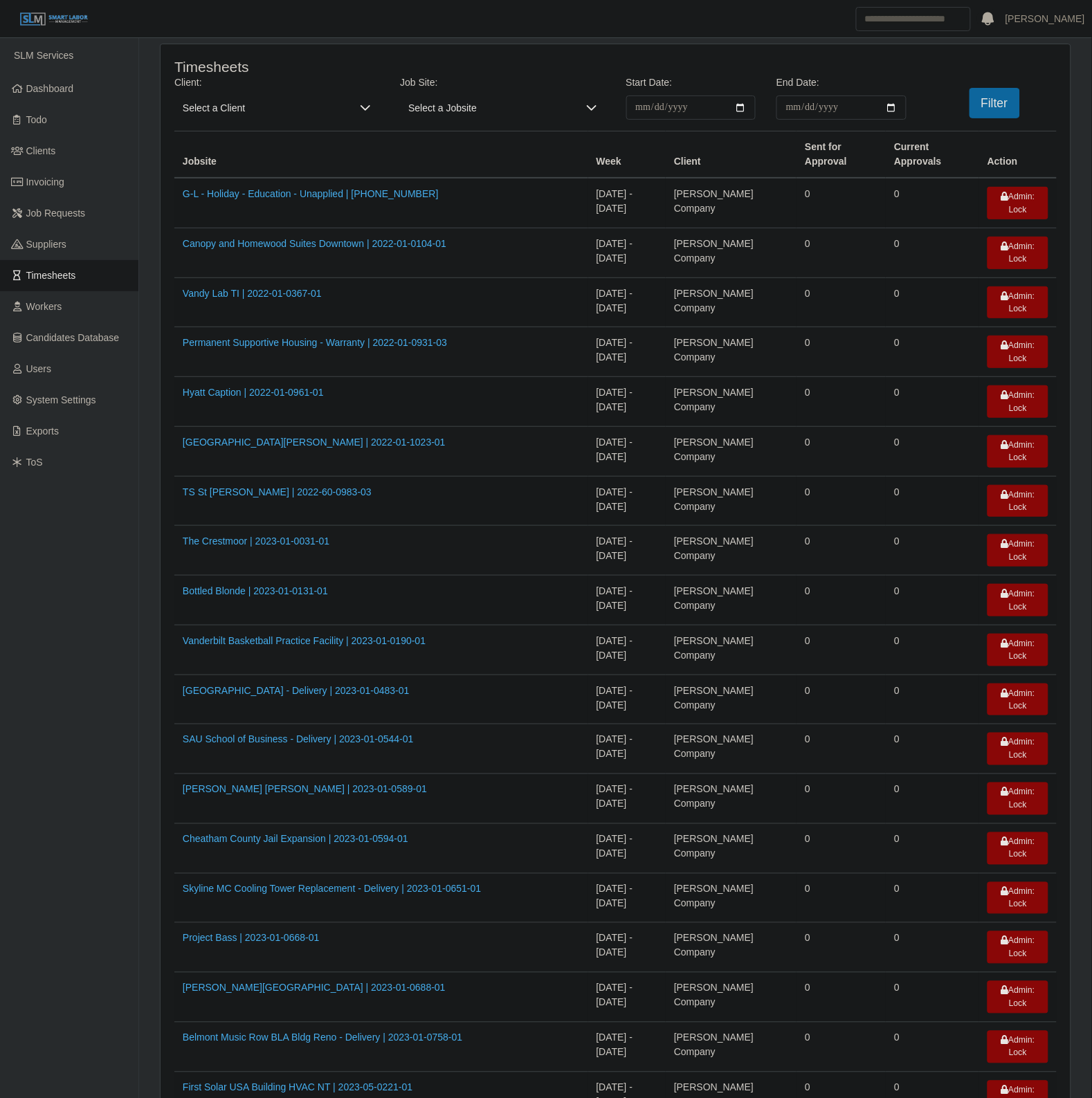
click at [339, 108] on span "Select a Client" at bounding box center [263, 108] width 177 height 24
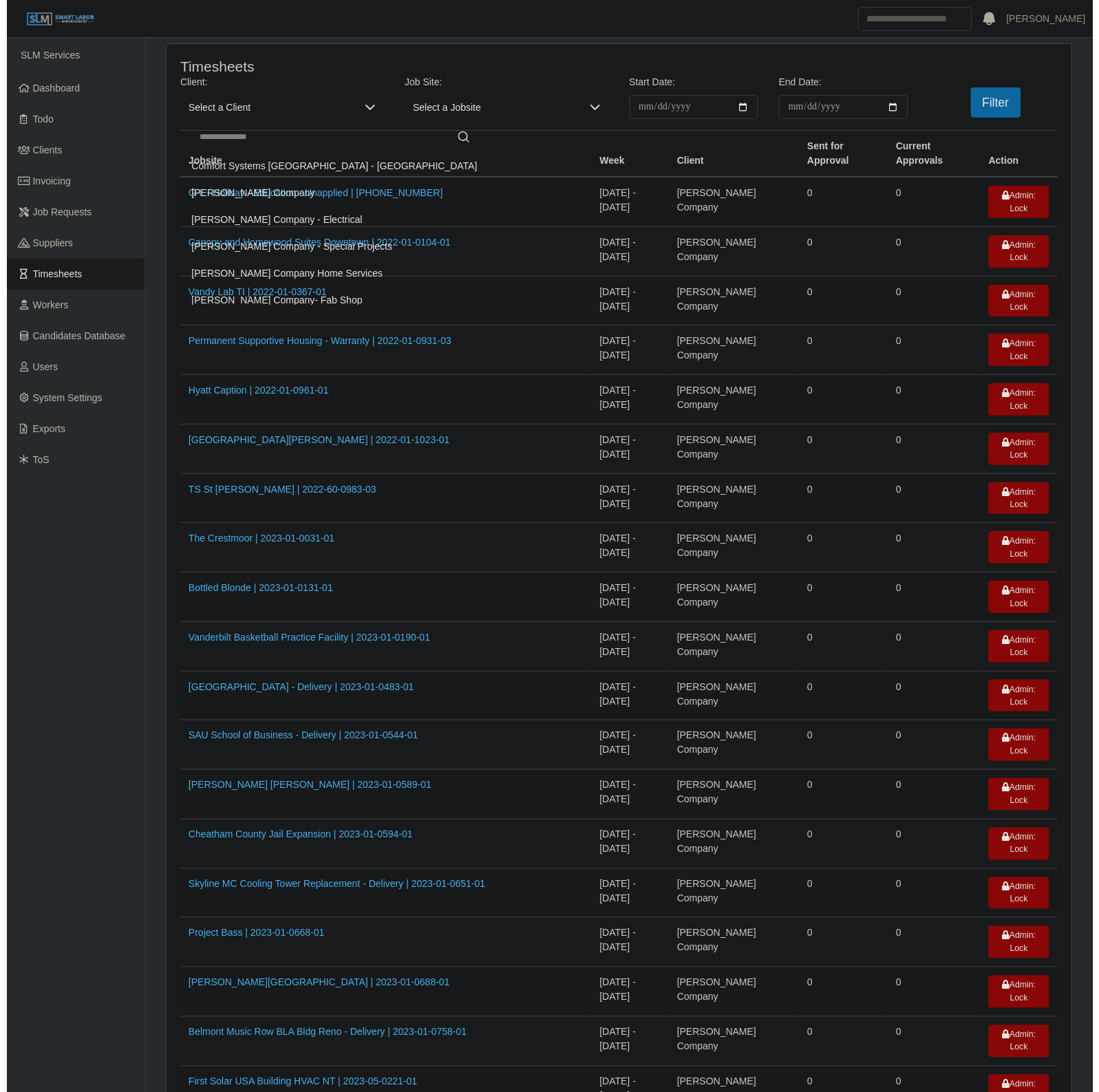
scroll to position [118, 0]
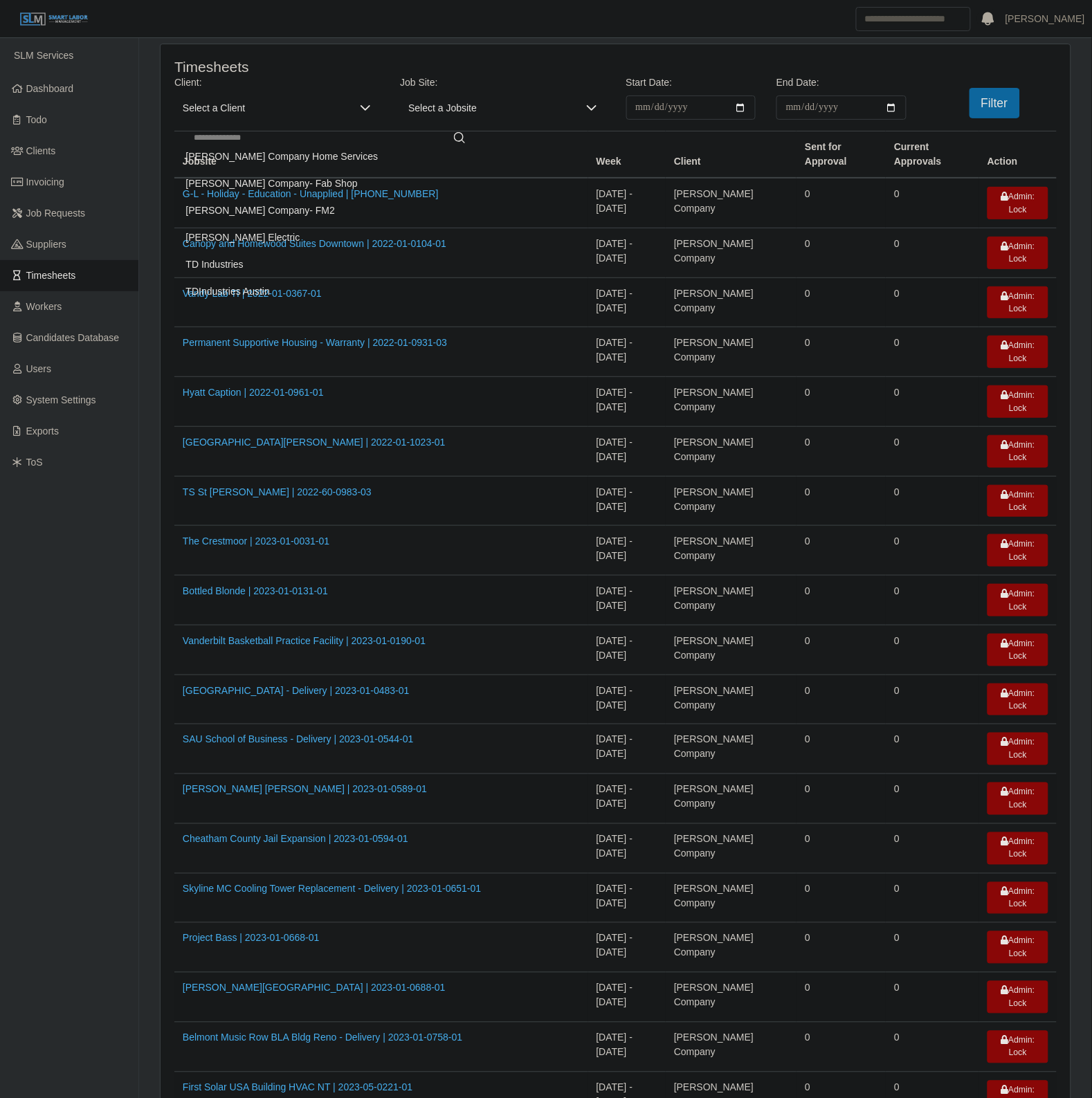
drag, startPoint x: 292, startPoint y: 291, endPoint x: 564, endPoint y: 175, distance: 295.7
click at [292, 291] on li "TDIndustries Austin" at bounding box center [330, 291] width 304 height 26
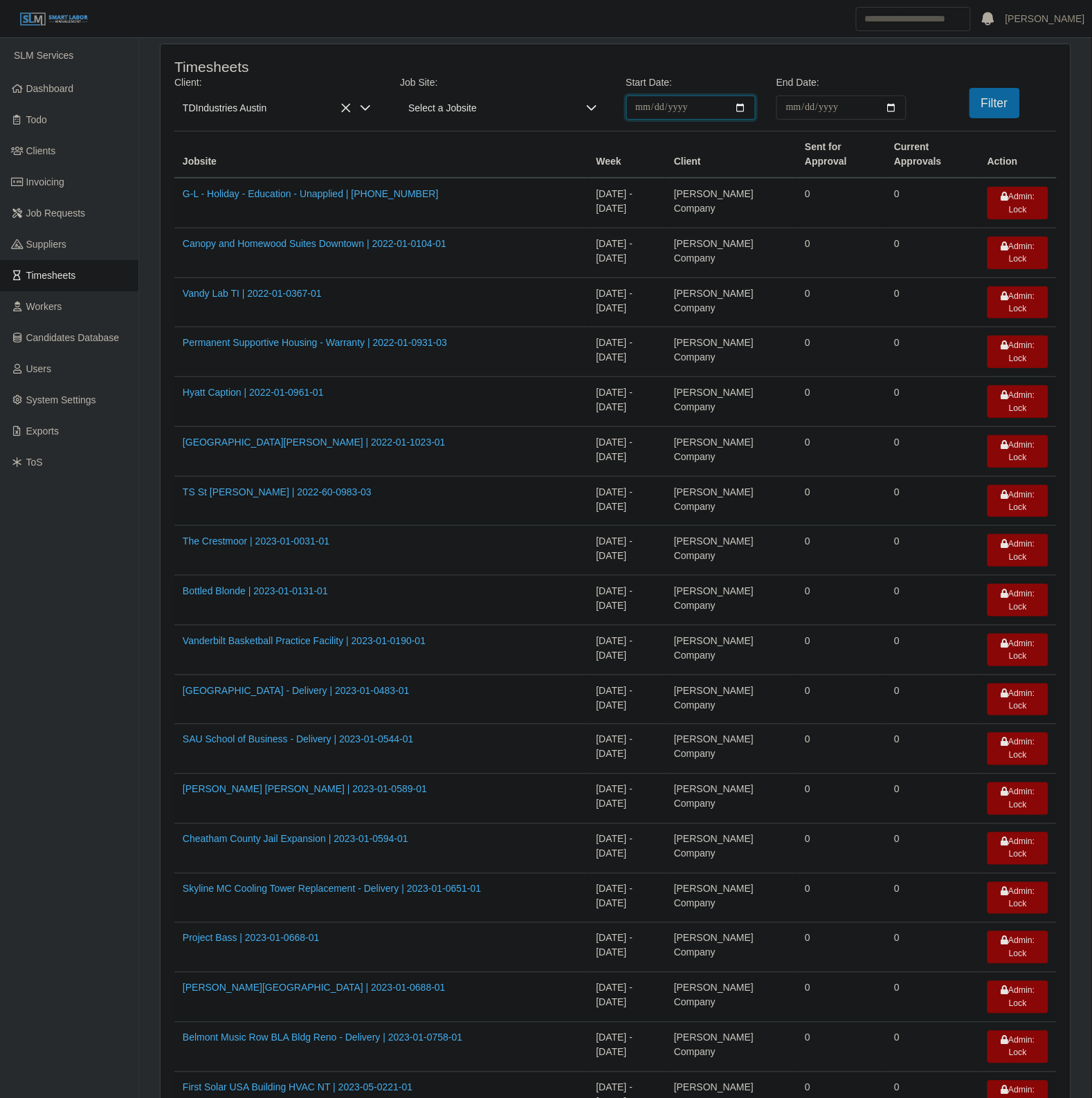
click at [743, 108] on input "**********" at bounding box center [691, 108] width 130 height 24
type input "**********"
click at [886, 109] on input "End Date:" at bounding box center [841, 108] width 130 height 24
type input "**********"
click at [1000, 94] on button "Filter" at bounding box center [995, 103] width 51 height 30
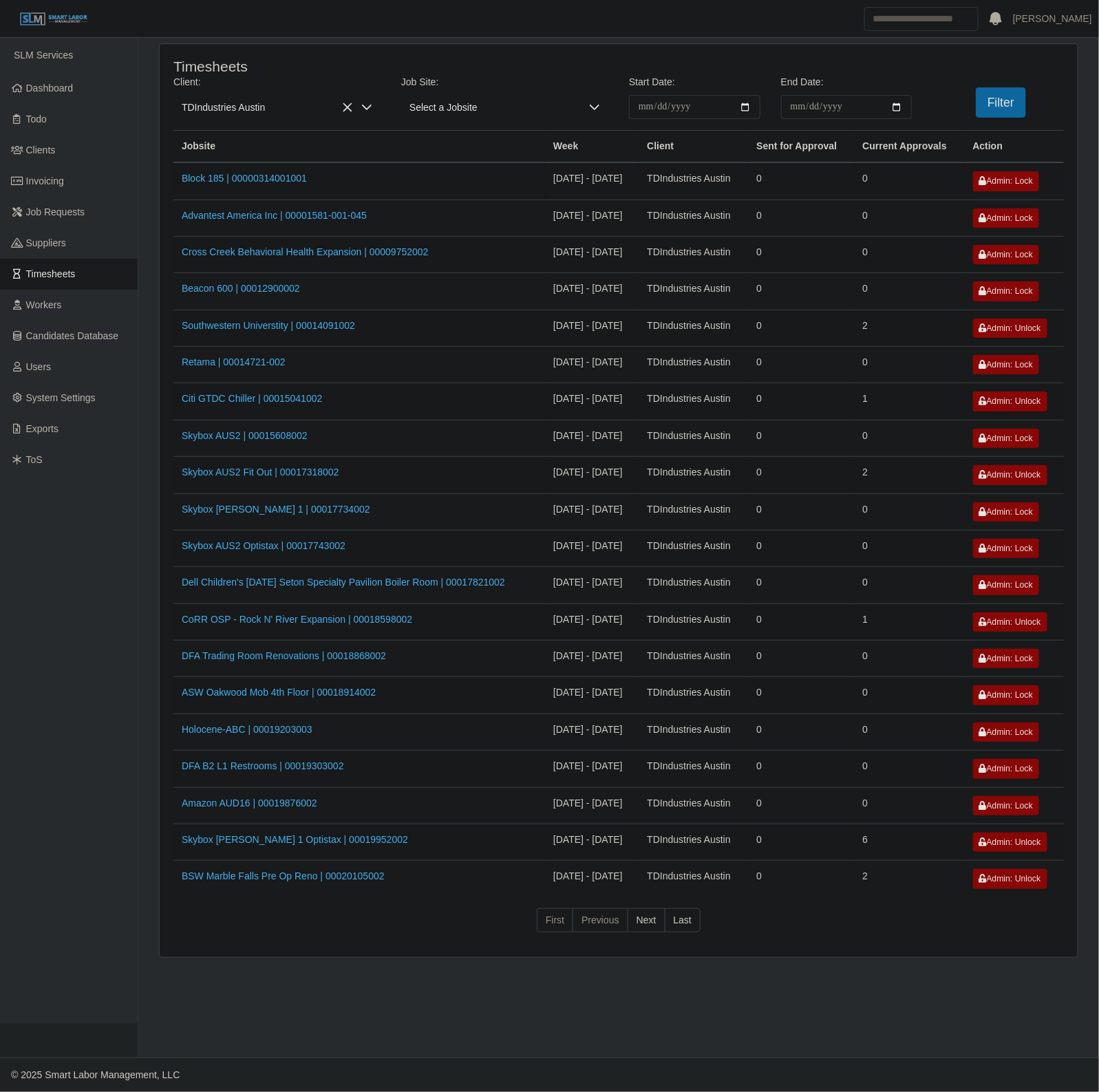
click at [639, 463] on td "09/01/2025 - 09/07/2025" at bounding box center [591, 475] width 94 height 36
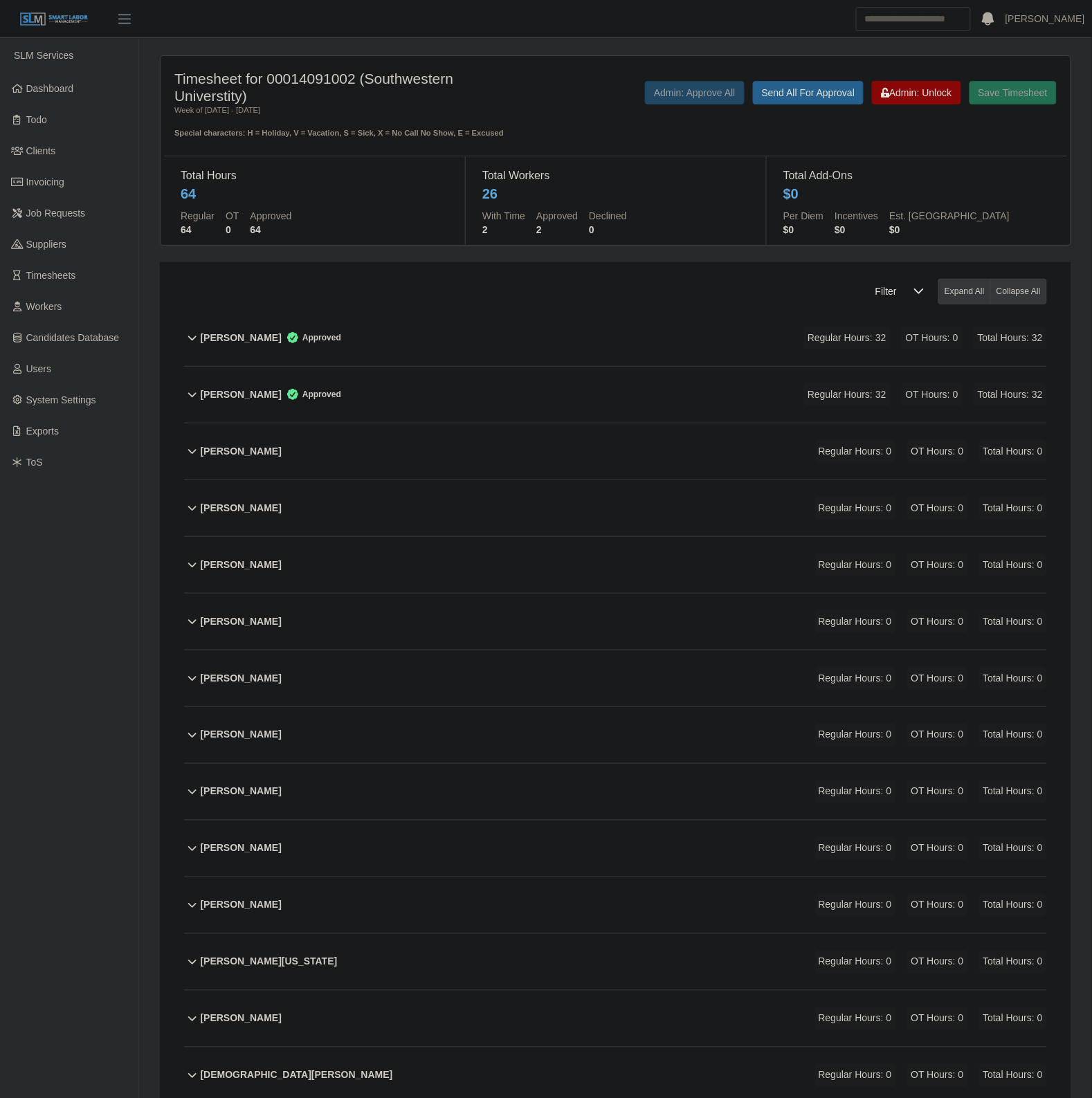
click at [526, 333] on div "[PERSON_NAME] Approved Regular Hours: 32 OT Hours: 0 Total Hours: 32" at bounding box center [624, 338] width 846 height 56
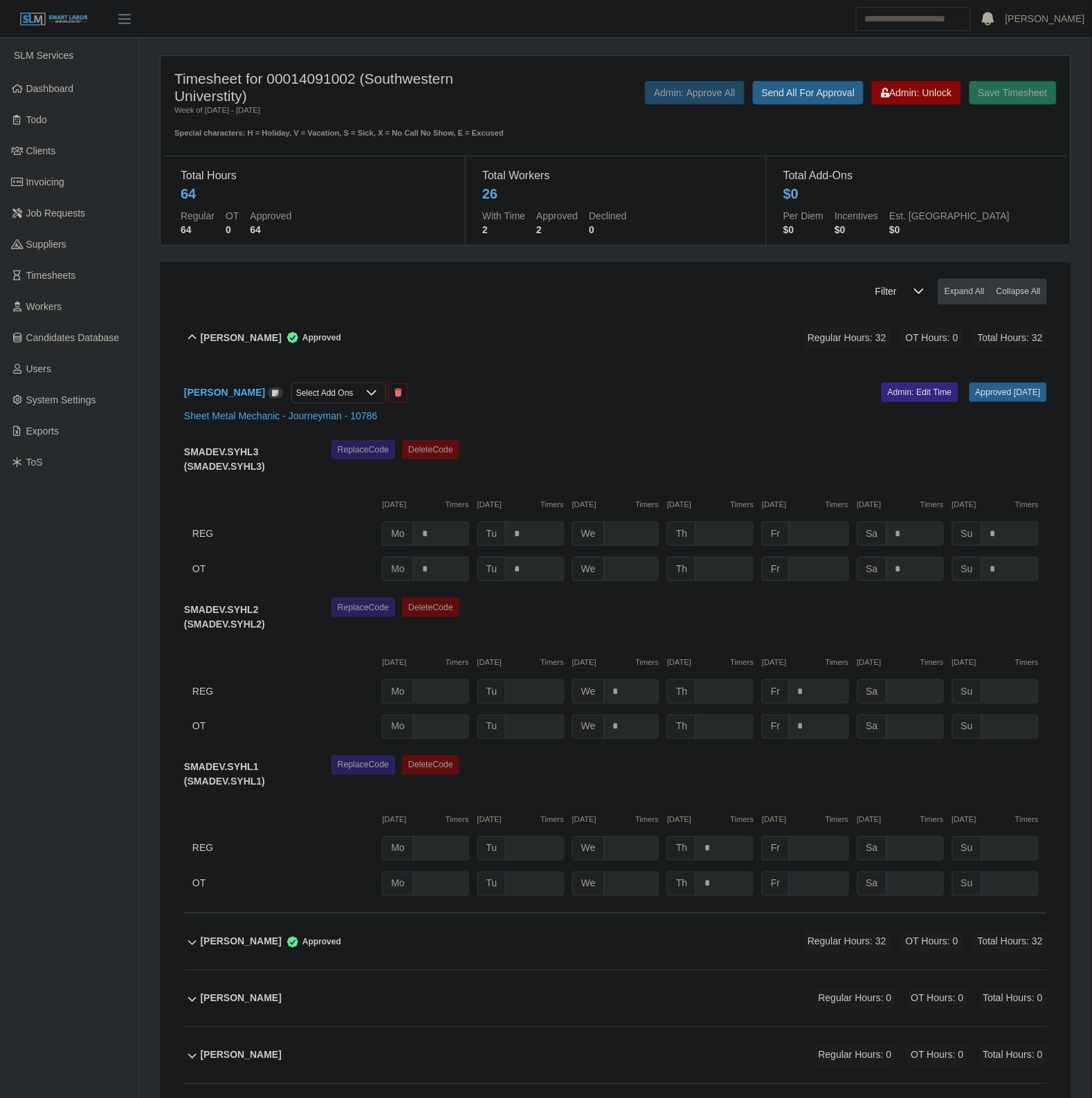
click at [526, 333] on div "Abel Silva Approved Regular Hours: 32 OT Hours: 0 Total Hours: 32" at bounding box center [624, 338] width 846 height 56
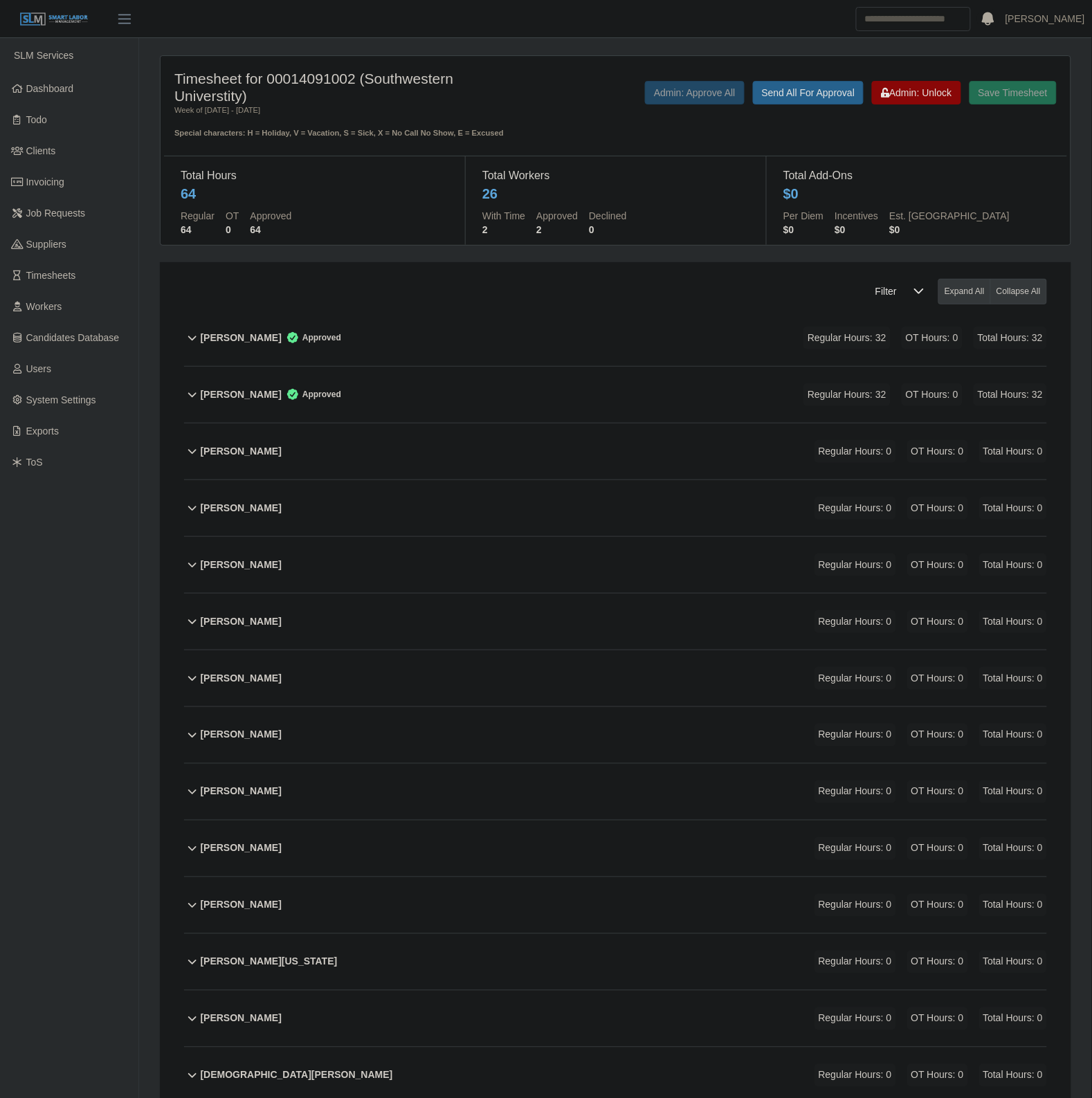
click at [560, 402] on div "Adrynfer Escalona Approved Regular Hours: 32 OT Hours: 0 Total Hours: 32" at bounding box center [624, 395] width 846 height 56
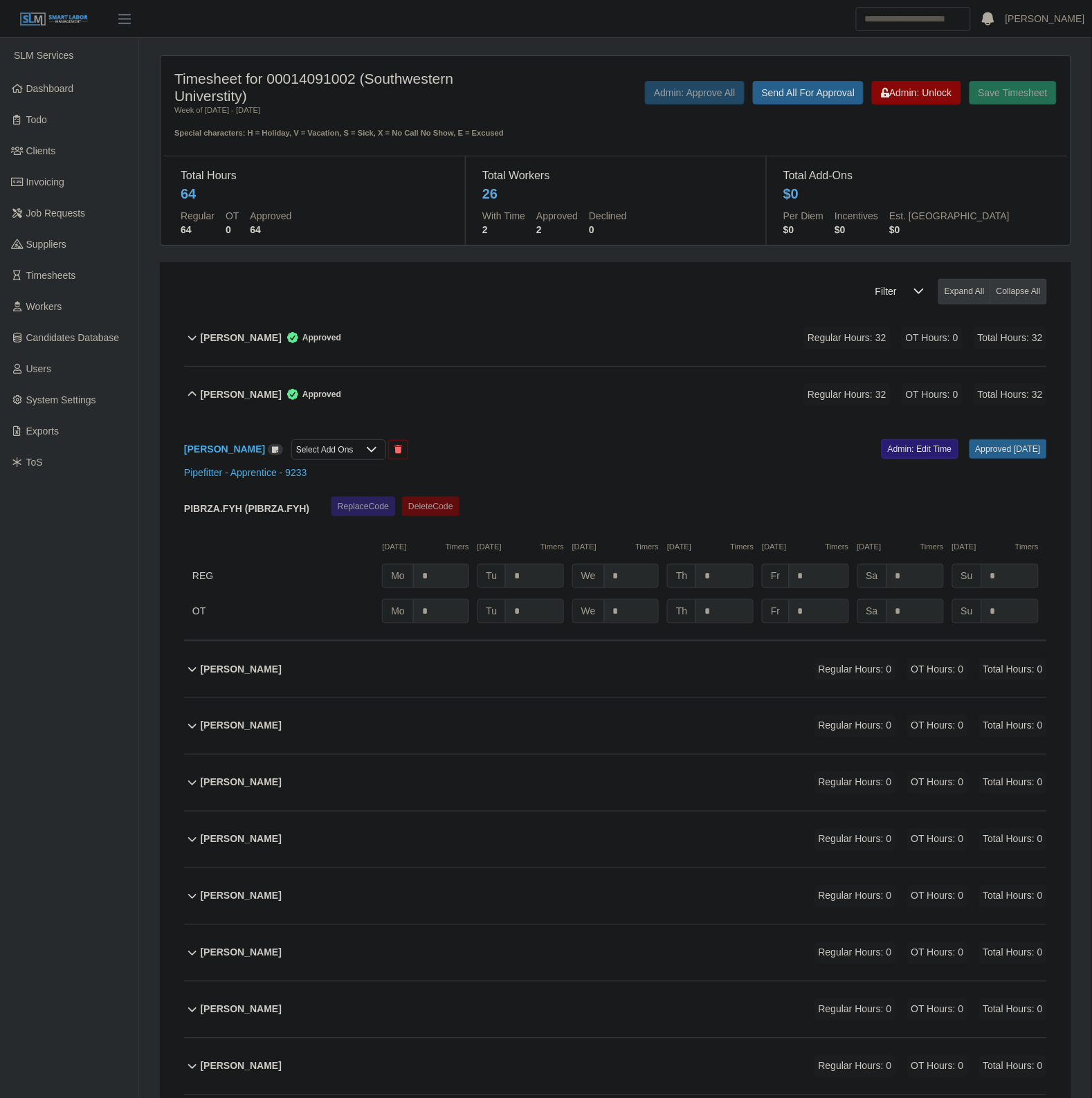
click at [882, 454] on link "Admin: Edit Time" at bounding box center [920, 449] width 77 height 19
click at [899, 104] on button "Admin: Unlock" at bounding box center [917, 93] width 89 height 23
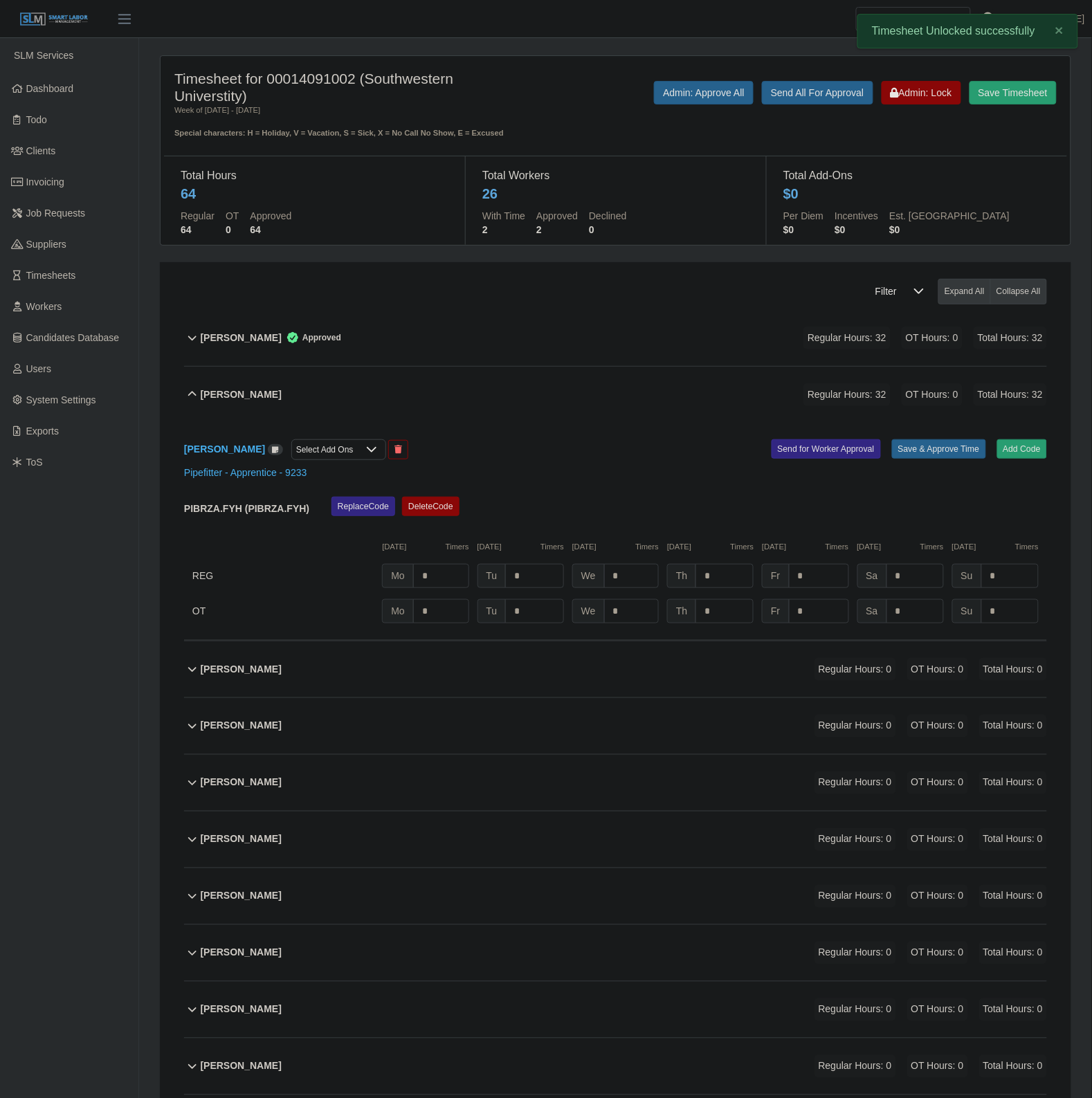
click at [549, 561] on div "PIBRZA.FYH (PIBRZA.FYH) Replace Code Delete Code 09/01/2025 Timers 09/02/2025 T…" at bounding box center [615, 560] width 863 height 126
click at [550, 574] on input "*" at bounding box center [534, 576] width 58 height 24
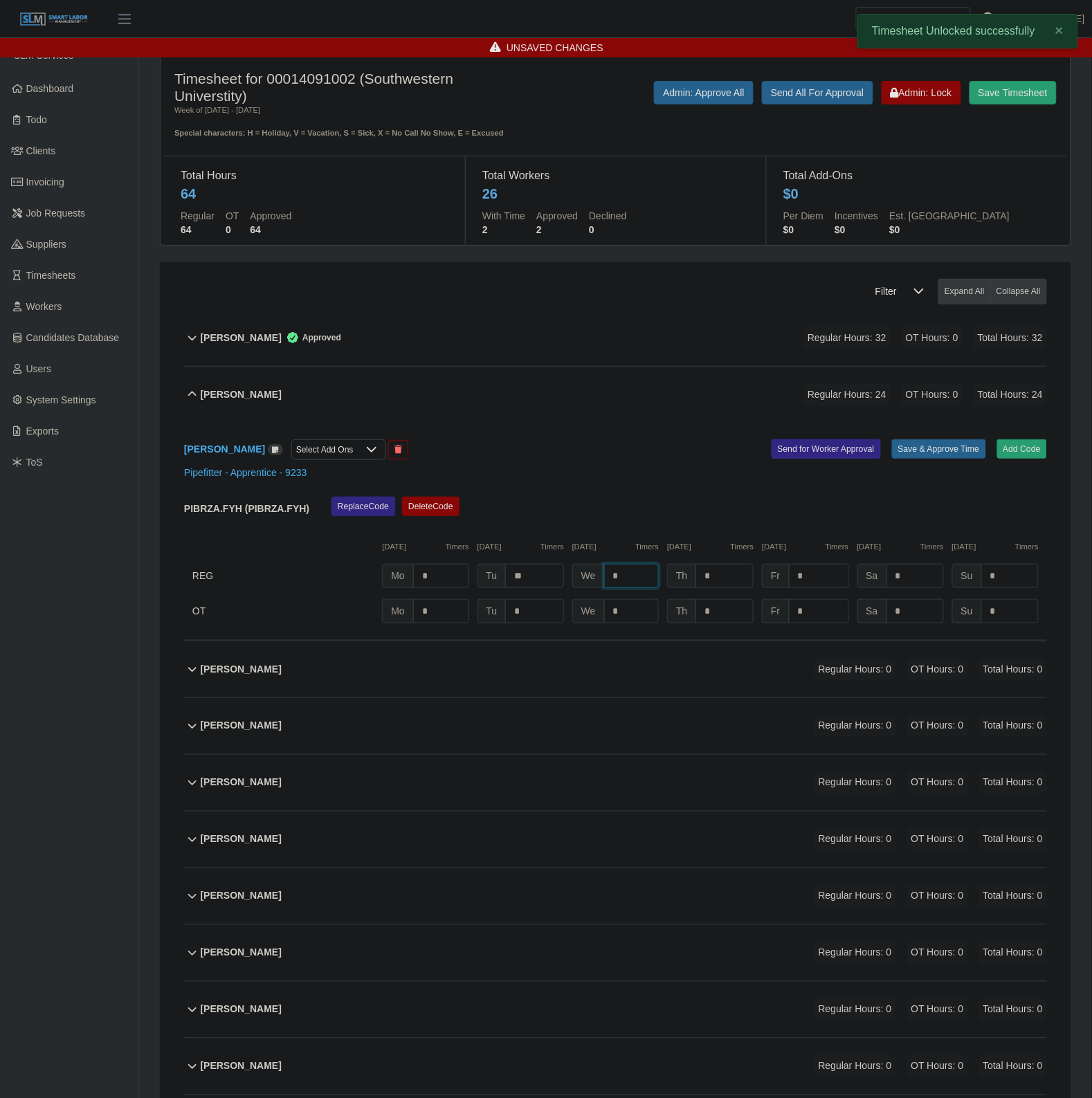
type input "*"
click at [1032, 448] on button "Add Code" at bounding box center [1022, 449] width 51 height 19
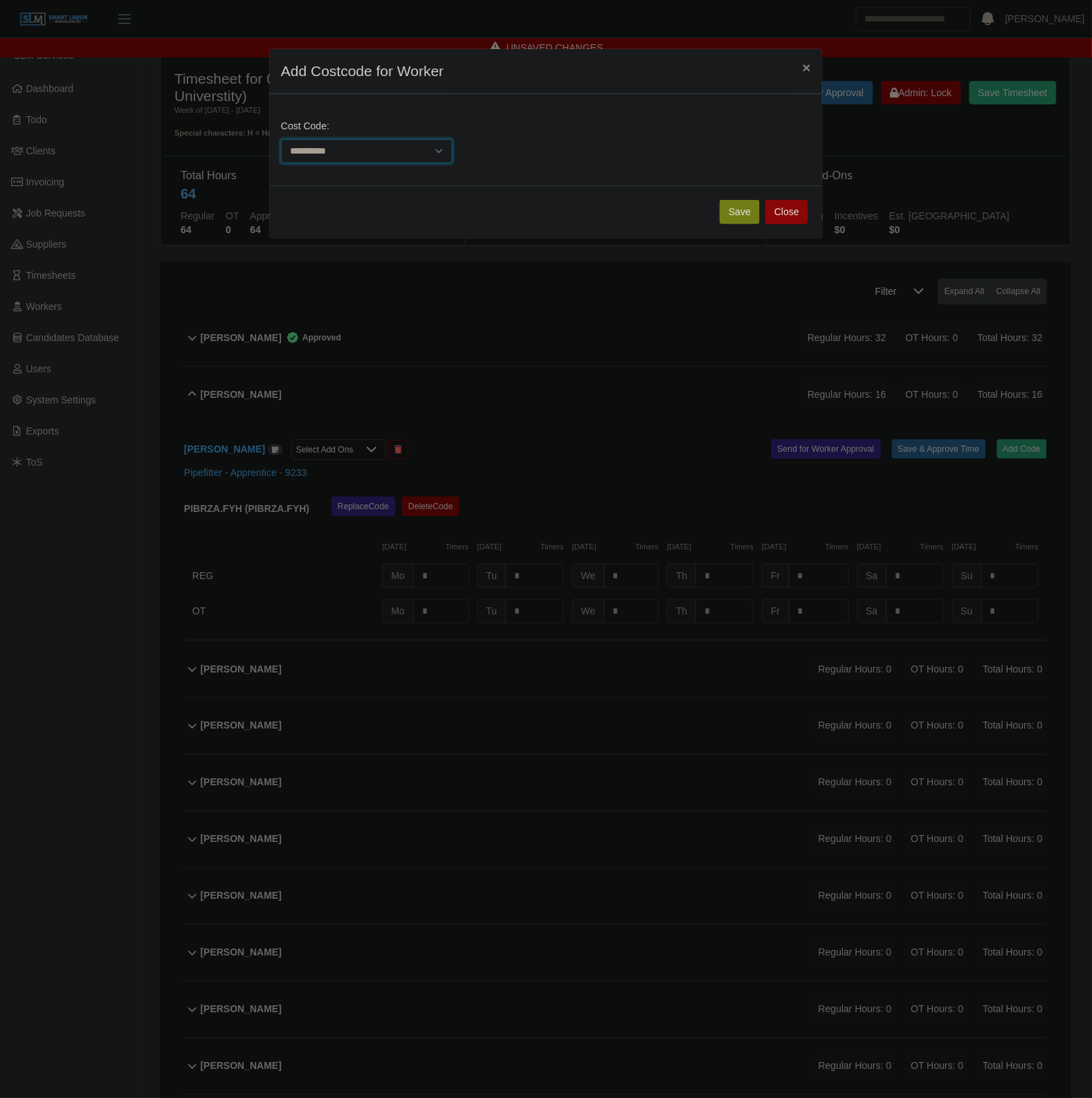
click at [373, 150] on select "**********" at bounding box center [366, 150] width 171 height 24
select select "**********"
click at [281, 139] on select "**********" at bounding box center [366, 150] width 171 height 24
click at [744, 204] on button "Save" at bounding box center [739, 212] width 40 height 24
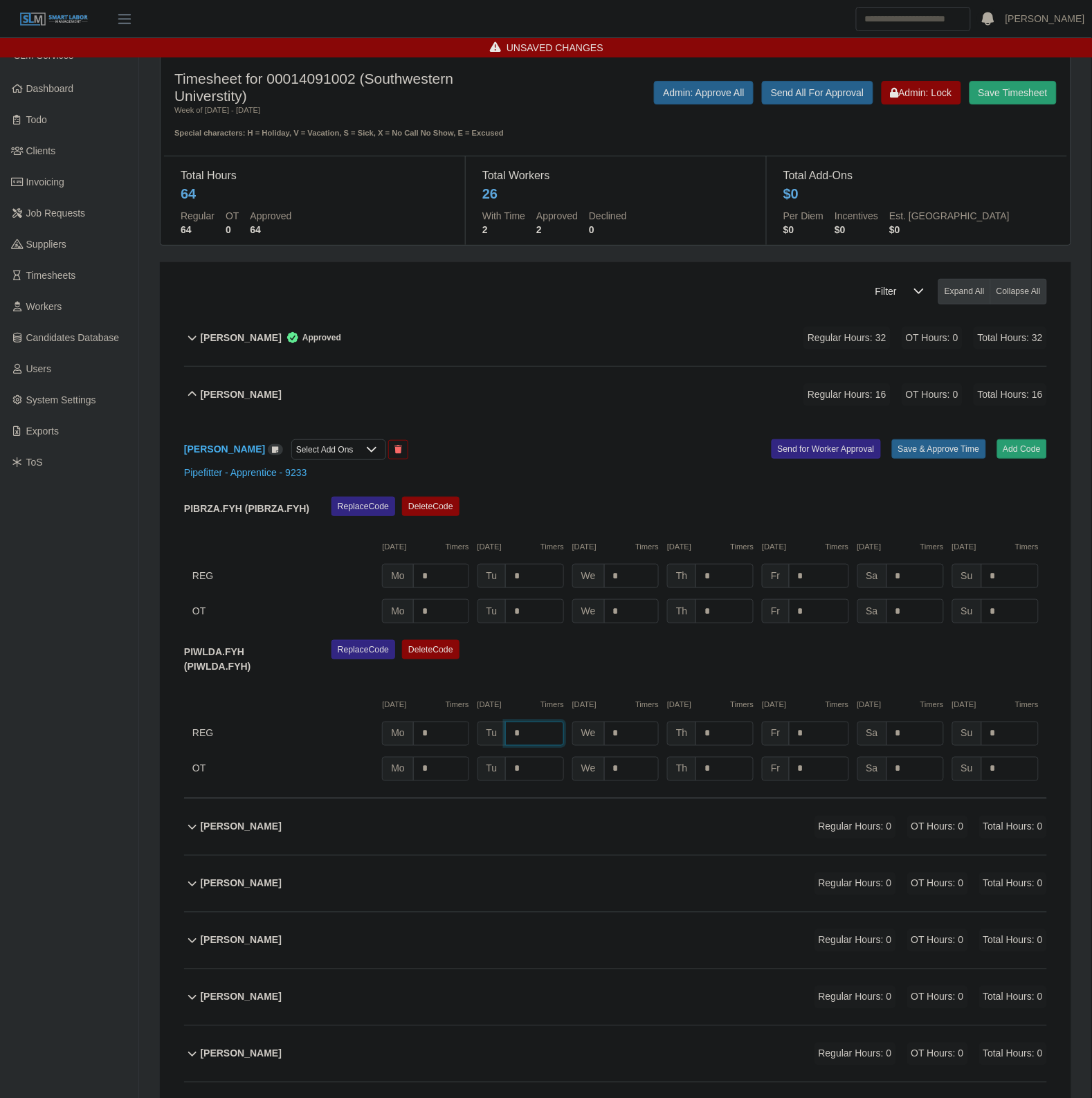
click at [546, 739] on input "*" at bounding box center [534, 733] width 58 height 24
type input "*"
click at [952, 455] on button "Save & Approve Time" at bounding box center [938, 449] width 94 height 19
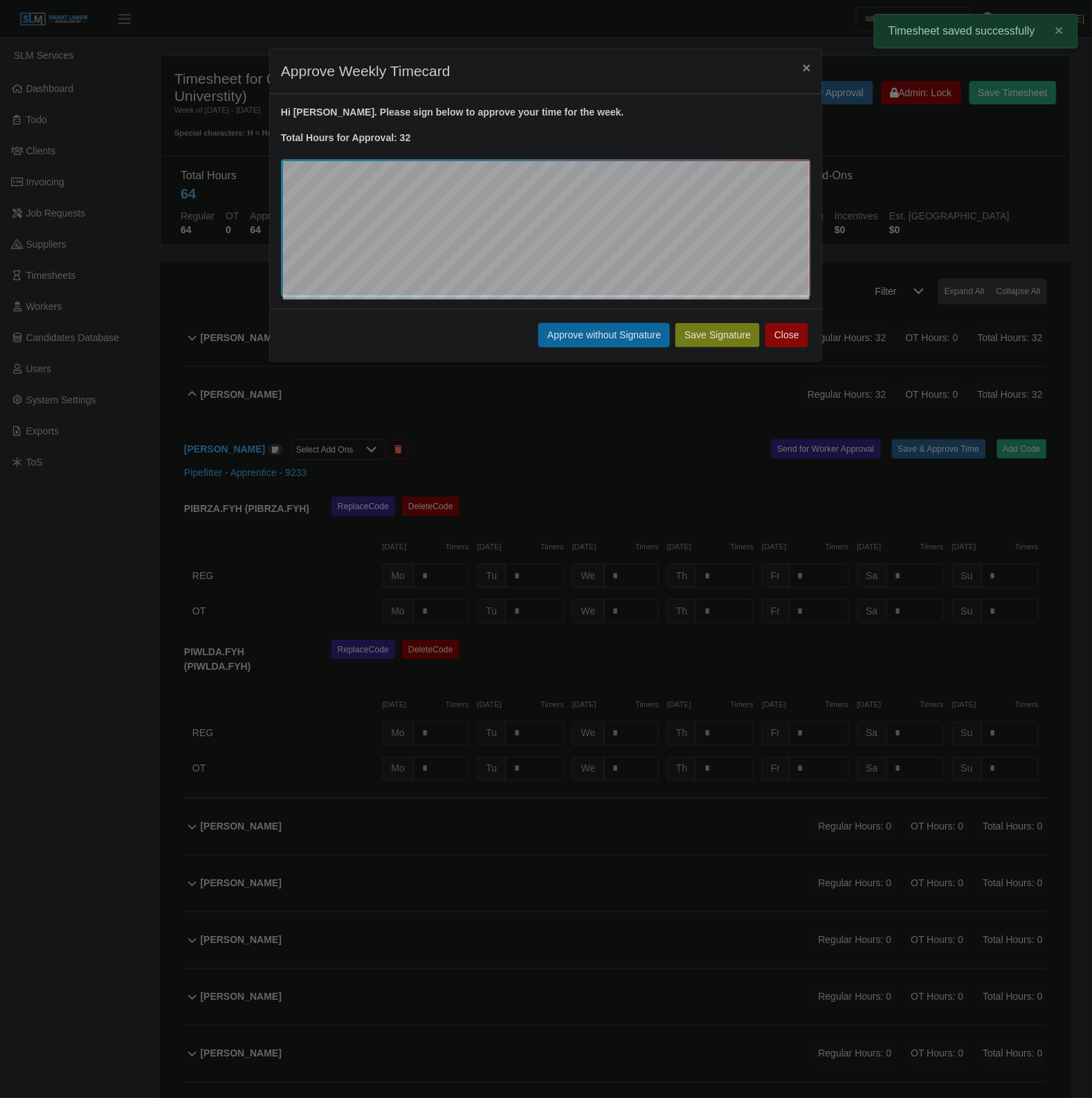
drag, startPoint x: 613, startPoint y: 334, endPoint x: 607, endPoint y: 344, distance: 11.7
click at [613, 334] on button "Approve without Signature" at bounding box center [604, 335] width 132 height 24
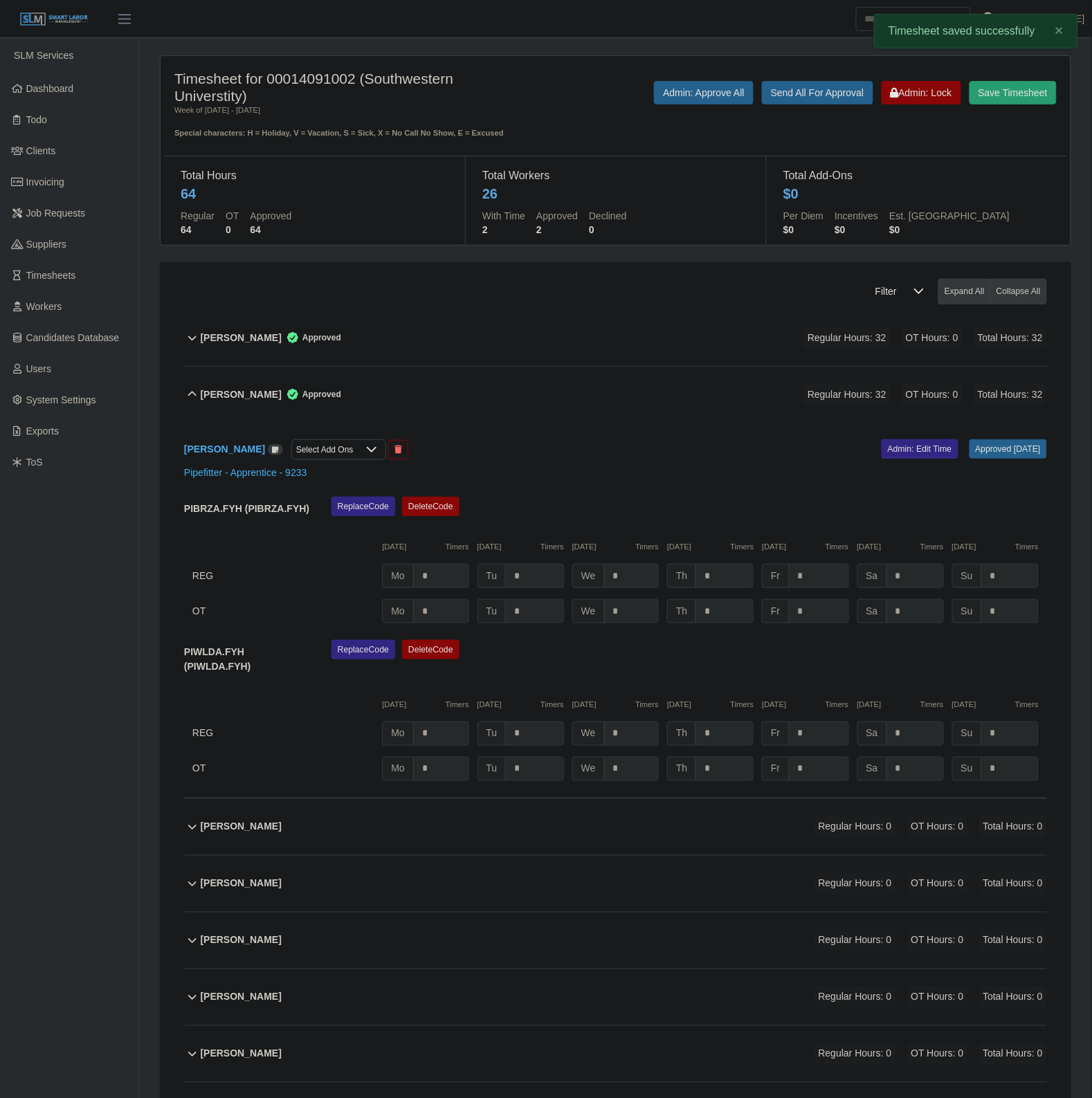
click at [603, 384] on div "Adrynfer Escalona Approved Regular Hours: 32 OT Hours: 0 Total Hours: 32" at bounding box center [624, 395] width 846 height 56
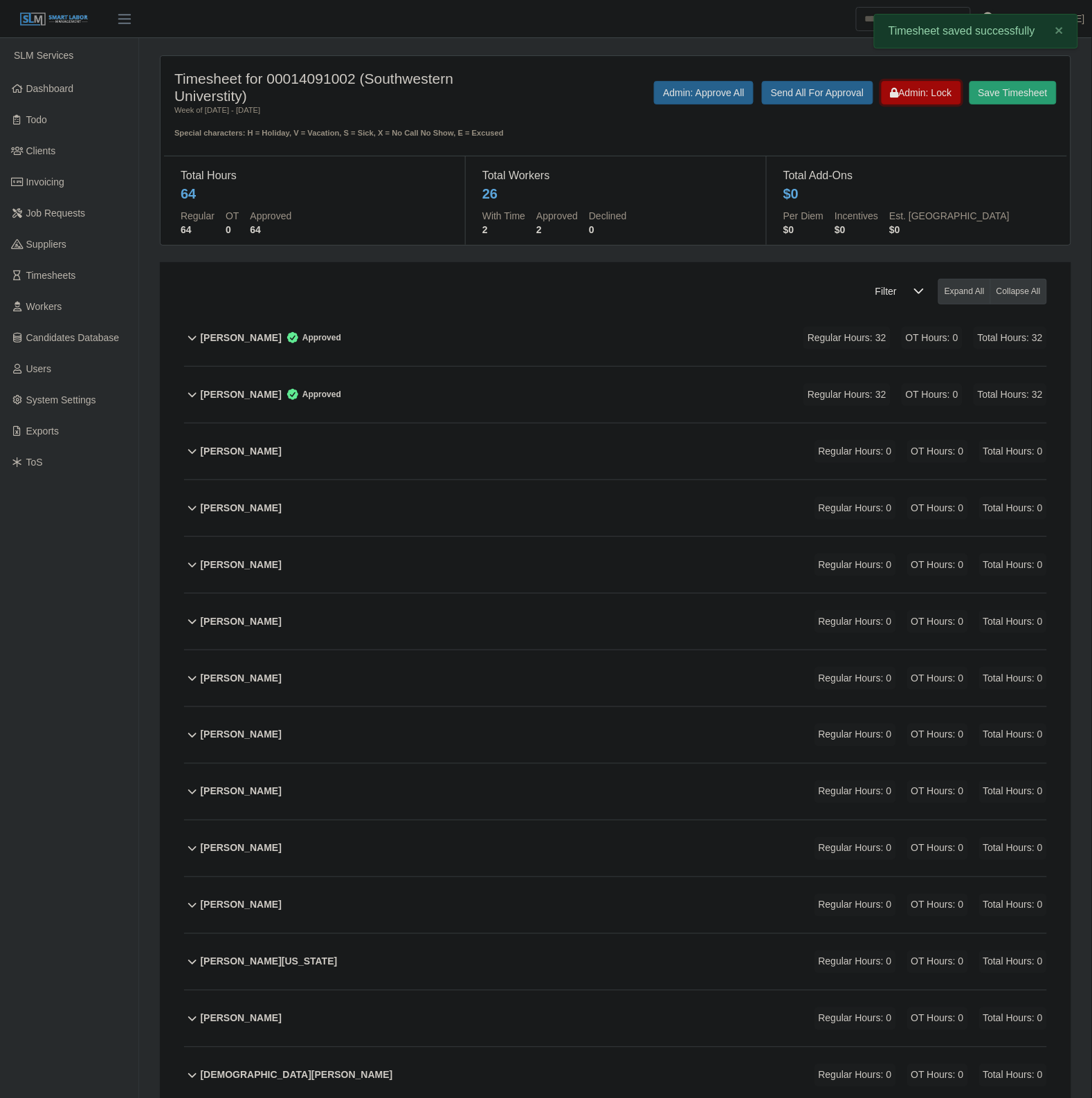
click at [900, 90] on span "Admin: Lock" at bounding box center [921, 93] width 62 height 11
drag, startPoint x: 486, startPoint y: 94, endPoint x: 482, endPoint y: 84, distance: 10.8
click at [482, 84] on h4 "Timesheet for 00014091002 (Southwestern Universtity)" at bounding box center [352, 87] width 355 height 34
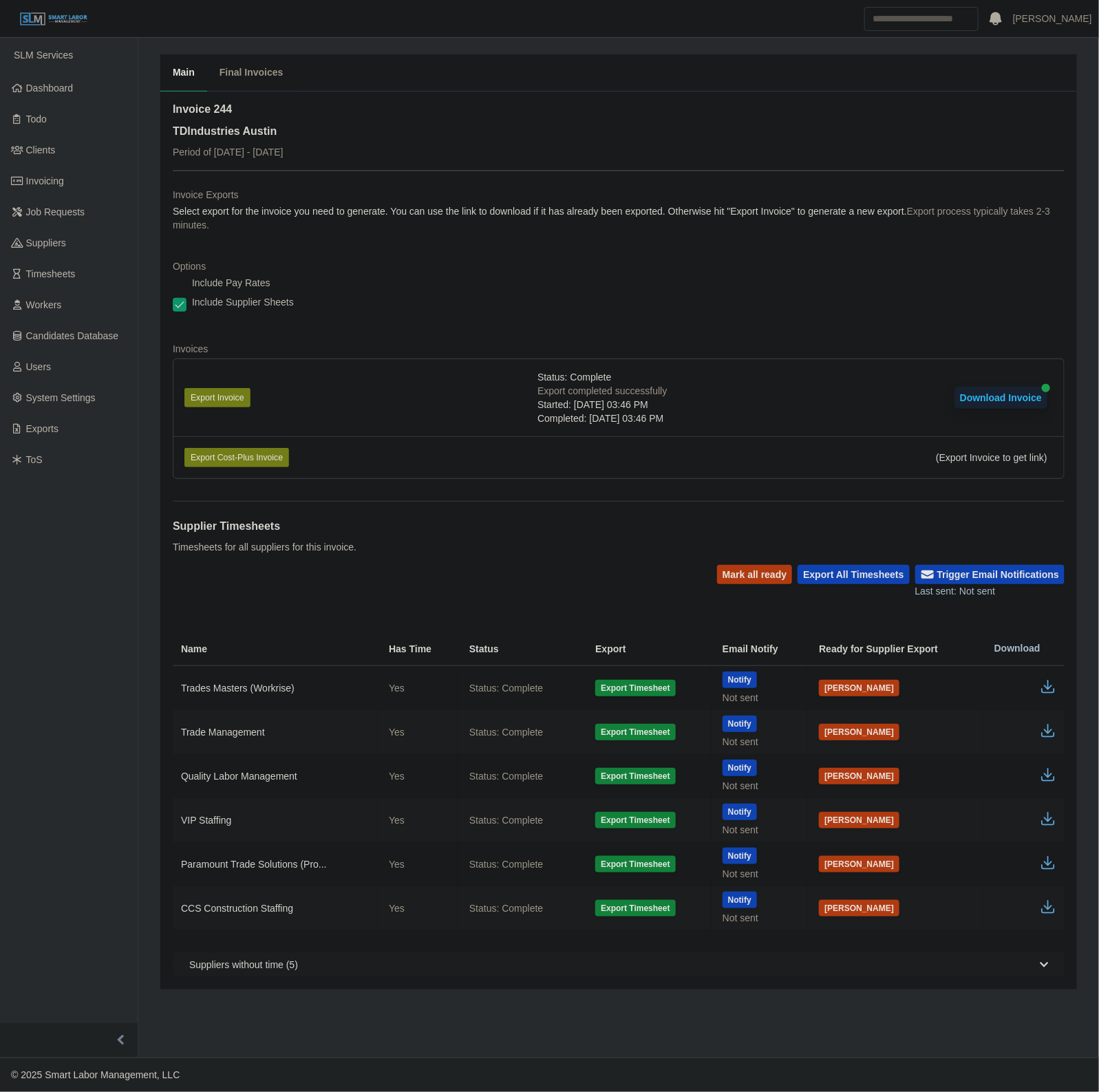
click at [998, 392] on button "Download Invoice" at bounding box center [1001, 398] width 93 height 22
click at [1009, 574] on button "Trigger Email Notifications" at bounding box center [990, 574] width 150 height 19
click at [748, 578] on button "Mark all ready" at bounding box center [754, 574] width 75 height 19
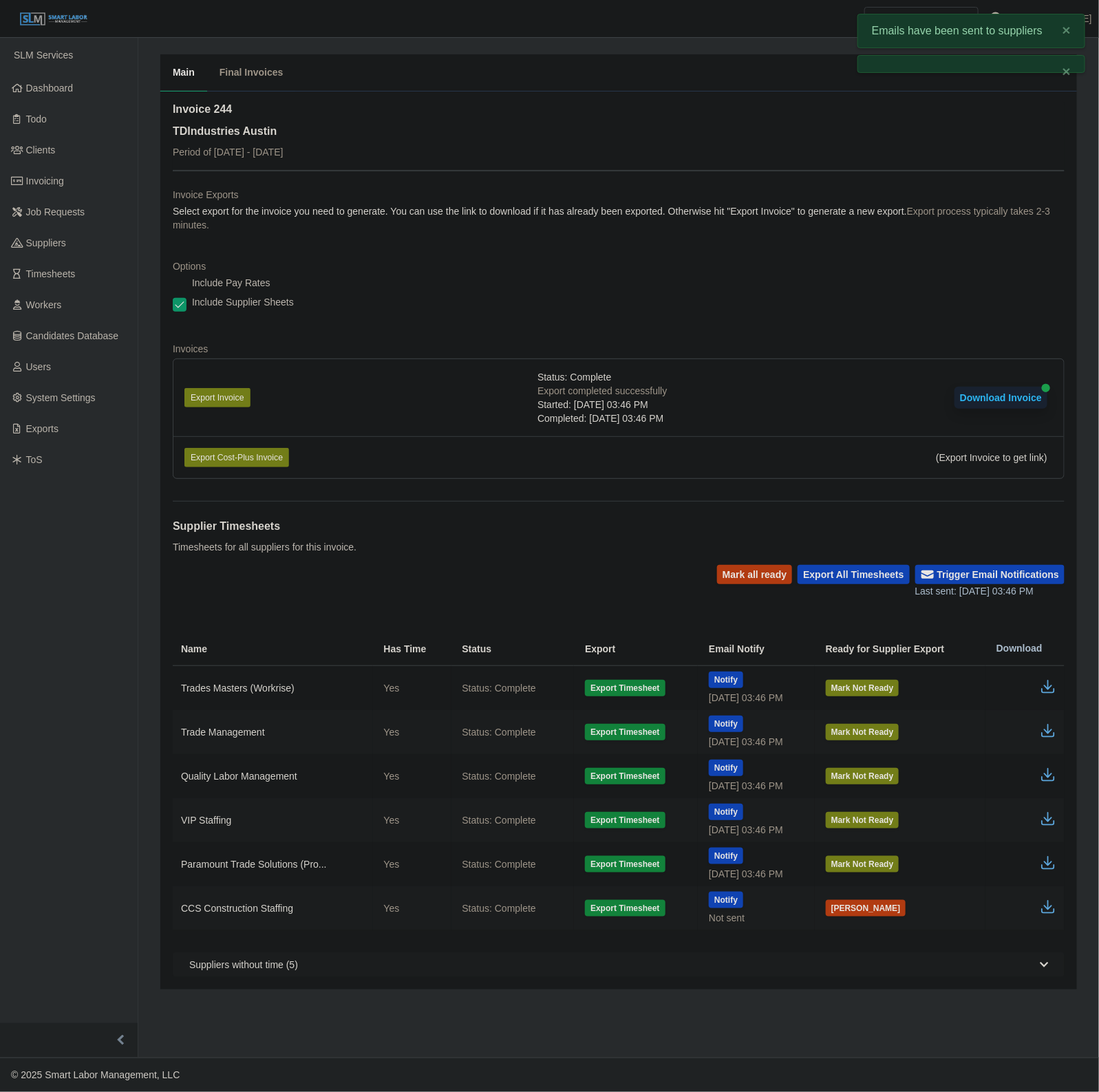
click at [352, 553] on p "Timesheets for all suppliers for this invoice." at bounding box center [264, 547] width 184 height 14
click at [22, 83] on link "Dashboard" at bounding box center [69, 88] width 138 height 31
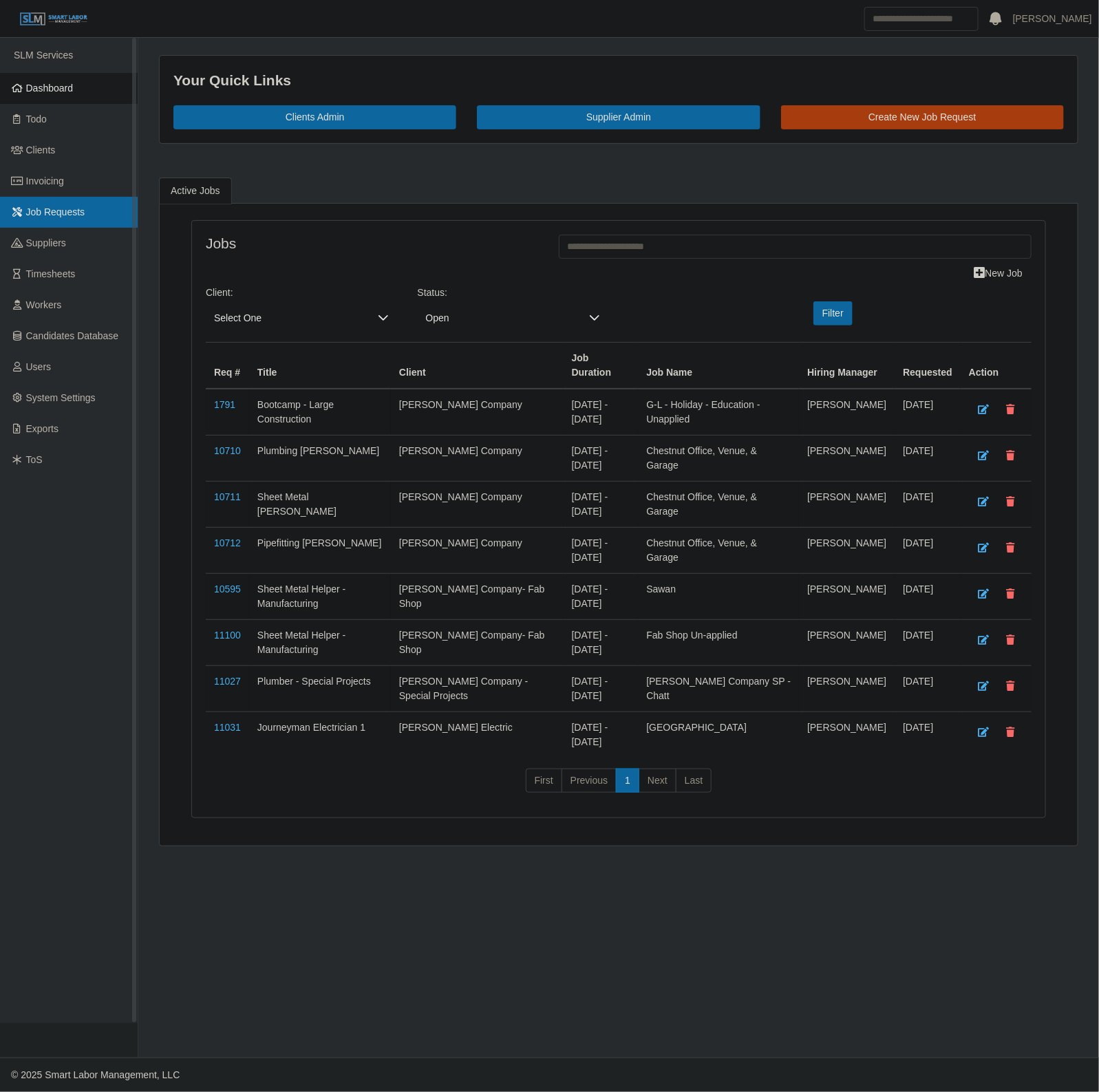
click at [79, 214] on span "Job Requests" at bounding box center [56, 212] width 59 height 11
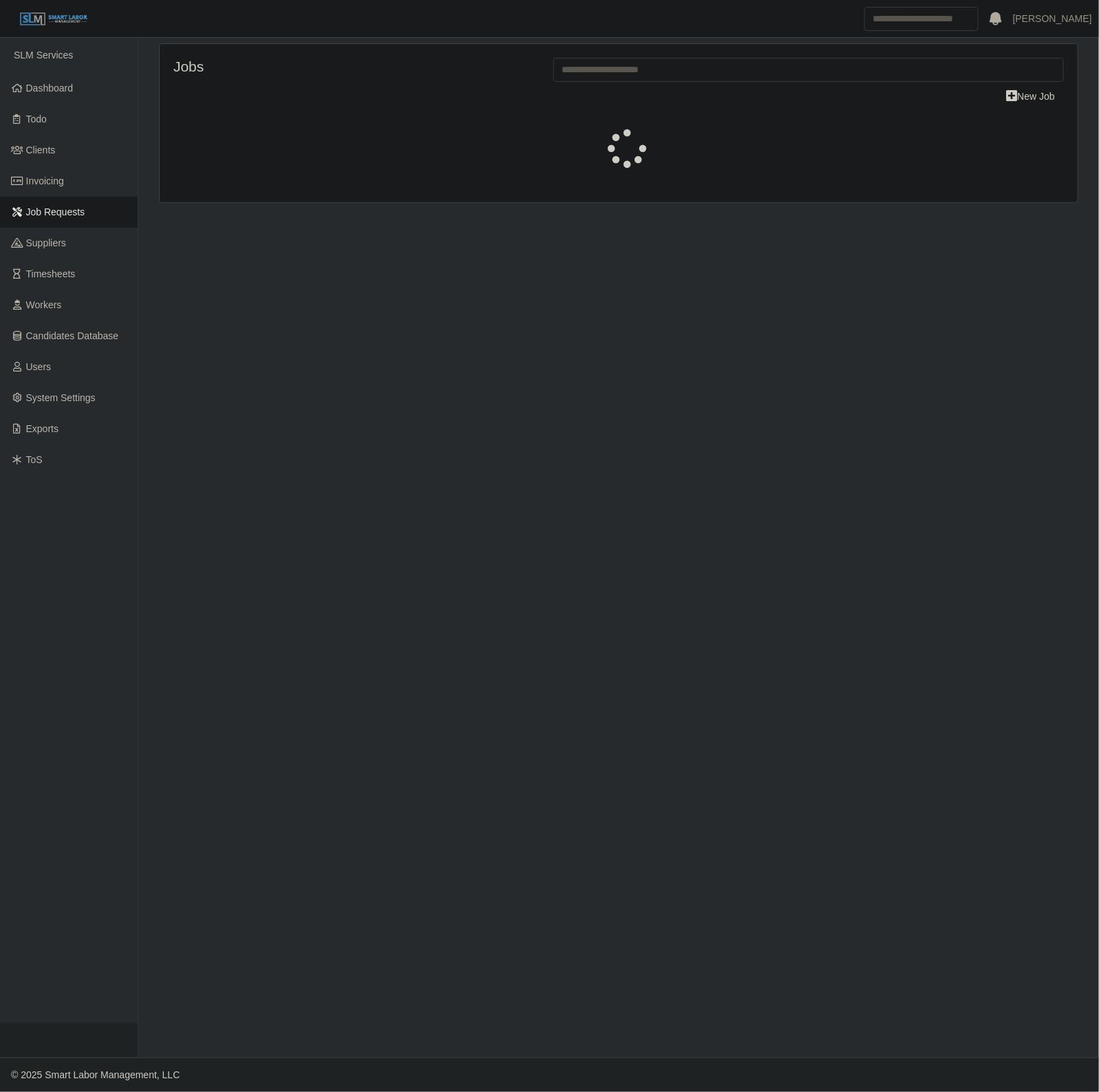
click at [63, 273] on span "Timesheets" at bounding box center [51, 274] width 50 height 11
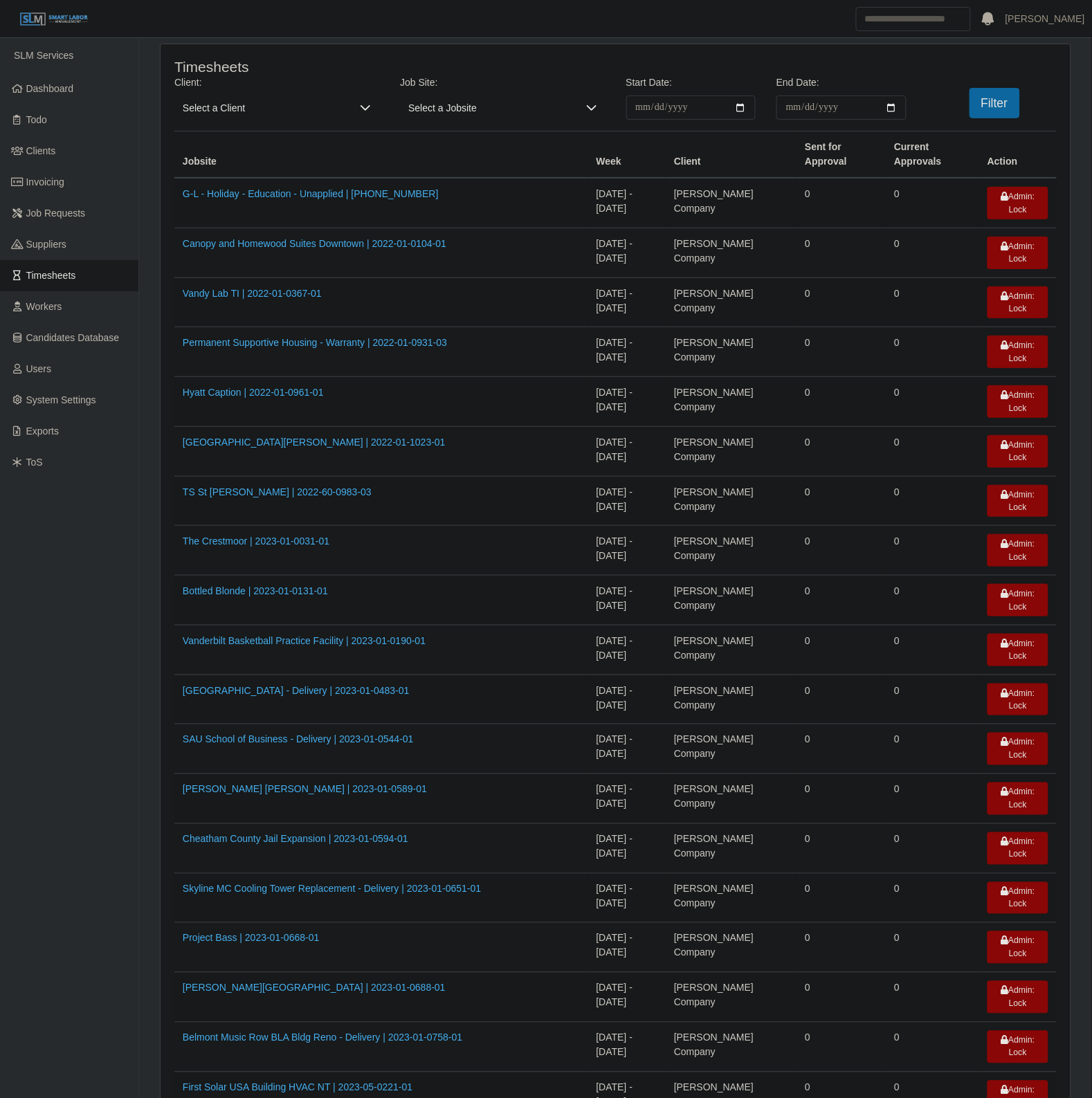
click at [260, 116] on span "Select a Client" at bounding box center [263, 108] width 177 height 24
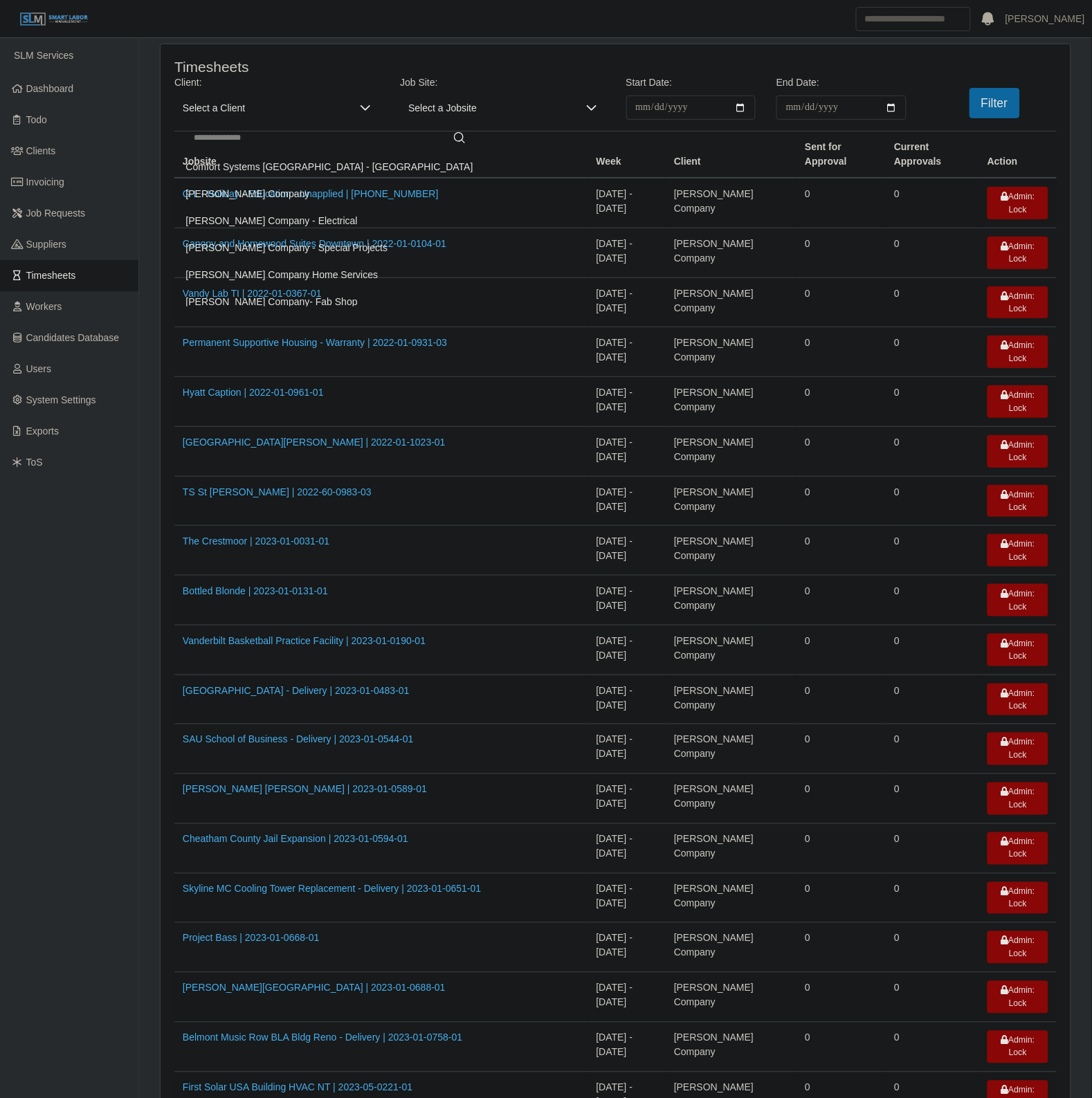
click at [258, 116] on span "Select a Client" at bounding box center [263, 108] width 177 height 24
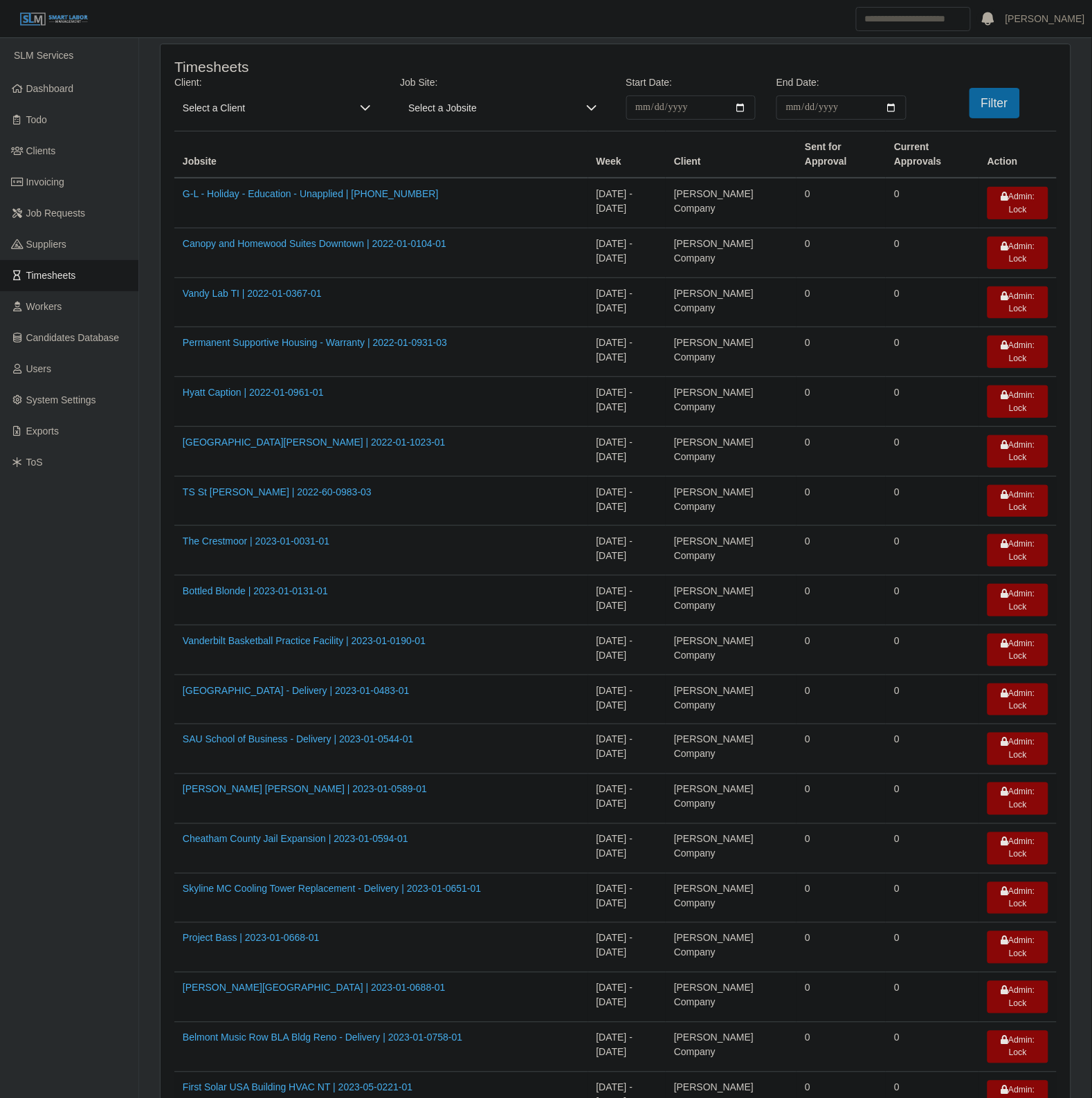
click at [258, 116] on span "Select a Client" at bounding box center [263, 108] width 177 height 24
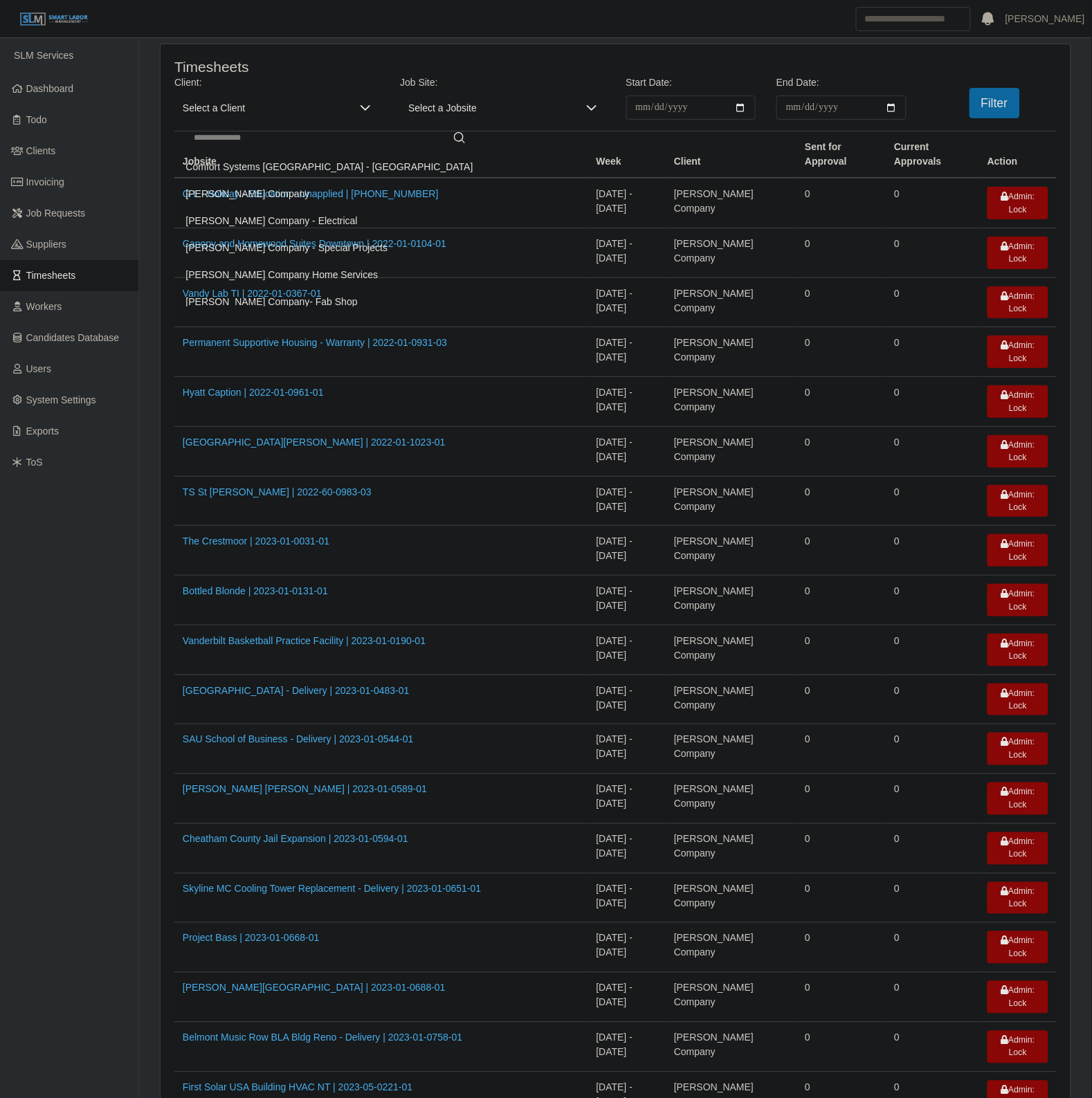
click at [294, 241] on li "Lee Company - Special Projects" at bounding box center [330, 248] width 304 height 26
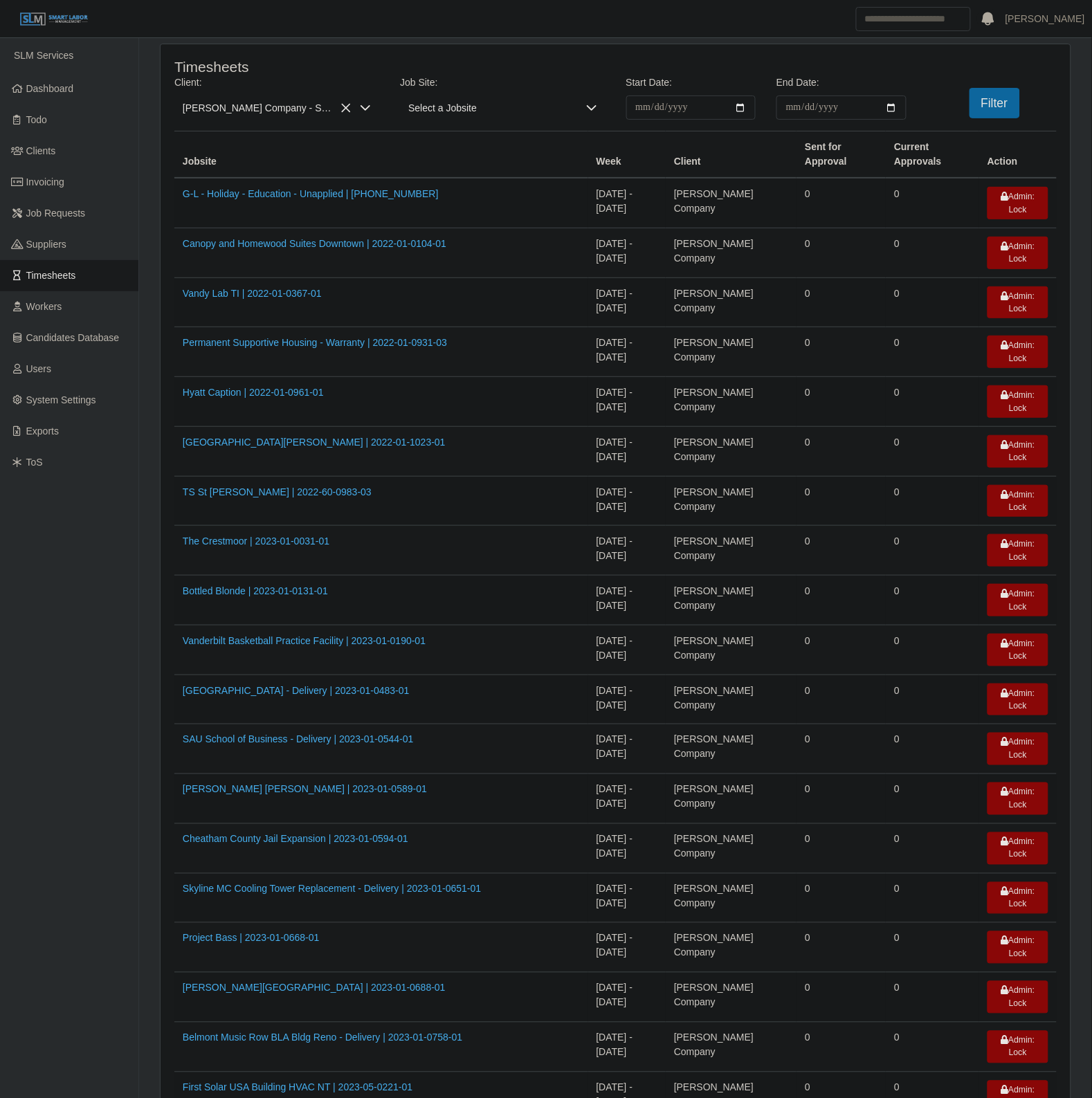
click at [284, 108] on span "Lee Company - Special Projects" at bounding box center [263, 108] width 177 height 24
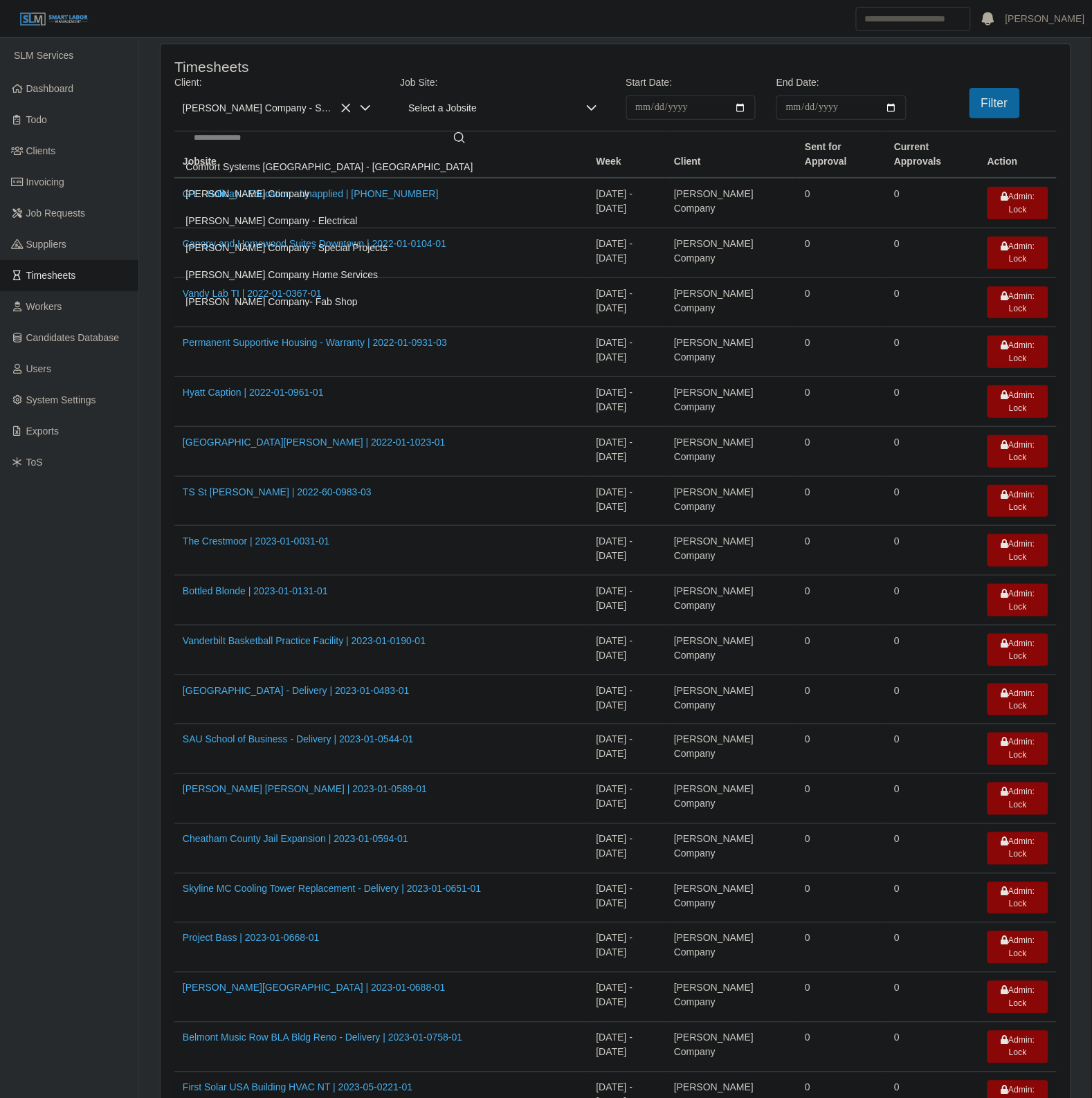
click at [296, 220] on li "[PERSON_NAME] Company - Electrical" at bounding box center [330, 221] width 304 height 26
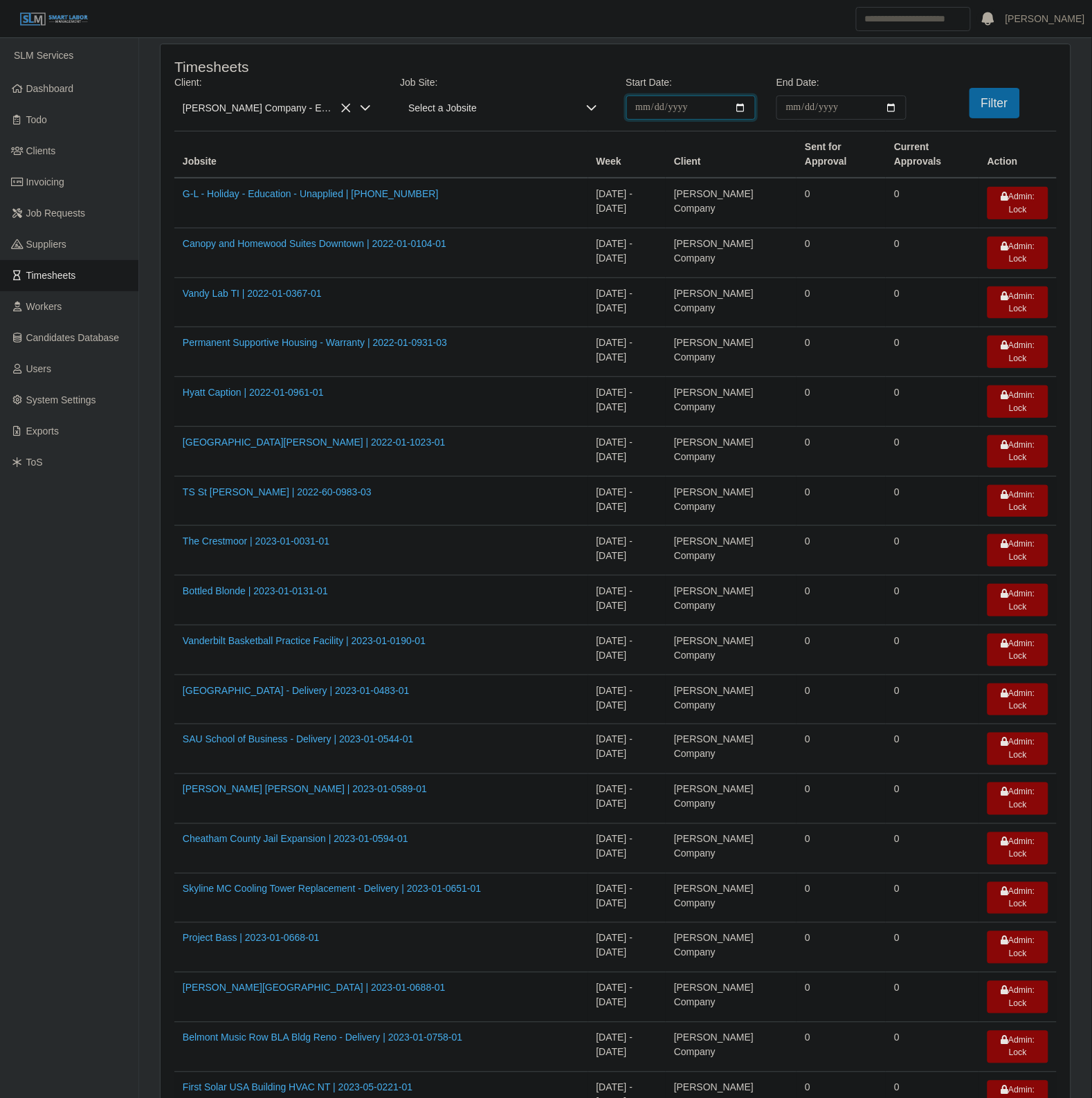
click at [737, 109] on input "**********" at bounding box center [691, 108] width 130 height 24
type input "**********"
click at [890, 105] on input "End Date:" at bounding box center [841, 108] width 130 height 24
type input "**********"
click at [977, 108] on button "Filter" at bounding box center [995, 103] width 51 height 30
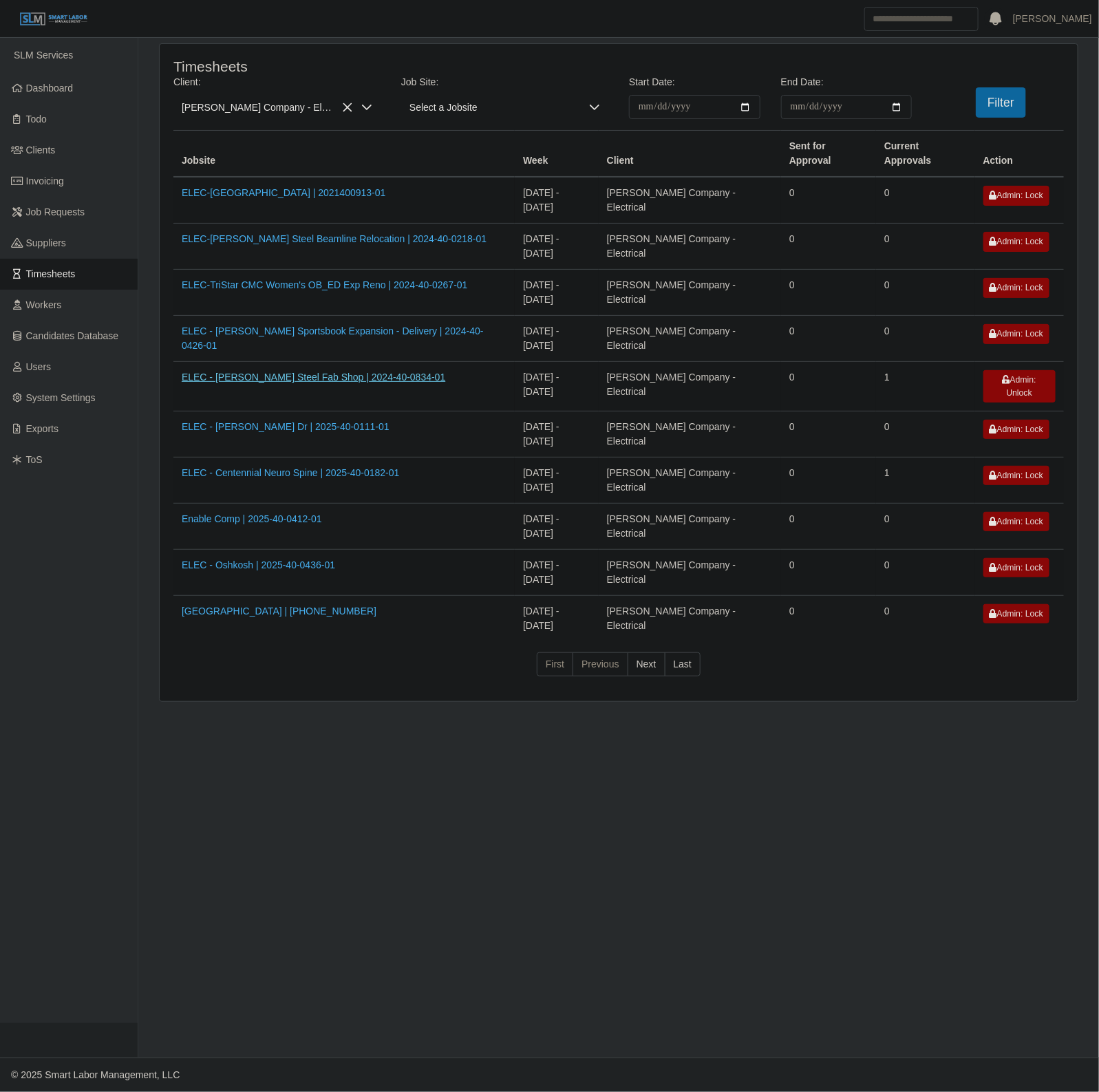
click at [304, 371] on link "ELEC - Cooper Steel Fab Shop | 2024-40-0834-01" at bounding box center [313, 377] width 264 height 11
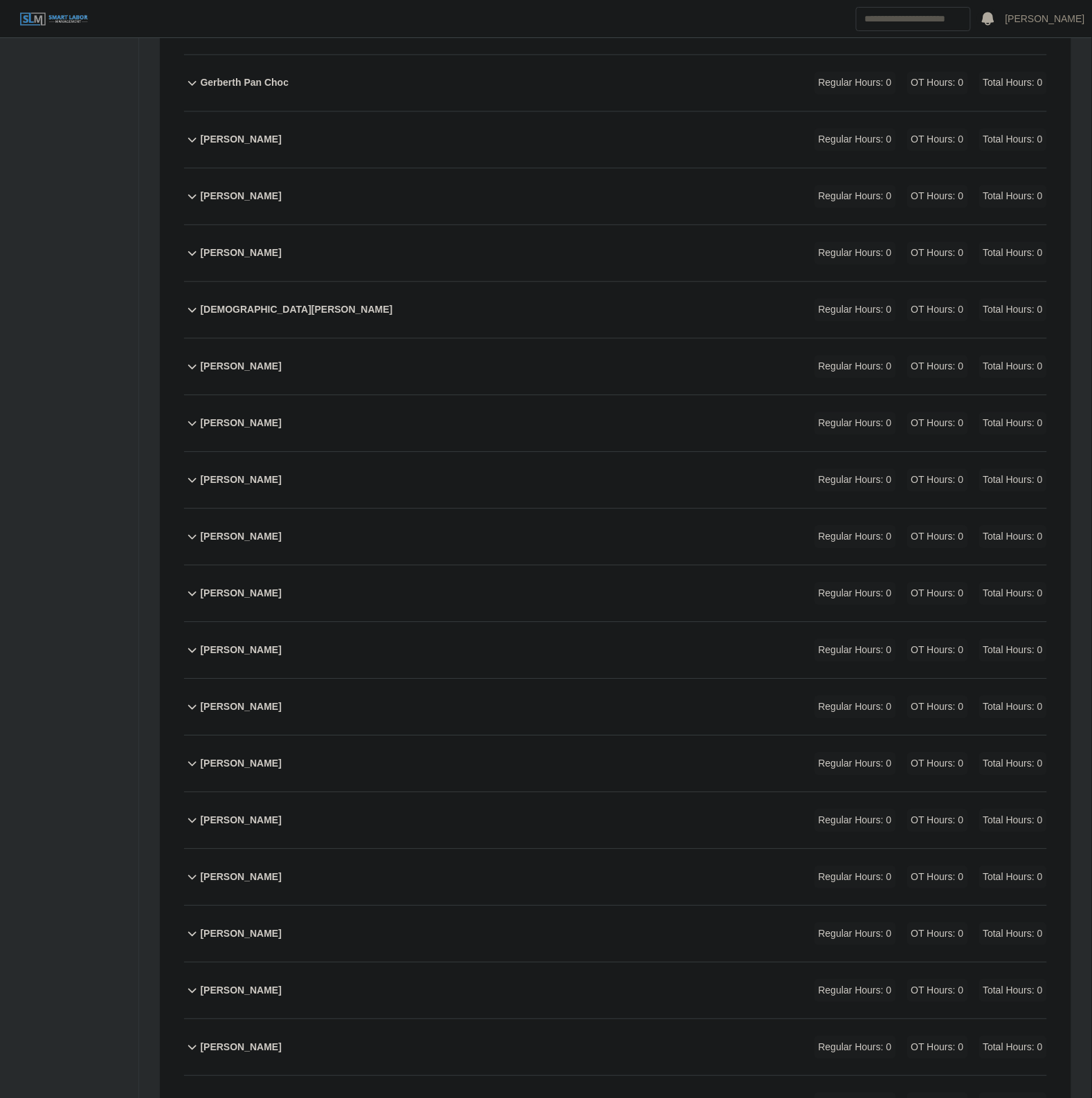
scroll to position [907, 0]
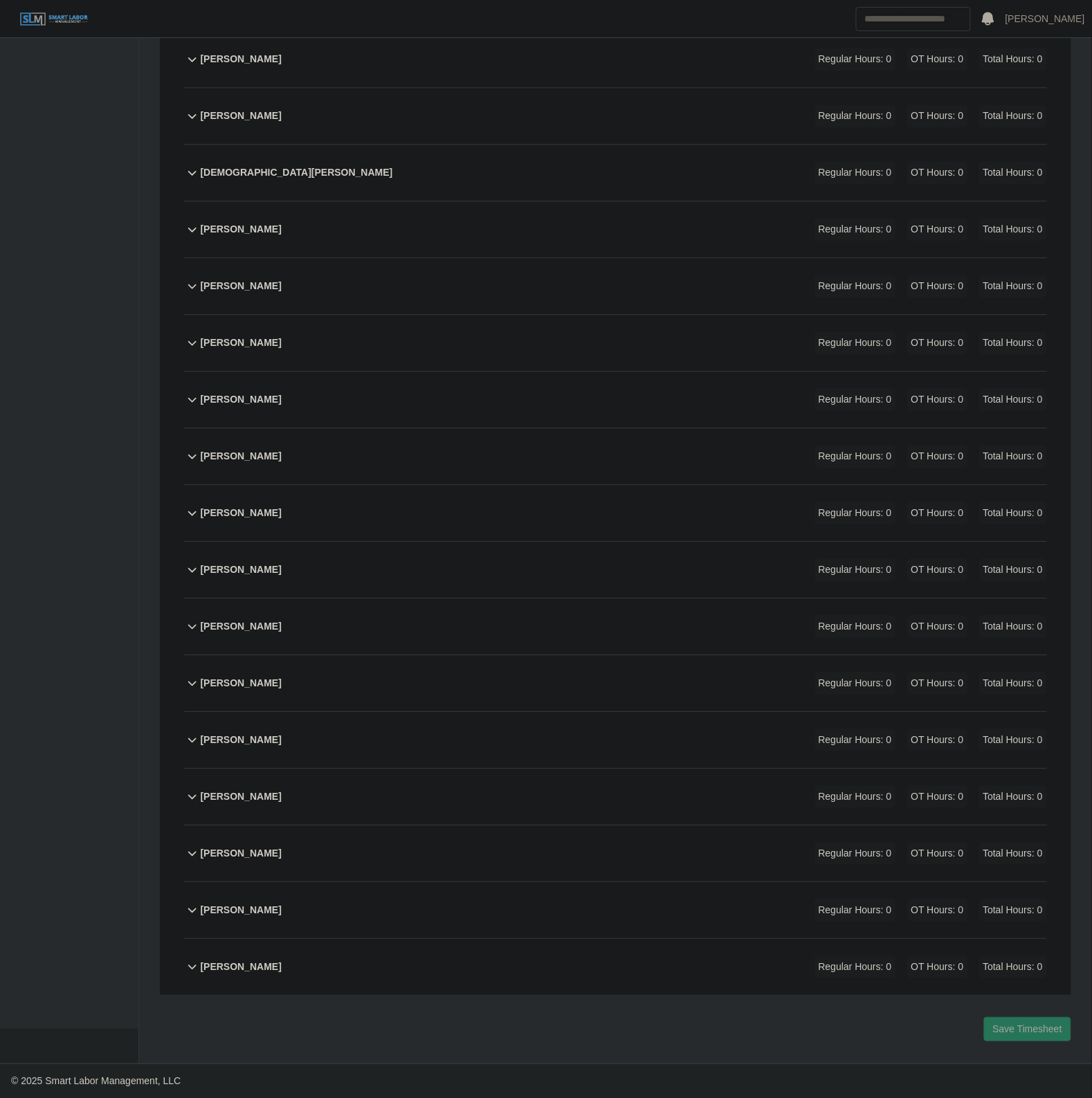
drag, startPoint x: 350, startPoint y: 533, endPoint x: 354, endPoint y: 526, distance: 8.1
click at [350, 531] on div "Noe Ibarra Regular Hours: 0 OT Hours: 0 Total Hours: 0" at bounding box center [624, 513] width 846 height 56
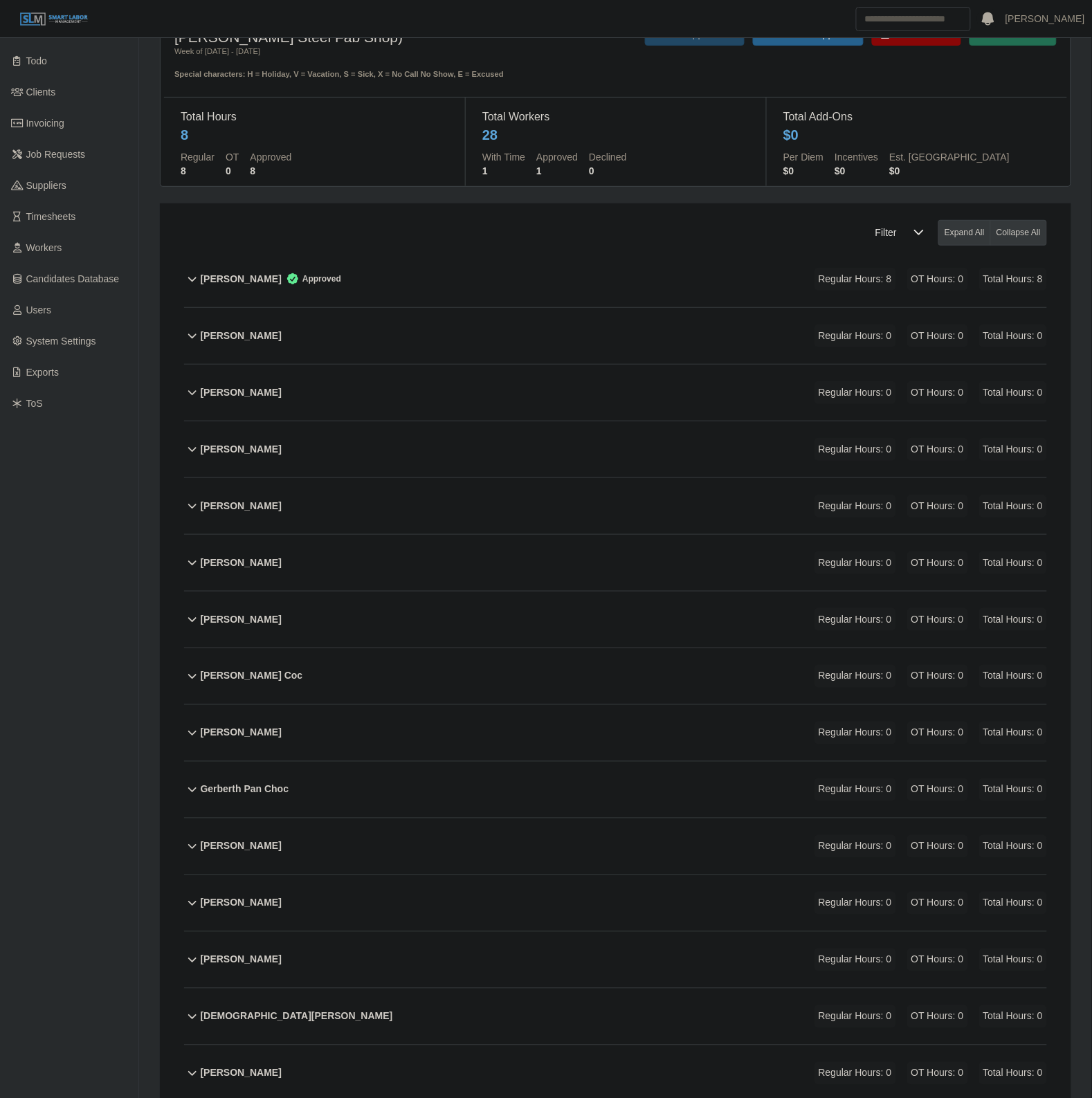
scroll to position [0, 0]
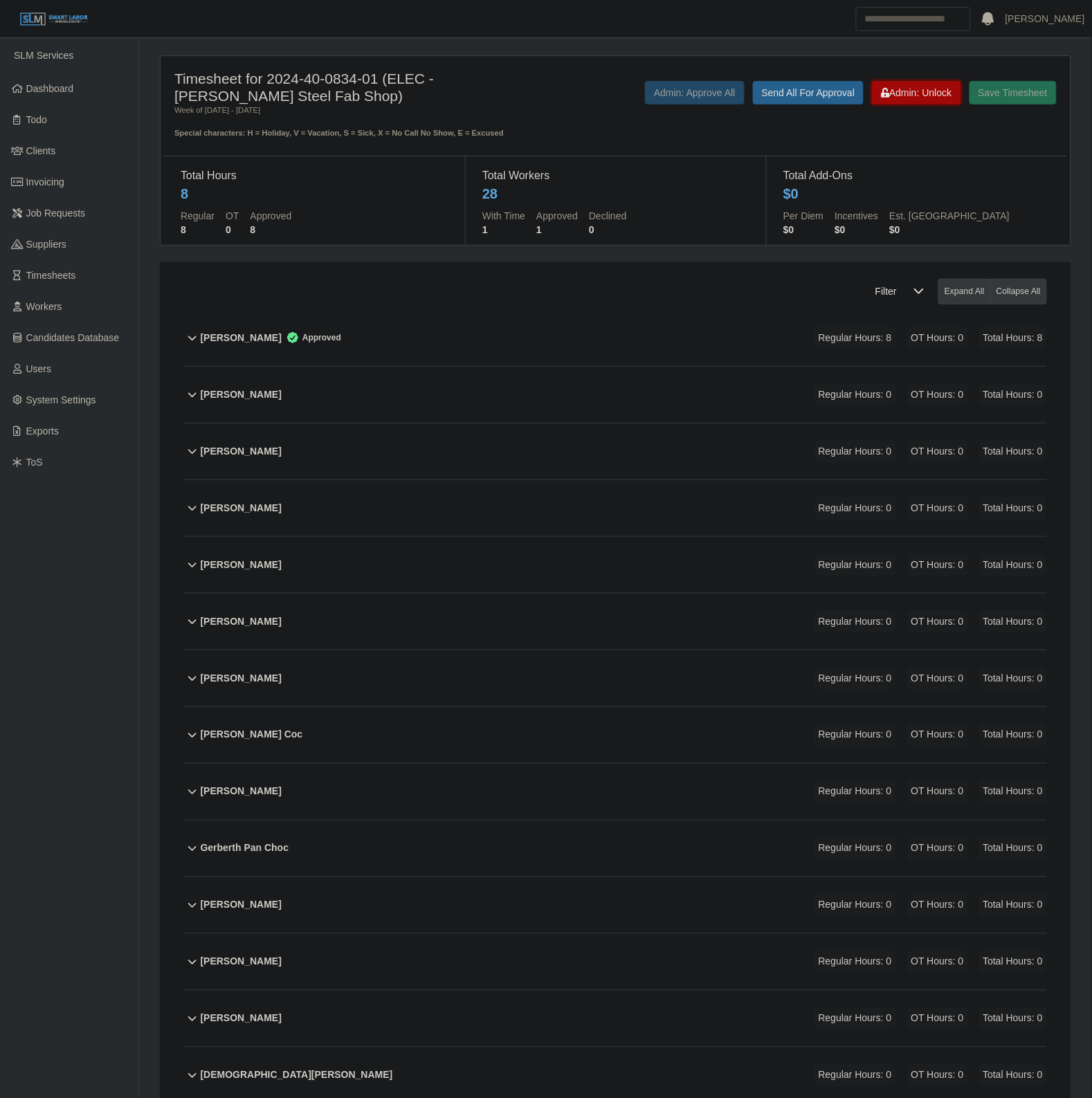
click at [932, 84] on button "Admin: Unlock" at bounding box center [917, 93] width 89 height 23
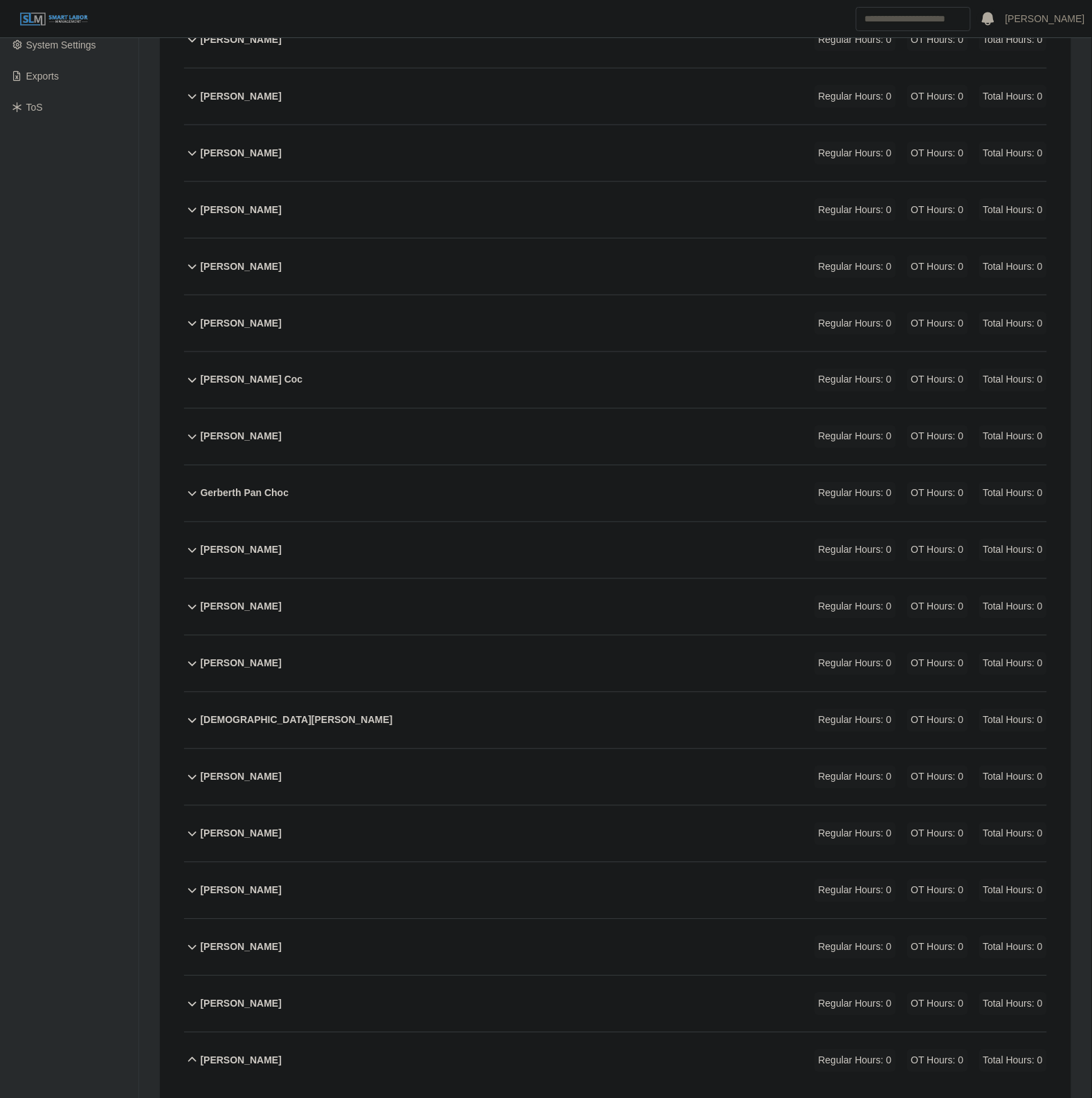
scroll to position [778, 0]
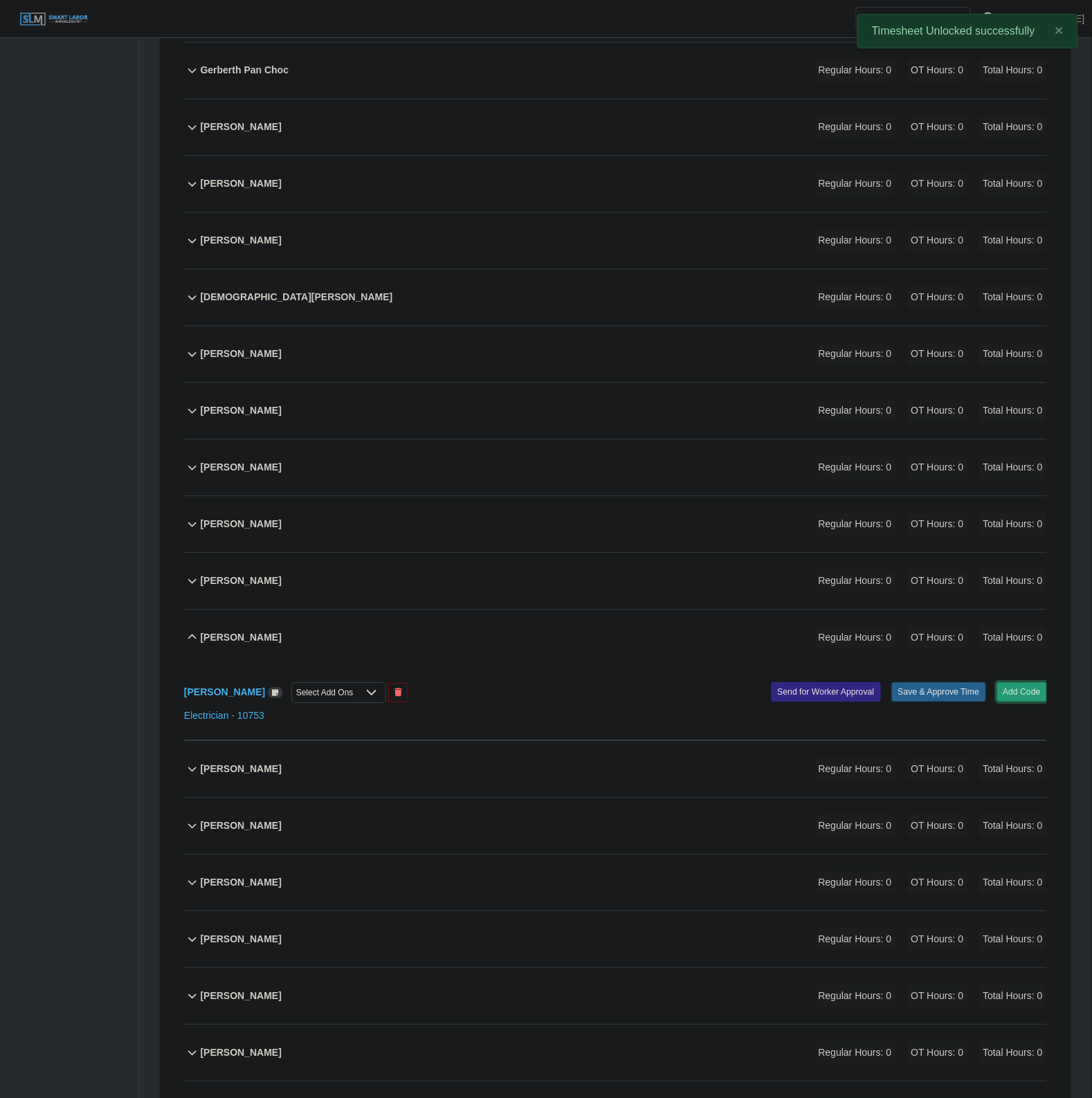
click at [1022, 690] on button "Add Code" at bounding box center [1022, 691] width 51 height 19
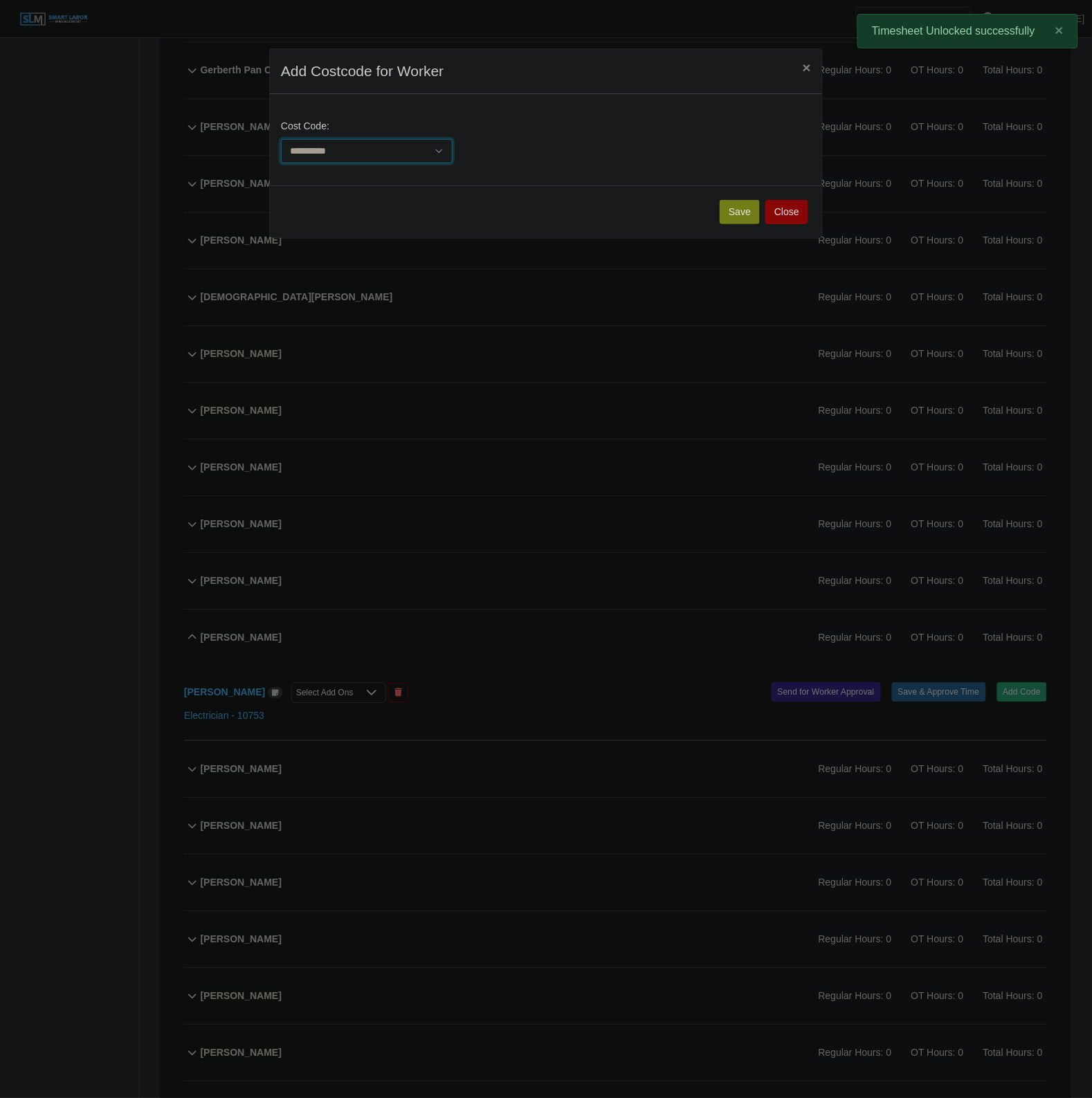
click at [323, 154] on select "**********" at bounding box center [366, 150] width 171 height 24
select select "**********"
click at [281, 139] on select "**********" at bounding box center [366, 150] width 171 height 24
click at [738, 209] on button "Save" at bounding box center [739, 212] width 40 height 24
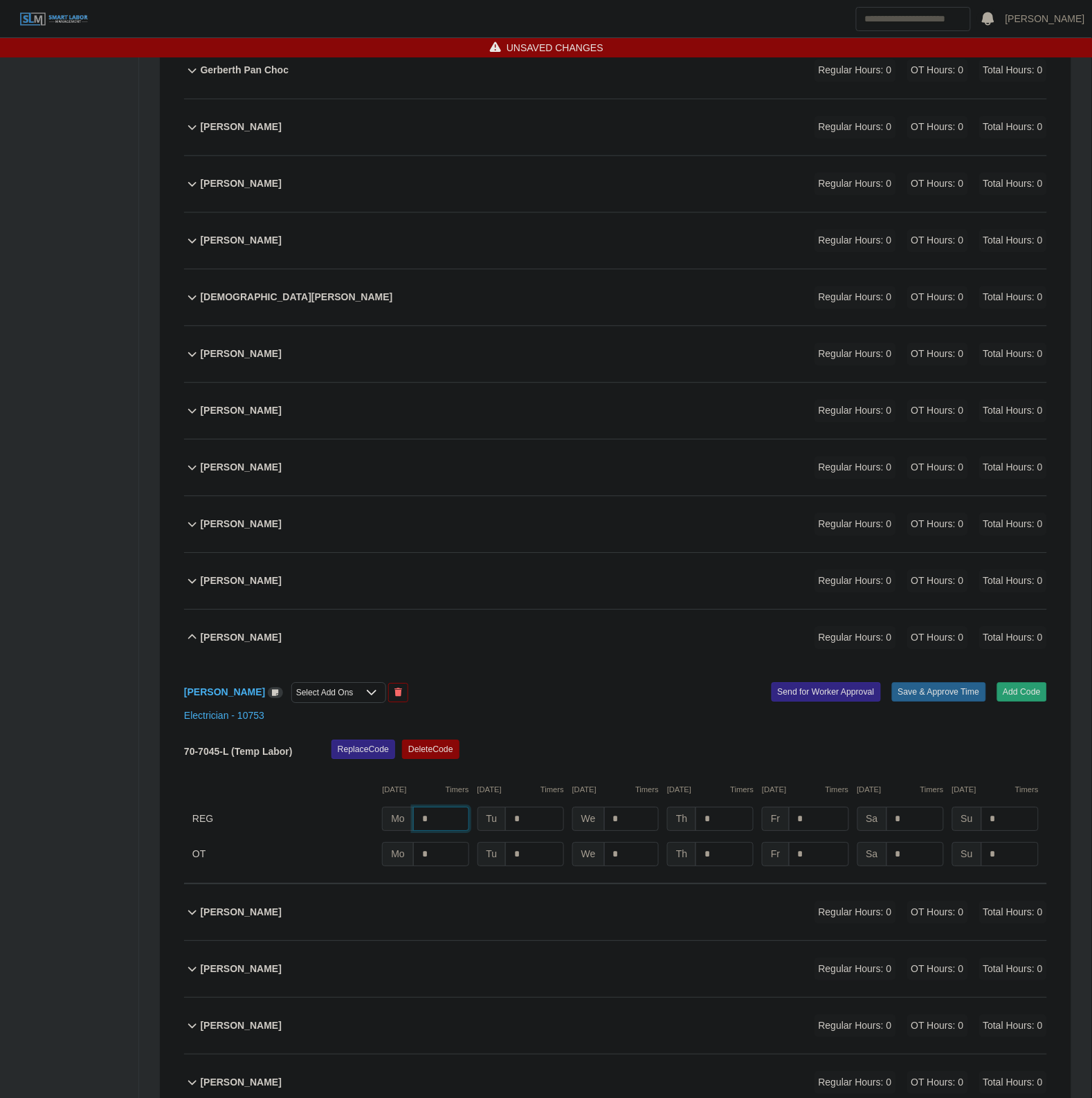
click at [468, 824] on input "*" at bounding box center [441, 818] width 56 height 24
type input "*"
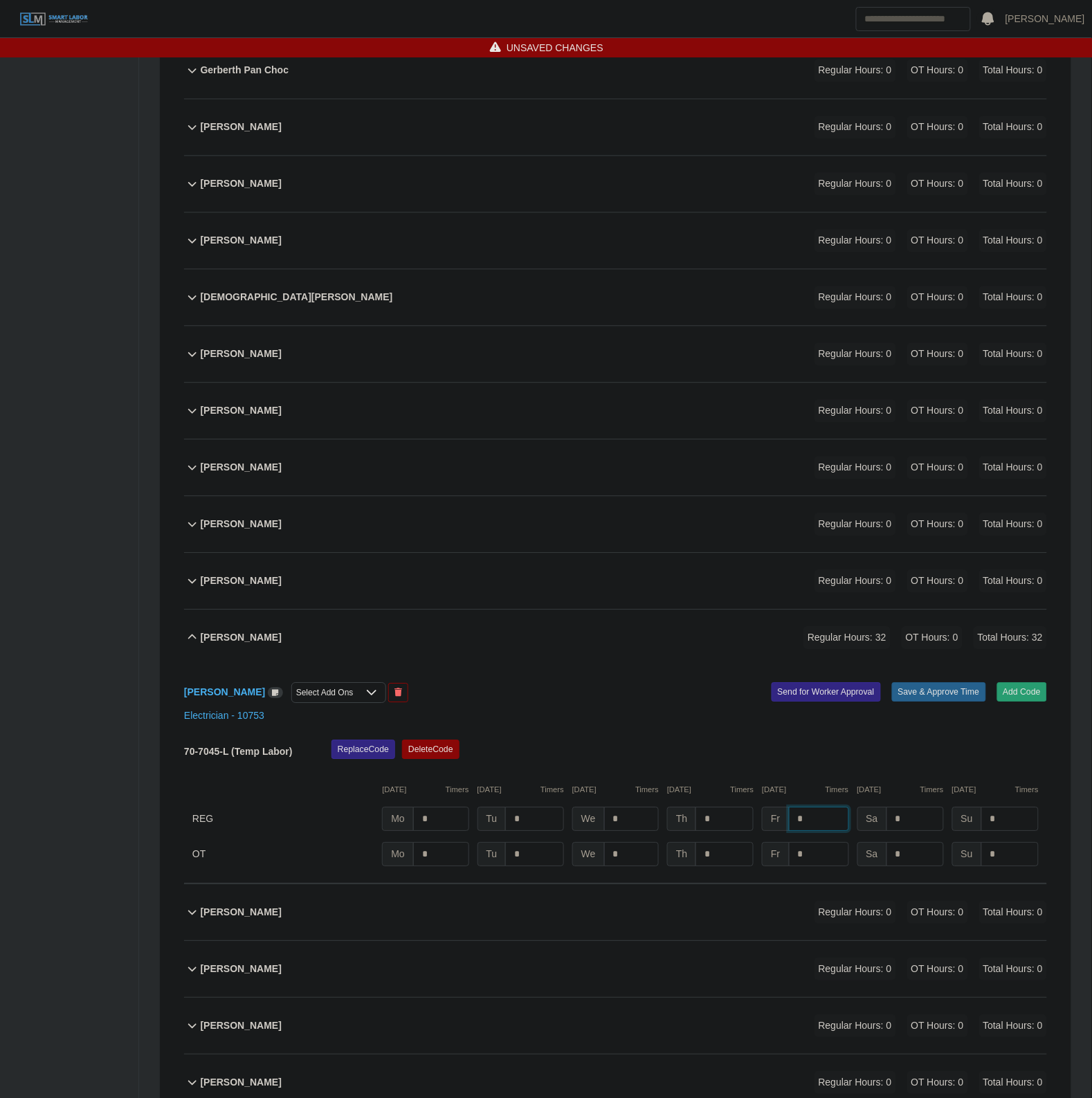
type input "*"
click at [943, 701] on button "Save & Approve Time" at bounding box center [938, 691] width 94 height 19
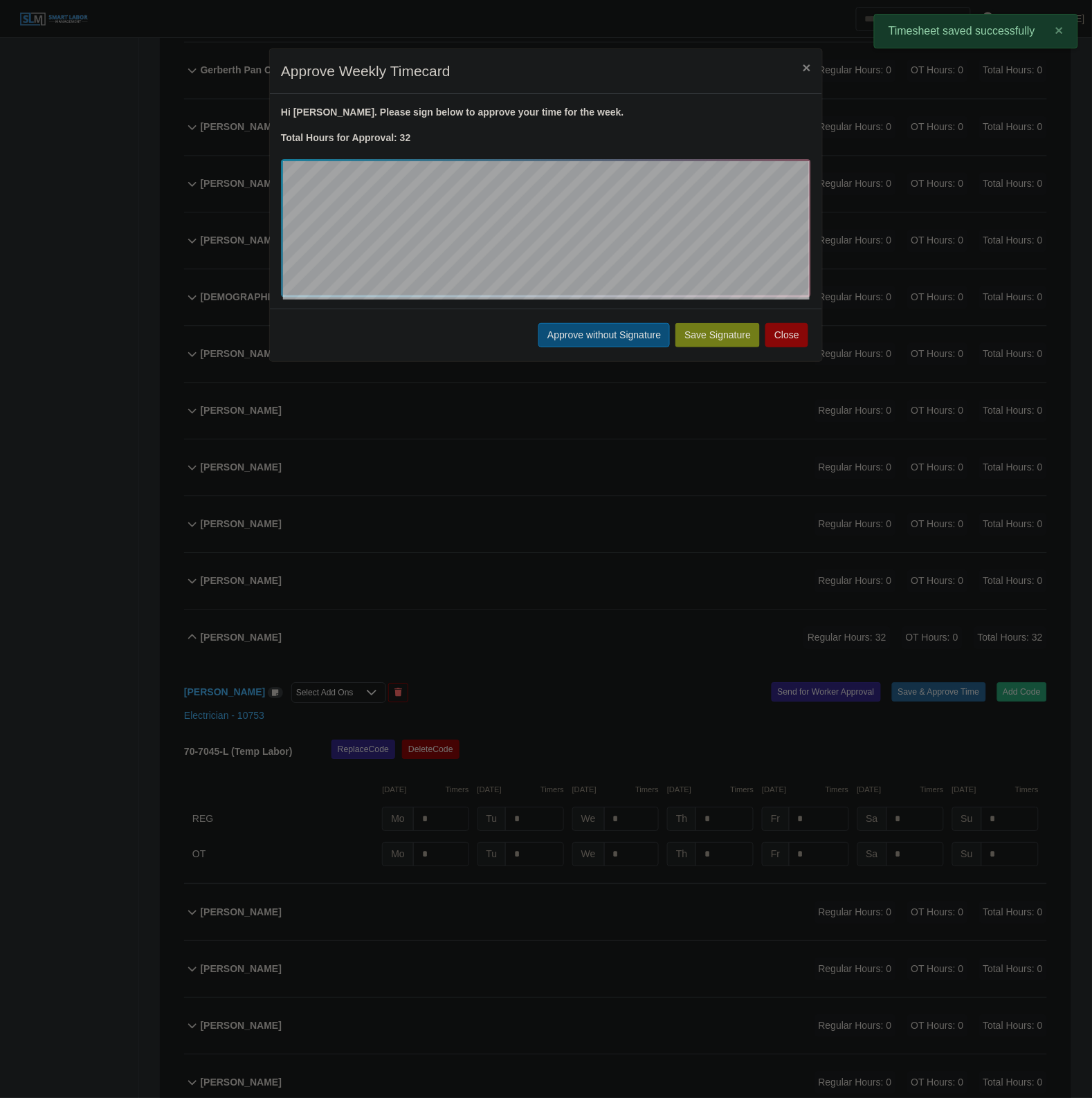
click at [592, 337] on button "Approve without Signature" at bounding box center [604, 335] width 132 height 24
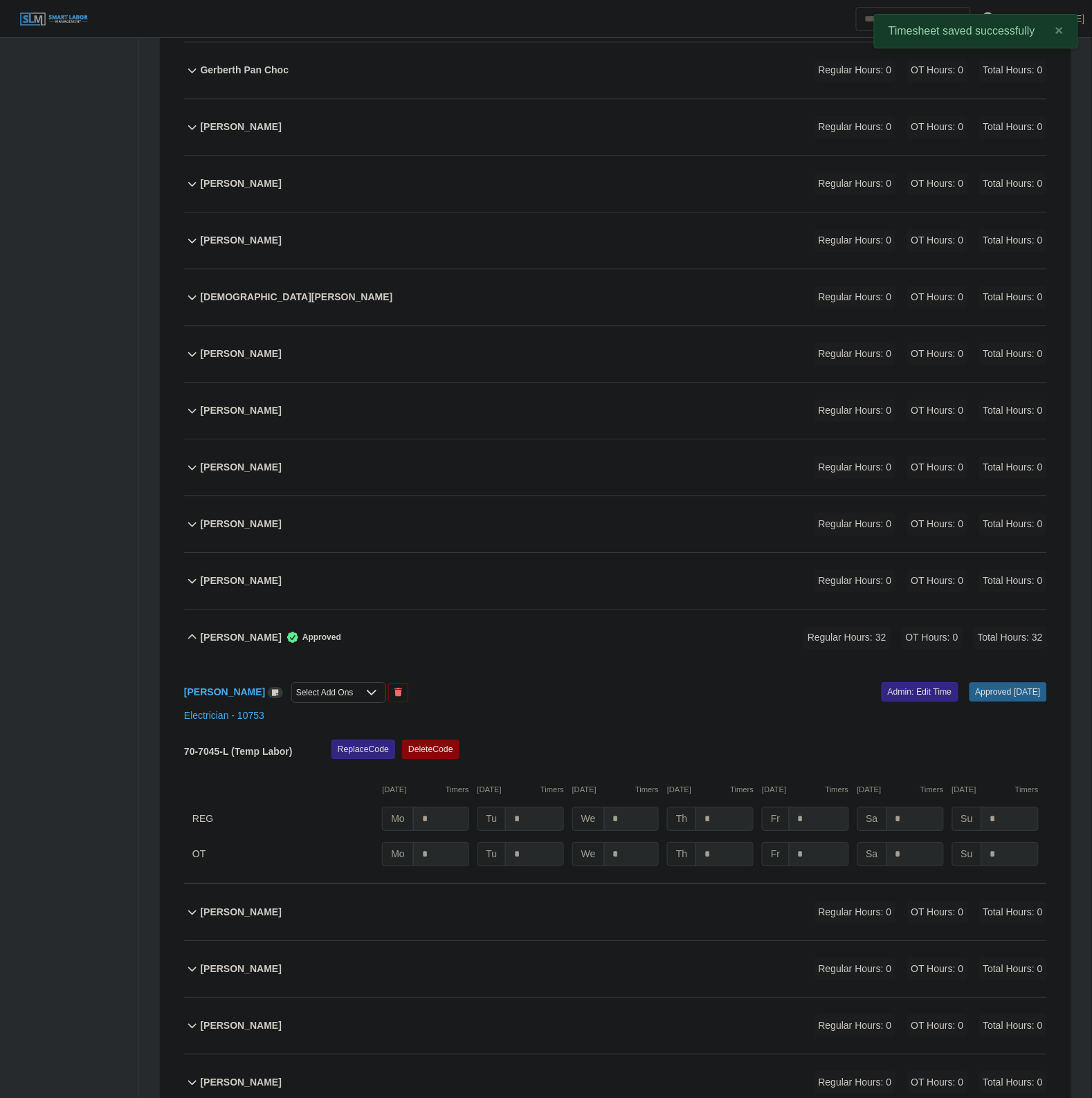
click at [482, 661] on div "Noe Ibarra Approved Regular Hours: 32 OT Hours: 0 Total Hours: 32" at bounding box center [624, 637] width 846 height 56
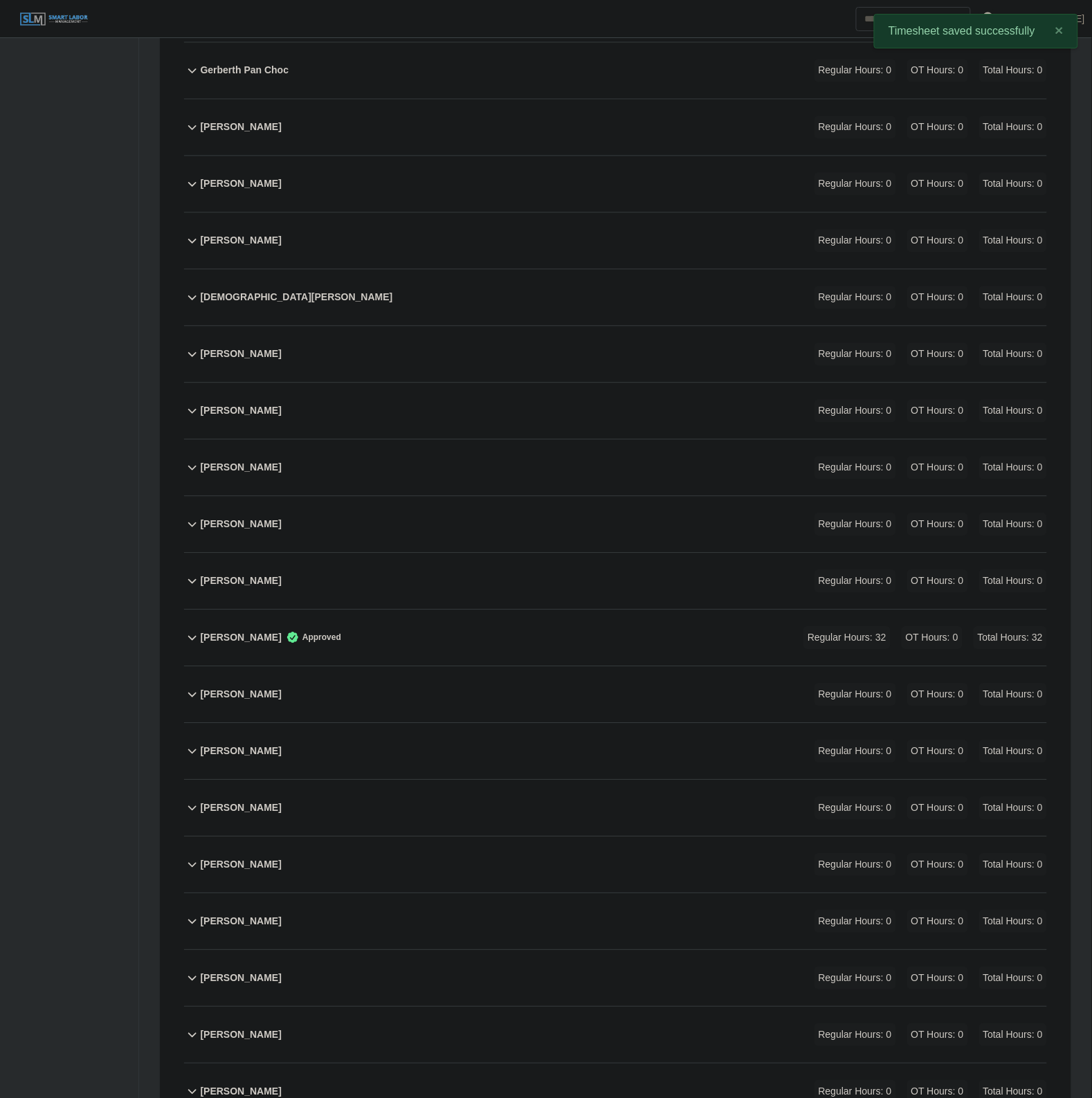
click at [482, 523] on div "Martin Rivera Regular Hours: 0 OT Hours: 0 Total Hours: 0" at bounding box center [624, 524] width 846 height 56
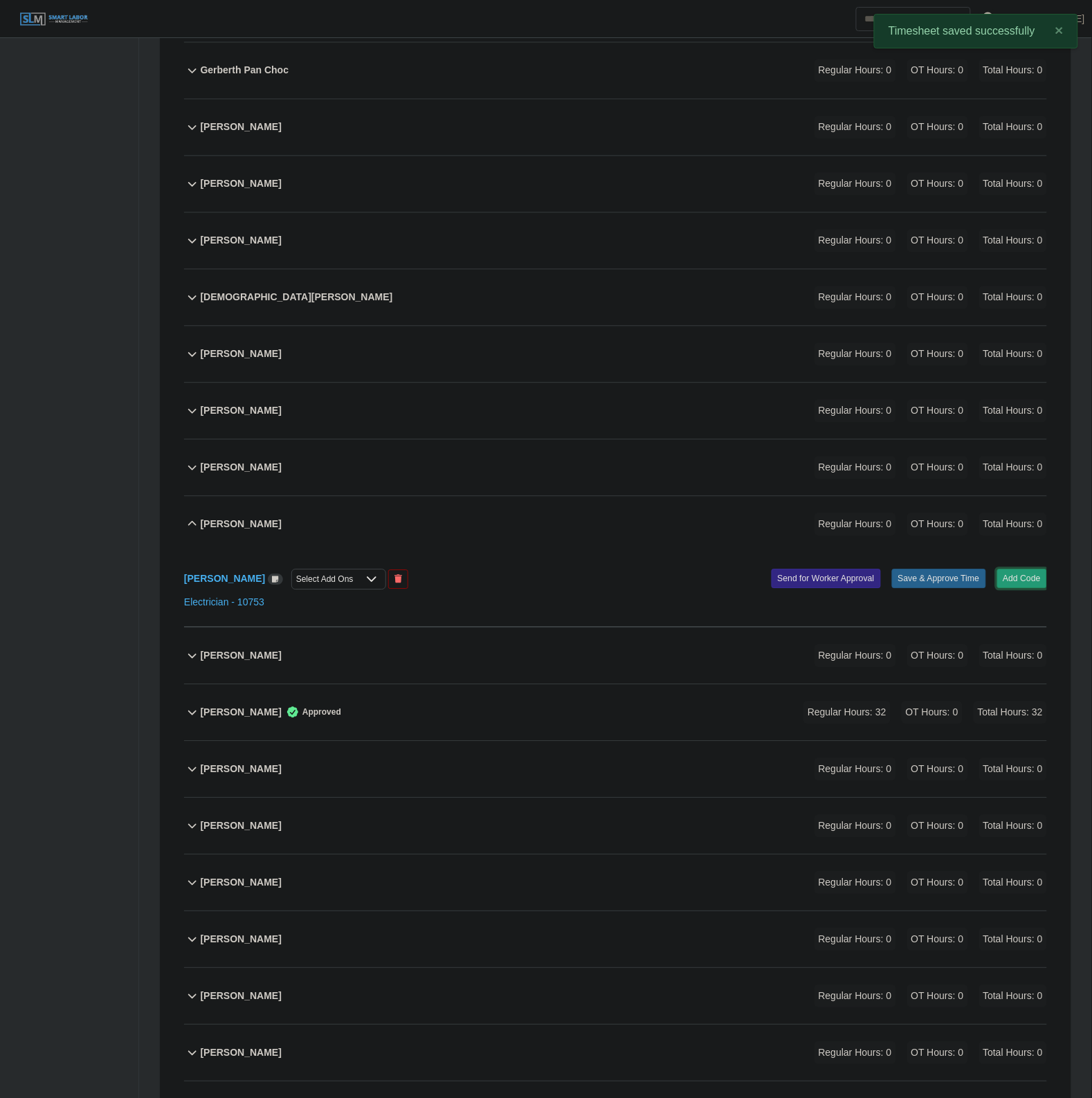
click at [1012, 585] on button "Add Code" at bounding box center [1022, 578] width 51 height 19
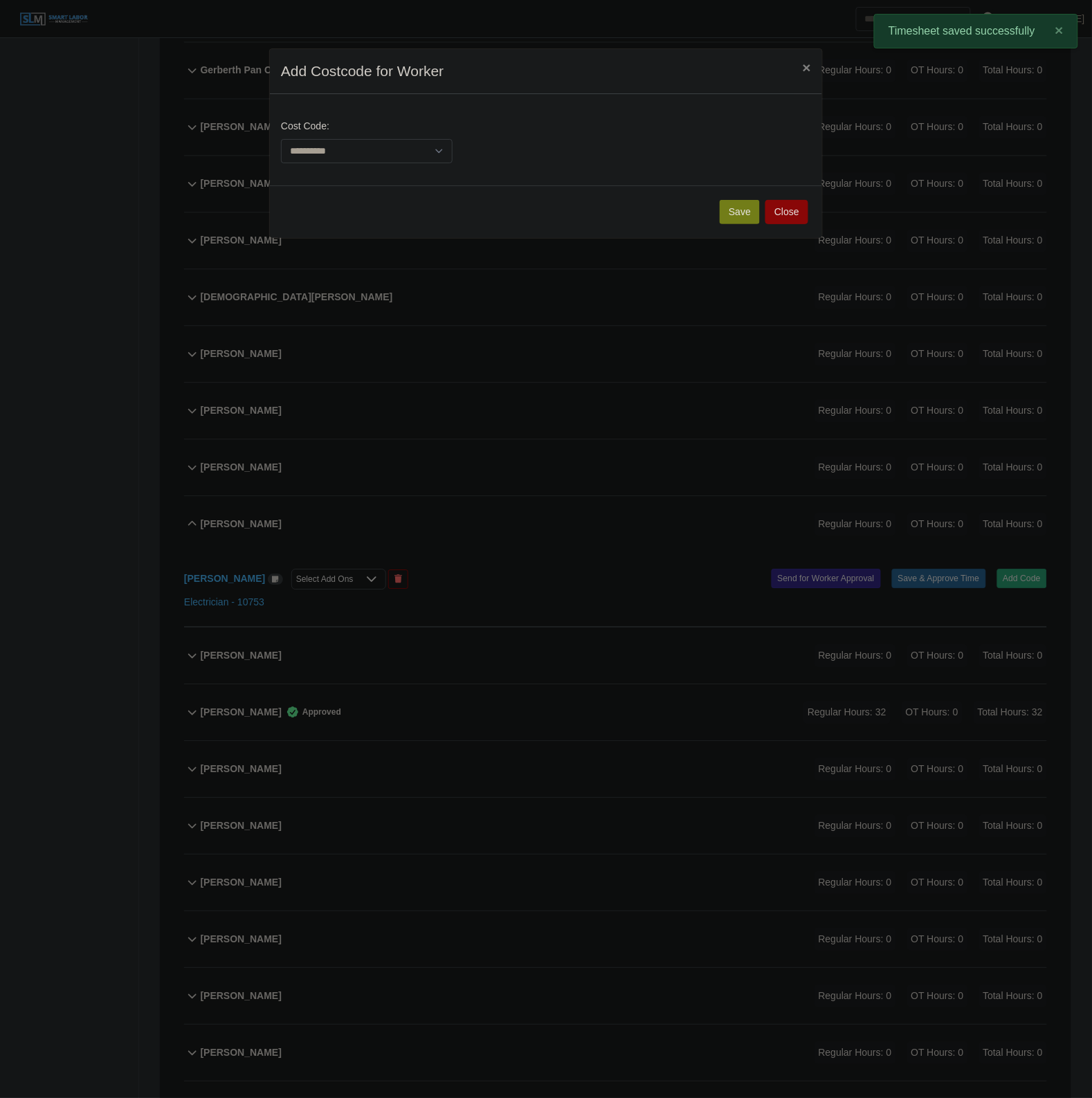
click at [361, 132] on div "**********" at bounding box center [367, 141] width 179 height 44
click at [360, 152] on select "**********" at bounding box center [366, 150] width 171 height 24
select select "**********"
click at [281, 139] on select "**********" at bounding box center [366, 150] width 171 height 24
click at [749, 205] on button "Save" at bounding box center [739, 212] width 40 height 24
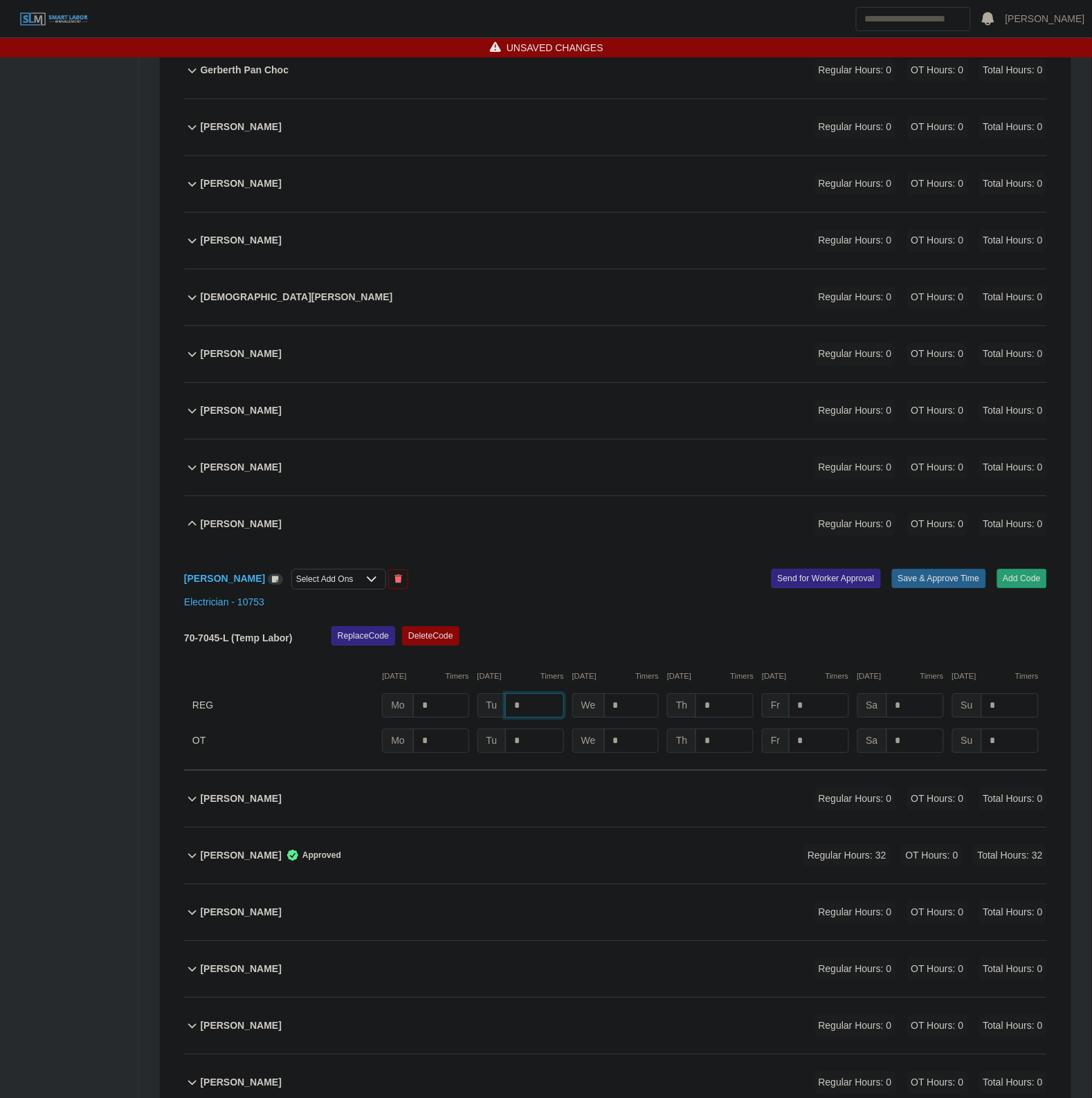
click at [544, 714] on input "*" at bounding box center [534, 705] width 58 height 24
type input "*"
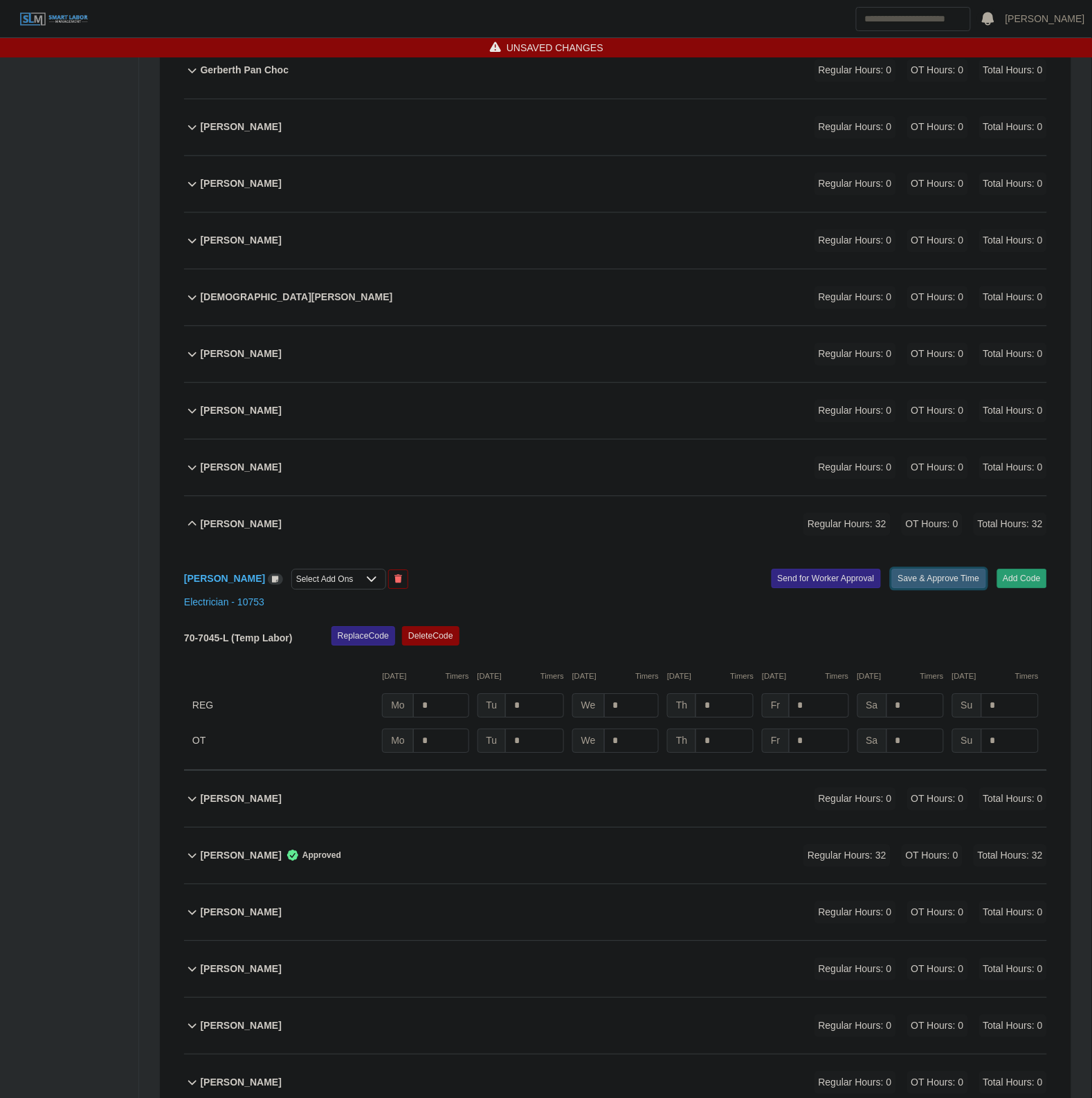
click at [914, 581] on button "Save & Approve Time" at bounding box center [938, 578] width 94 height 19
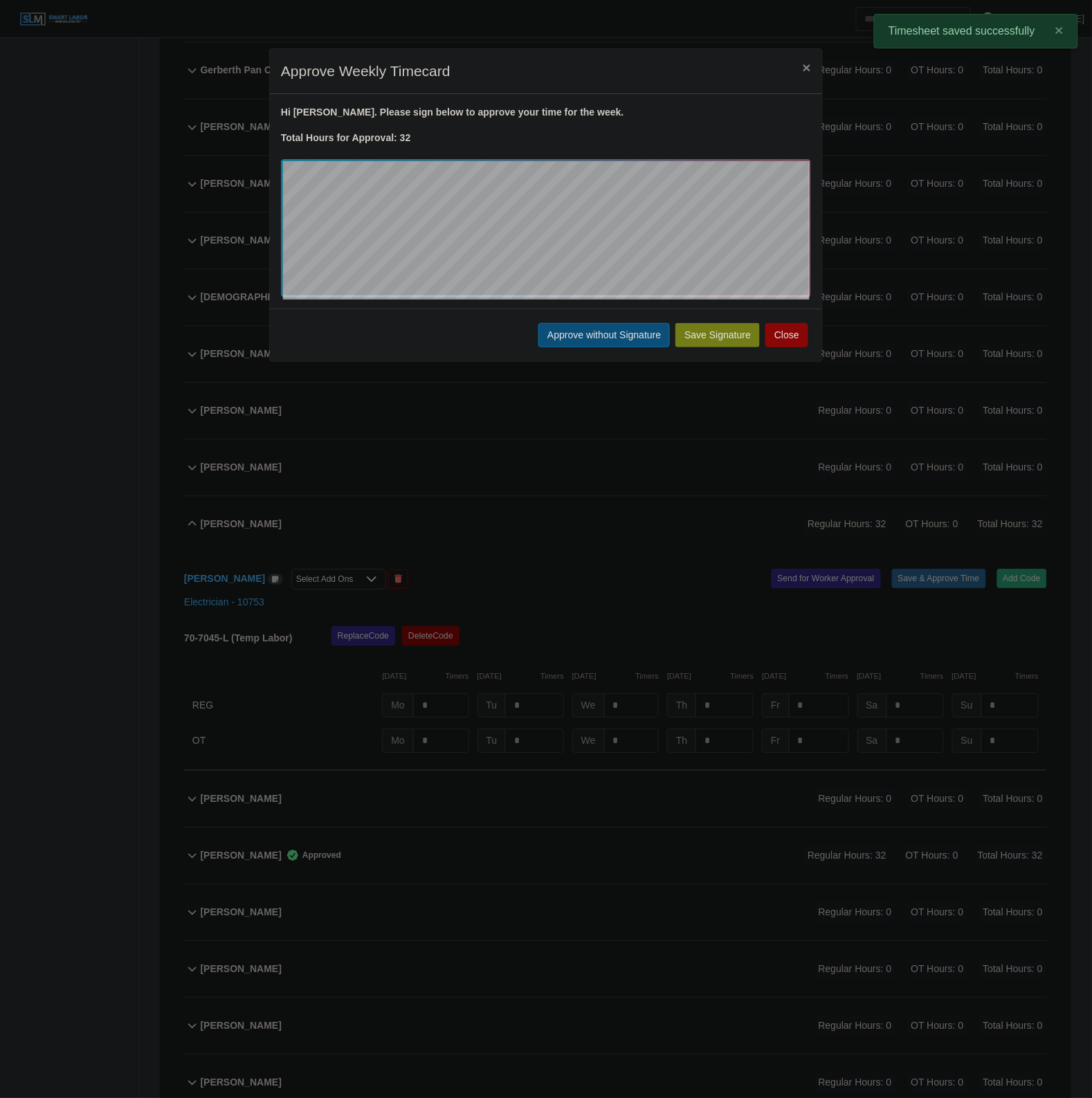
click at [583, 341] on button "Approve without Signature" at bounding box center [604, 335] width 132 height 24
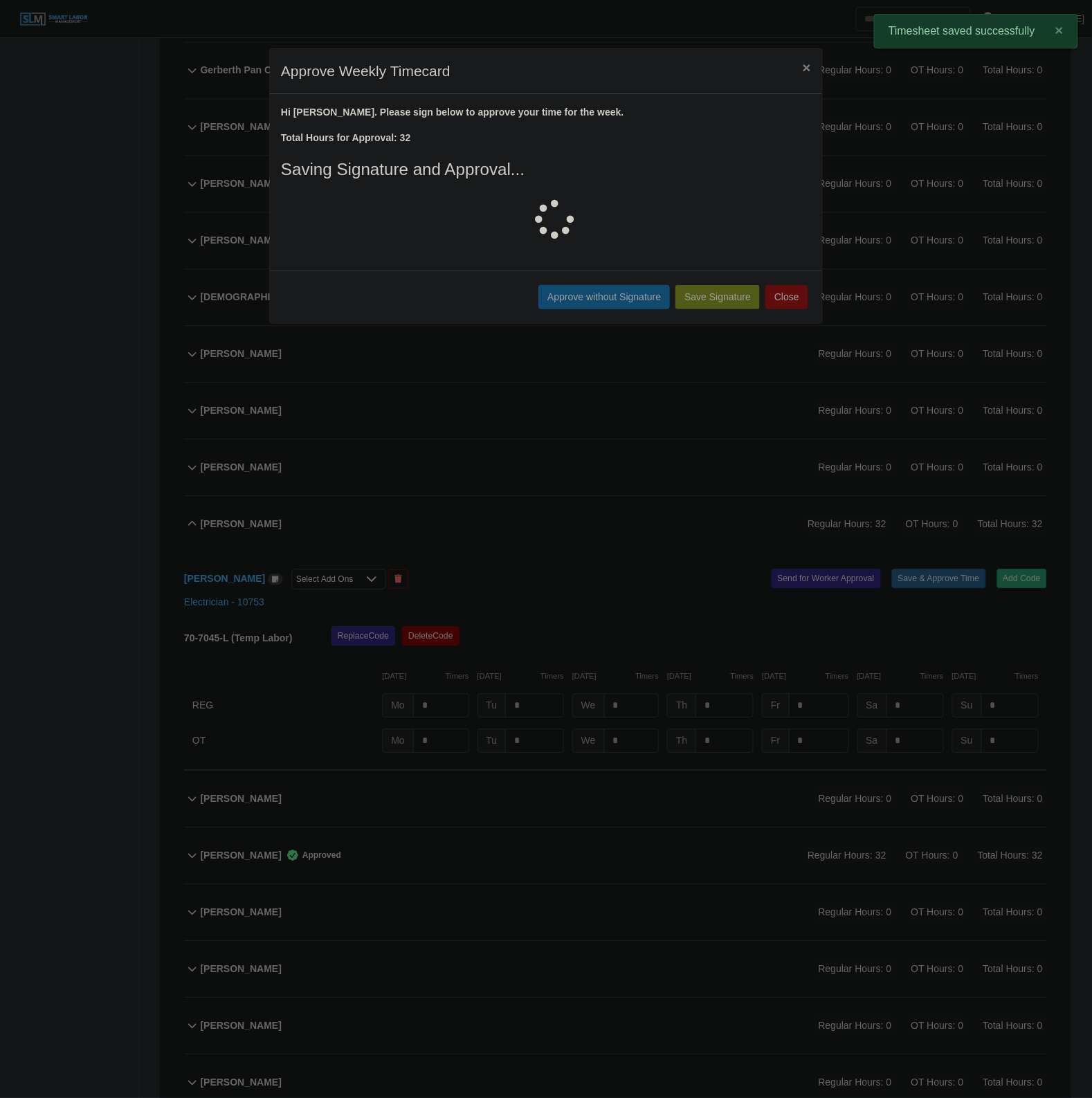
click at [544, 546] on div "Martin Rivera Regular Hours: 32 OT Hours: 0 Total Hours: 32" at bounding box center [624, 524] width 846 height 56
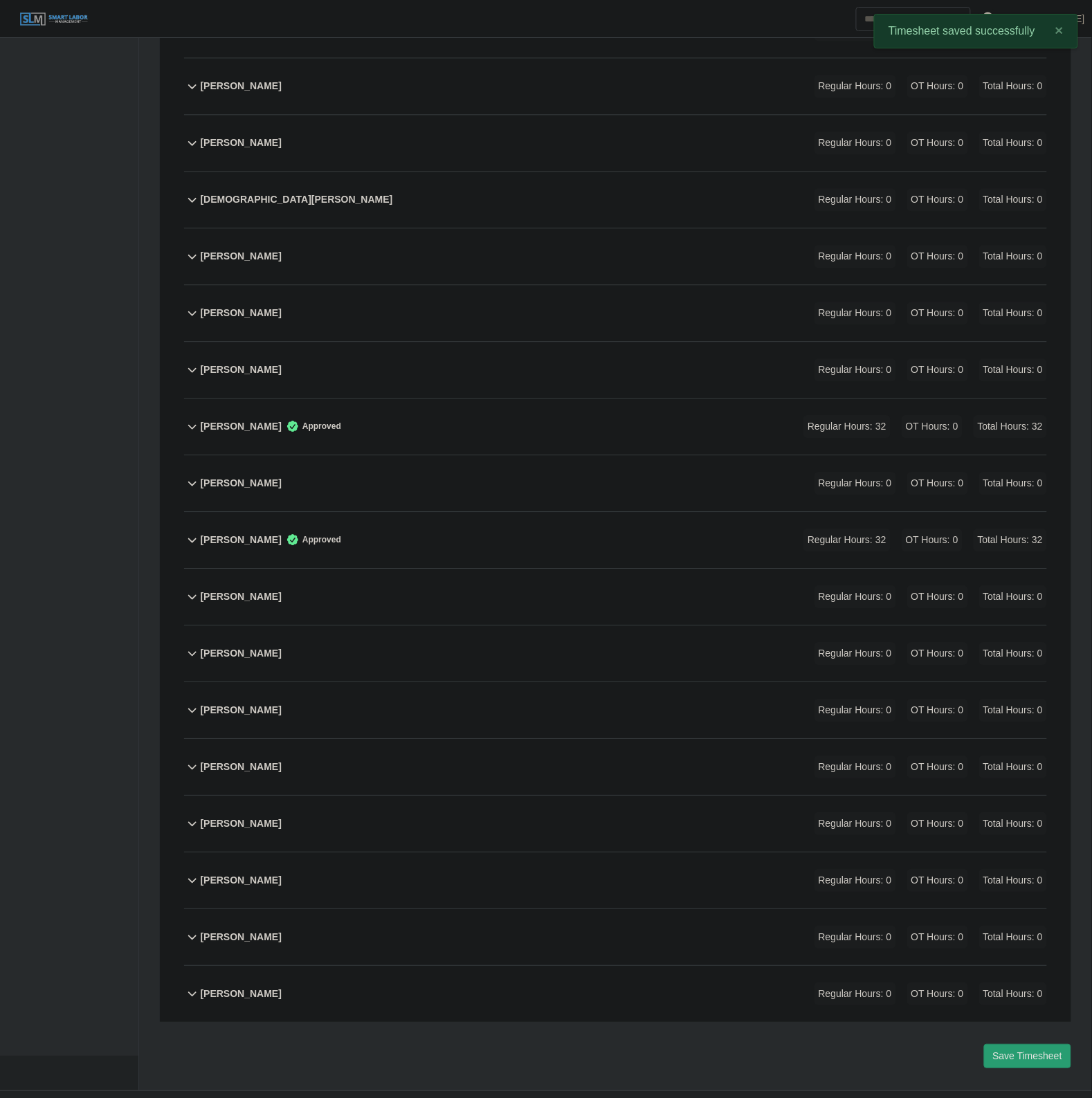
scroll to position [909, 0]
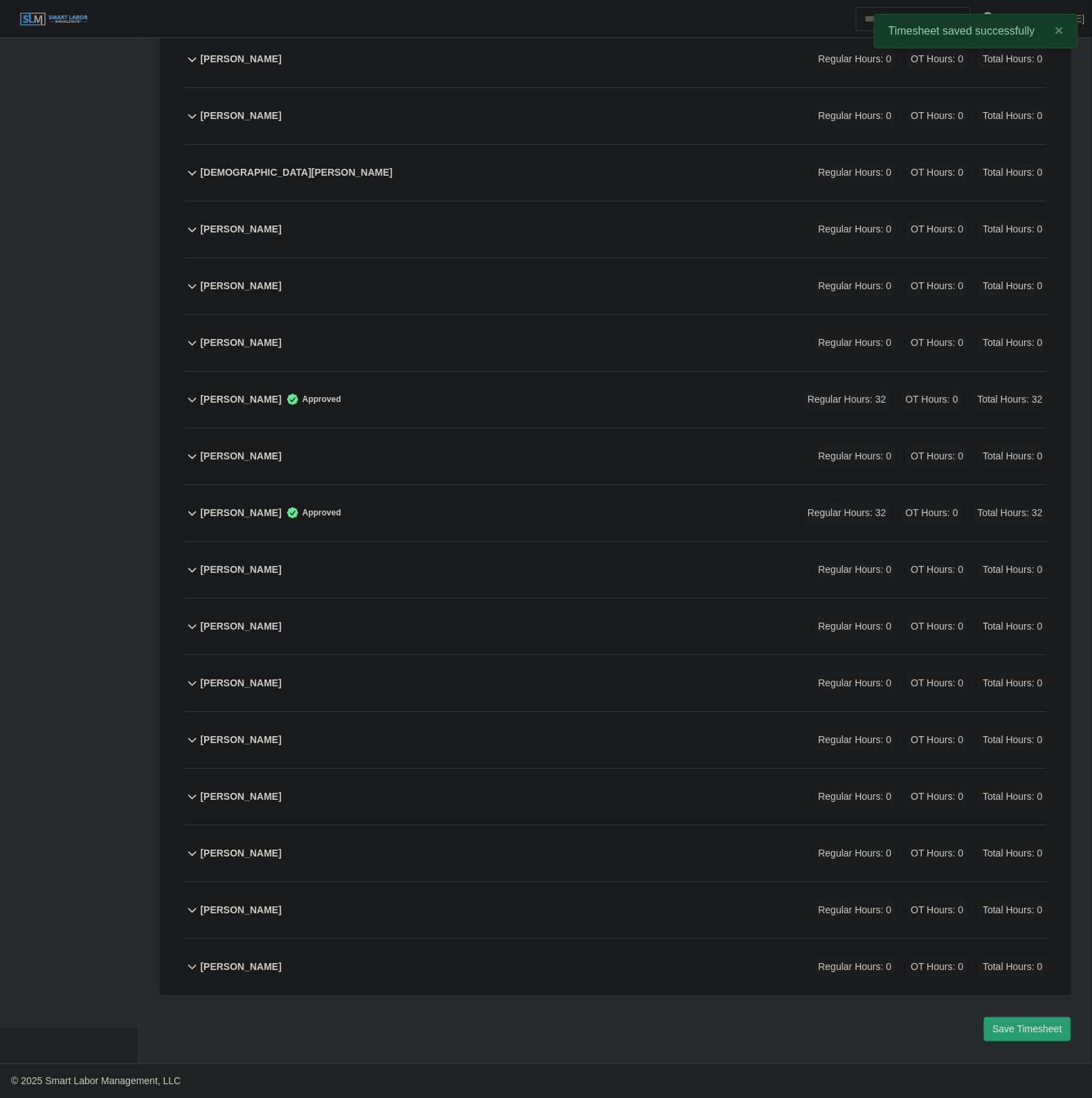
click at [358, 687] on div "Ricardo Silva Regular Hours: 0 OT Hours: 0 Total Hours: 0" at bounding box center [624, 683] width 846 height 56
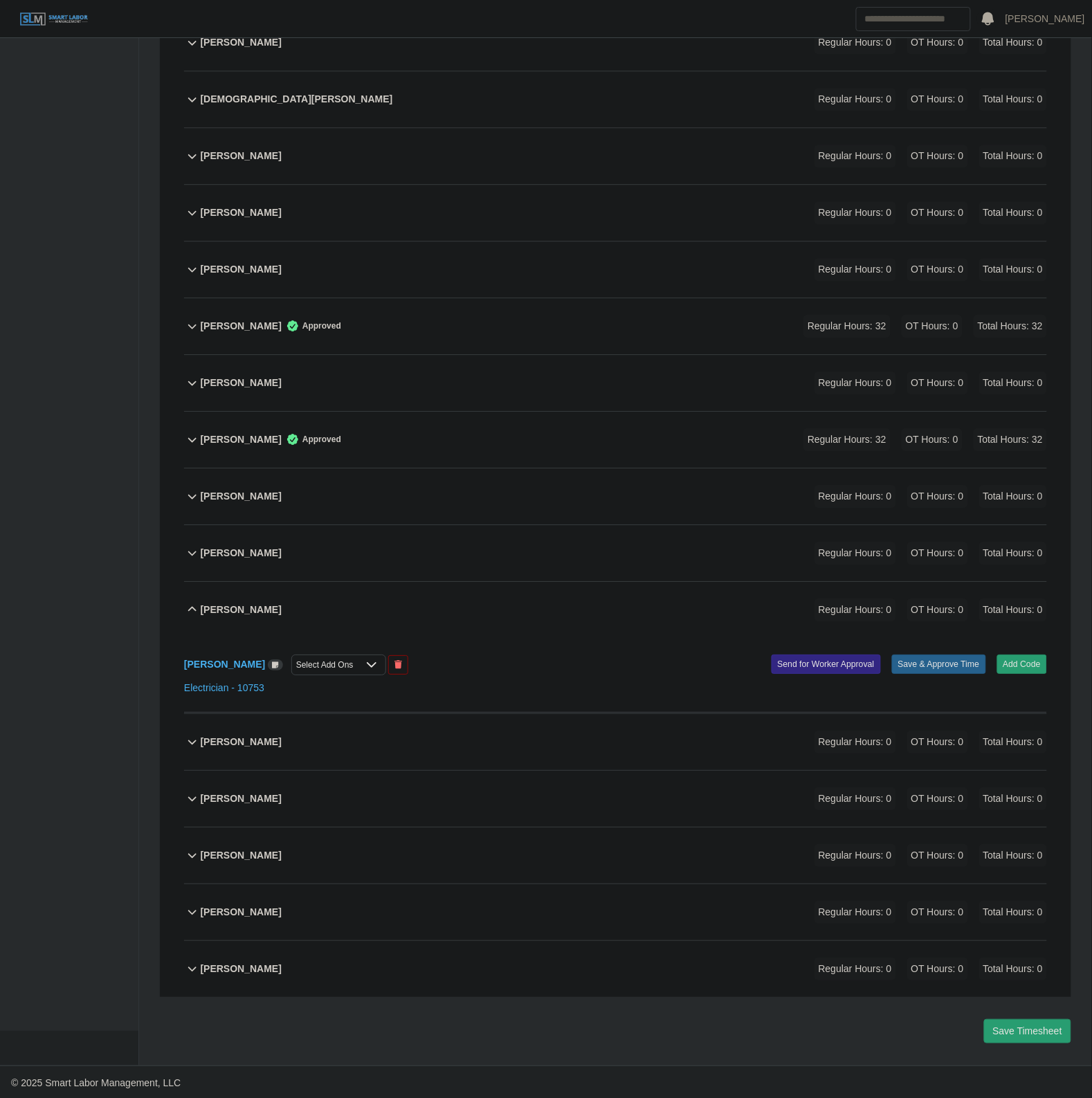
scroll to position [984, 0]
drag, startPoint x: 988, startPoint y: 656, endPoint x: 1005, endPoint y: 651, distance: 17.7
click at [993, 657] on div "Add Code Save & Approve Time Send for Worker Approval" at bounding box center [836, 663] width 442 height 21
click at [1017, 662] on button "Add Code" at bounding box center [1022, 662] width 51 height 19
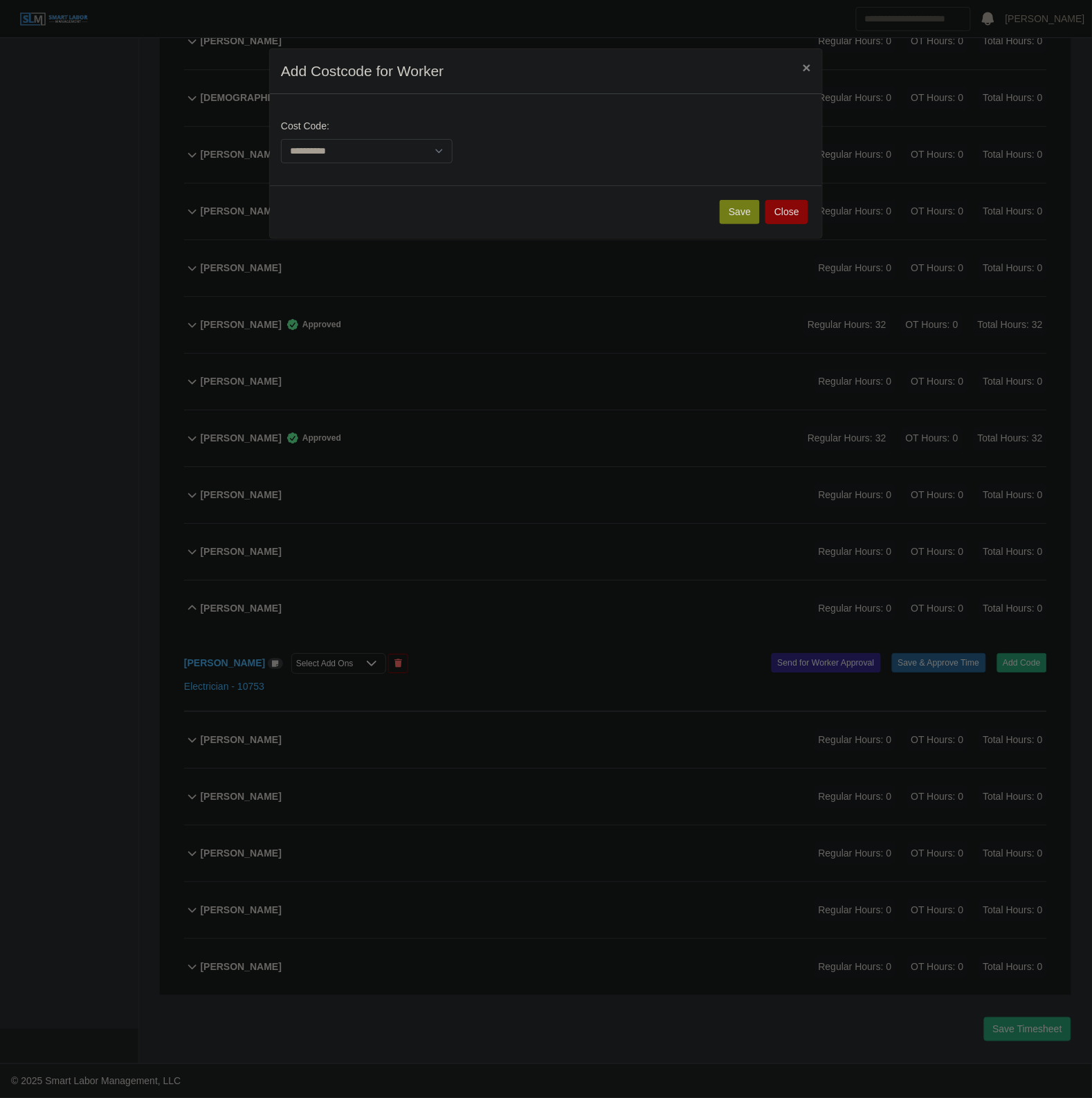
click at [313, 139] on div "**********" at bounding box center [367, 141] width 179 height 44
click at [343, 152] on select "**********" at bounding box center [366, 150] width 171 height 24
select select "**********"
click at [281, 139] on select "**********" at bounding box center [366, 150] width 171 height 24
click at [739, 220] on button "Save" at bounding box center [739, 212] width 40 height 24
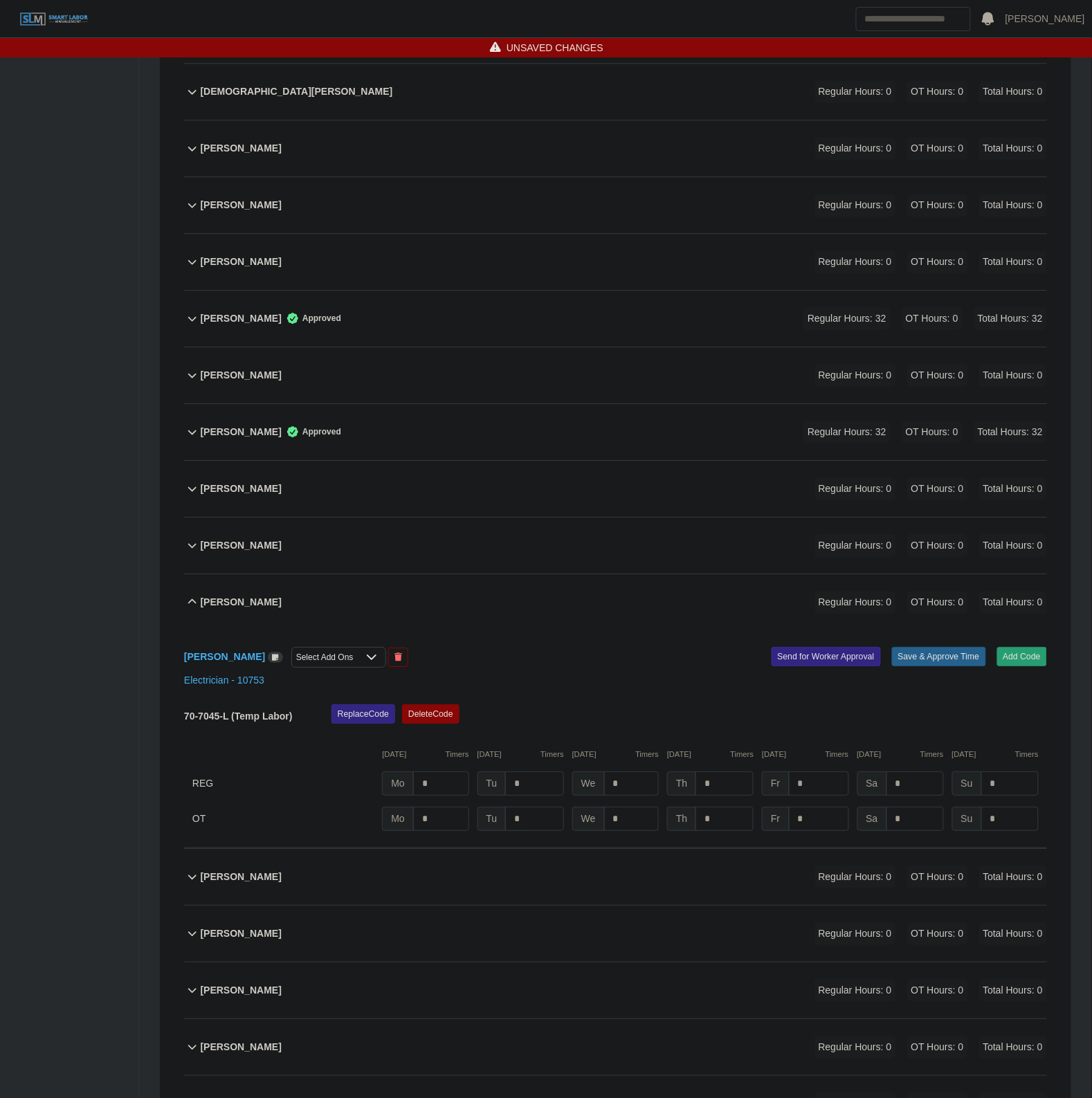
scroll to position [1128, 0]
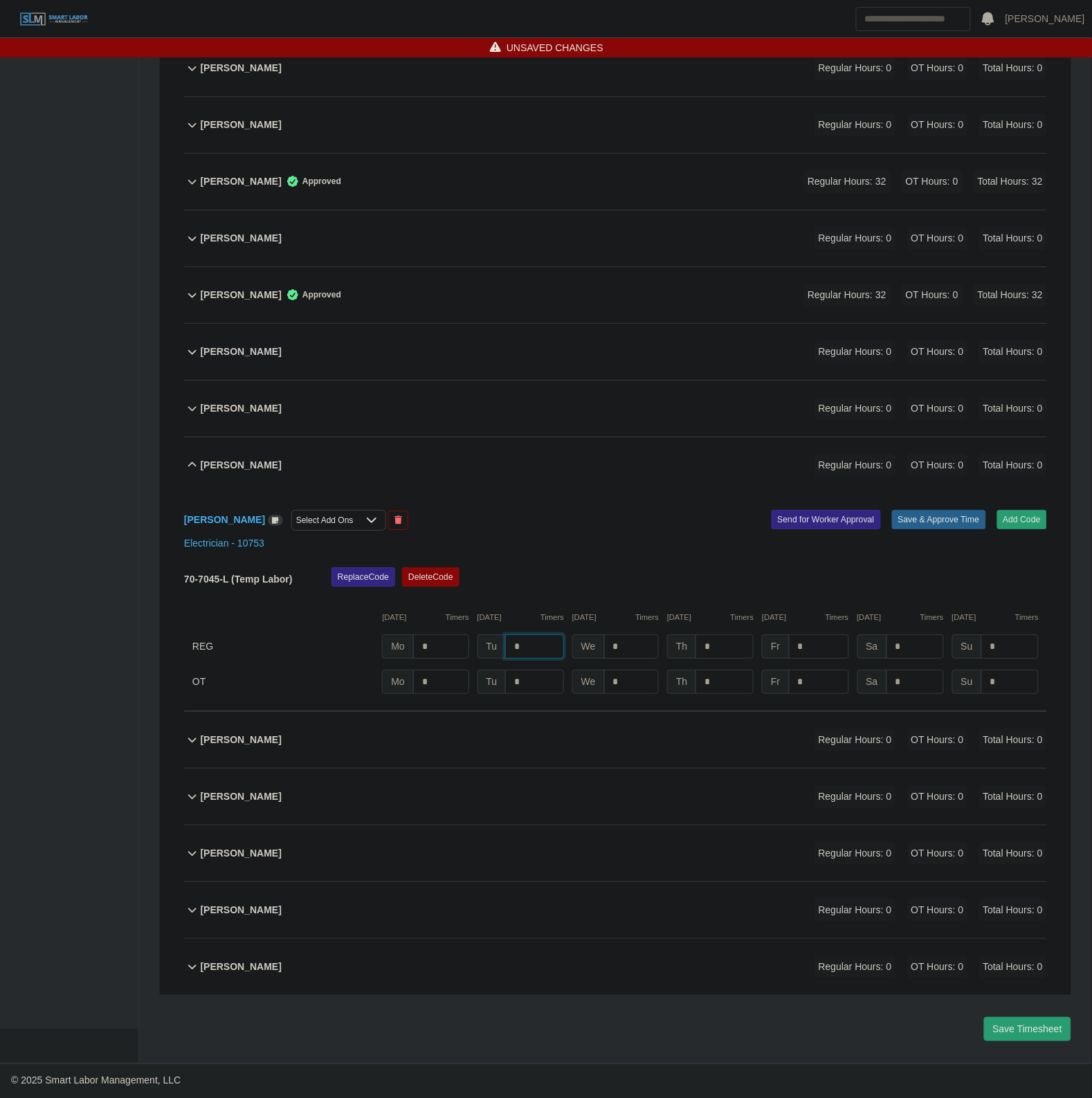
click at [541, 640] on input "*" at bounding box center [534, 646] width 58 height 24
type input "*"
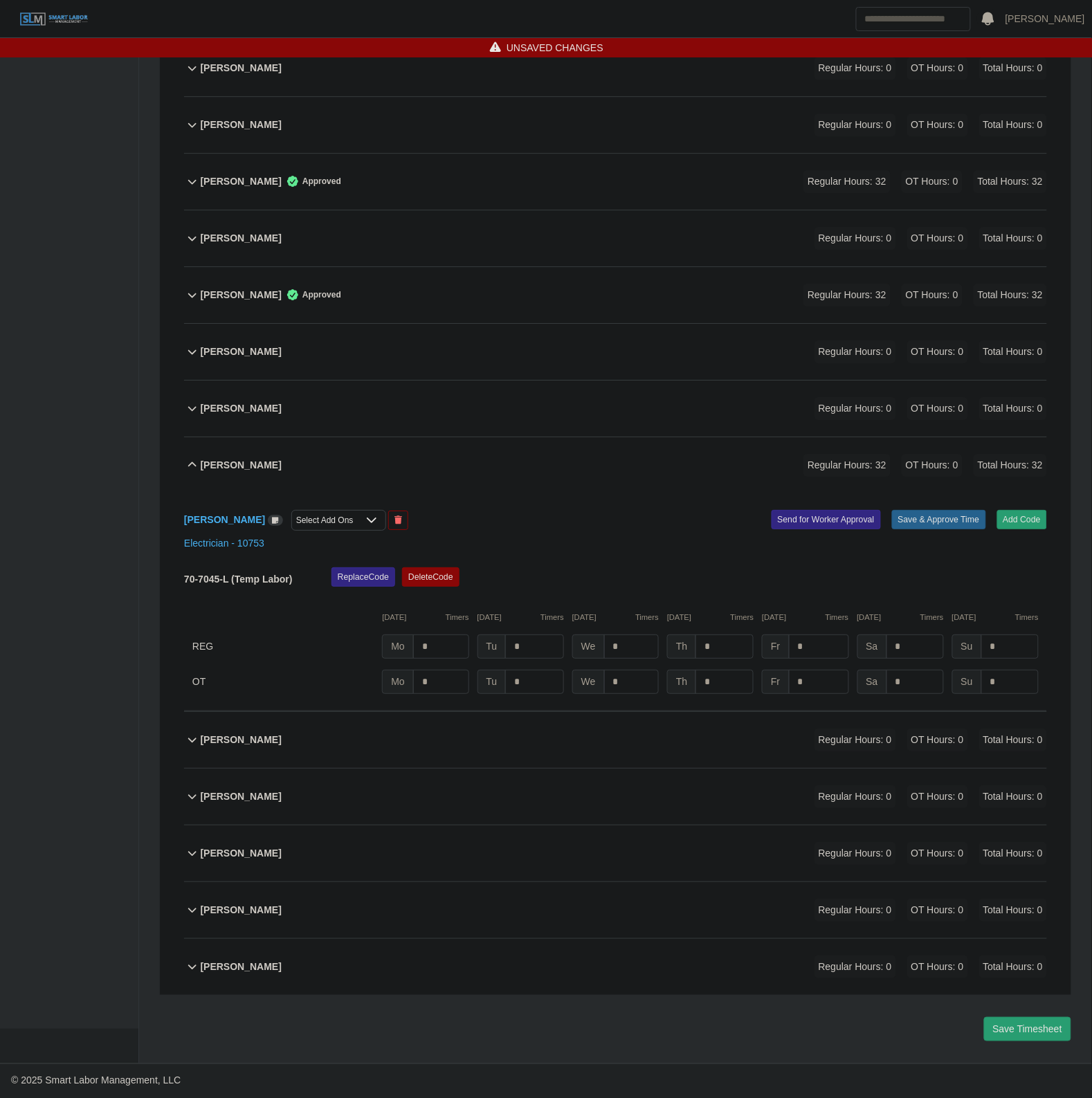
click at [956, 503] on div "Ricardo Silva Select Add Ons Add Code Save & Approve Time Send for Worker Appro…" at bounding box center [615, 602] width 863 height 218
click at [946, 521] on button "Save & Approve Time" at bounding box center [938, 519] width 94 height 19
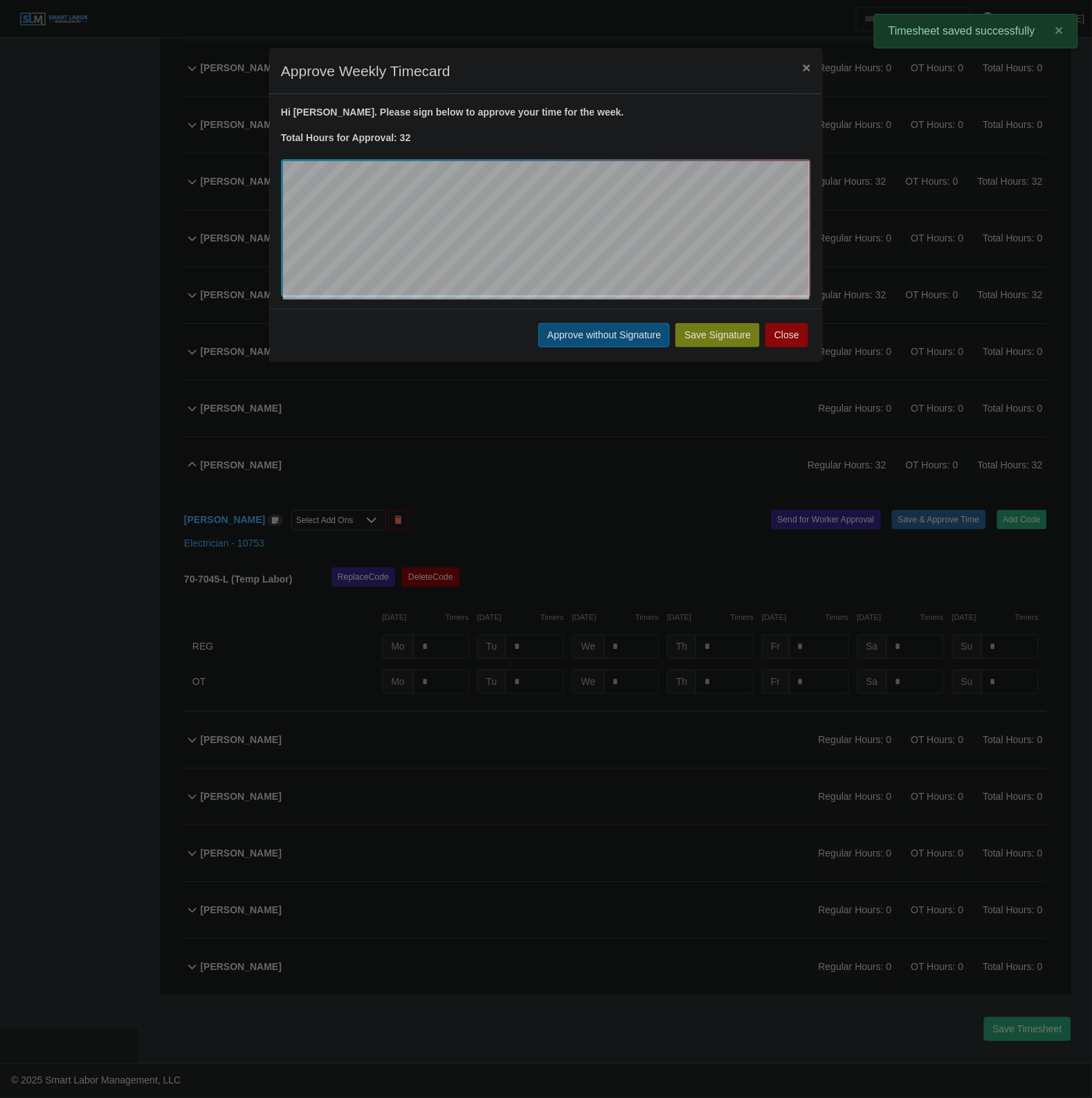
click at [582, 333] on button "Approve without Signature" at bounding box center [604, 335] width 132 height 24
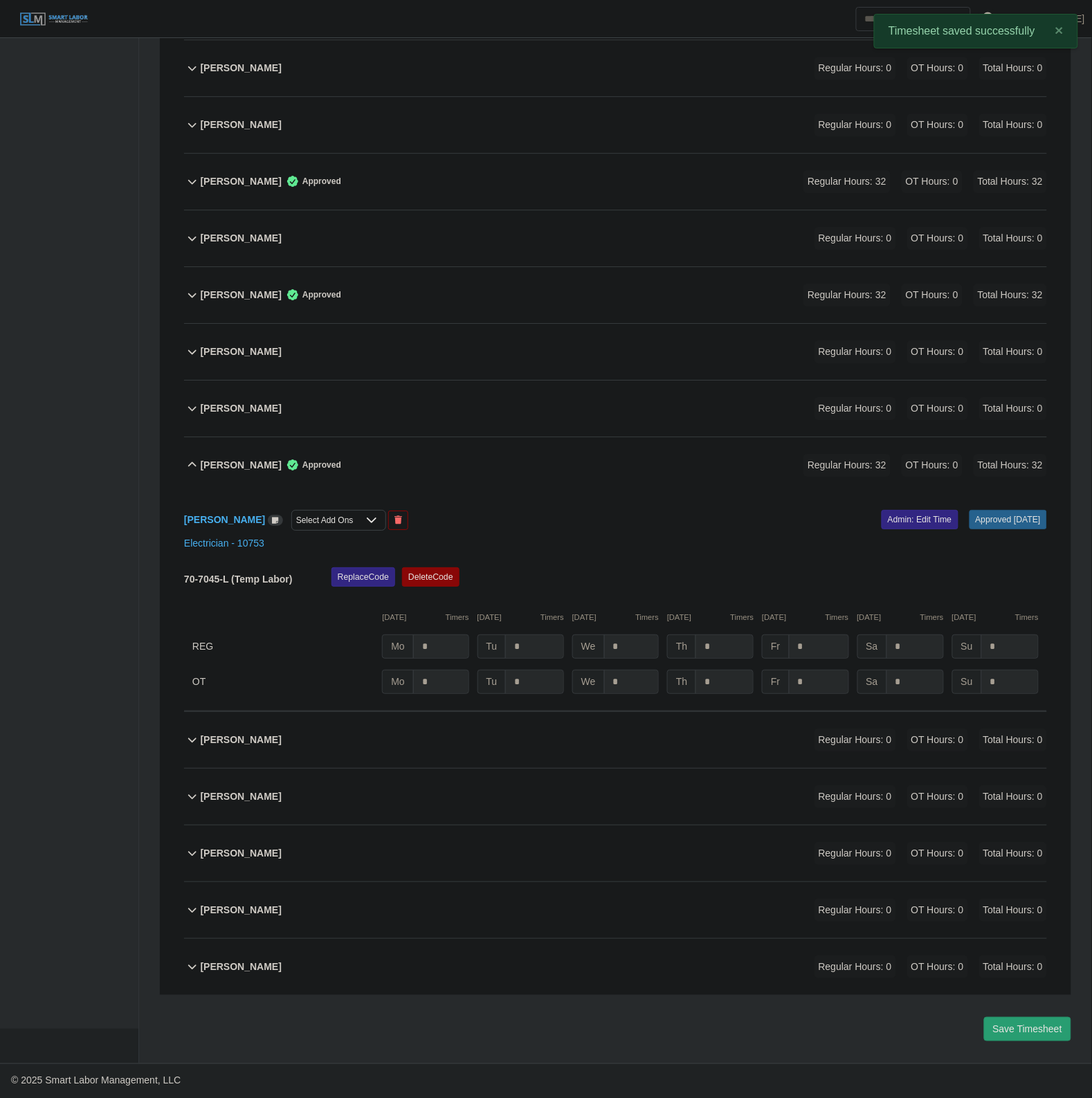
click at [587, 475] on div "Ricardo Silva Approved Regular Hours: 32 OT Hours: 0 Total Hours: 32" at bounding box center [624, 465] width 846 height 56
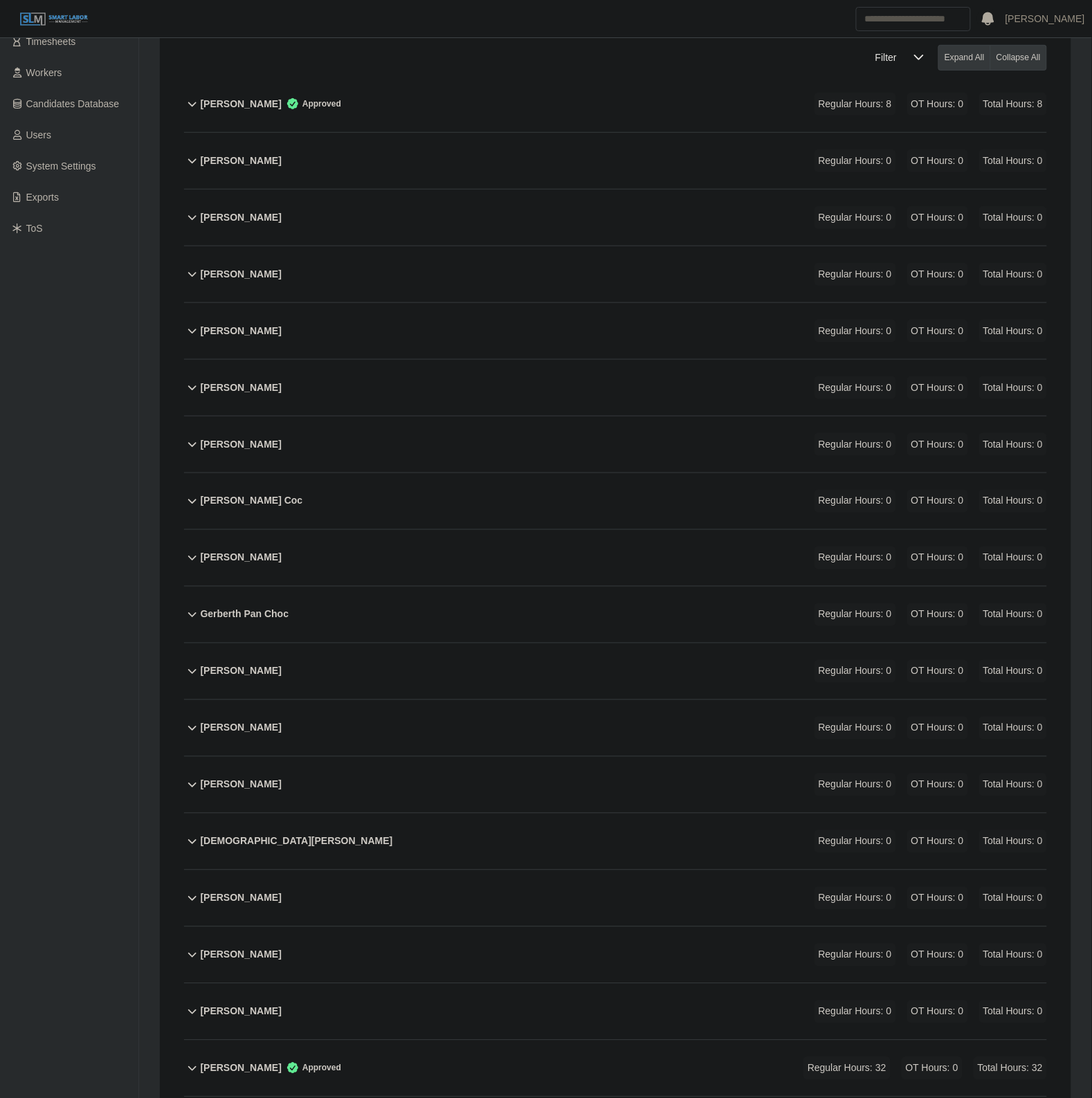
scroll to position [259, 0]
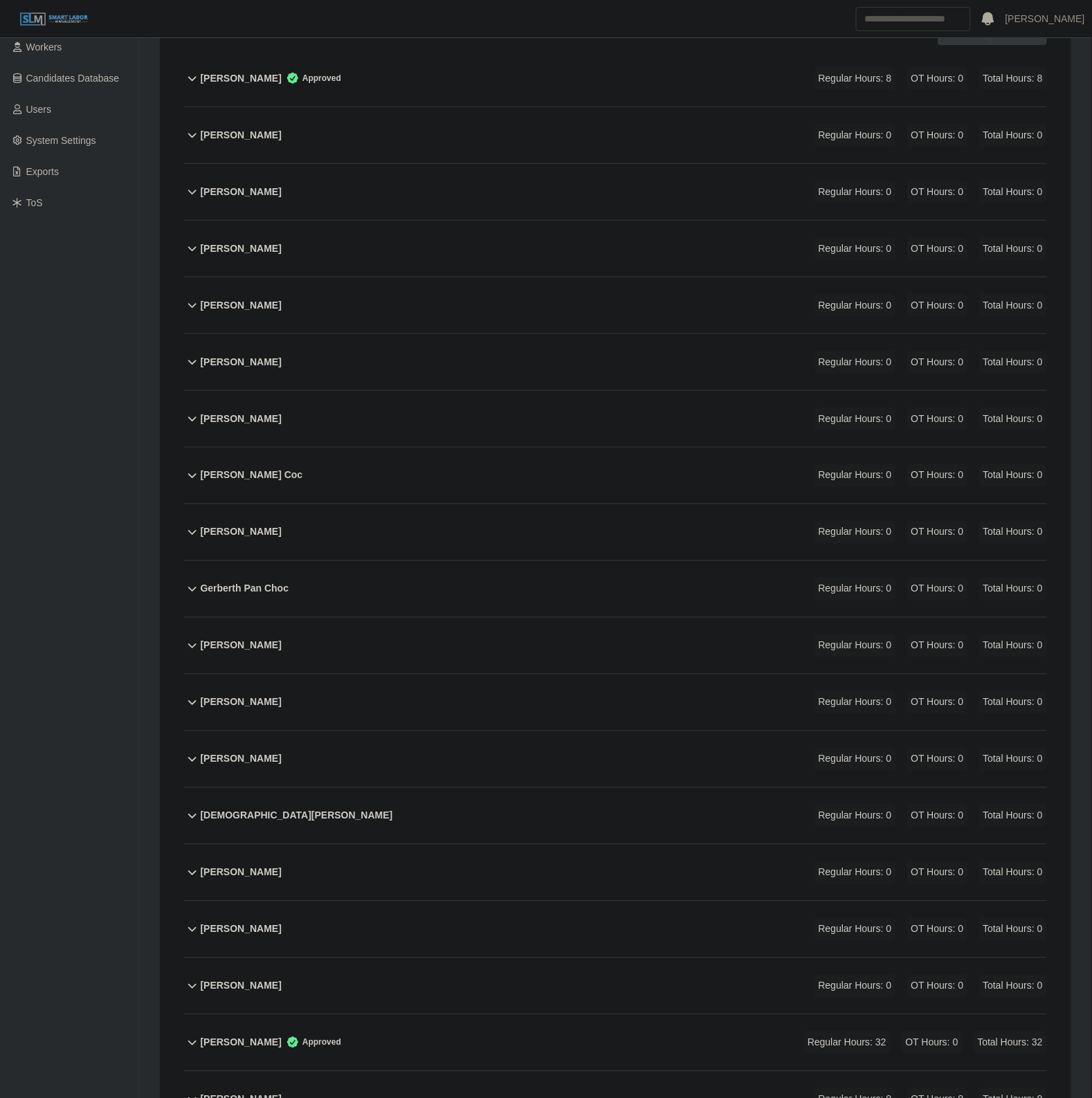
click at [509, 531] on div "Enrique Baltazar Aragon Regular Hours: 0 OT Hours: 0 Total Hours: 0" at bounding box center [624, 532] width 846 height 56
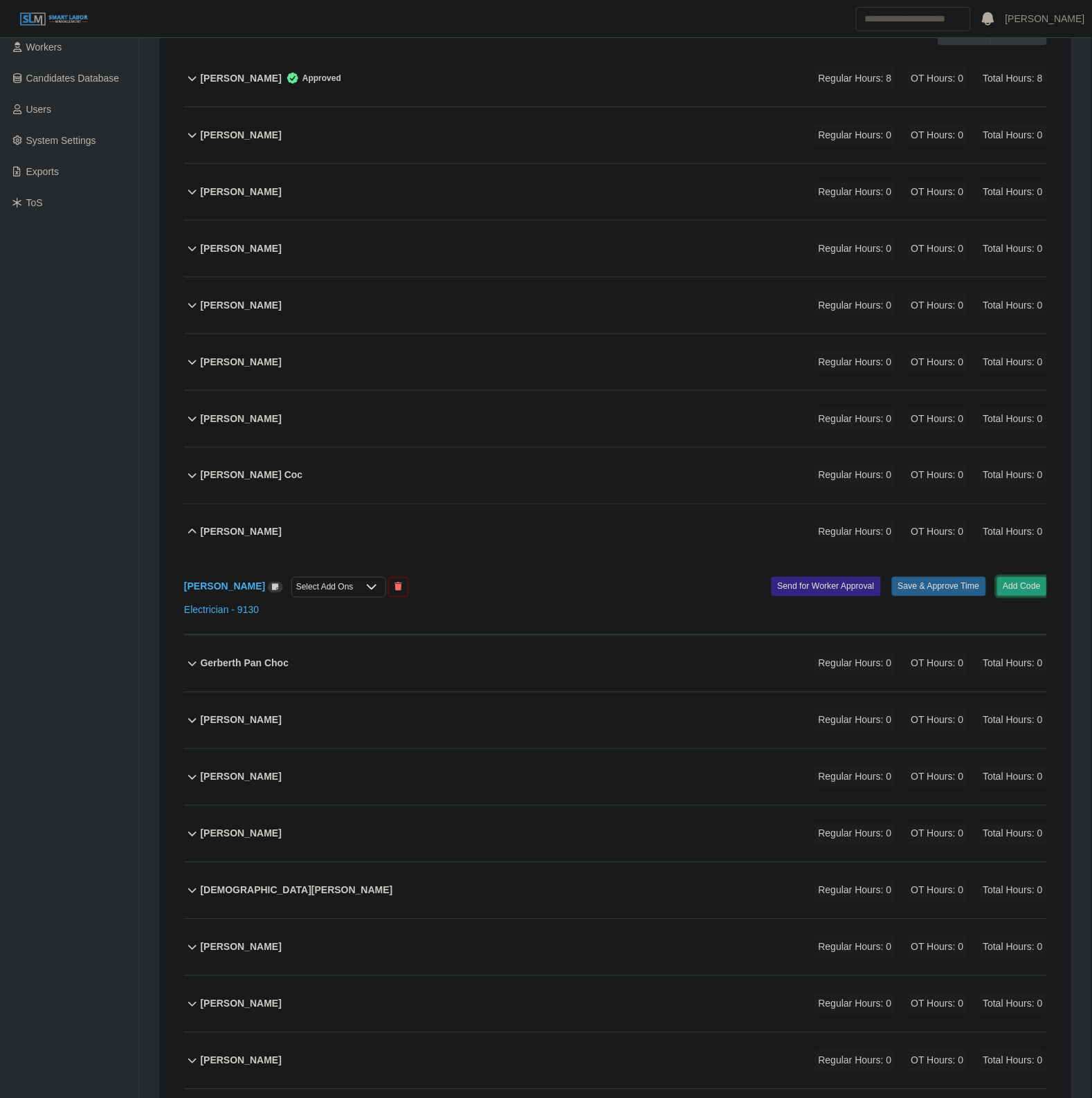
click at [1029, 593] on button "Add Code" at bounding box center [1022, 586] width 51 height 19
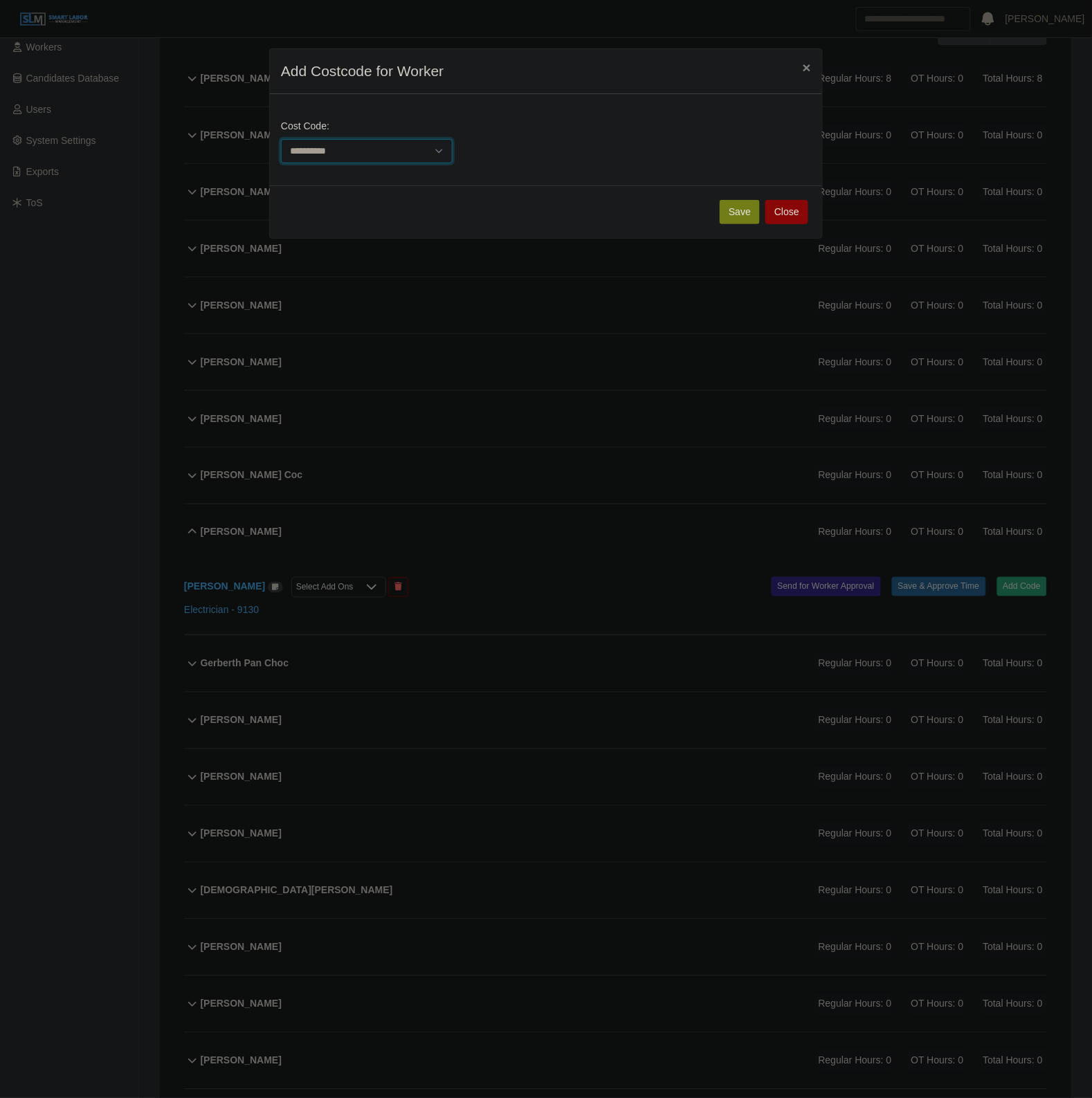
click at [403, 156] on select "**********" at bounding box center [366, 150] width 171 height 24
select select "**********"
click at [281, 139] on select "**********" at bounding box center [366, 150] width 171 height 24
click at [728, 221] on button "Save" at bounding box center [739, 212] width 40 height 24
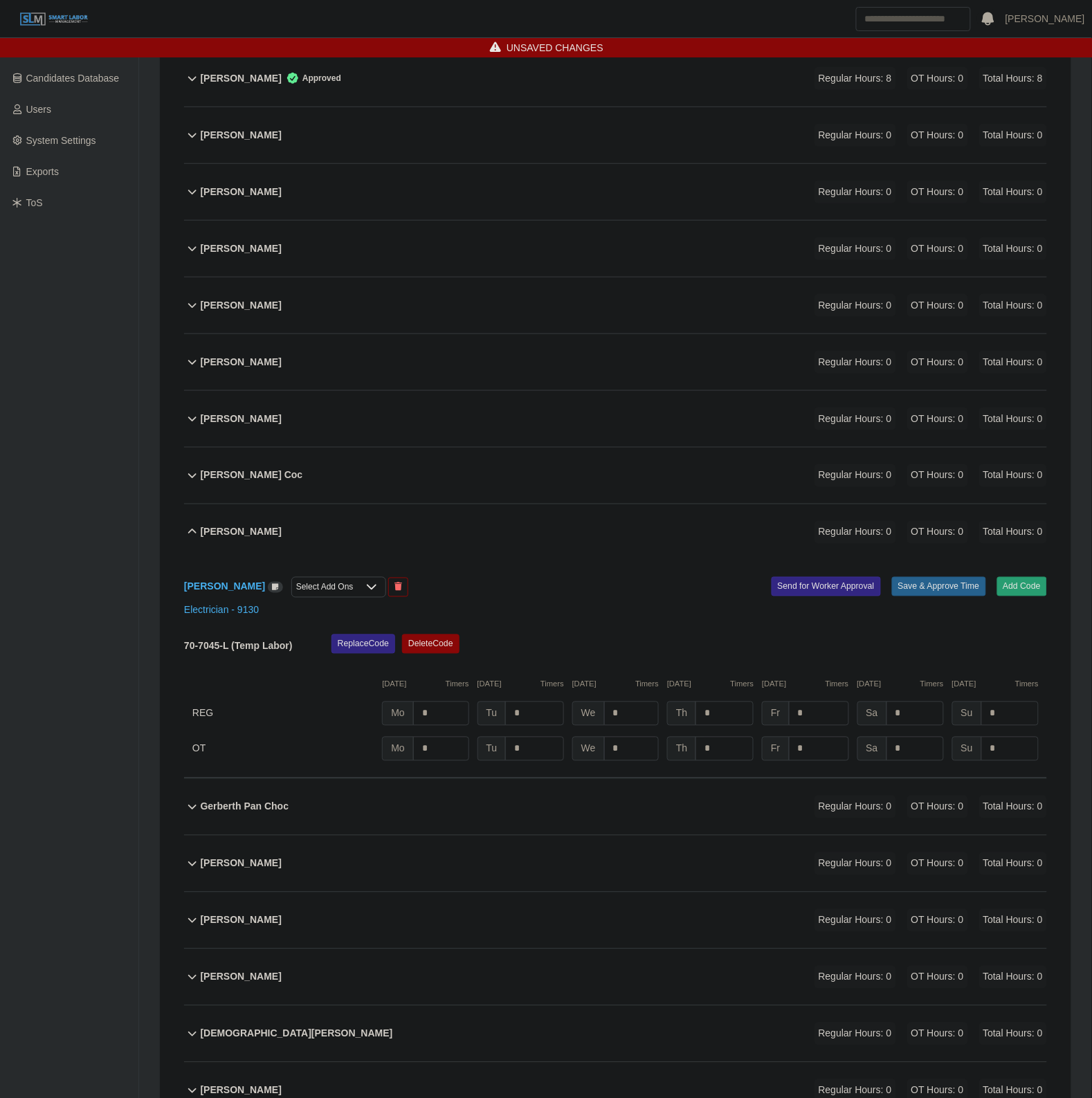
click at [543, 732] on div "70-7045-L (Temp Labor) Replace Code Delete Code 09/01/2025 Timers 09/02/2025 Ti…" at bounding box center [615, 697] width 863 height 126
click at [539, 724] on input "*" at bounding box center [534, 713] width 58 height 24
type input "*"
click at [941, 570] on div "Enrique Baltazar Aragon Select Add Ons Add Code Save & Approve Time Send for Wo…" at bounding box center [615, 669] width 863 height 218
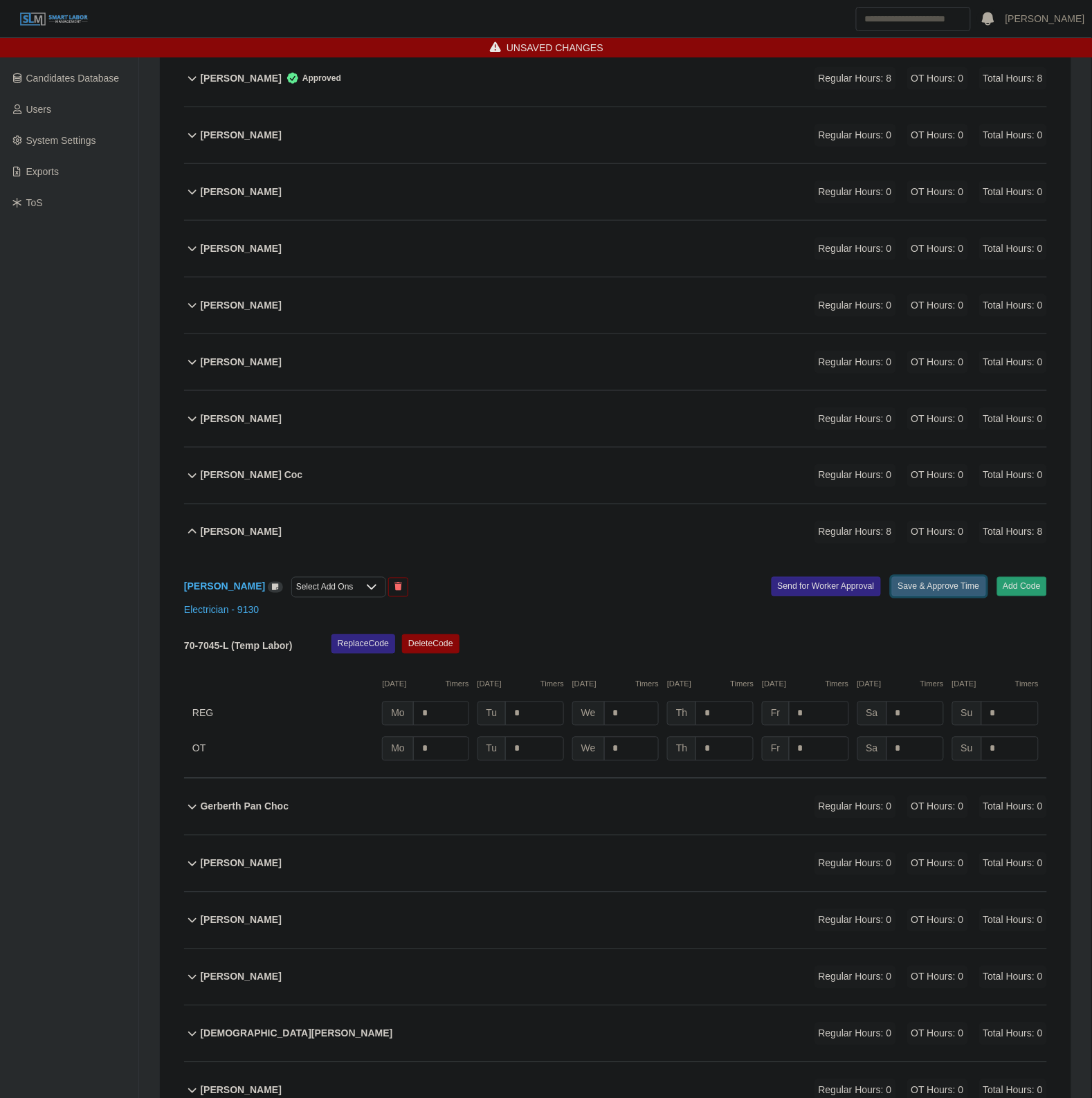
click at [940, 589] on button "Save & Approve Time" at bounding box center [938, 586] width 94 height 19
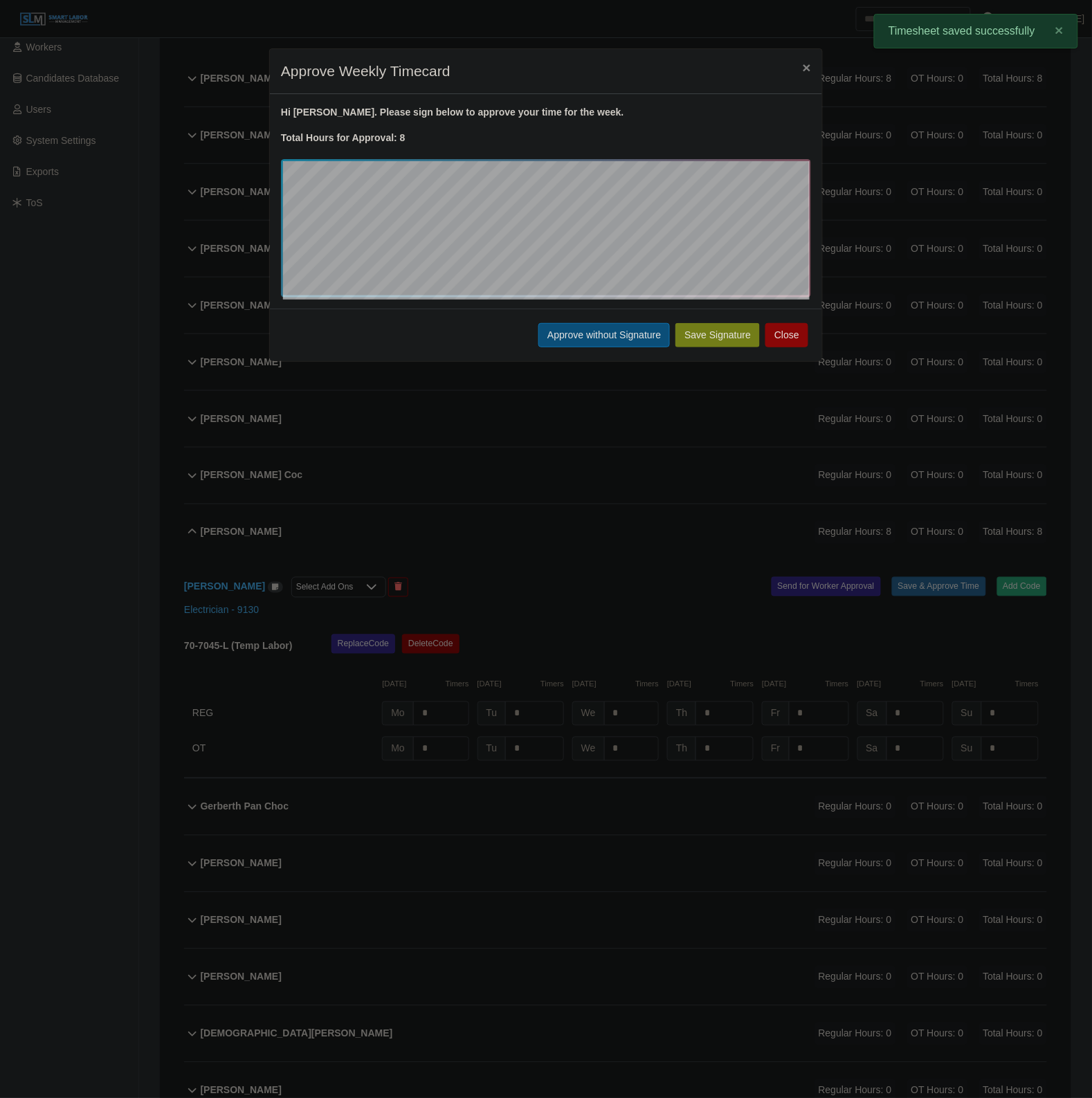
click at [589, 334] on button "Approve without Signature" at bounding box center [604, 335] width 132 height 24
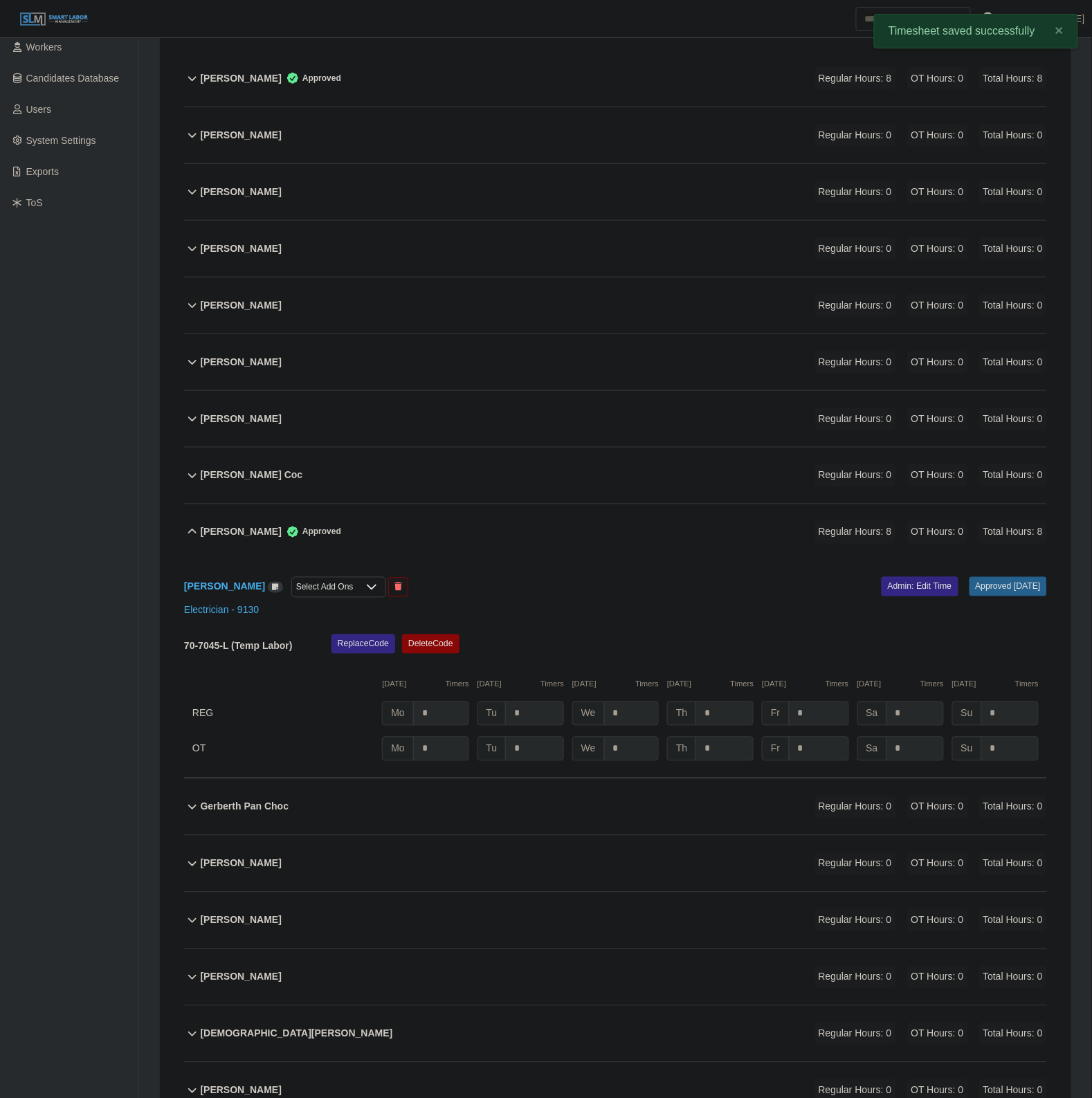
click at [530, 557] on div "Enrique Baltazar Aragon Approved Regular Hours: 8 OT Hours: 0 Total Hours: 8" at bounding box center [624, 532] width 846 height 56
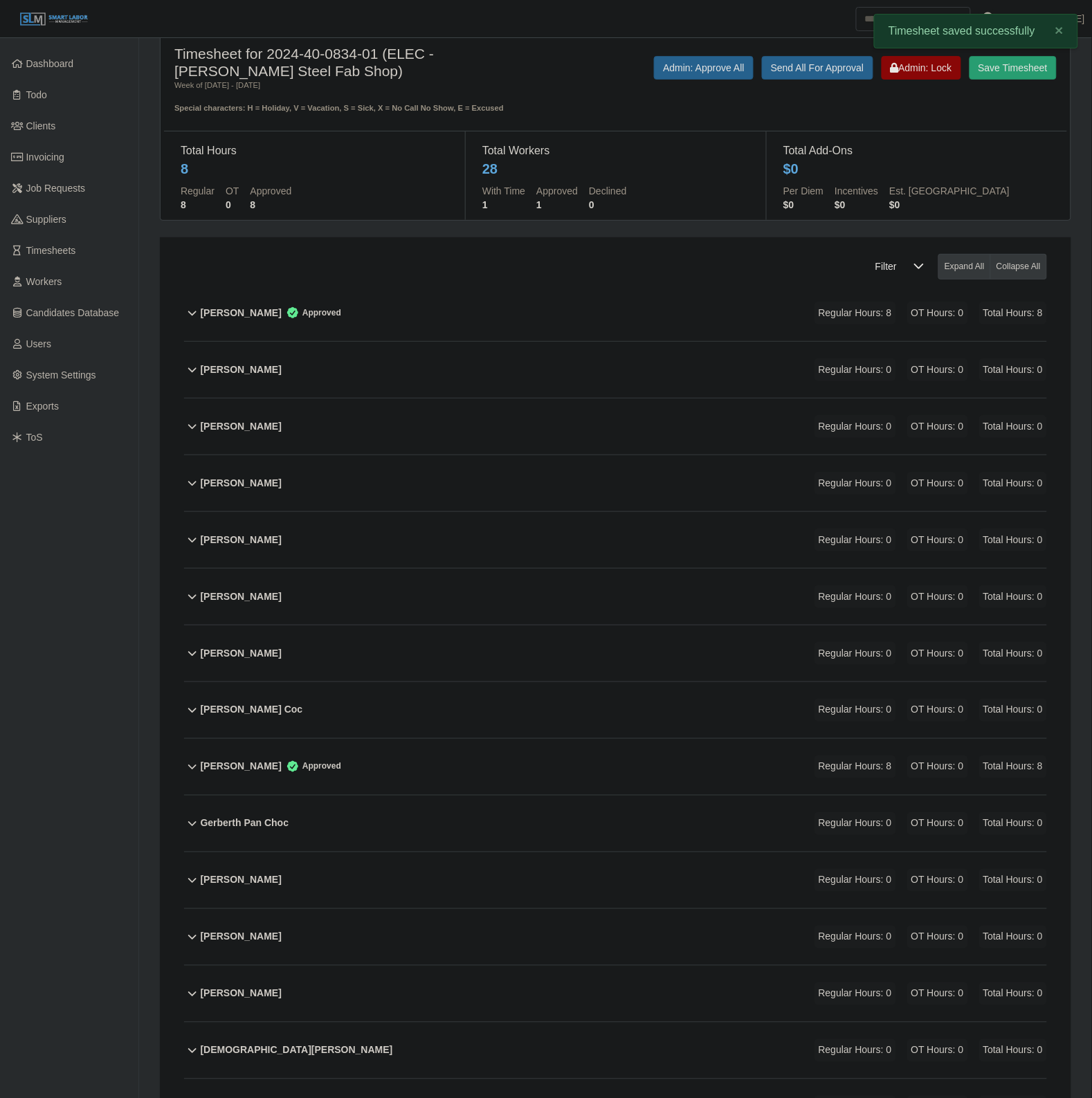
scroll to position [0, 0]
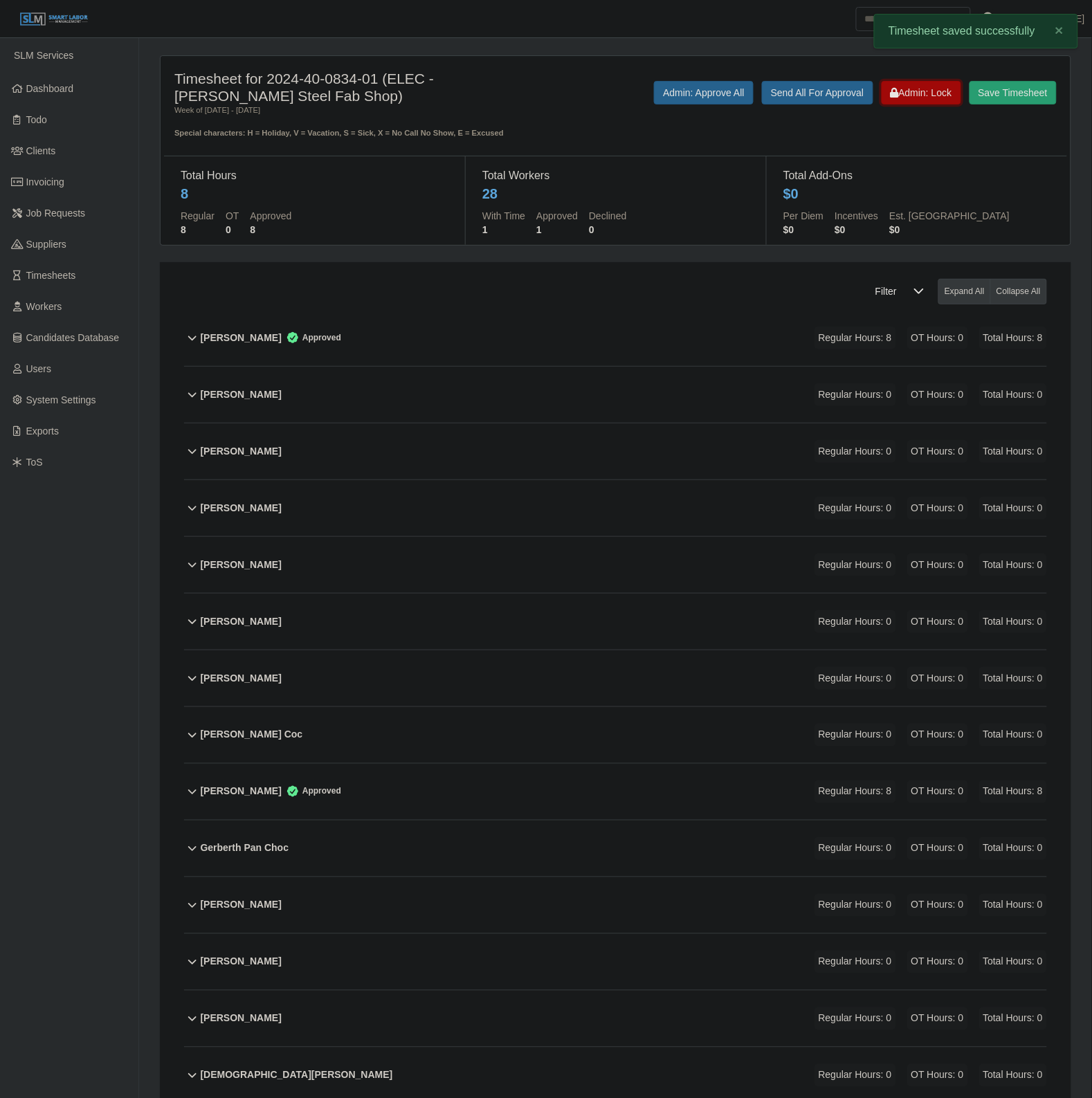
drag, startPoint x: 914, startPoint y: 89, endPoint x: 787, endPoint y: 126, distance: 132.3
click at [914, 88] on span "Admin: Lock" at bounding box center [921, 93] width 62 height 11
click at [83, 180] on link "Invoicing" at bounding box center [69, 182] width 139 height 31
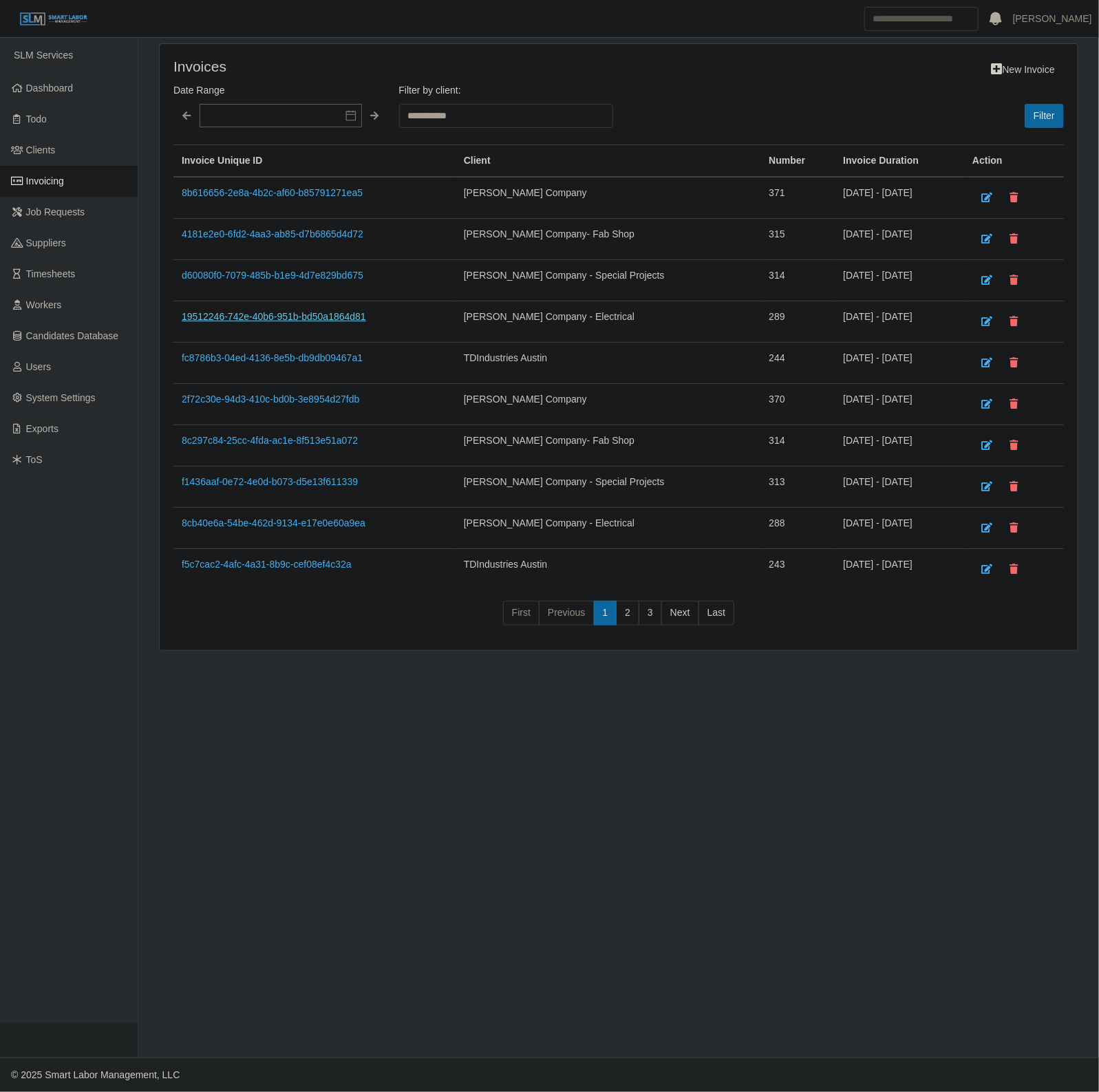
click at [308, 321] on link "19512246-742e-40b6-951b-bd50a1864d81" at bounding box center [274, 316] width 184 height 11
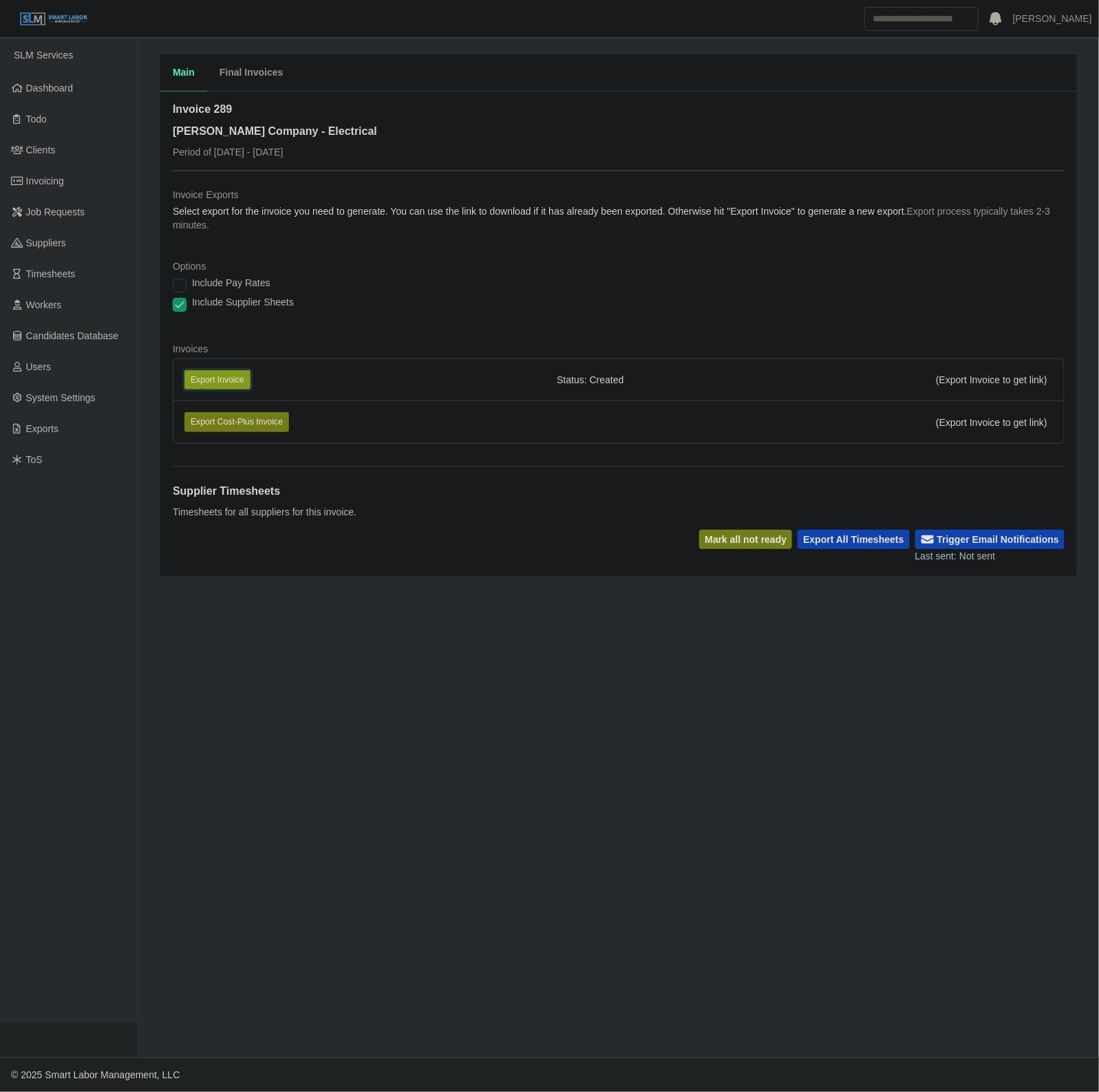
click at [233, 385] on button "Export Invoice" at bounding box center [217, 380] width 66 height 19
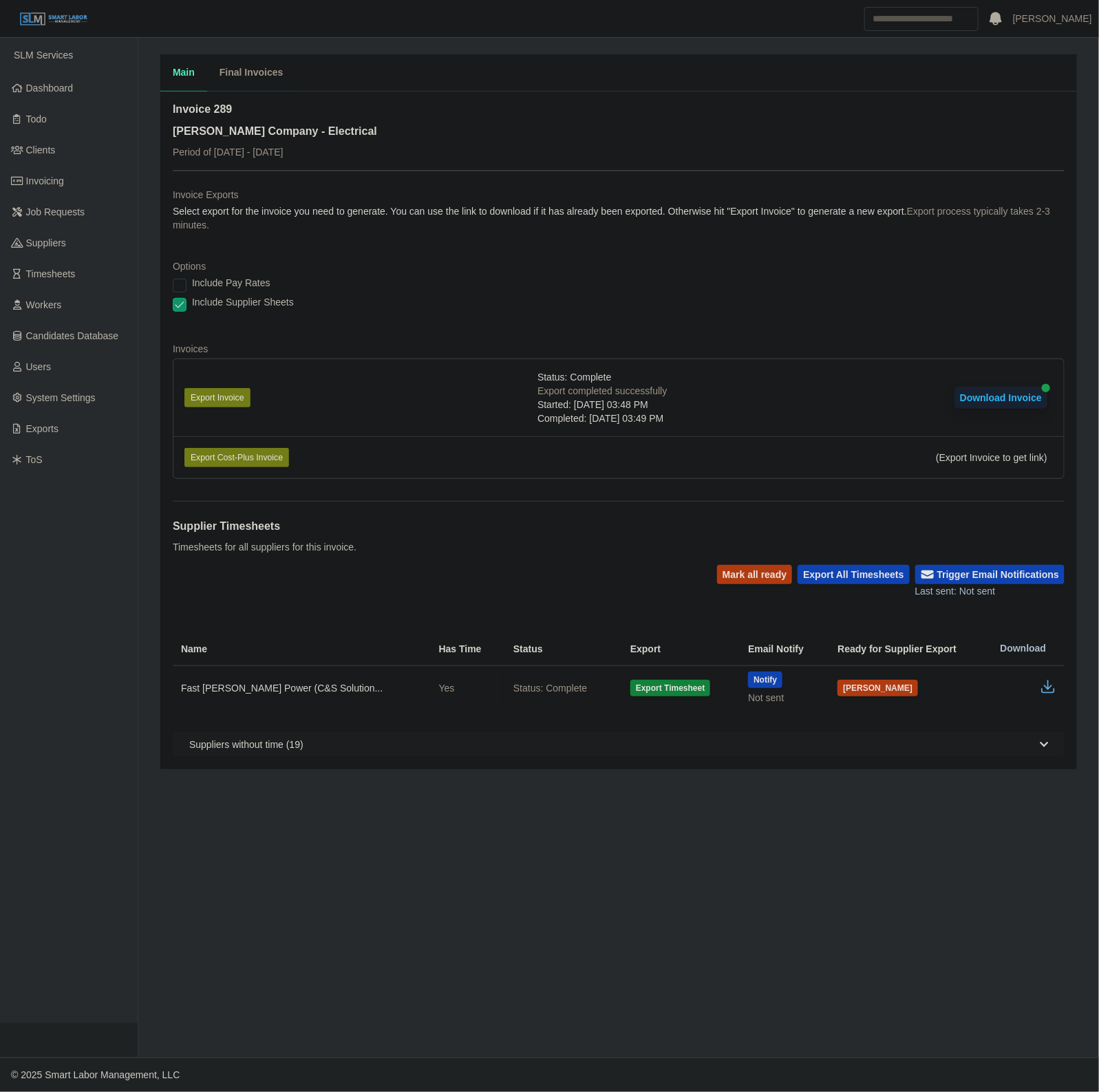
drag, startPoint x: 605, startPoint y: 284, endPoint x: 487, endPoint y: 191, distance: 150.2
click at [605, 284] on div "Include Pay Rates" at bounding box center [618, 285] width 892 height 19
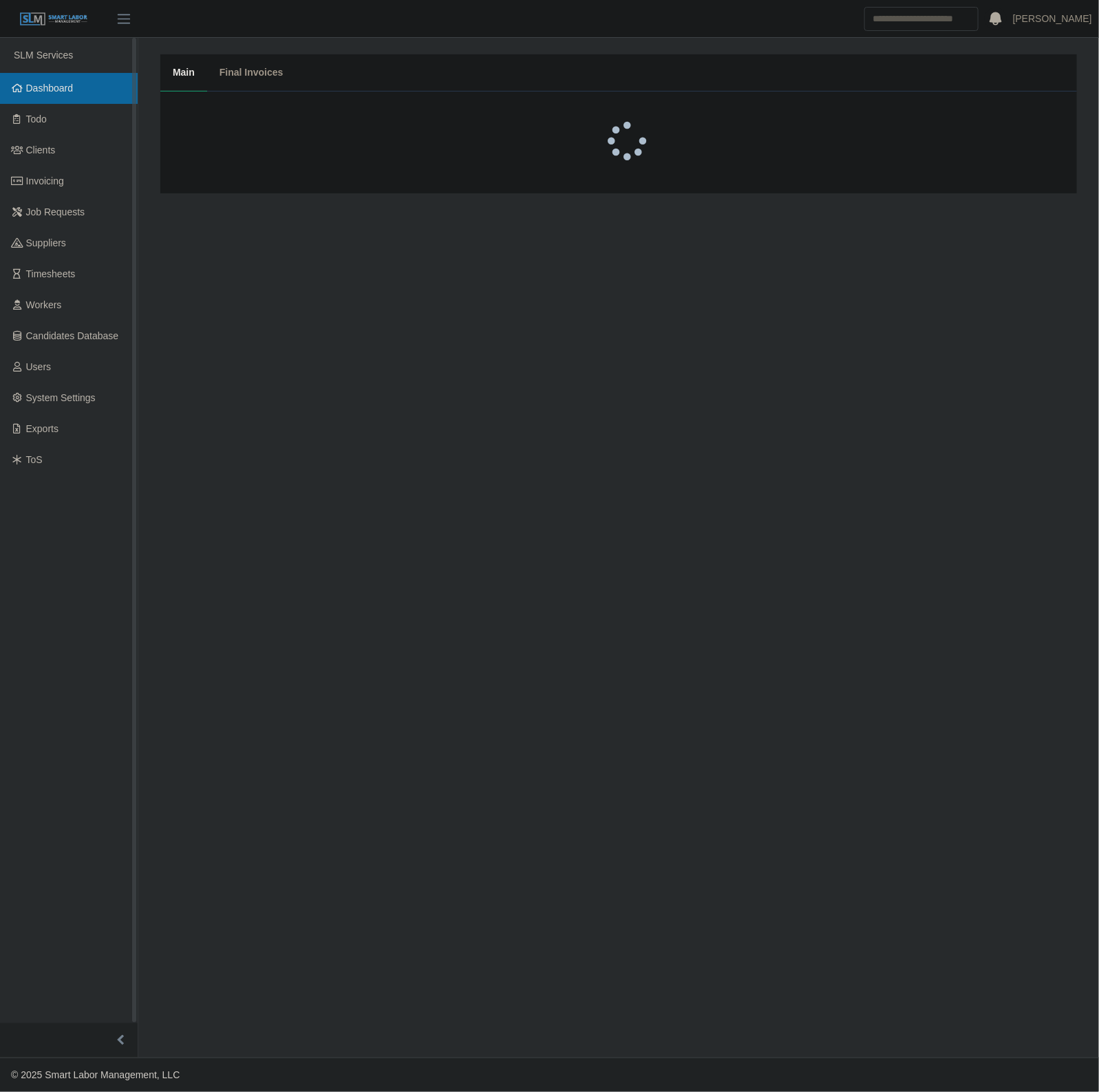
click at [43, 83] on span "Dashboard" at bounding box center [50, 88] width 47 height 11
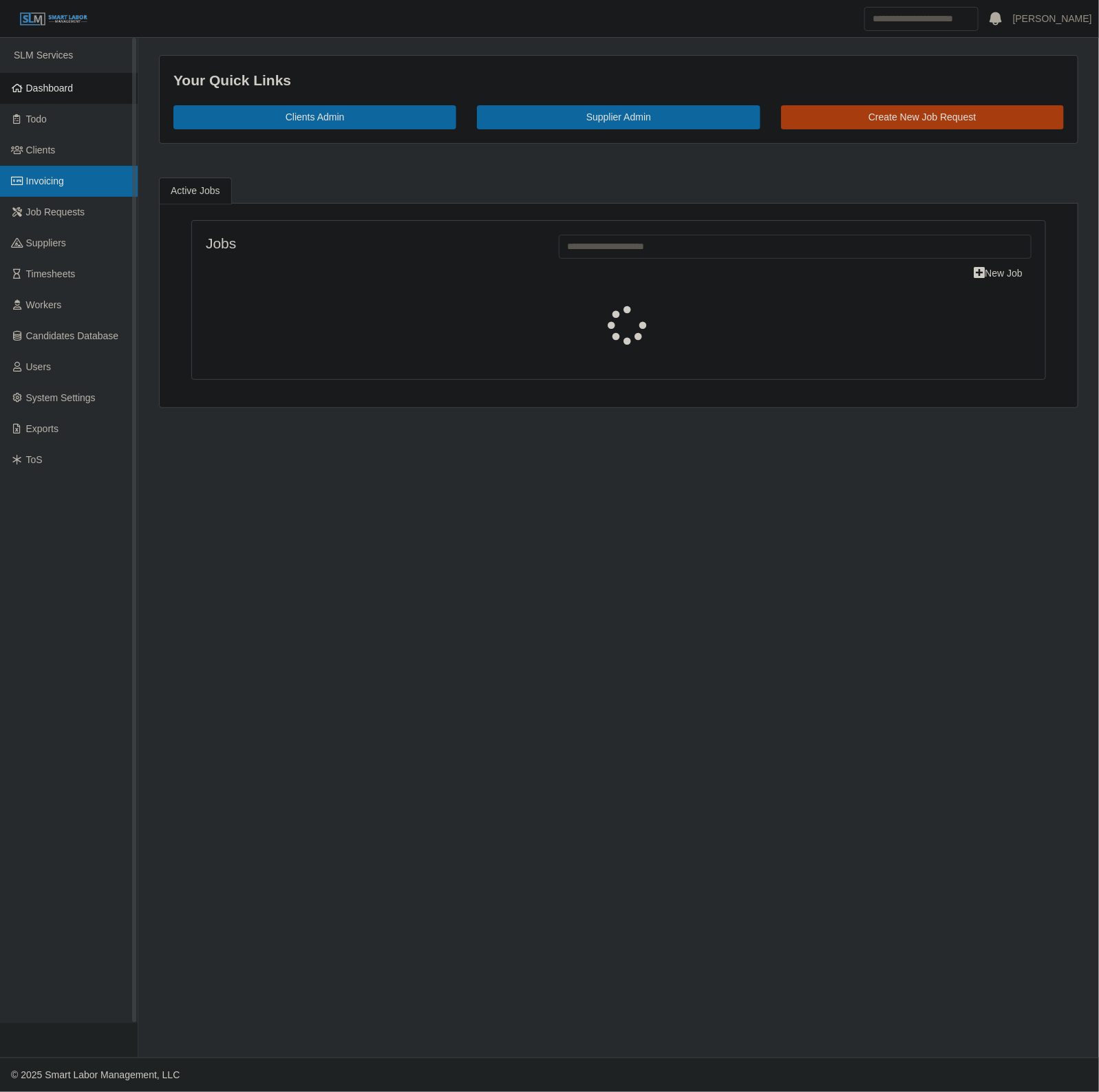
click at [56, 186] on span "Invoicing" at bounding box center [45, 181] width 38 height 11
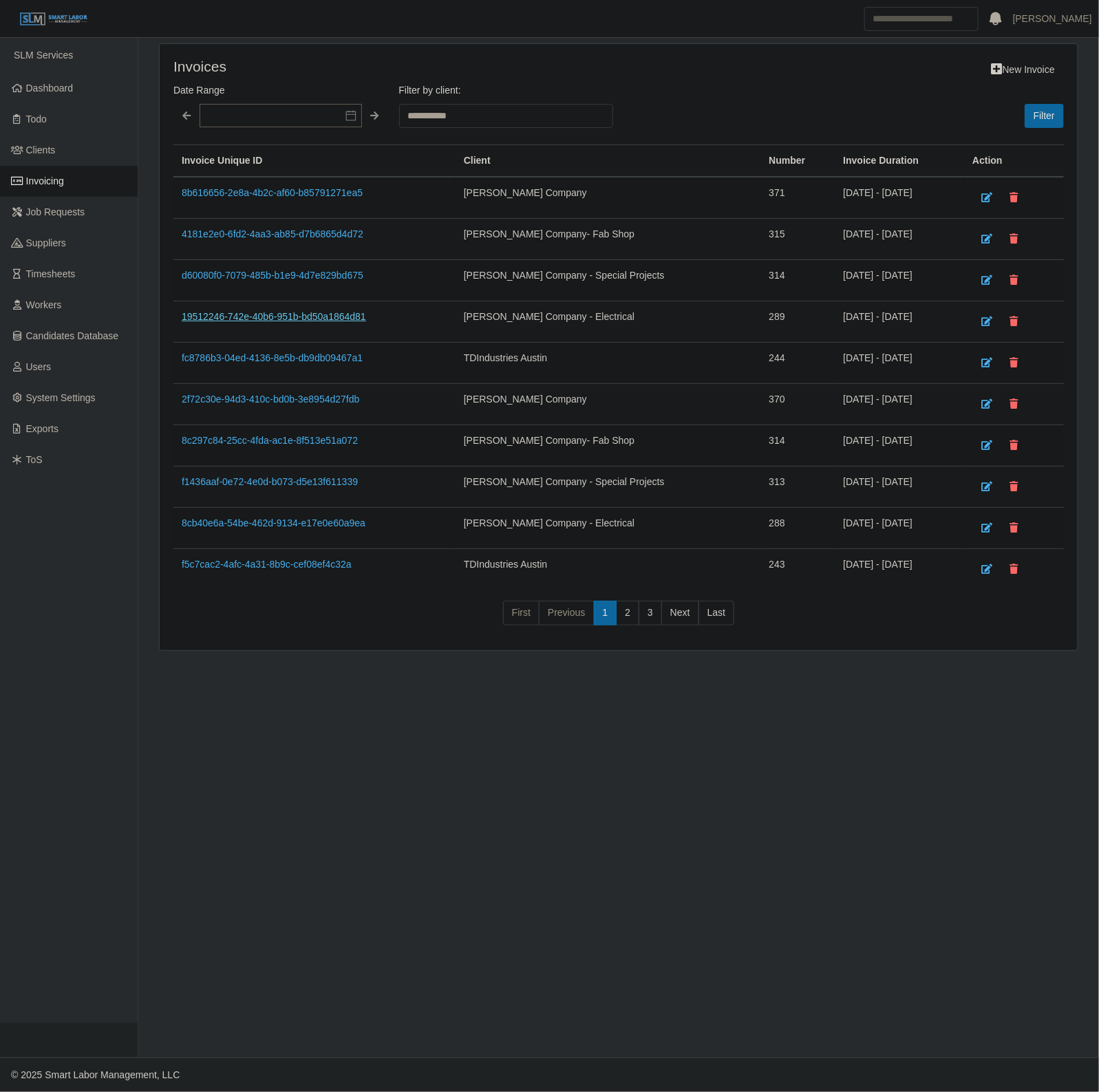
click at [269, 316] on link "19512246-742e-40b6-951b-bd50a1864d81" at bounding box center [274, 316] width 184 height 11
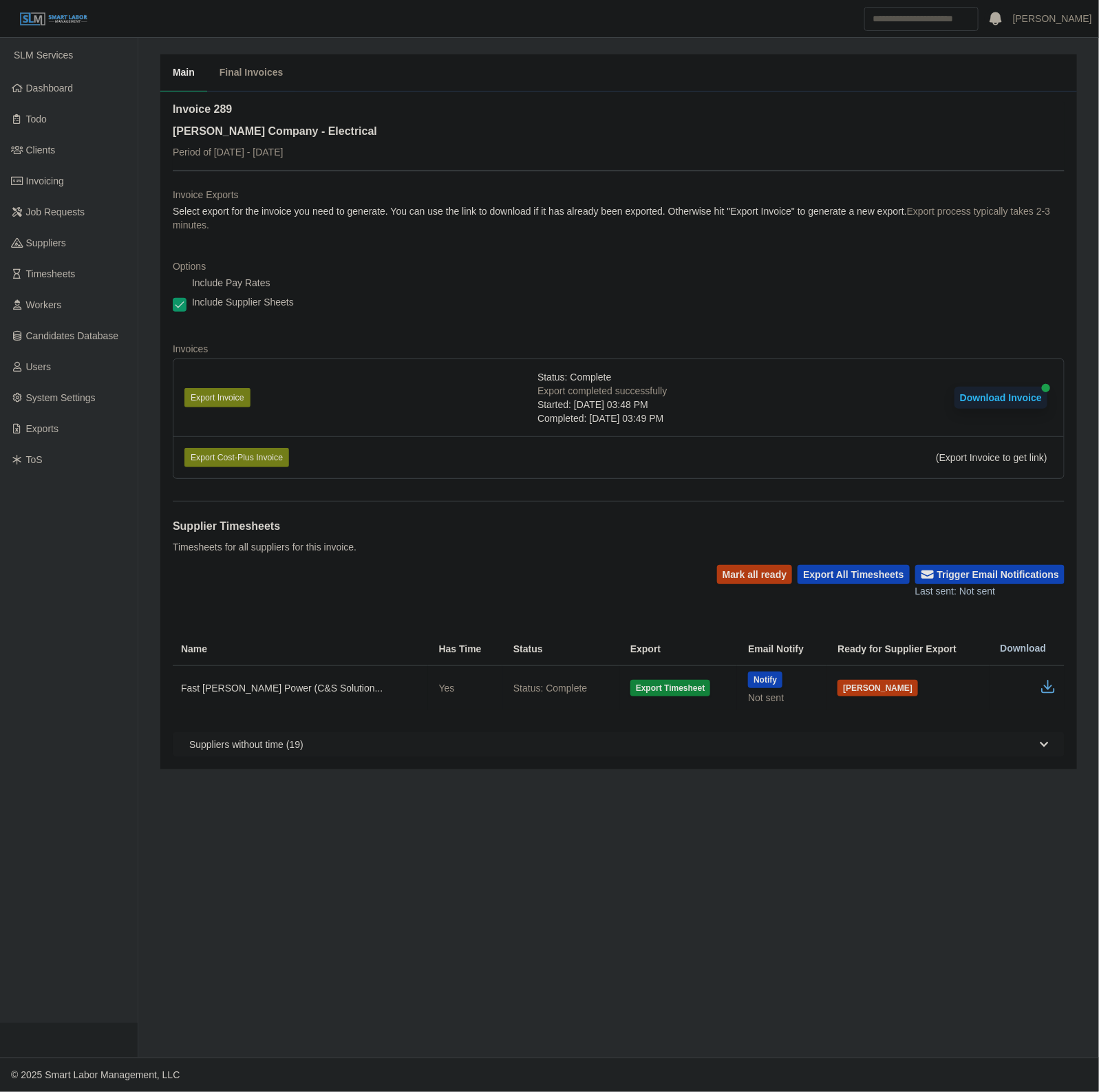
click at [1053, 691] on icon "button" at bounding box center [1048, 686] width 16 height 16
